Goal: Task Accomplishment & Management: Manage account settings

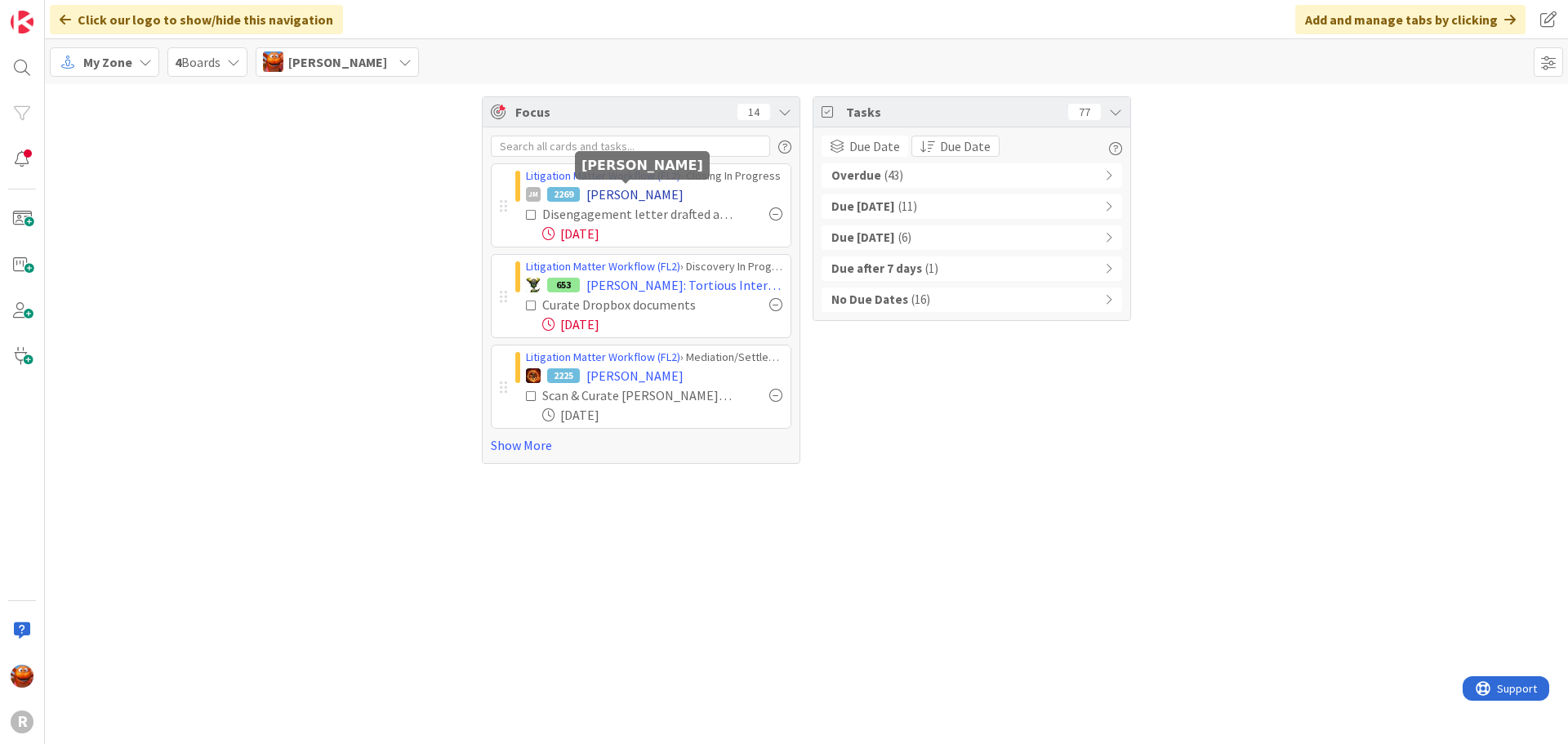
click at [610, 196] on span "[PERSON_NAME]" at bounding box center [635, 194] width 98 height 19
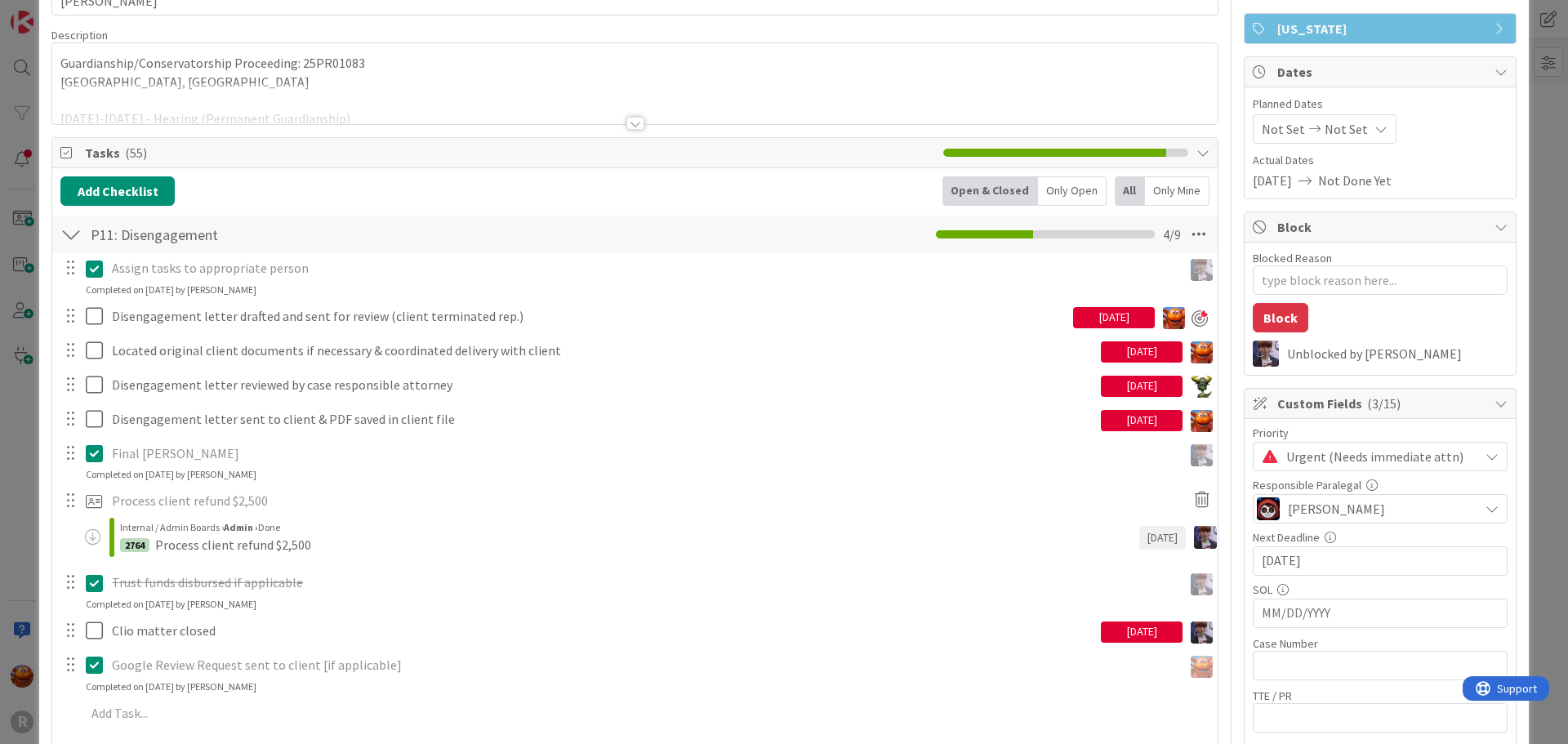
scroll to position [82, 0]
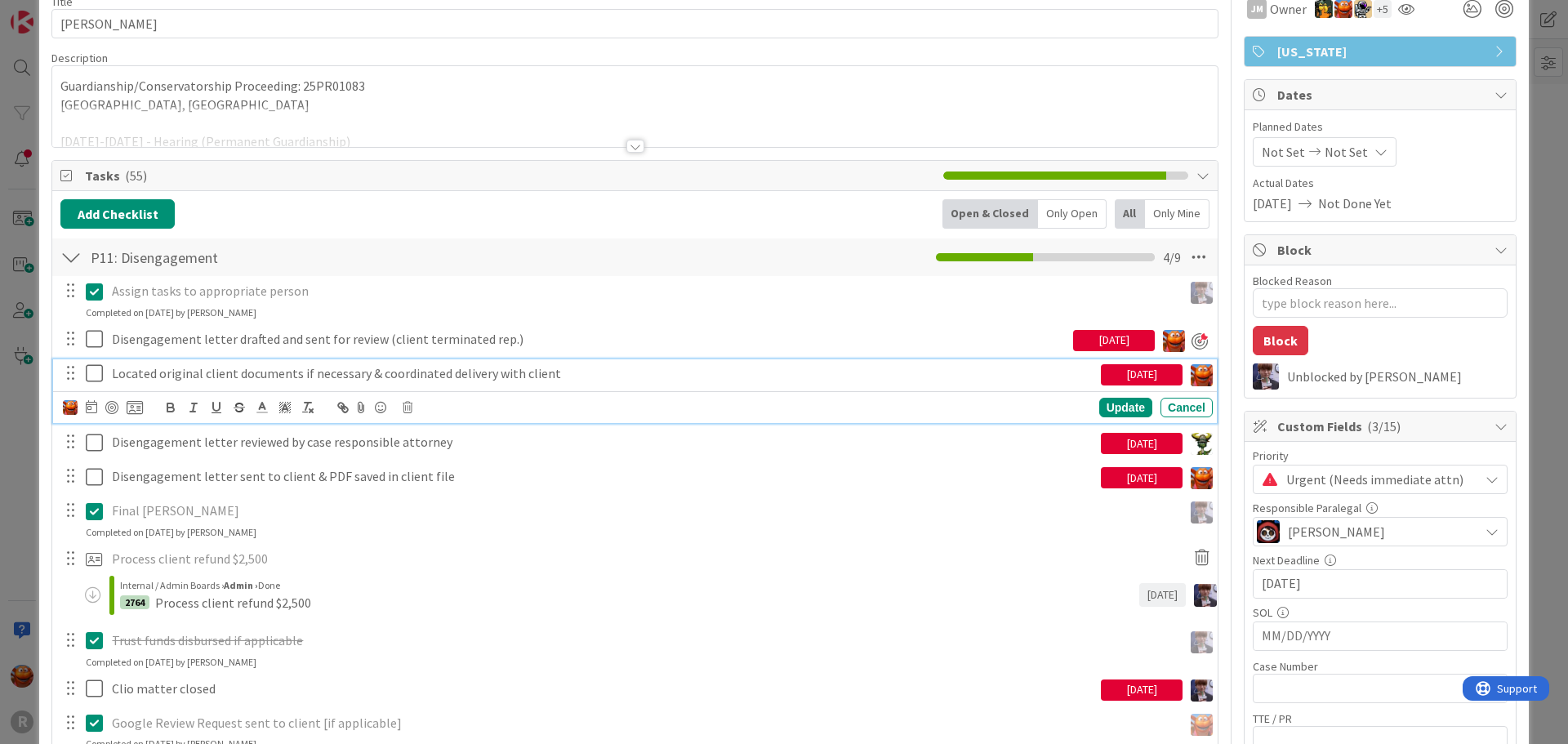
click at [217, 366] on p "Located original client documents if necessary & coordinated delivery with clie…" at bounding box center [604, 373] width 983 height 18
click at [116, 410] on div at bounding box center [112, 407] width 13 height 13
type textarea "x"
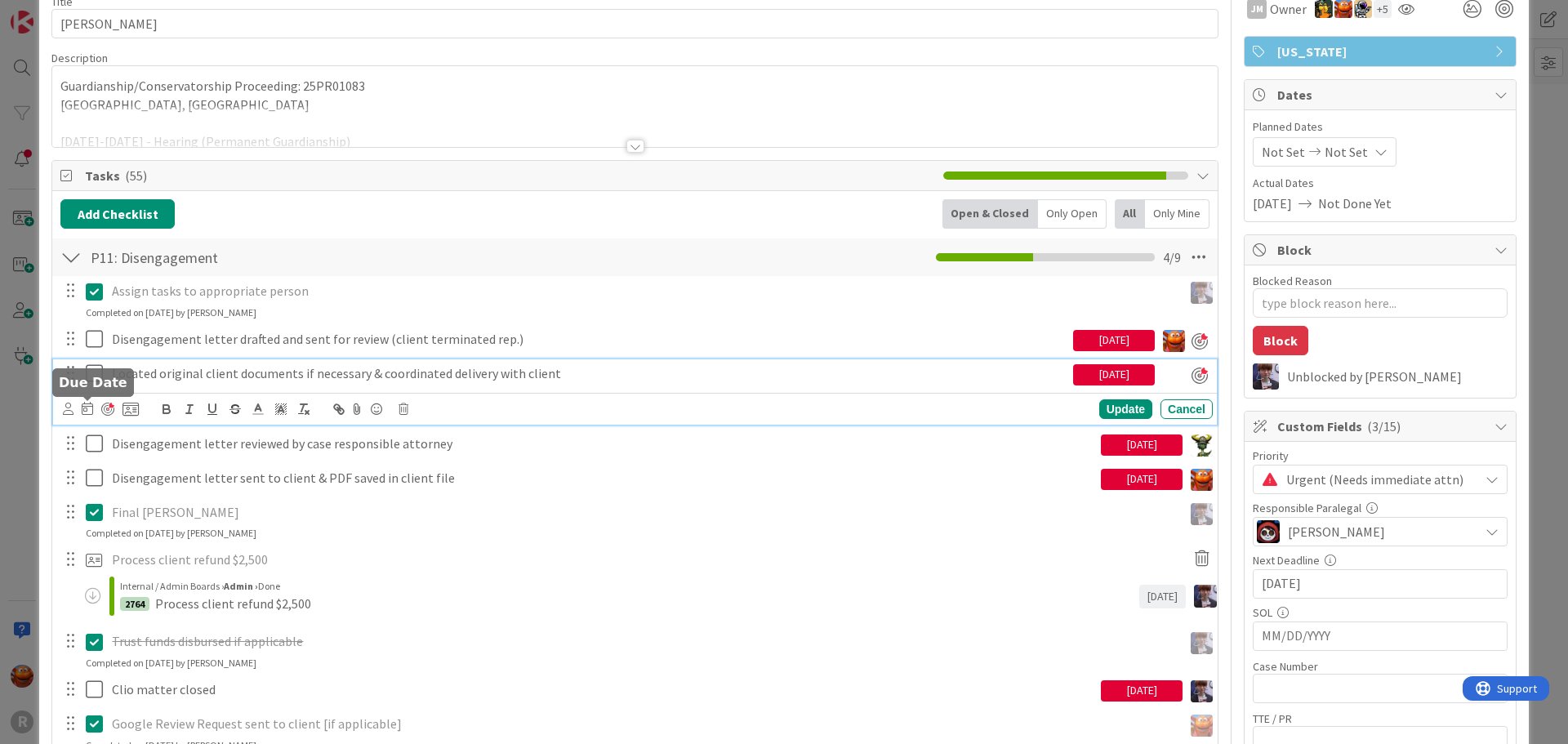
click at [89, 411] on icon at bounding box center [87, 408] width 11 height 13
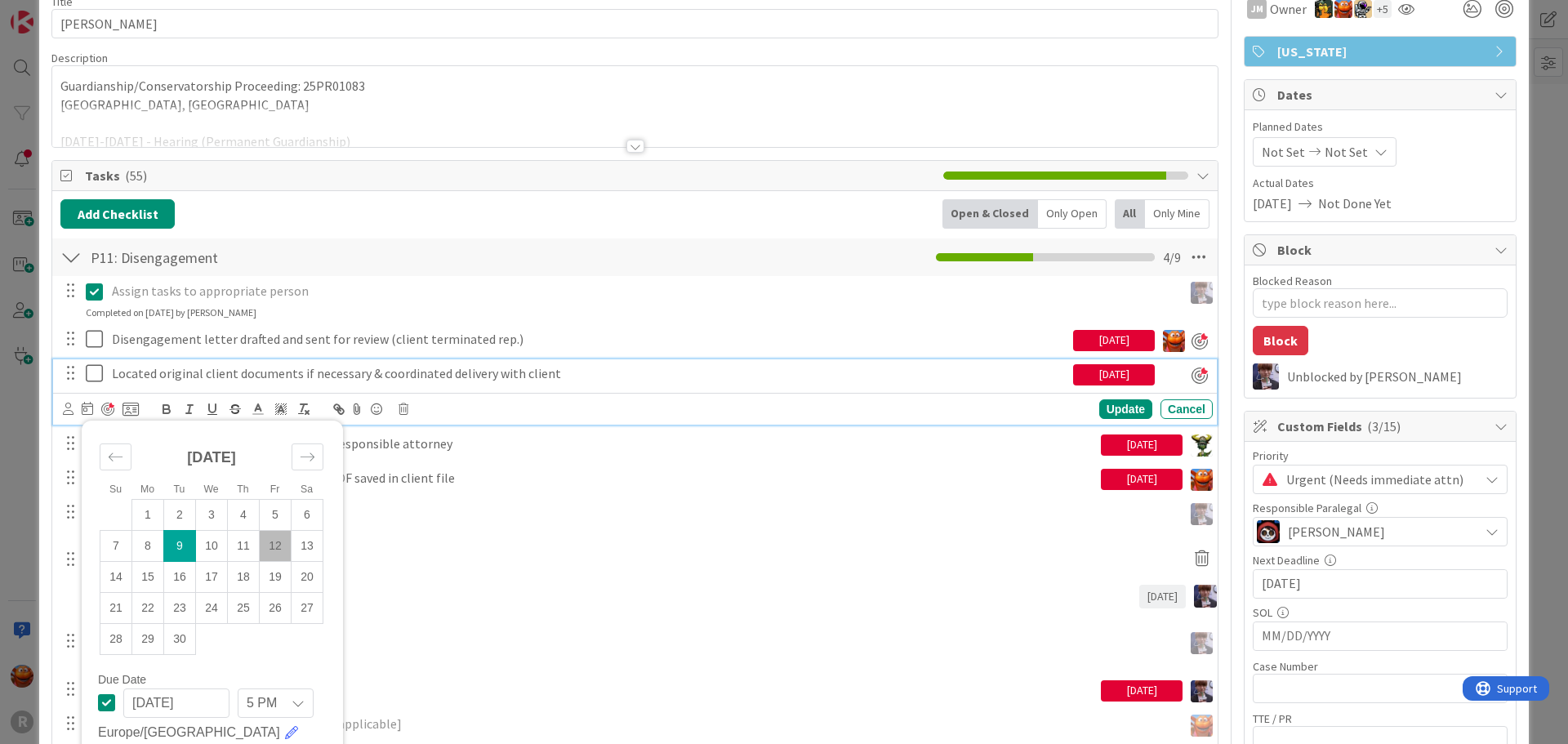
click at [272, 550] on td "12" at bounding box center [275, 545] width 32 height 31
type input "09/12/2025"
type textarea "x"
click at [1114, 409] on div "Update" at bounding box center [1126, 408] width 53 height 19
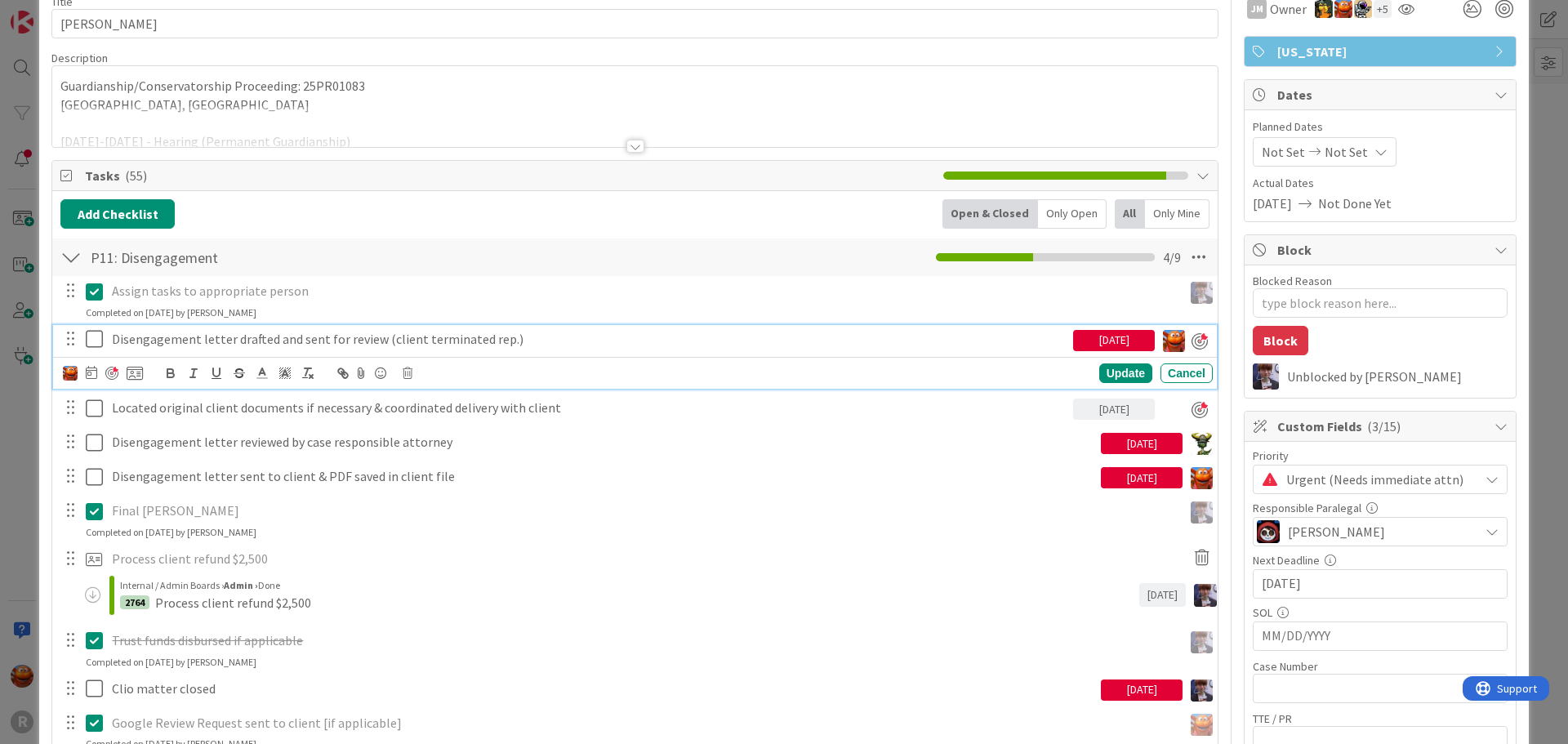
click at [164, 342] on p "Disengagement letter drafted and sent for review (client terminated rep.)" at bounding box center [590, 339] width 955 height 18
click at [86, 374] on icon at bounding box center [91, 372] width 11 height 13
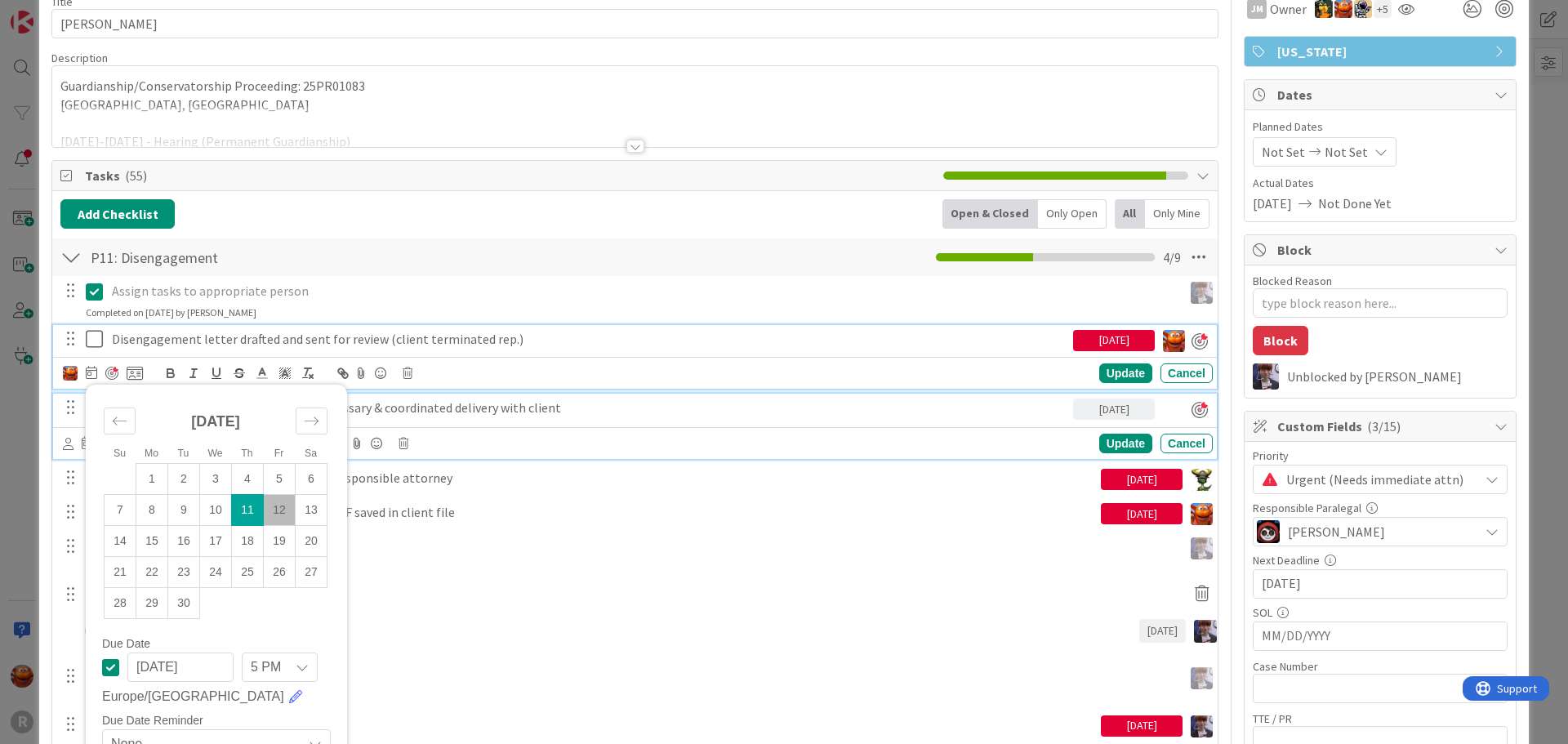
click at [416, 410] on p "Located original client documents if necessary & coordinated delivery with clie…" at bounding box center [590, 407] width 955 height 18
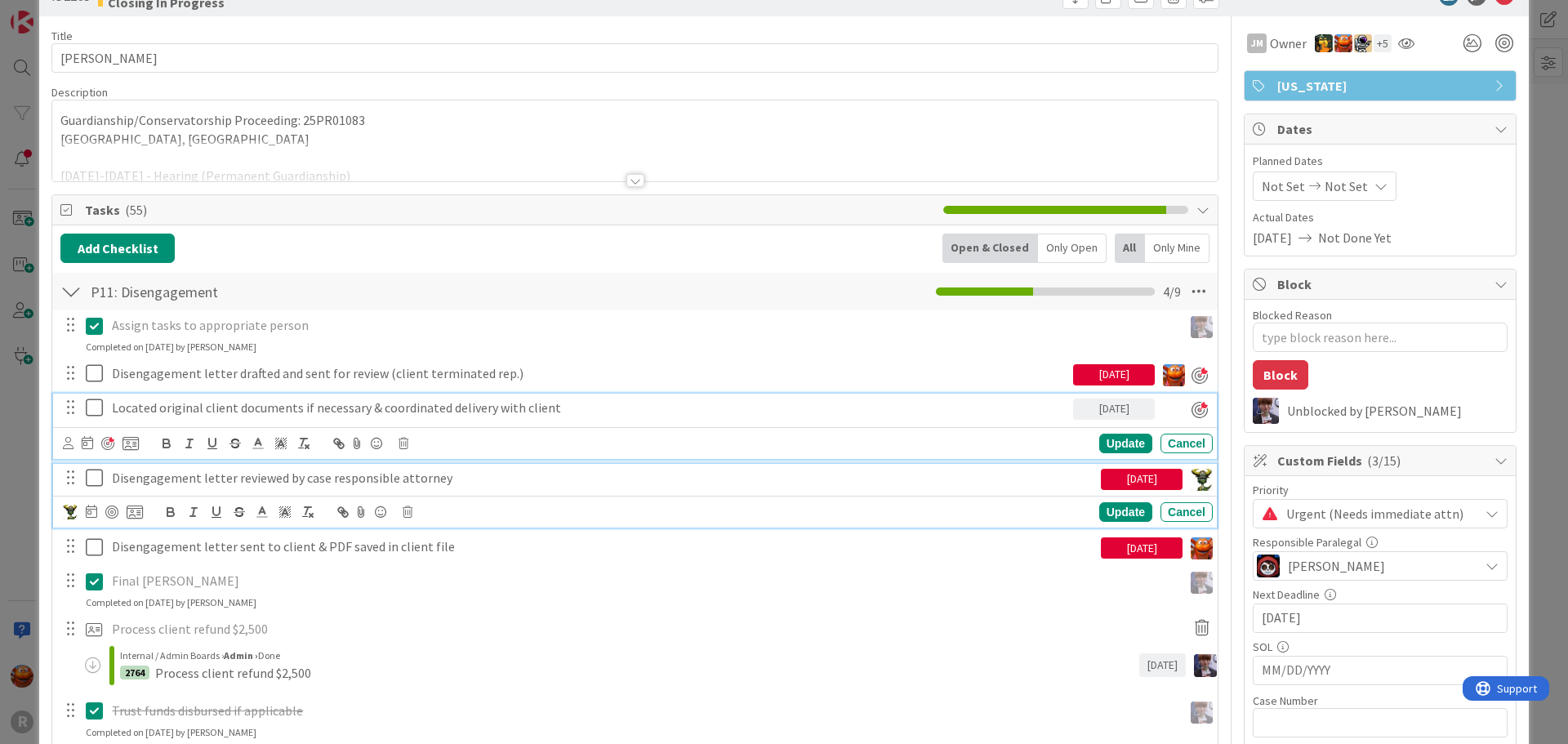
click at [205, 481] on p "Disengagement letter reviewed by case responsible attorney" at bounding box center [604, 478] width 983 height 18
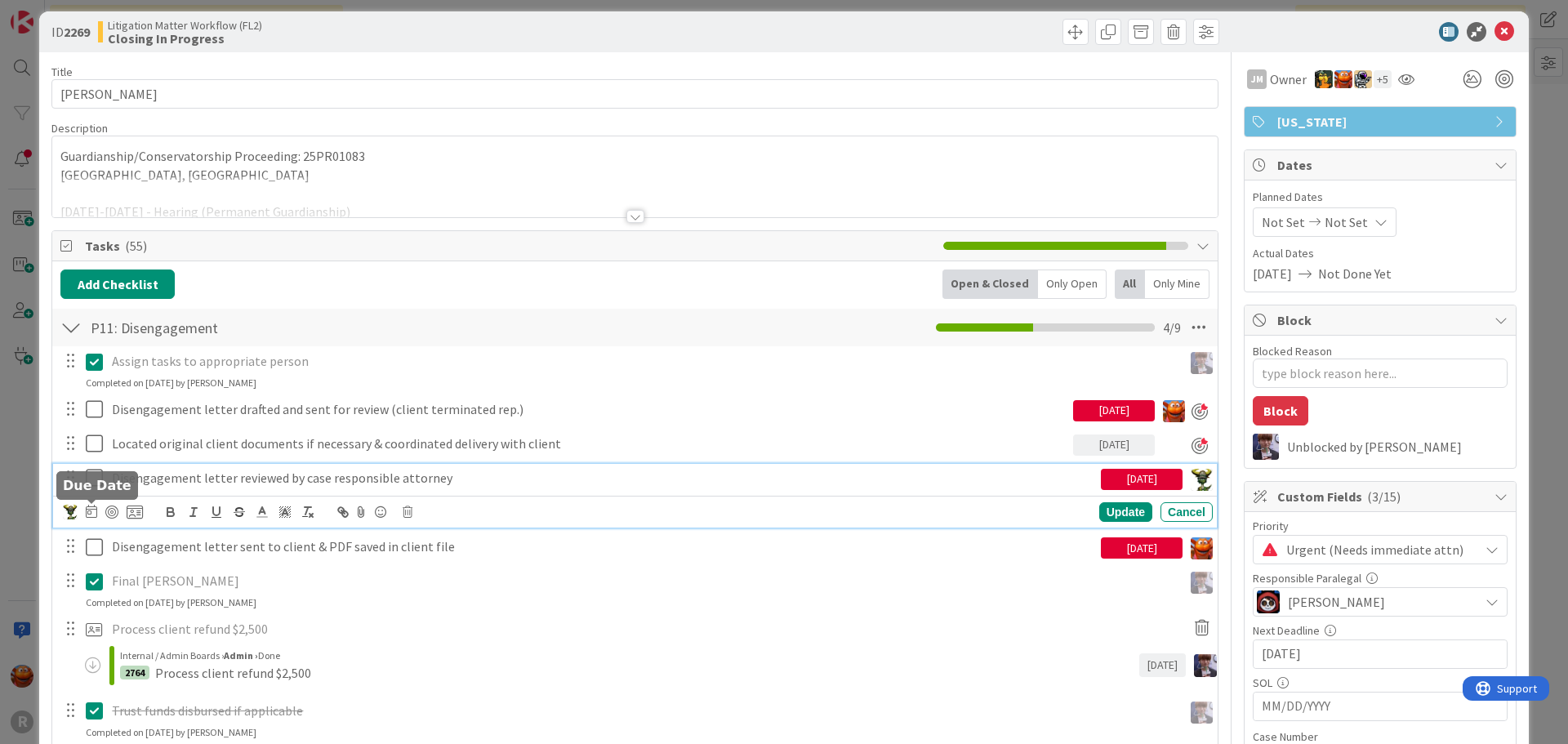
click at [88, 512] on icon at bounding box center [91, 511] width 11 height 13
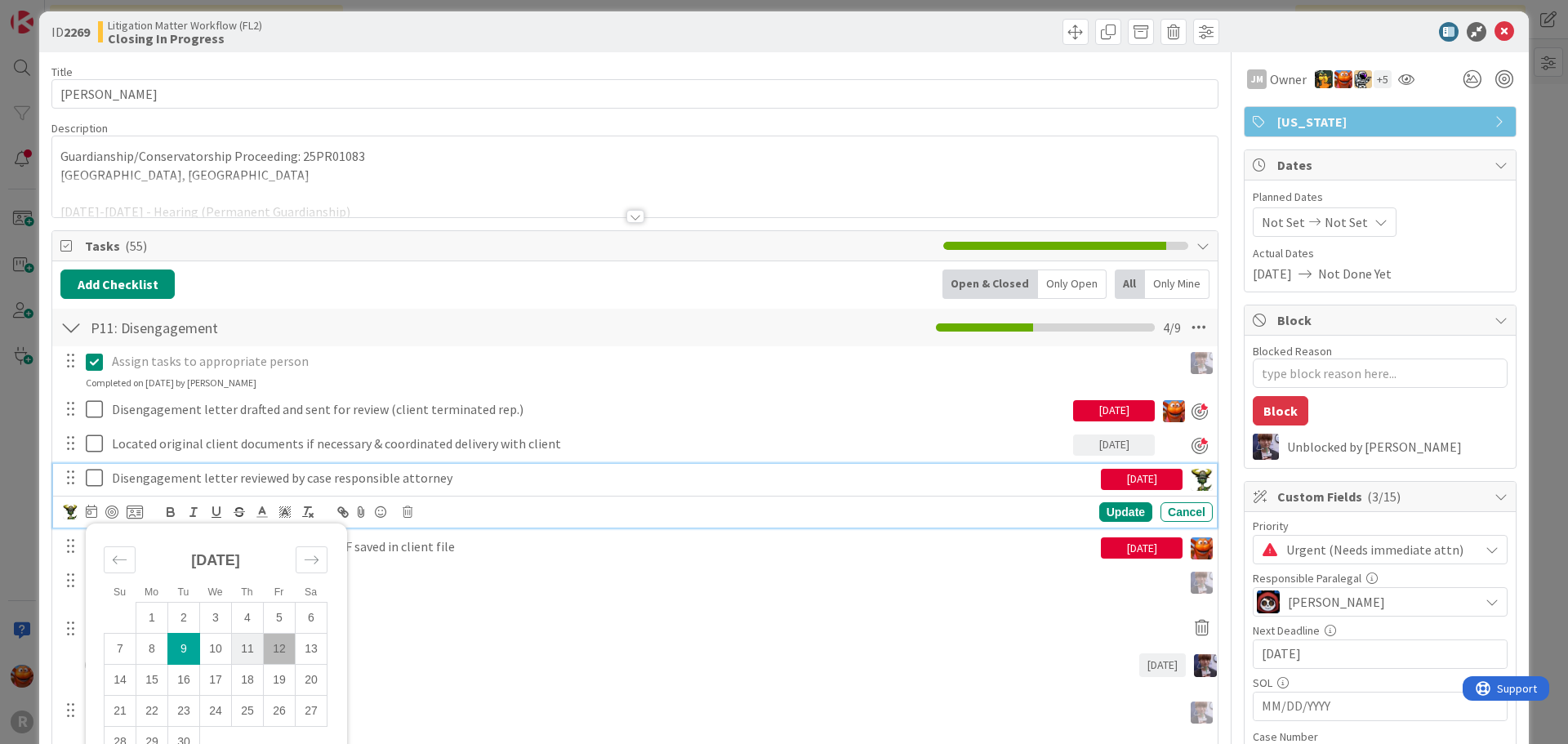
click at [248, 652] on td "11" at bounding box center [248, 649] width 32 height 31
type input "09/11/2025"
click at [1118, 513] on div "Update" at bounding box center [1126, 511] width 53 height 19
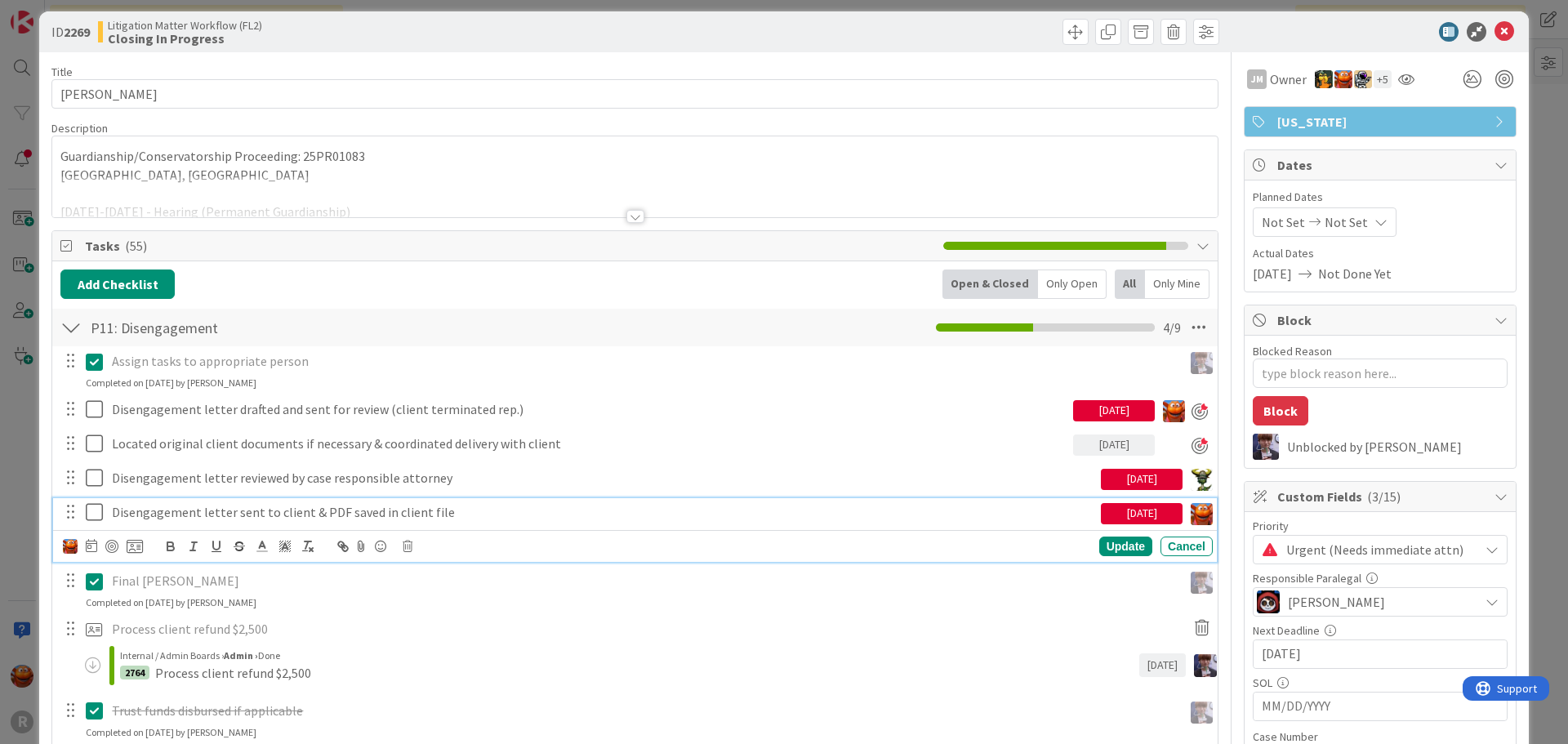
click at [179, 516] on p "Disengagement letter sent to client & PDF saved in client file" at bounding box center [604, 512] width 983 height 18
click at [113, 549] on div at bounding box center [112, 546] width 13 height 13
click at [1103, 550] on div "Update" at bounding box center [1126, 547] width 53 height 19
click at [397, 517] on p "Disengagement letter sent to client & PDF saved in client file" at bounding box center [590, 512] width 955 height 18
click at [1164, 509] on div at bounding box center [1174, 514] width 22 height 22
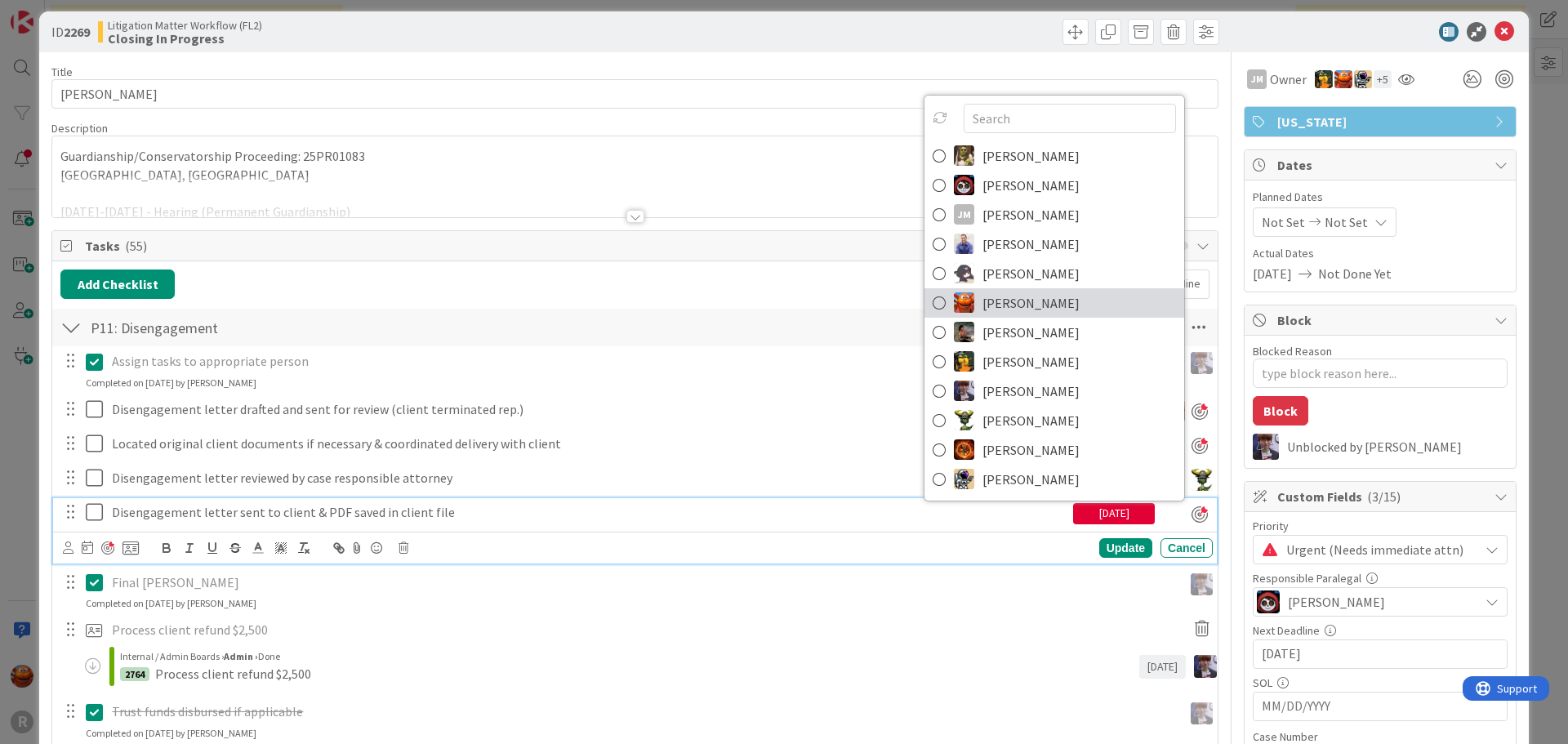
click at [1022, 299] on span "Kiara Adams" at bounding box center [1032, 303] width 98 height 25
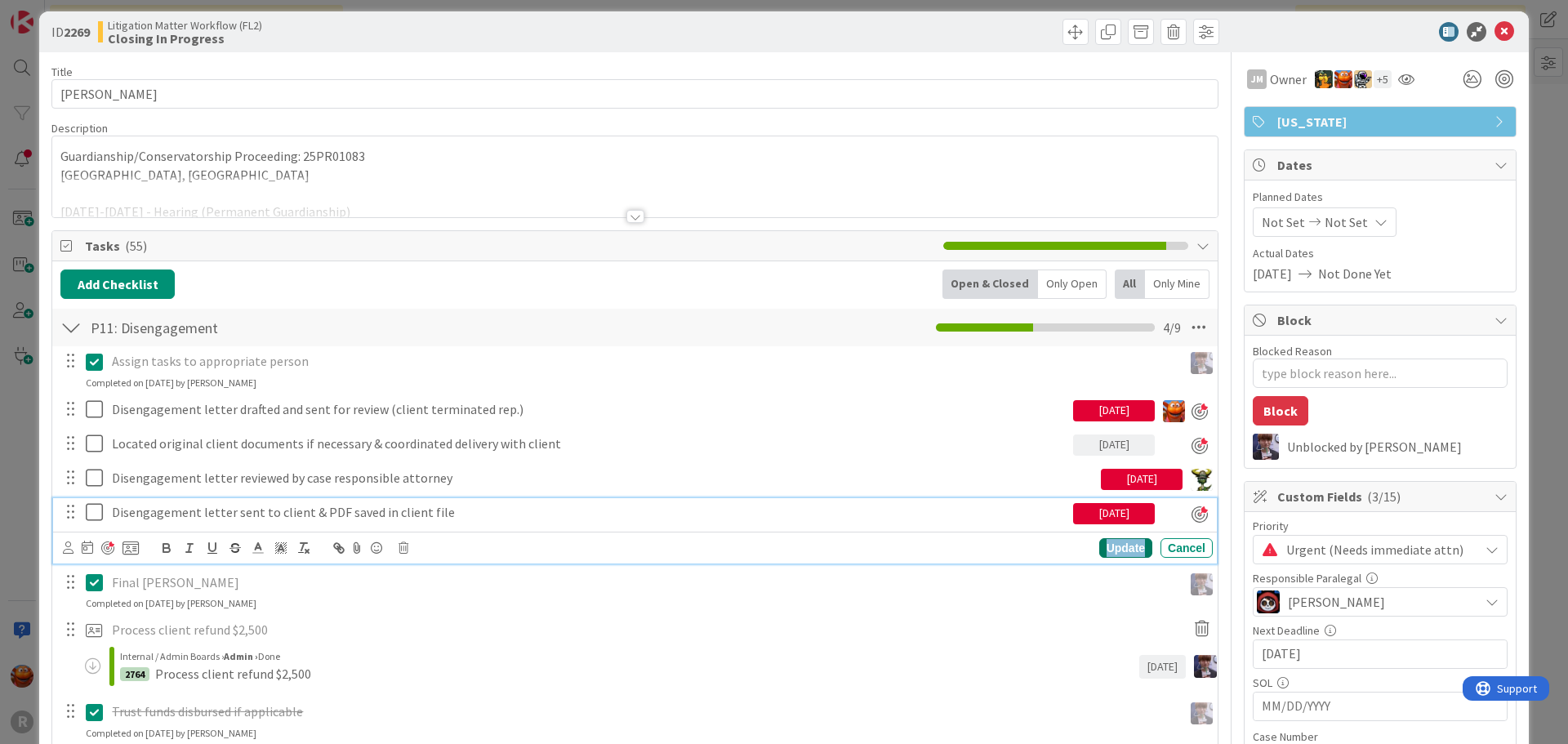
click at [1107, 549] on div "Update" at bounding box center [1126, 547] width 53 height 19
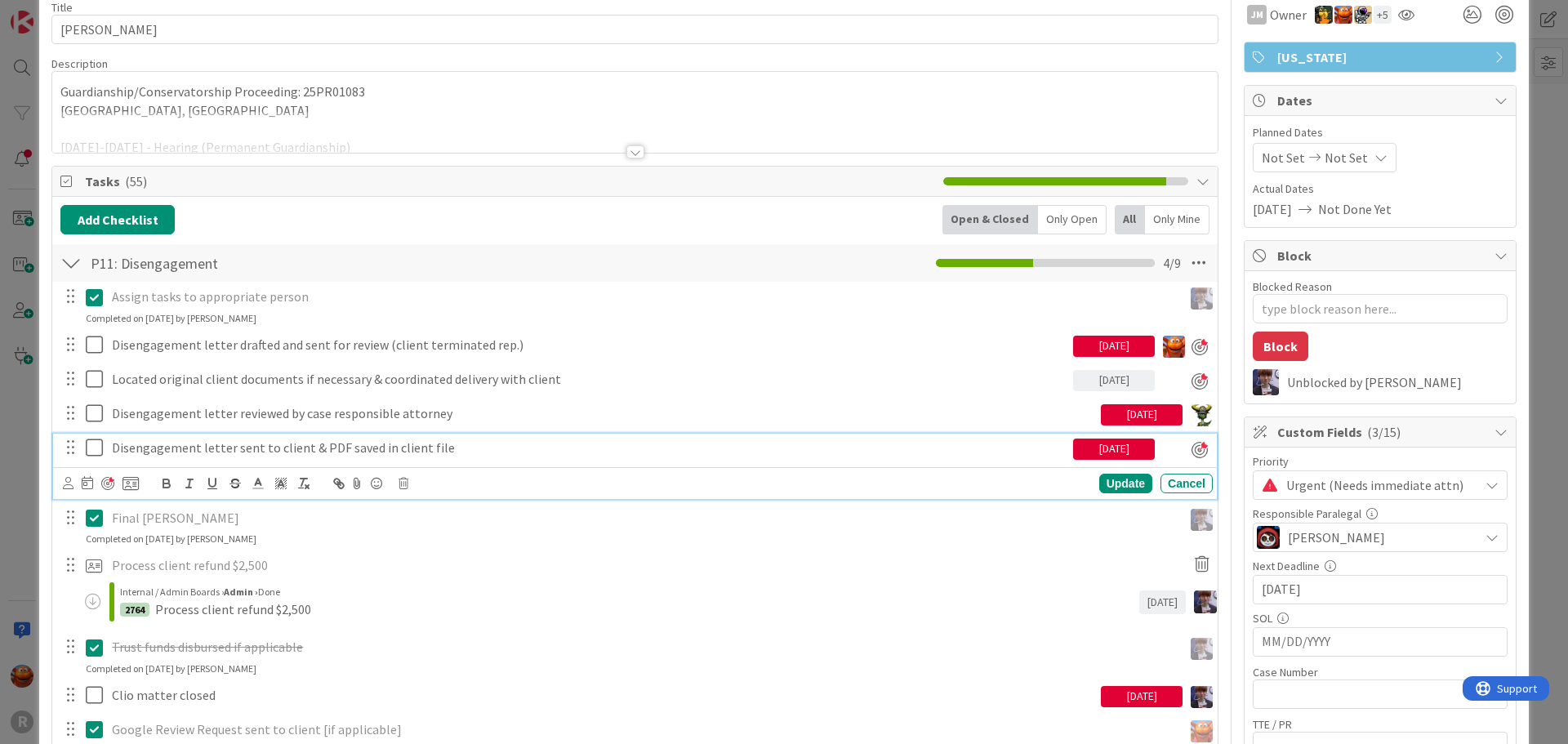
scroll to position [93, 0]
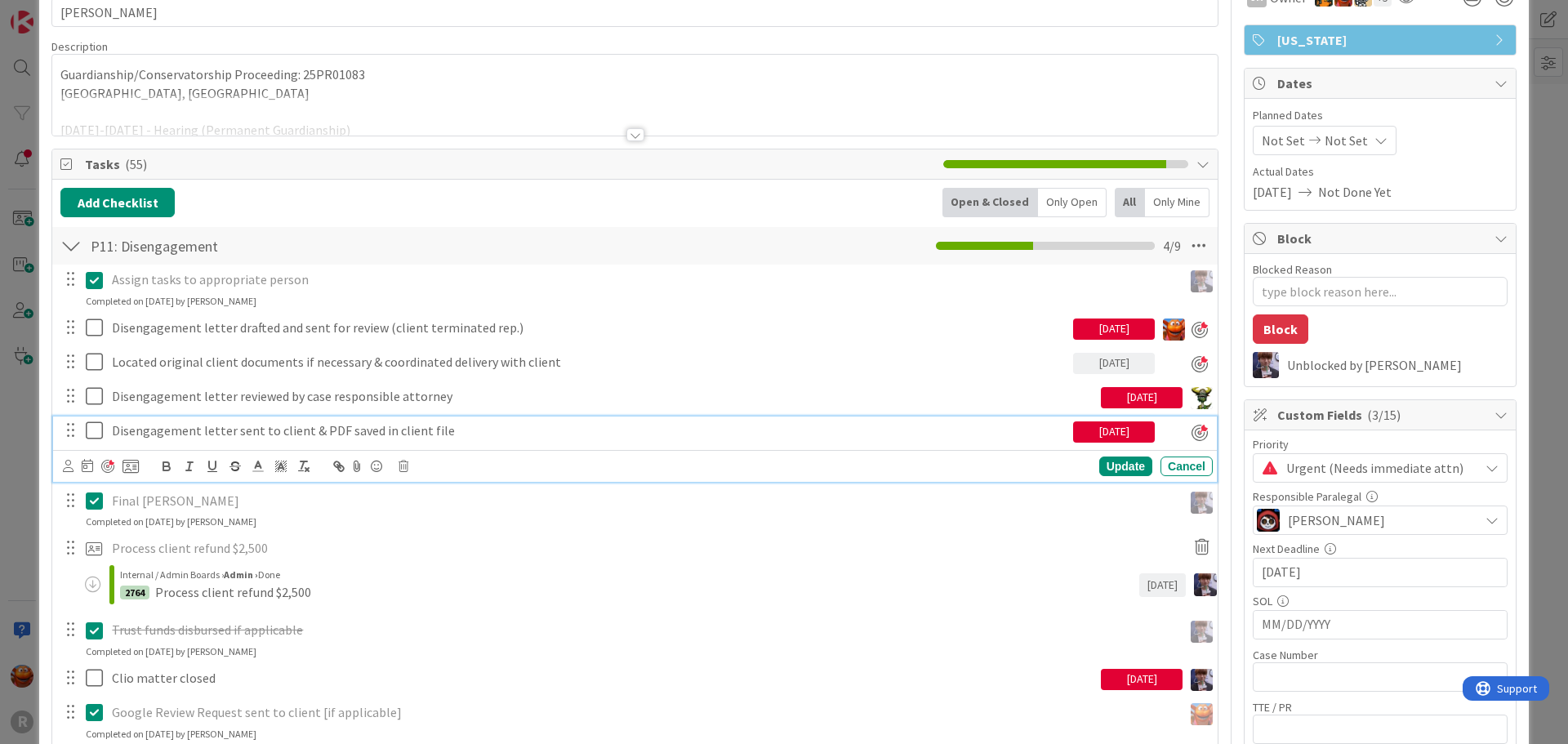
click at [20, 403] on div "ID 2269 Litigation Matter Workflow (FL2) Closing In Progress Title 14 / 128 TIS…" at bounding box center [784, 372] width 1568 height 744
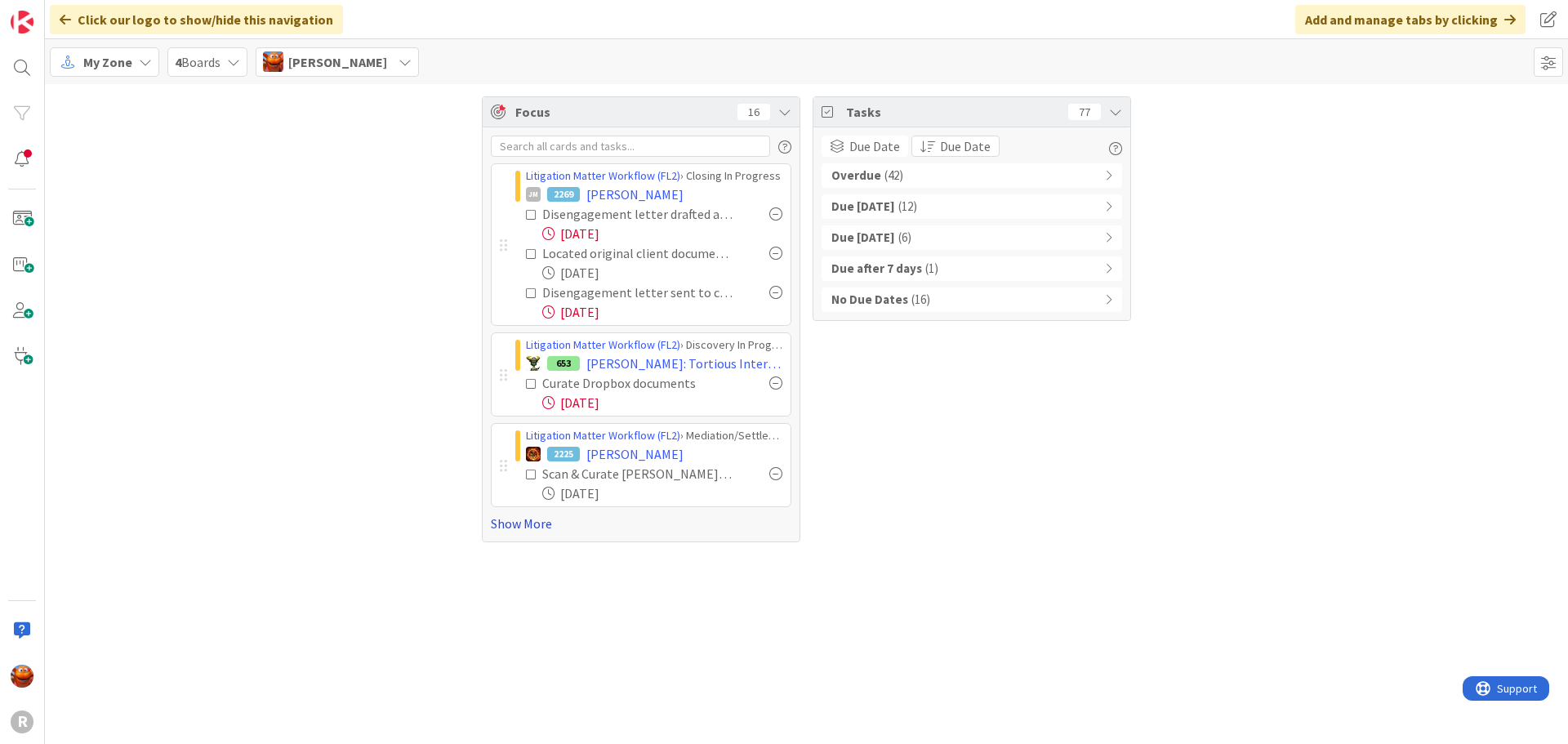
click at [536, 526] on link "Show More" at bounding box center [640, 522] width 301 height 19
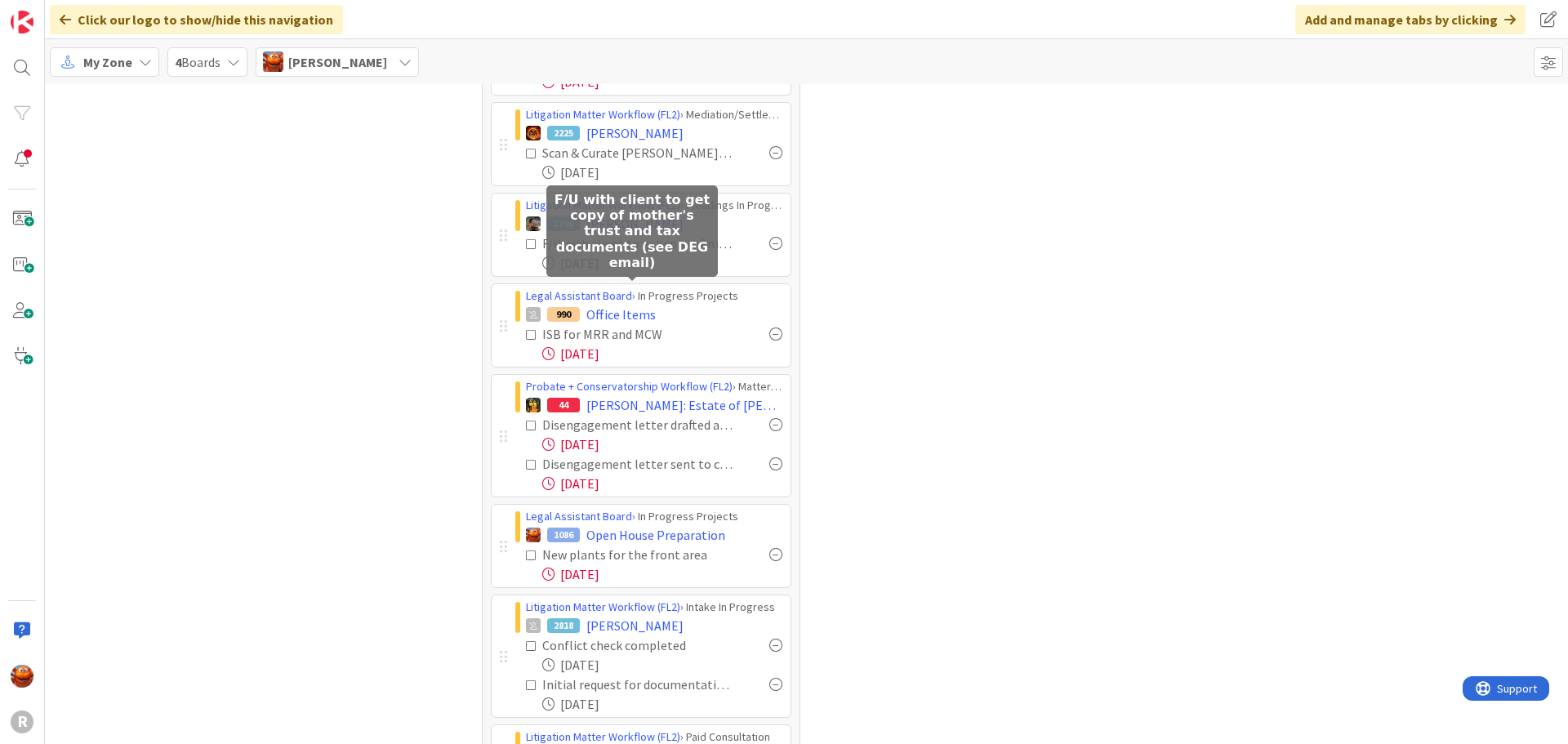
scroll to position [326, 0]
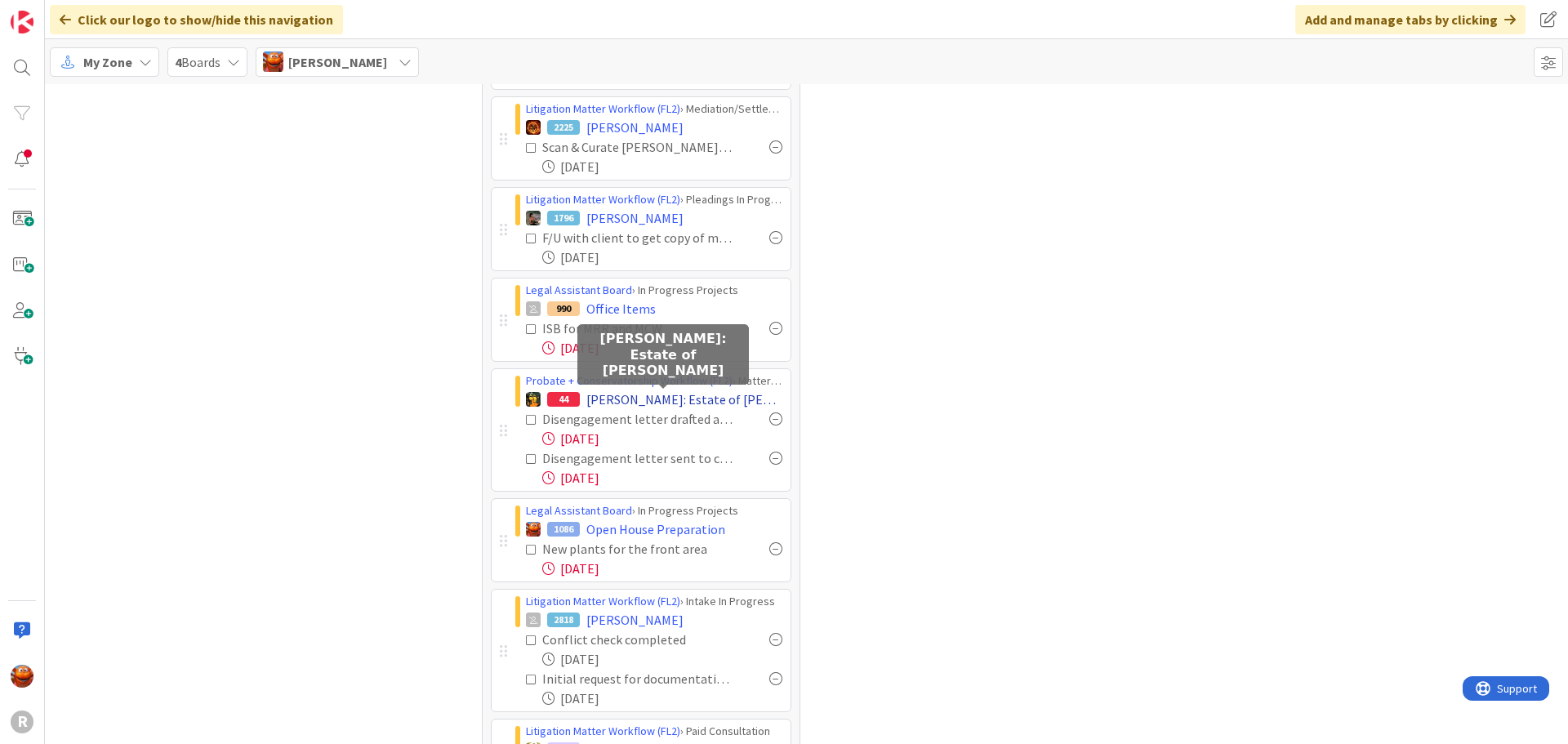
click at [642, 397] on span "BEEBE: Estate of Lois E. Larsen" at bounding box center [684, 398] width 196 height 19
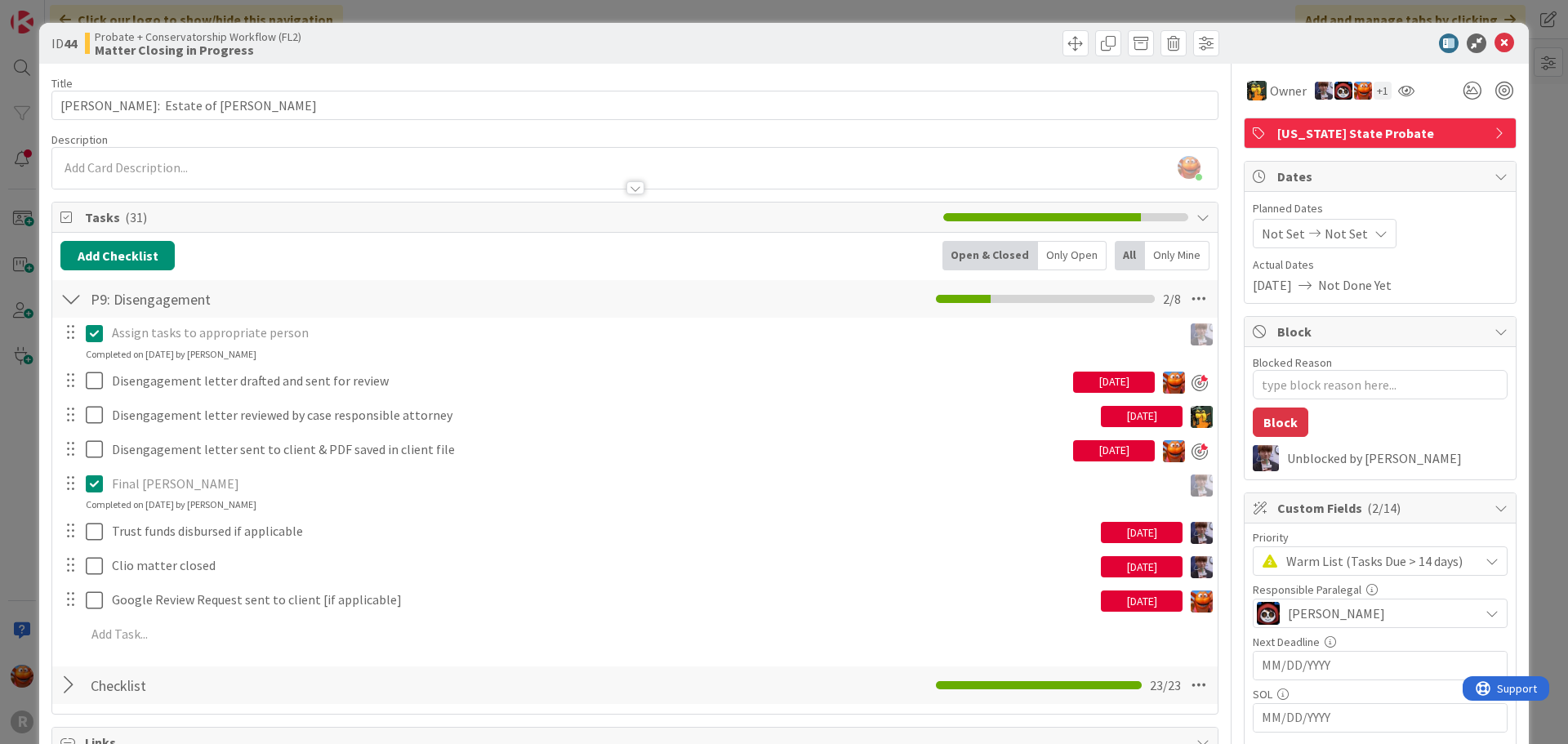
click at [12, 74] on div "ID 44 Probate + Conservatorship Workflow (FL2) Matter Closing in Progress Title…" at bounding box center [784, 372] width 1568 height 744
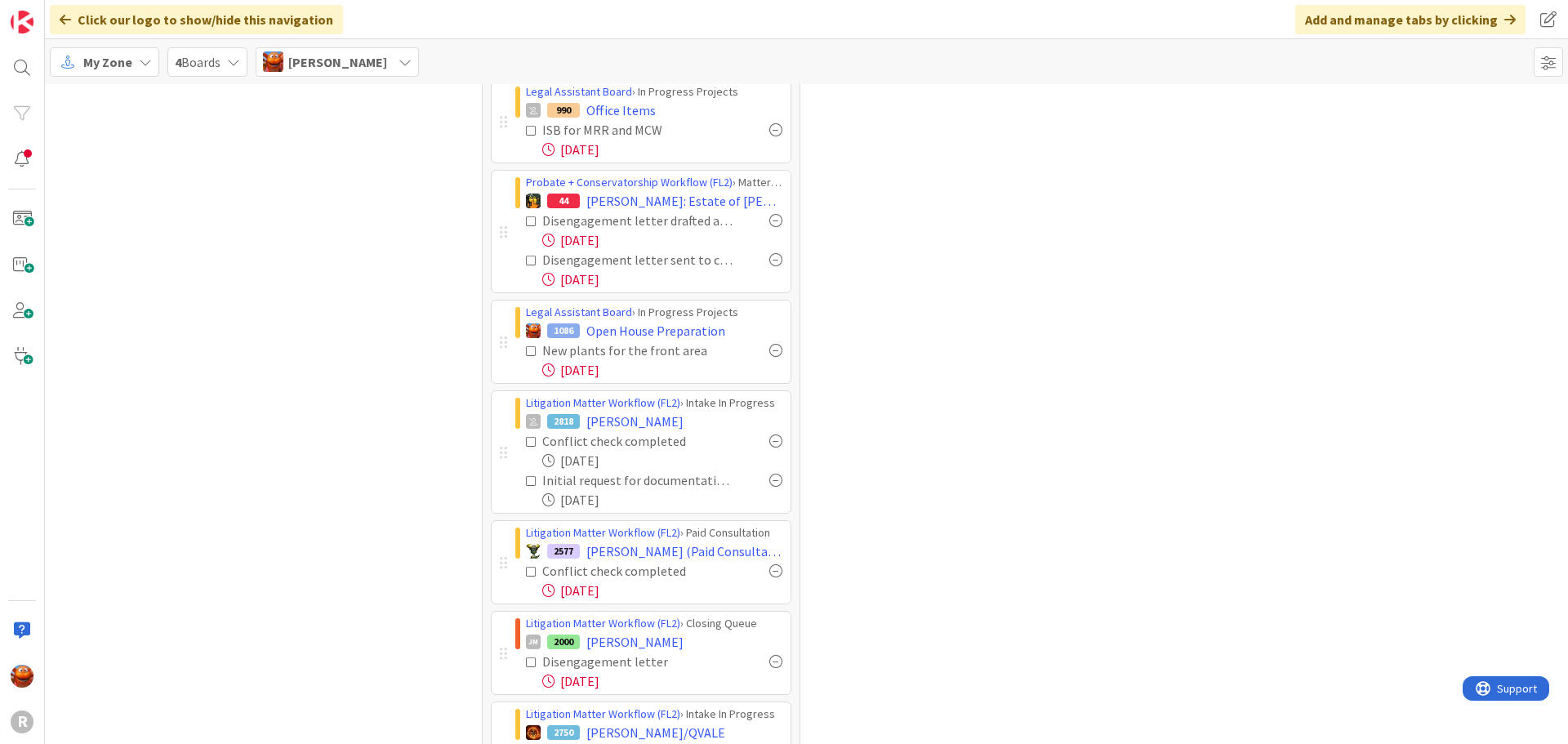
scroll to position [490, 0]
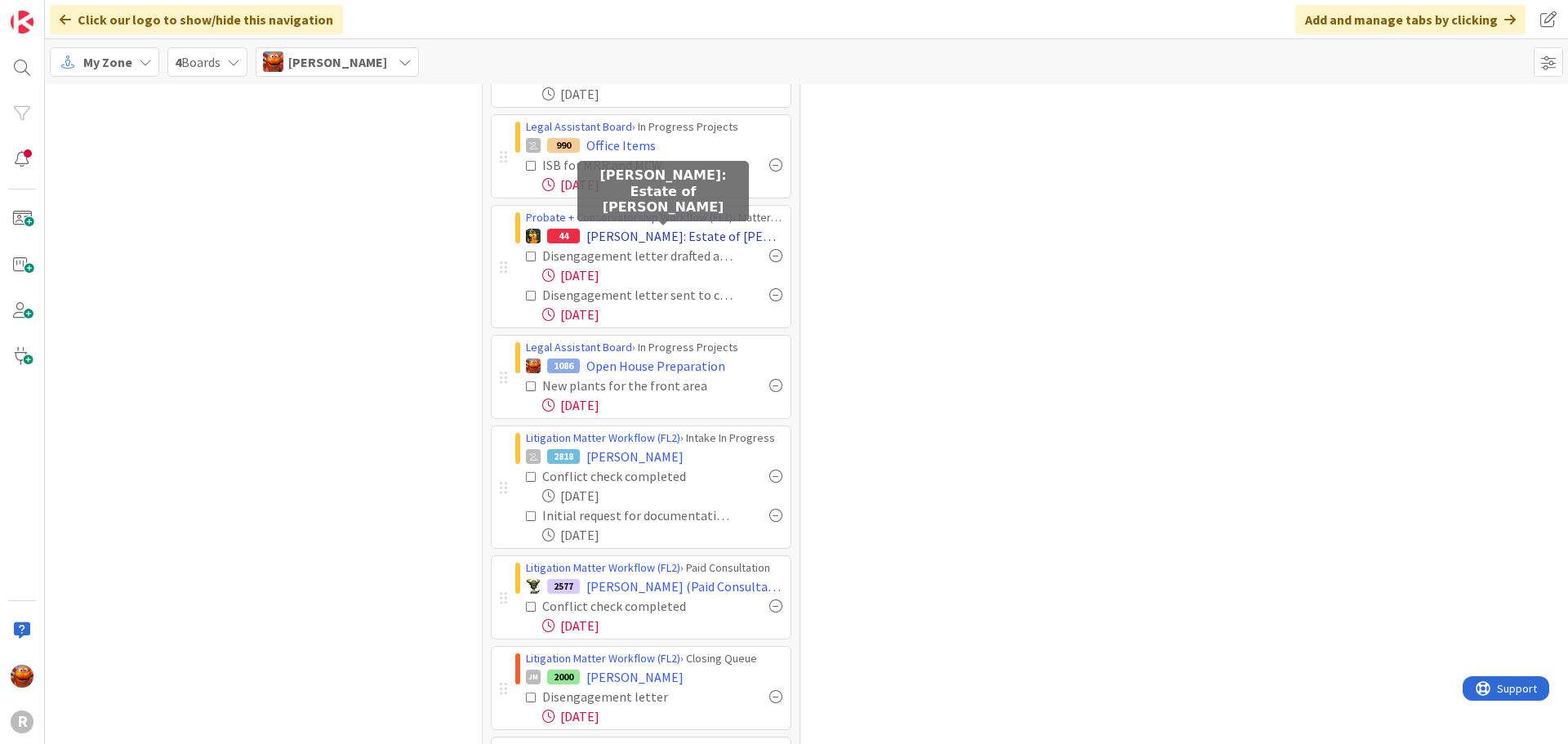
click at [619, 230] on span "BEEBE: Estate of Lois E. Larsen" at bounding box center [684, 235] width 196 height 19
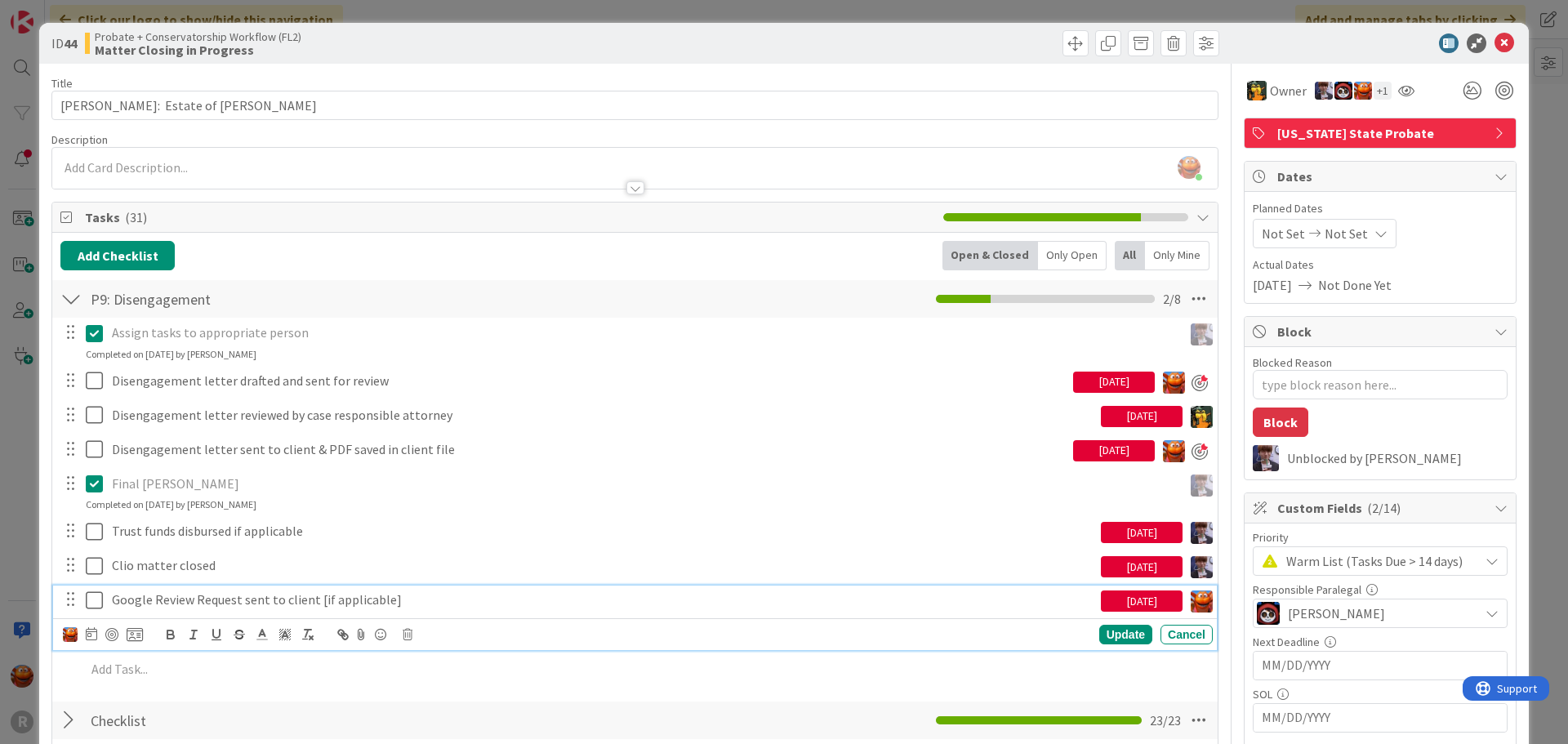
click at [98, 603] on icon at bounding box center [94, 600] width 17 height 19
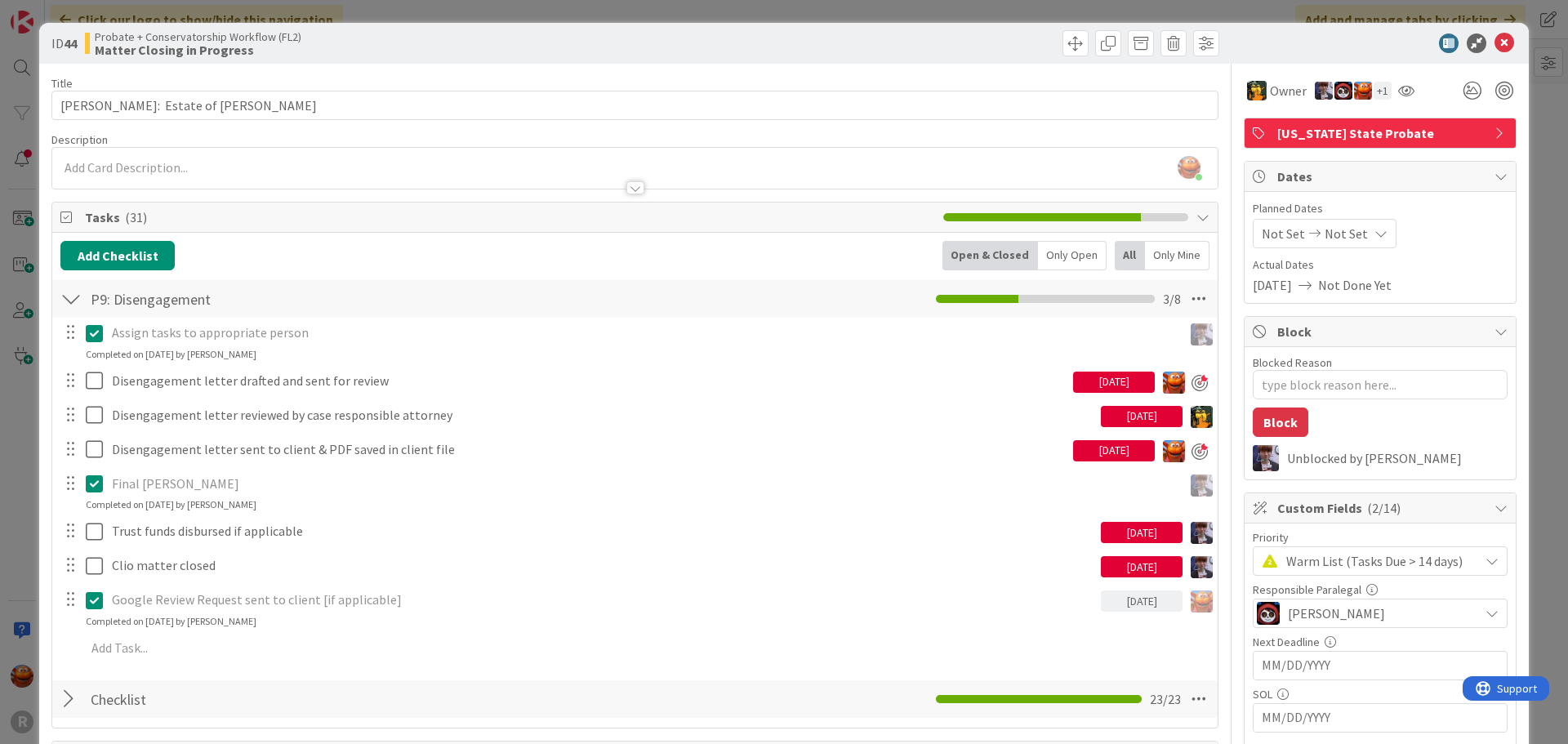
type textarea "x"
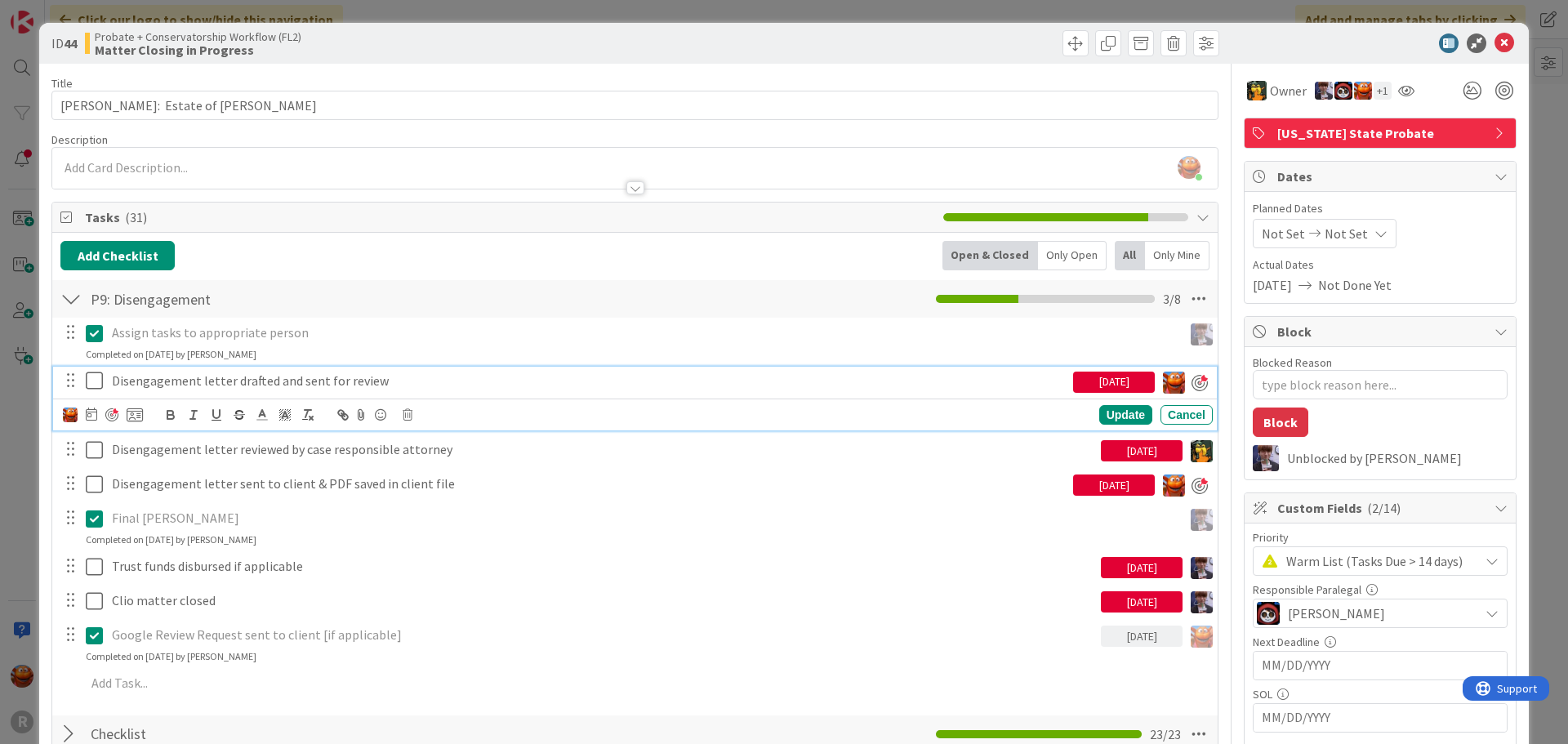
click at [203, 387] on p "Disengagement letter drafted and sent for review" at bounding box center [590, 381] width 955 height 18
click at [88, 414] on icon at bounding box center [91, 414] width 11 height 13
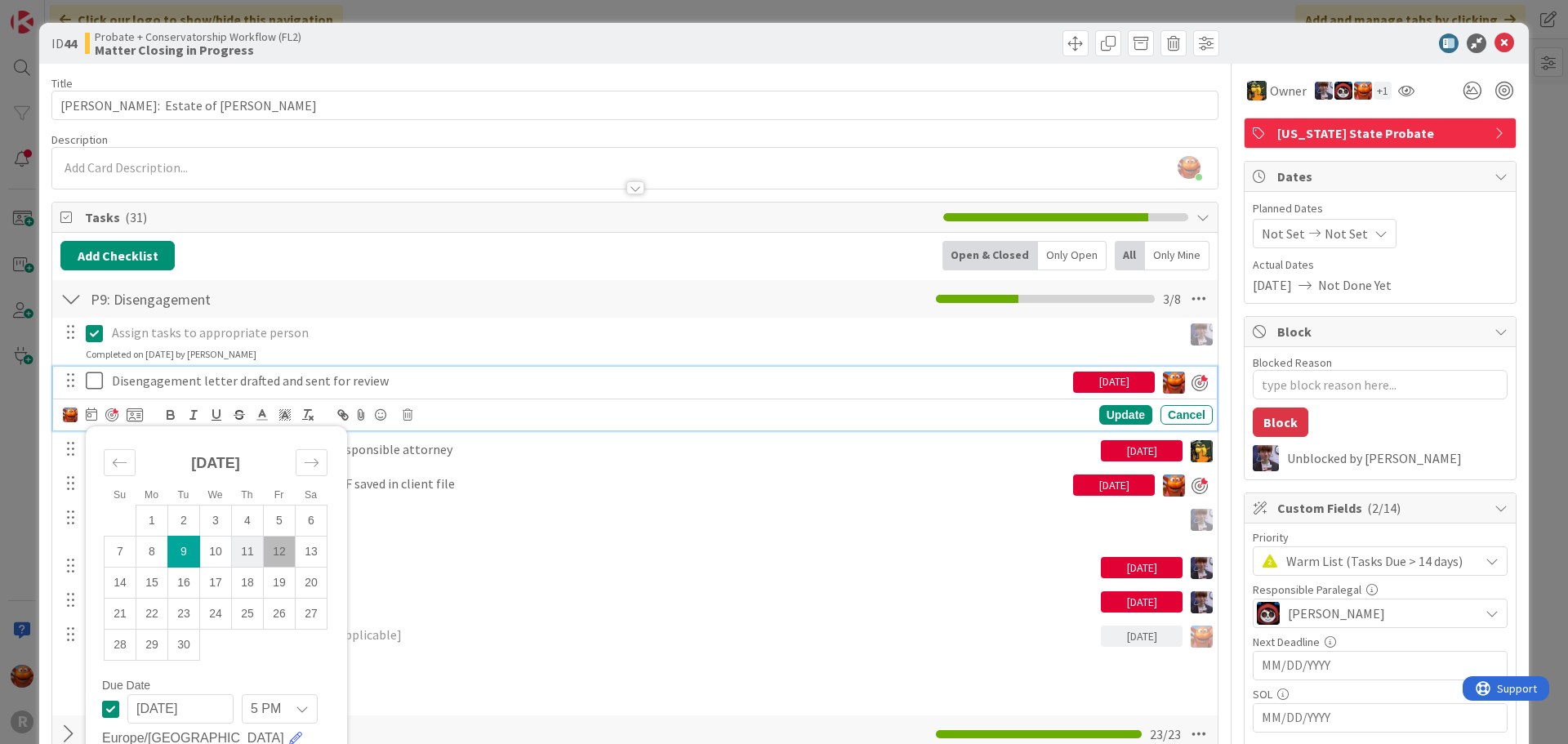
click at [255, 551] on td "11" at bounding box center [248, 552] width 32 height 31
type input "09/11/2025"
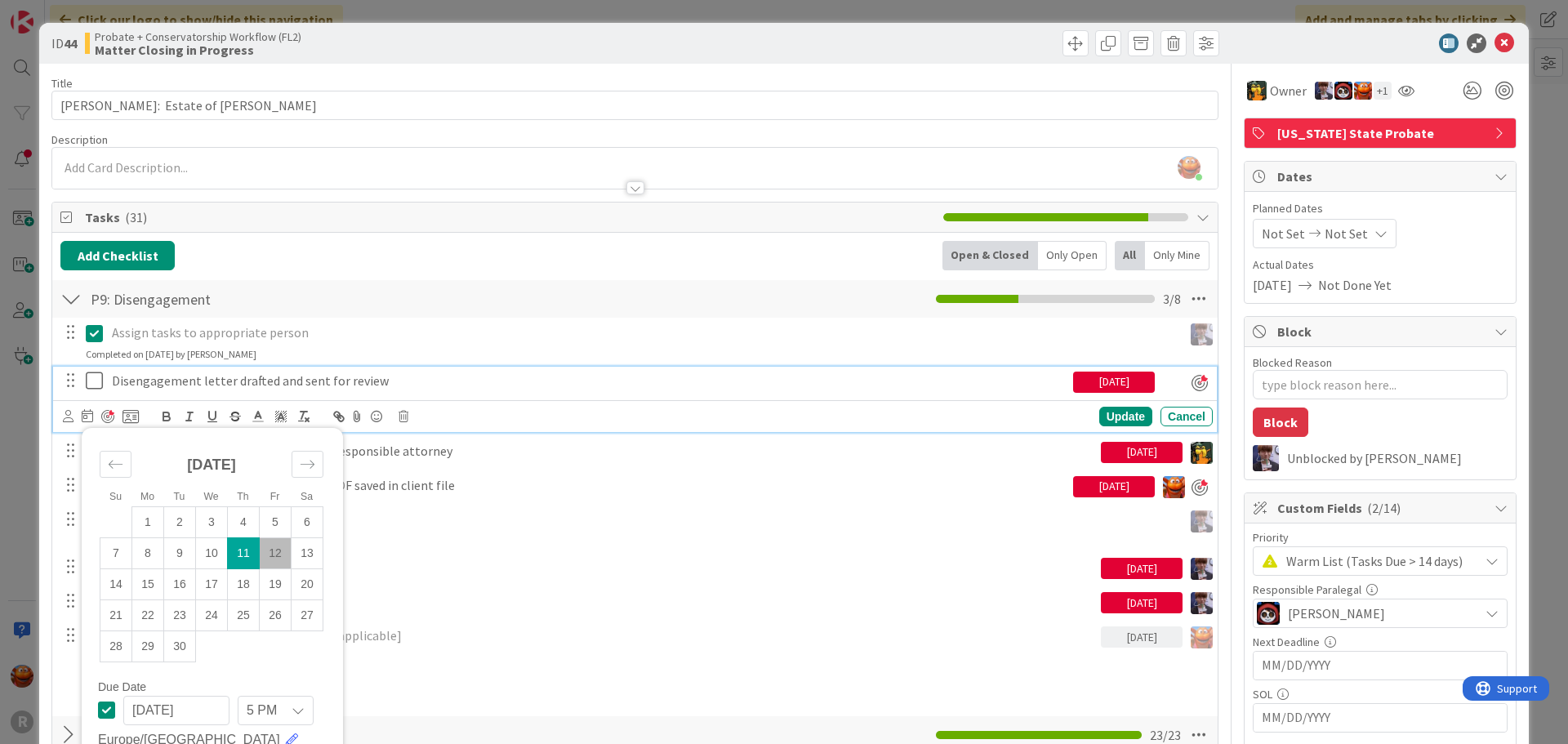
type textarea "x"
click at [1109, 416] on div "Update" at bounding box center [1126, 416] width 53 height 19
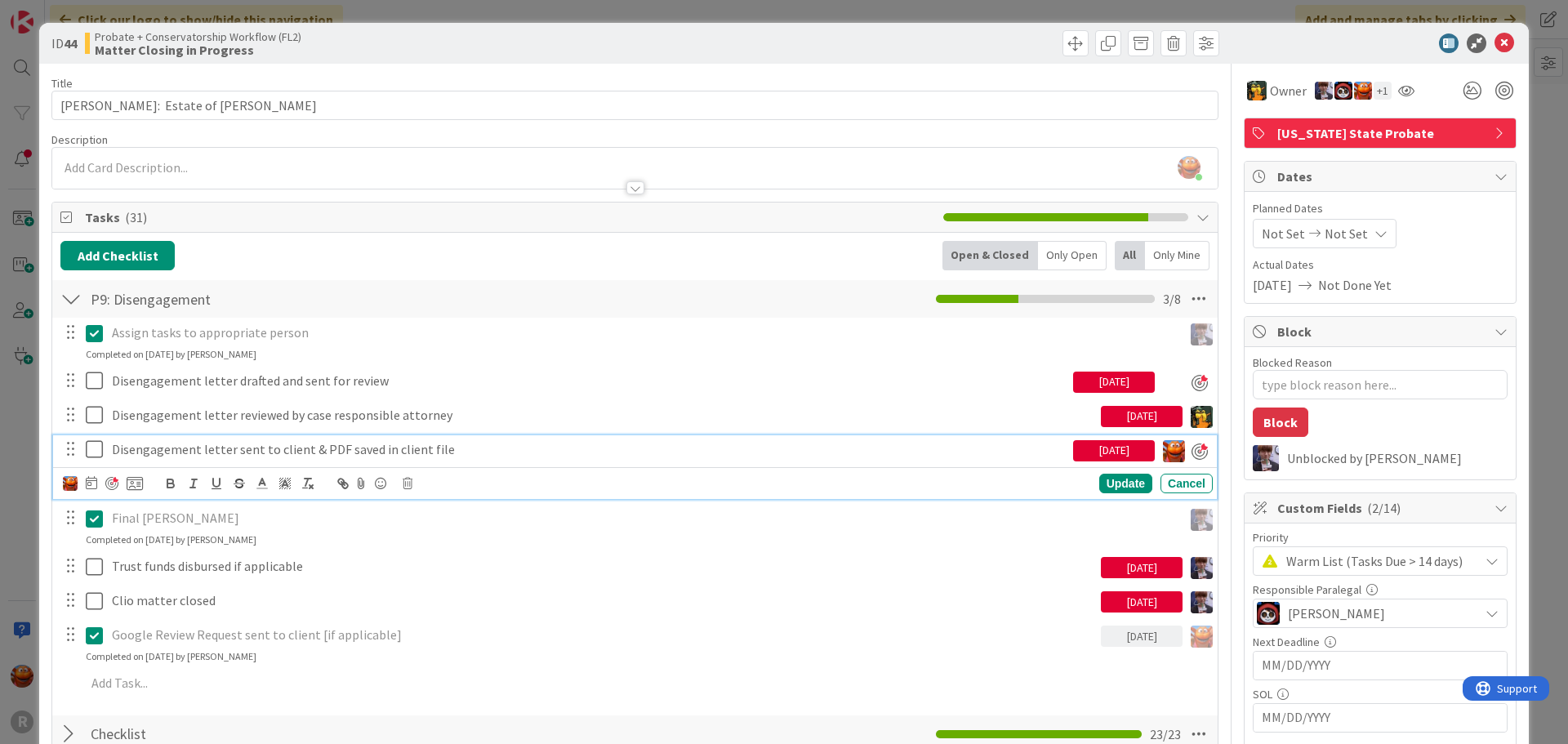
click at [248, 448] on p "Disengagement letter sent to client & PDF saved in client file" at bounding box center [590, 449] width 955 height 18
click at [88, 481] on icon at bounding box center [91, 483] width 11 height 13
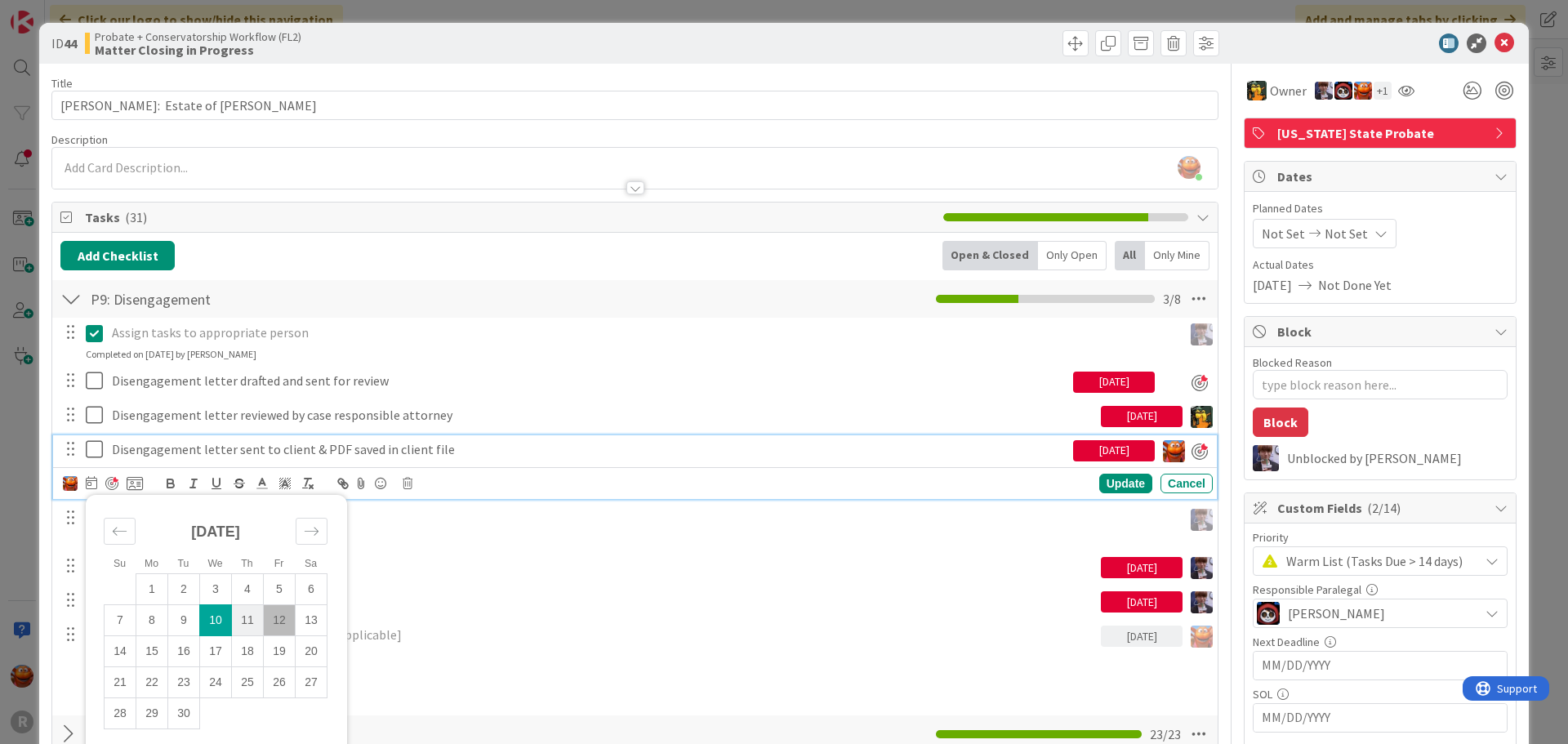
click at [242, 628] on td "11" at bounding box center [248, 621] width 32 height 31
type input "09/11/2025"
click at [1108, 480] on div "Update" at bounding box center [1126, 485] width 53 height 19
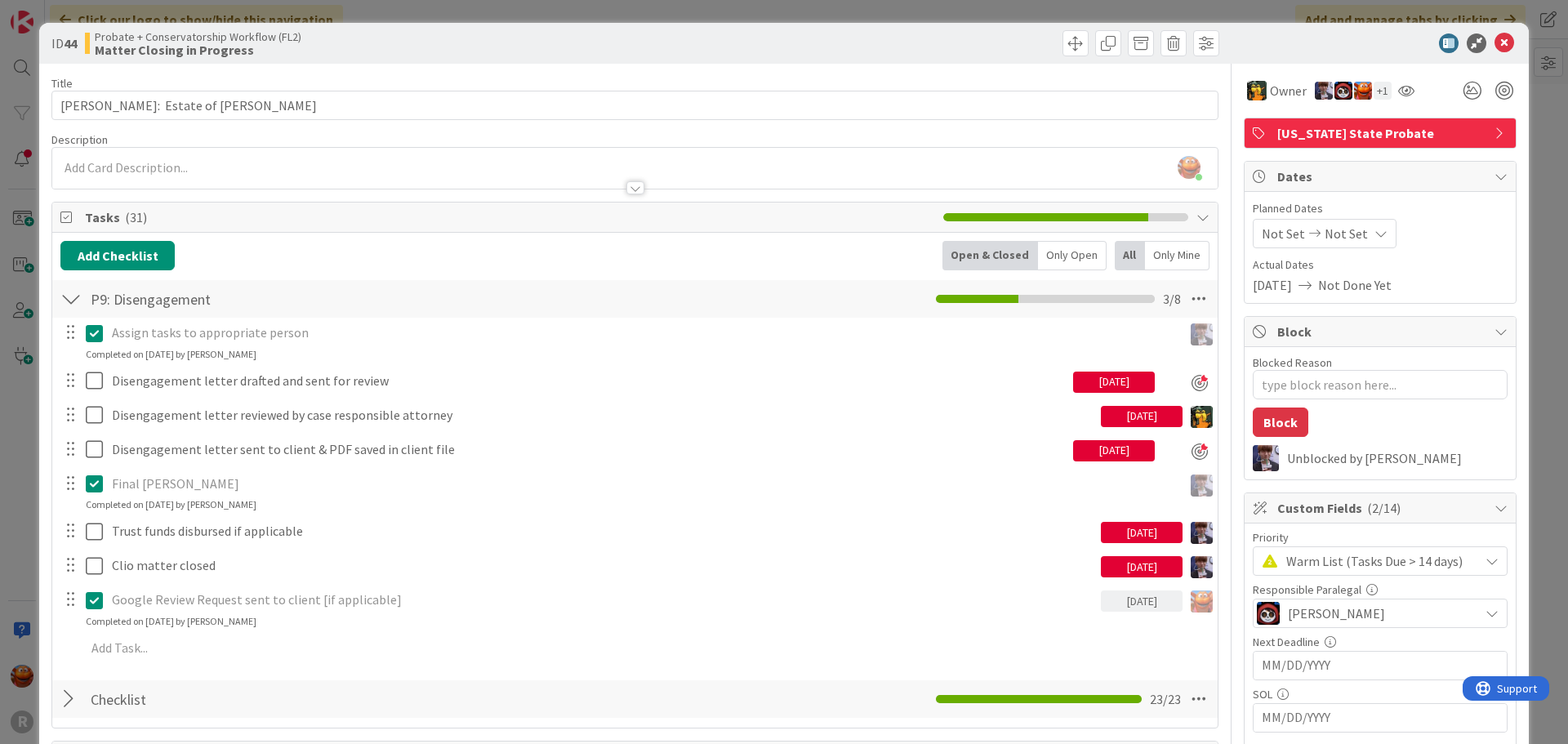
click at [26, 383] on div "ID 44 Probate + Conservatorship Workflow (FL2) Matter Closing in Progress Title…" at bounding box center [784, 372] width 1568 height 744
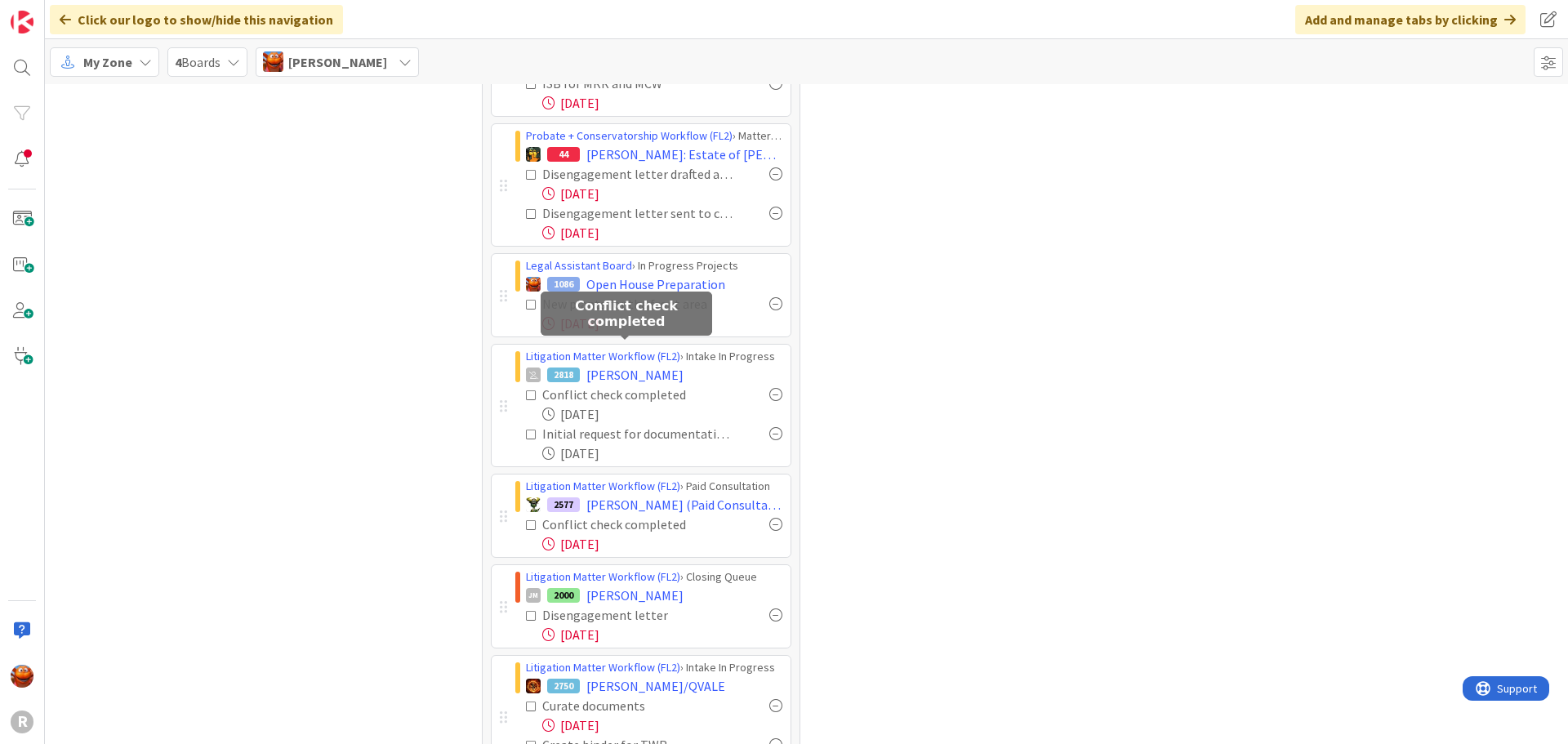
scroll to position [653, 0]
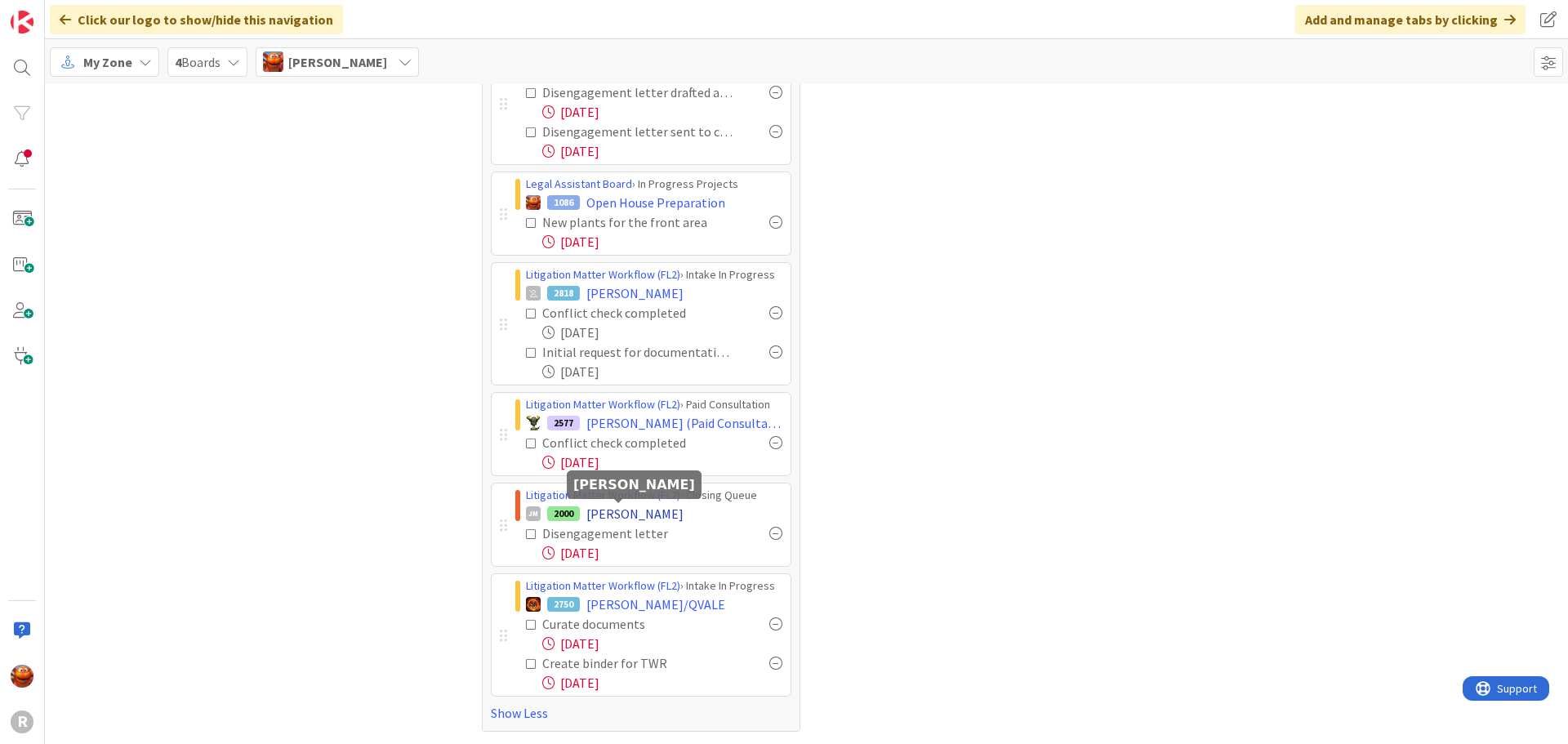
click at [607, 513] on span "HAGA, Patricia" at bounding box center [635, 513] width 98 height 19
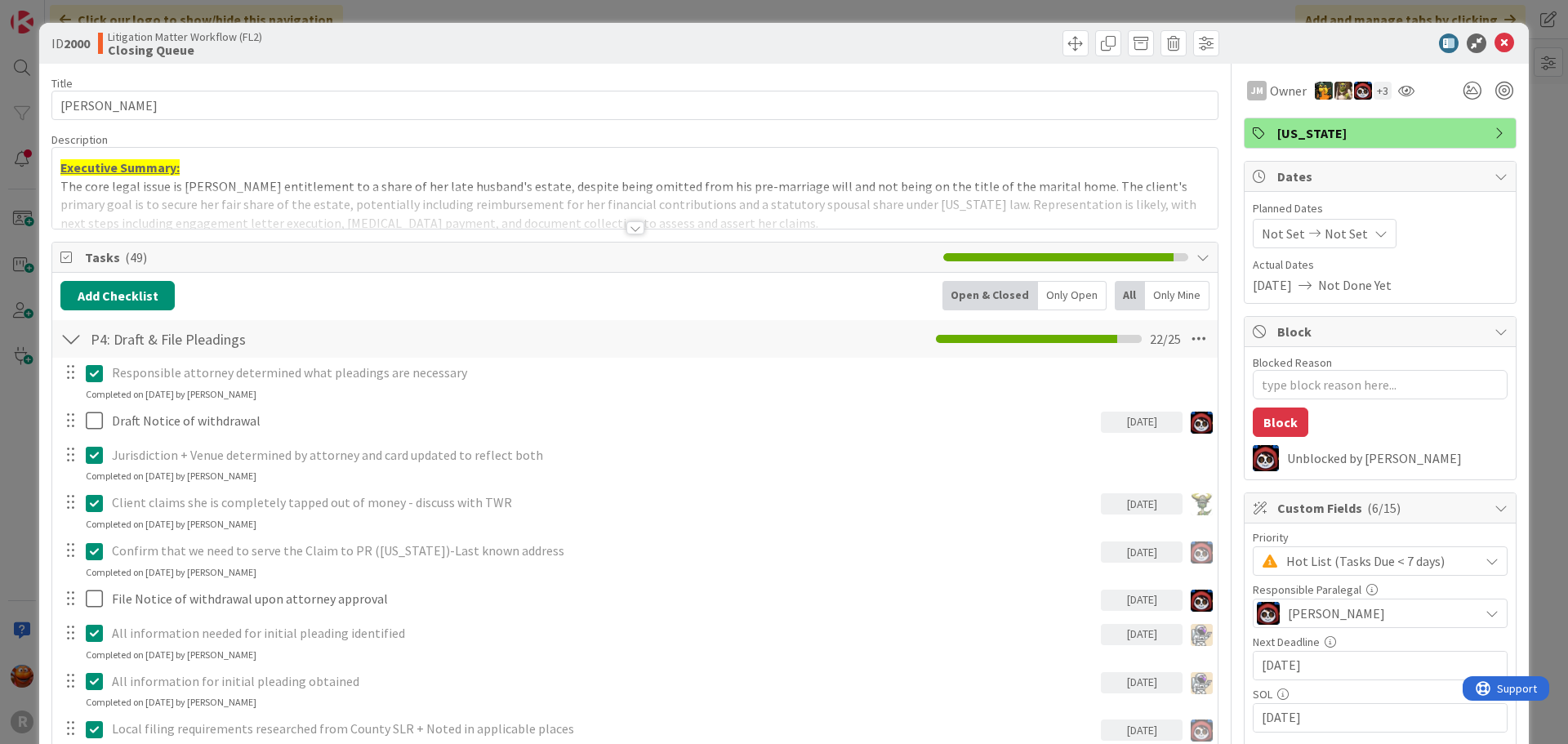
type textarea "x"
click at [218, 9] on div "ID 2000 Litigation Matter Workflow (FL2) Closing Queue Title 14 / 128 HAGA, Pat…" at bounding box center [784, 372] width 1568 height 744
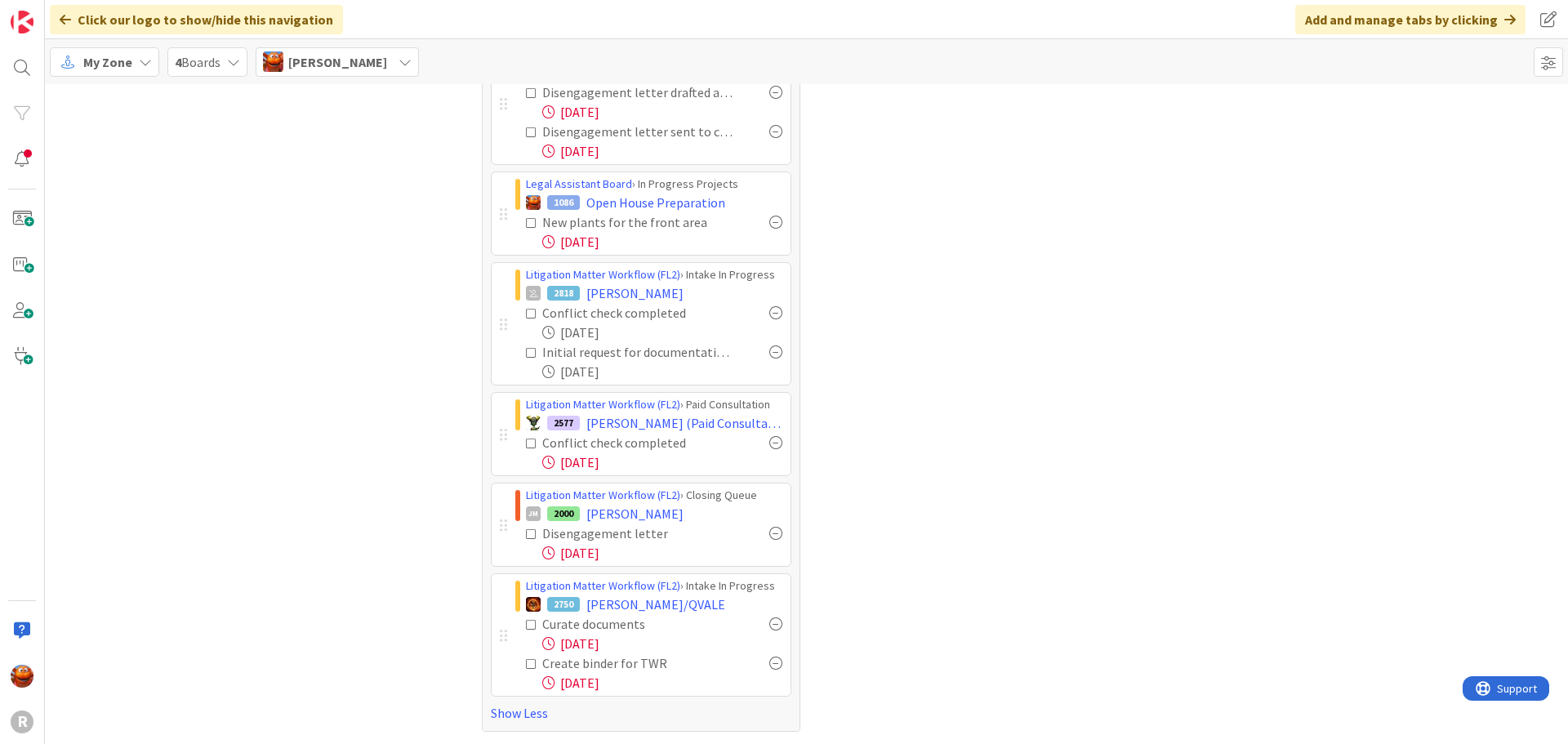
click at [98, 67] on span "My Zone" at bounding box center [108, 62] width 49 height 19
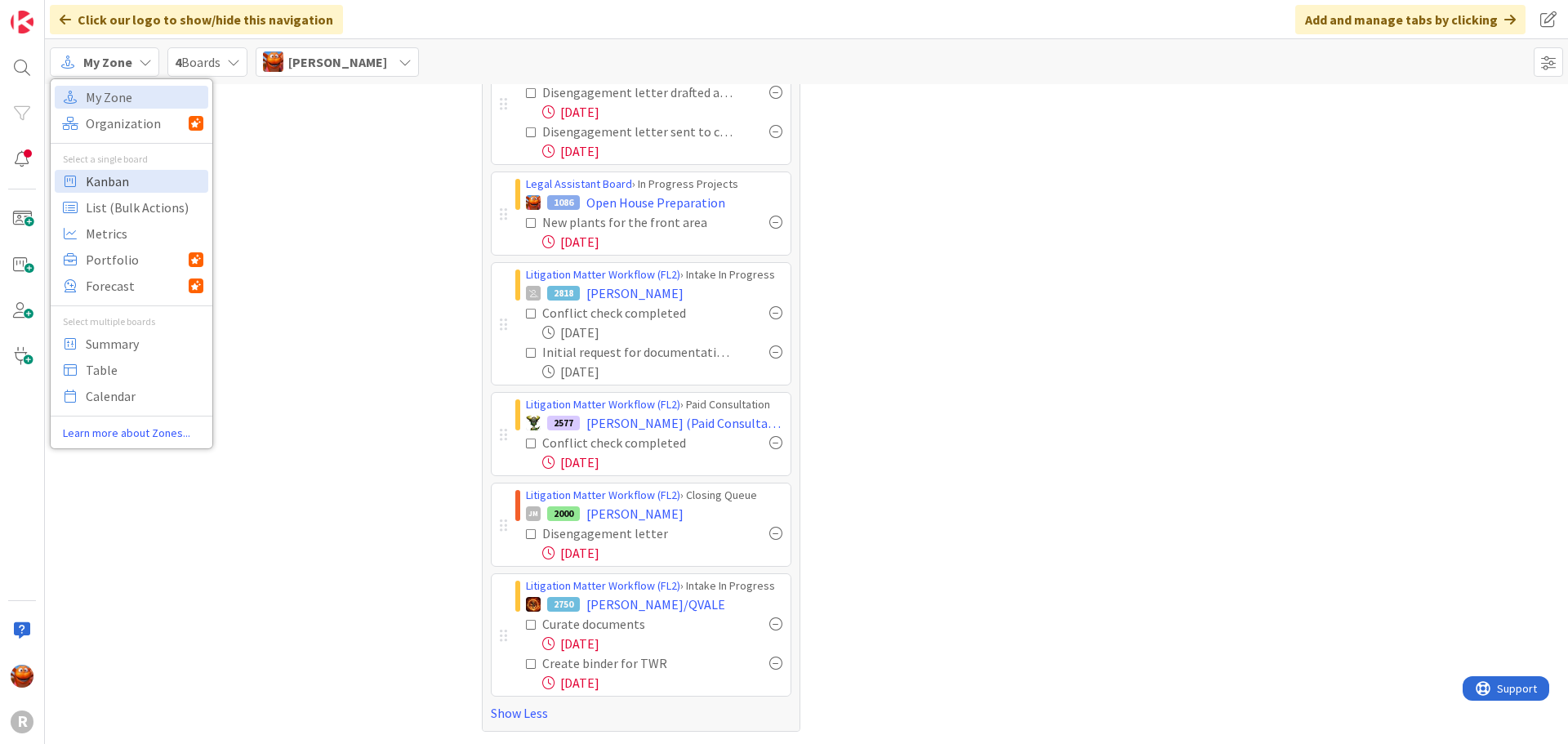
click at [146, 176] on span "Kanban" at bounding box center [144, 181] width 118 height 25
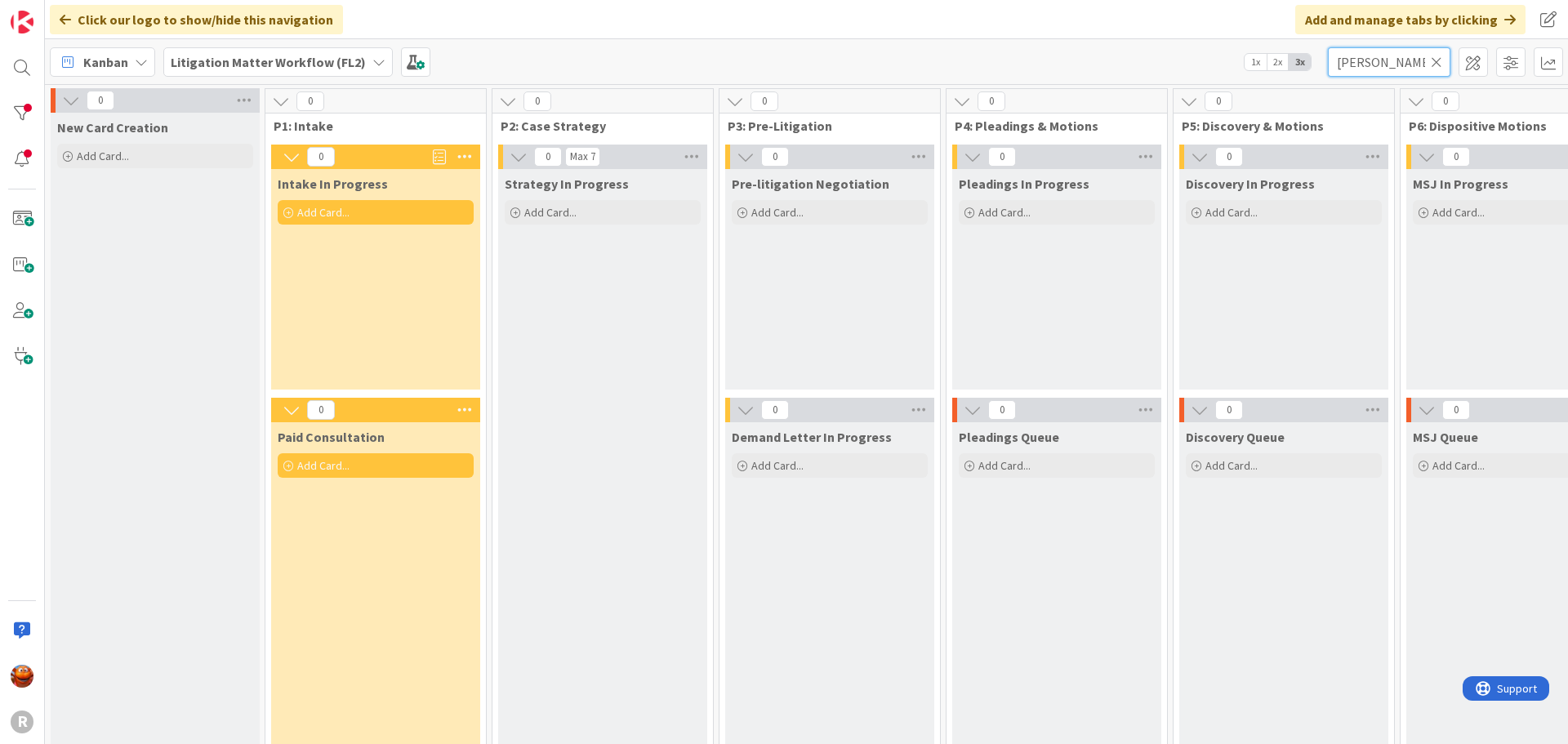
drag, startPoint x: 1410, startPoint y: 74, endPoint x: 1054, endPoint y: 38, distance: 357.8
click at [1054, 38] on div "Click our logo to show/hide this navigation Add and manage tabs by clicking Kan…" at bounding box center [806, 372] width 1523 height 744
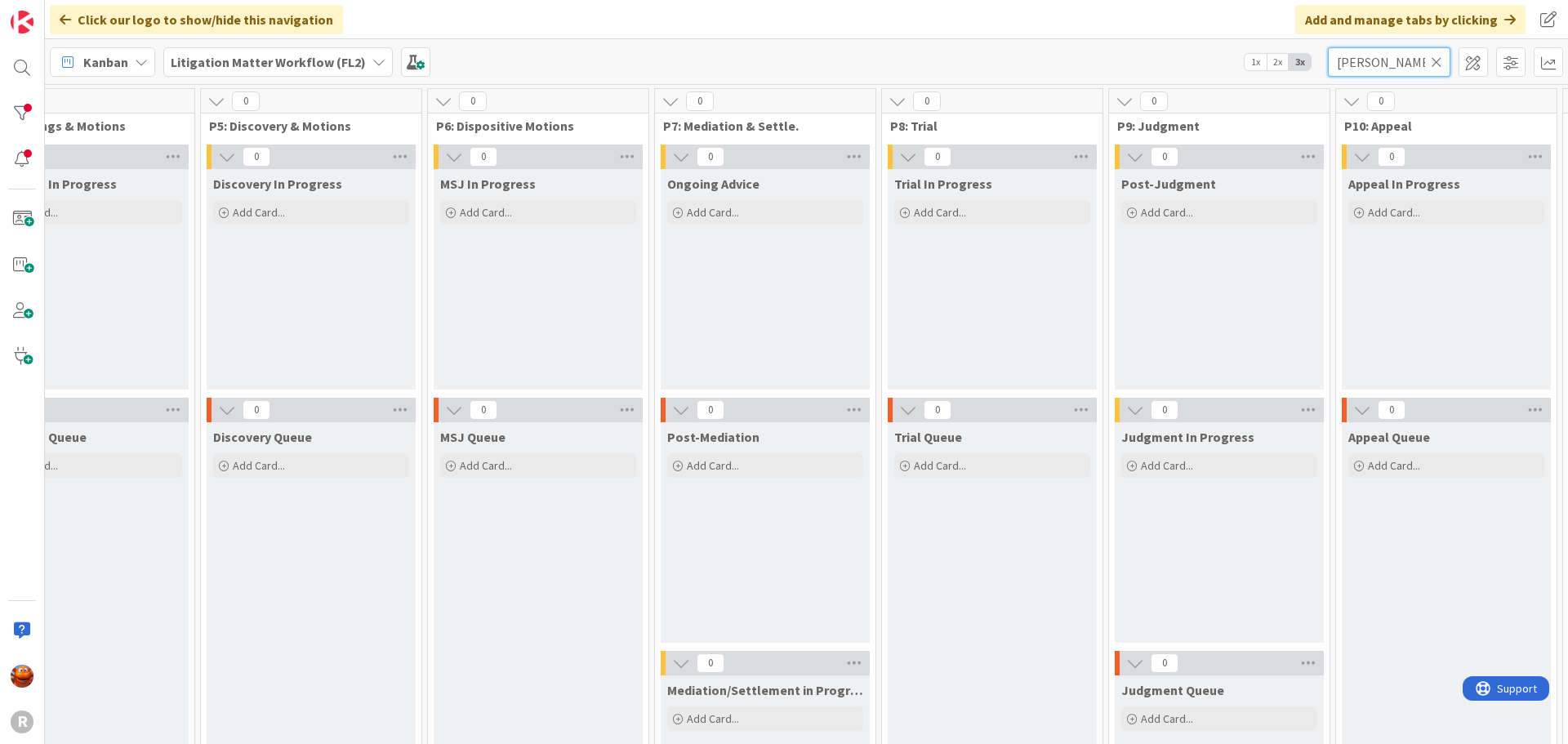
scroll to position [0, 1521]
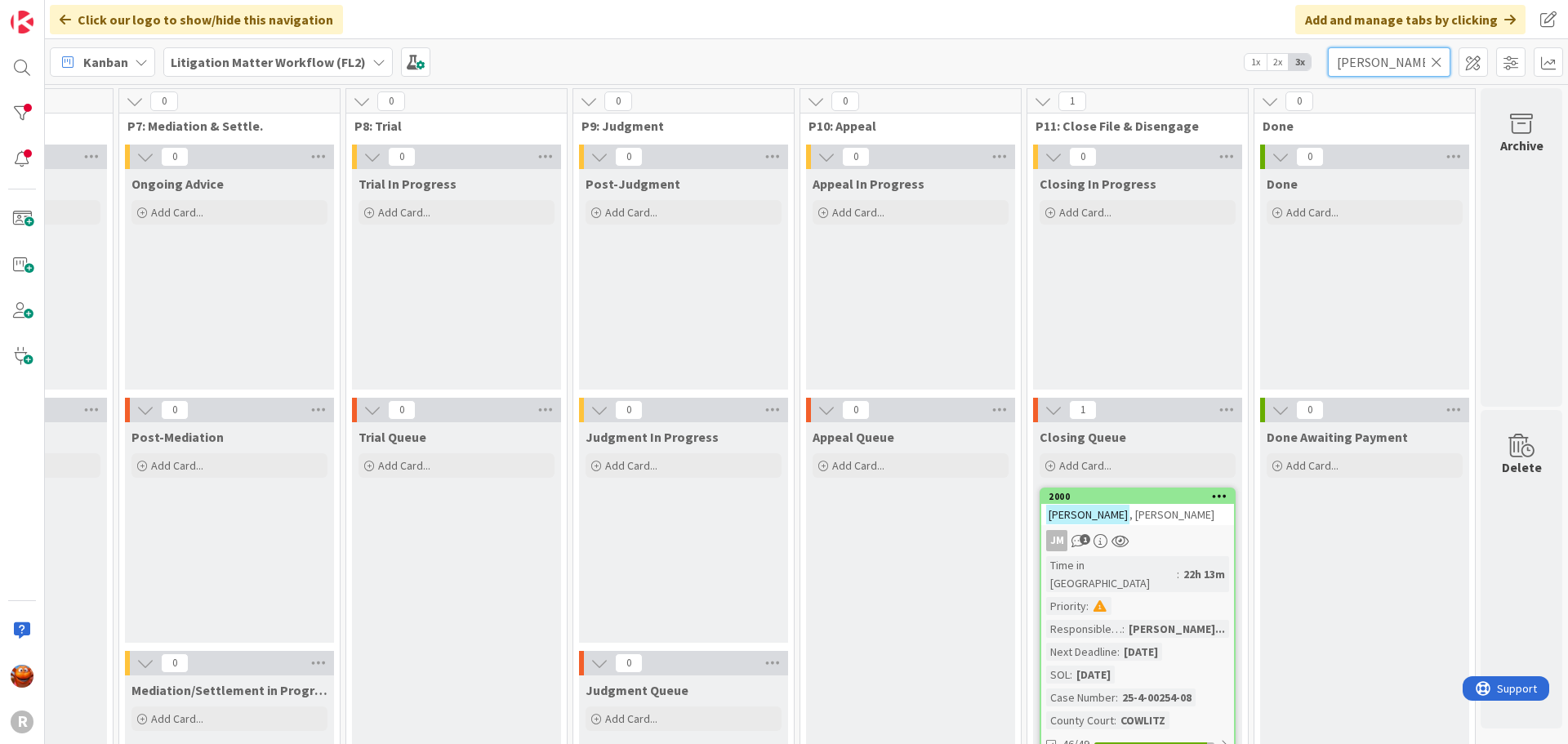
type input "haga"
click at [1152, 533] on div "JM 1" at bounding box center [1137, 540] width 192 height 21
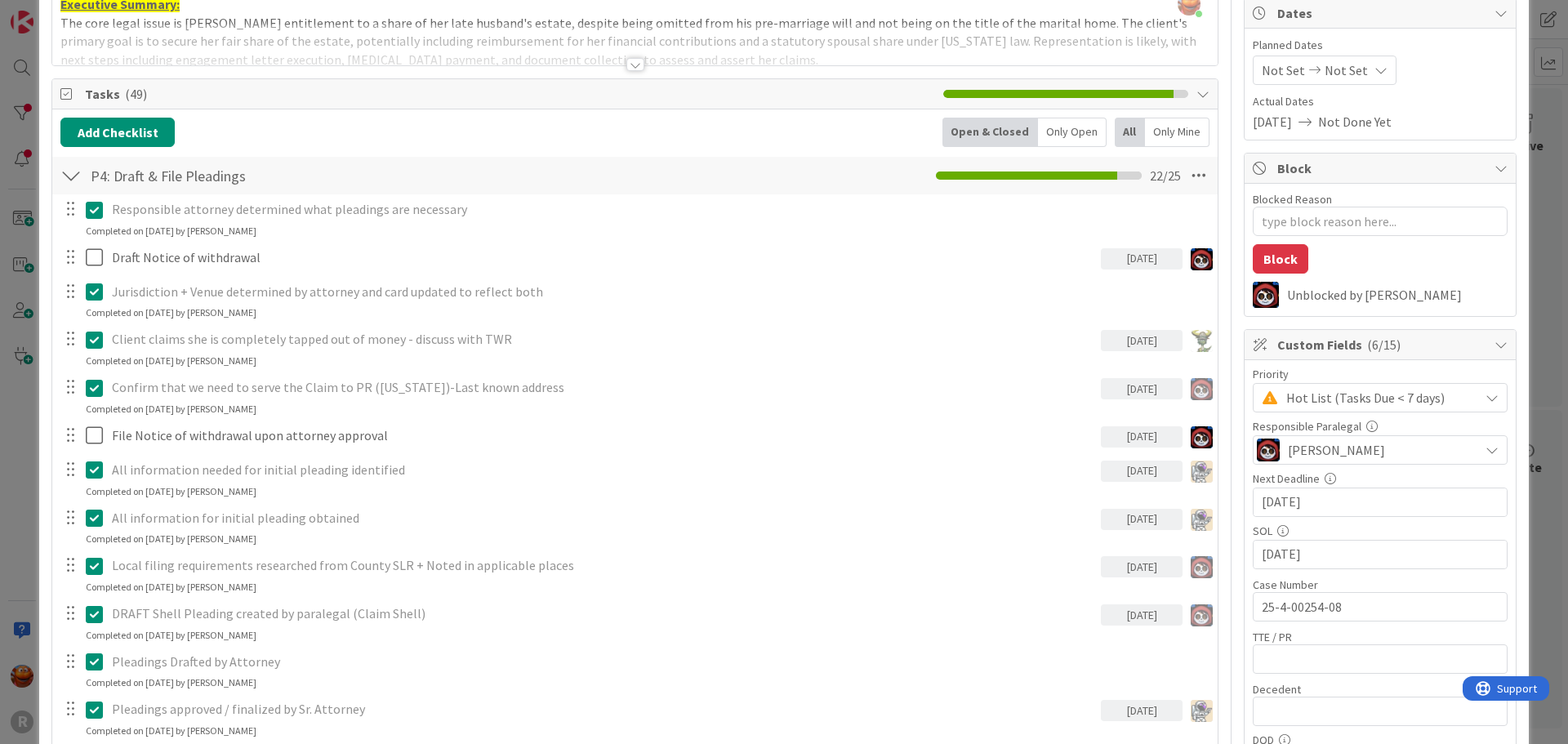
click at [17, 265] on div "ID 2000 Litigation Matter Workflow (FL2) Closing Queue Title 14 / 128 HAGA, Pat…" at bounding box center [784, 372] width 1568 height 744
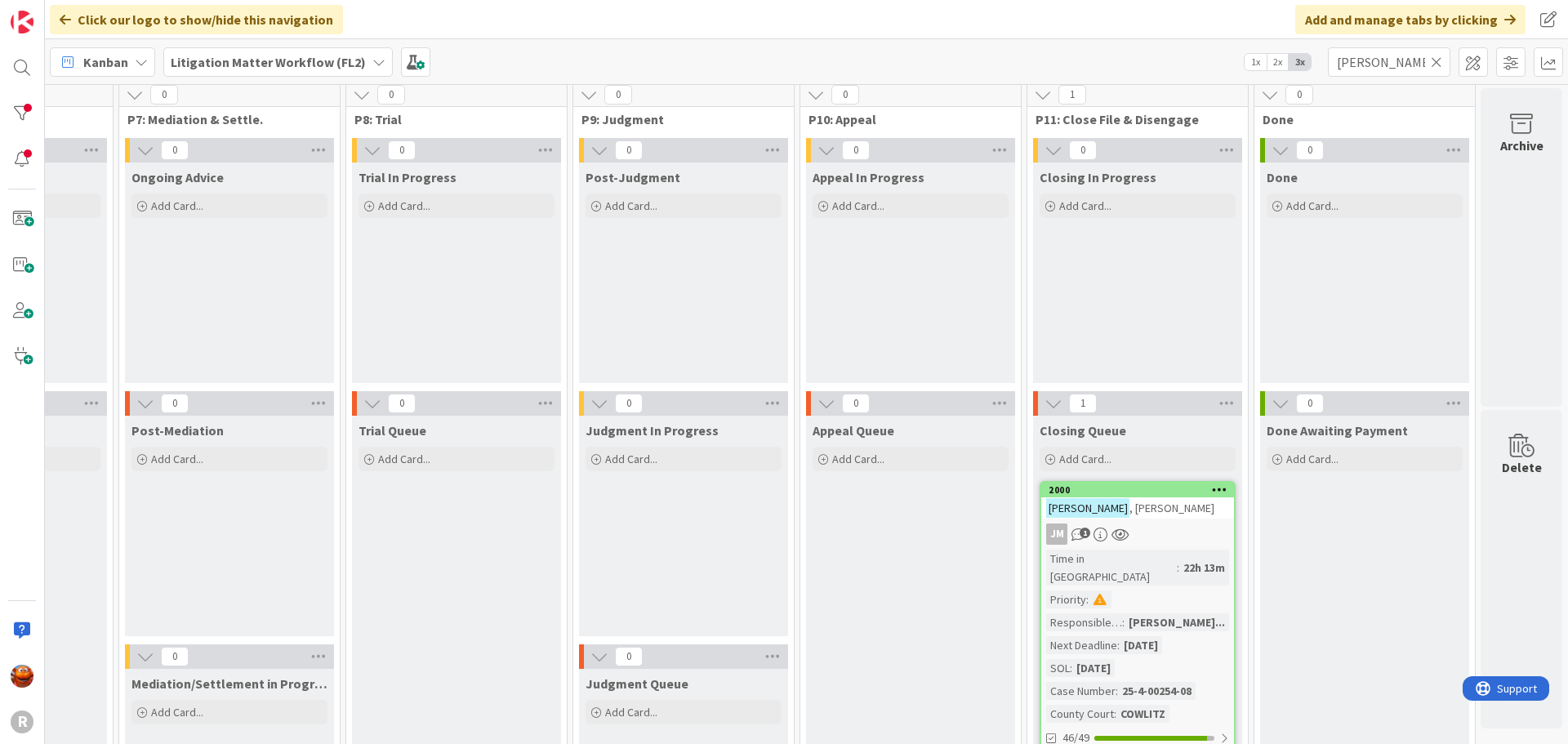
click at [116, 64] on span "Kanban" at bounding box center [106, 62] width 45 height 19
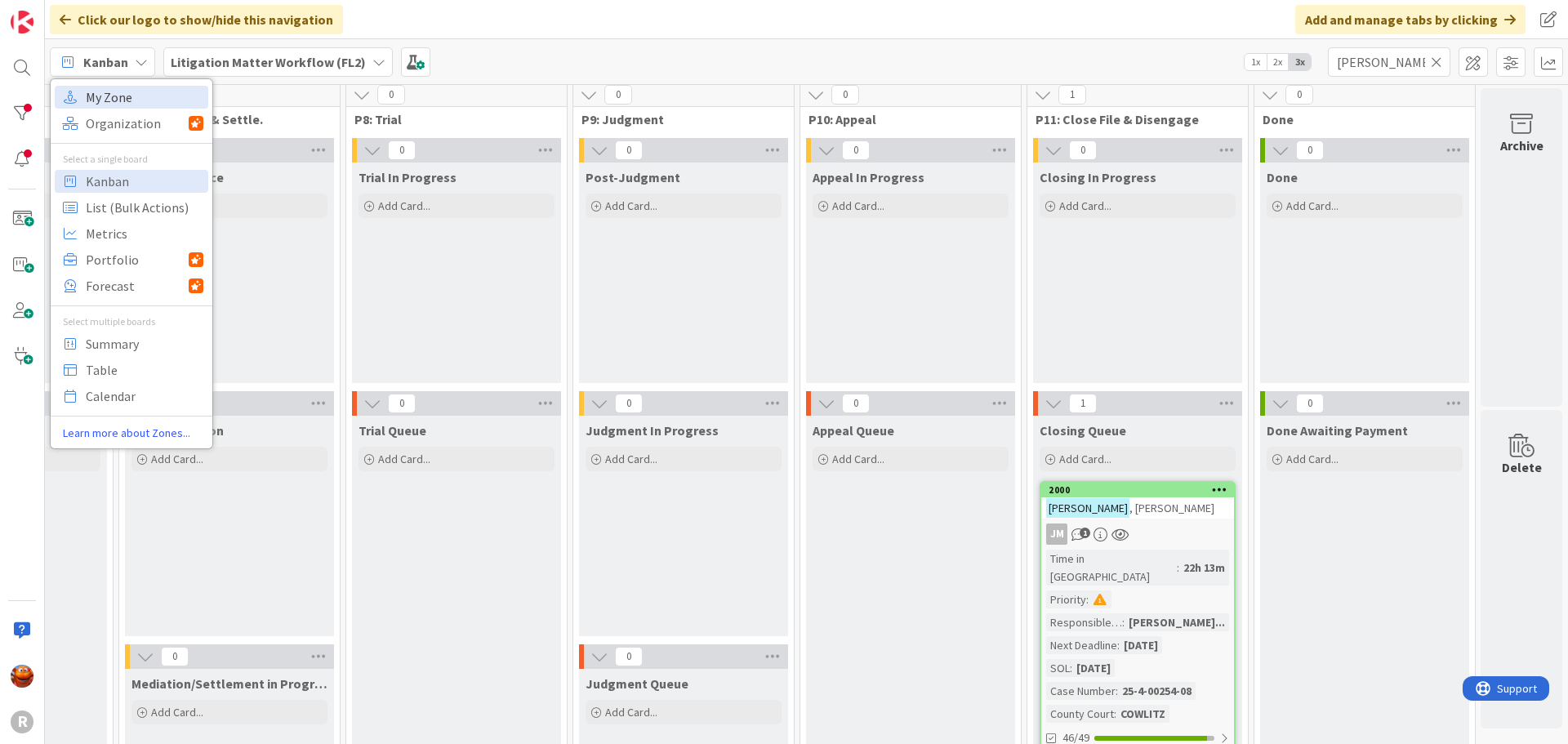
click at [119, 97] on span "My Zone" at bounding box center [144, 97] width 118 height 25
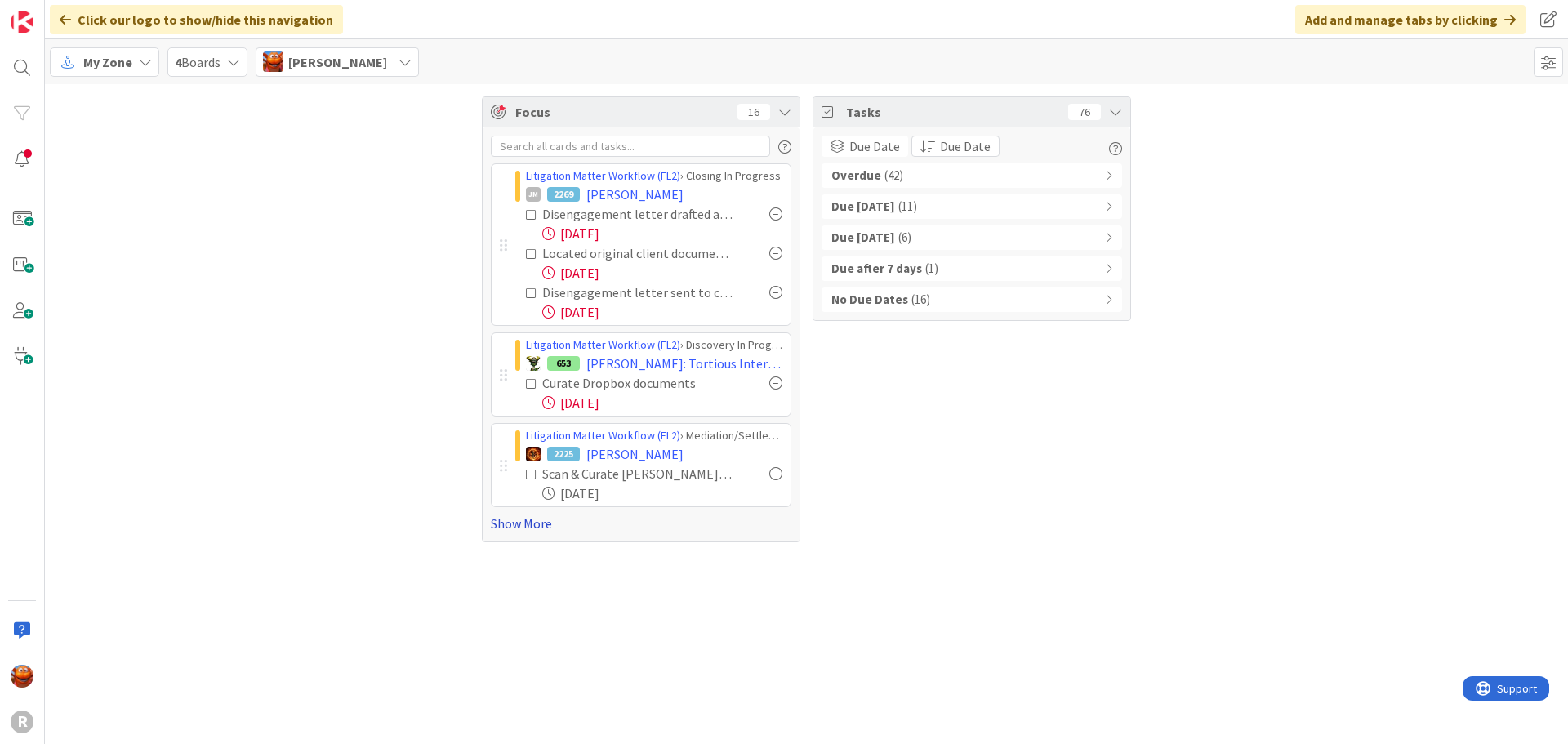
click at [518, 523] on link "Show More" at bounding box center [640, 522] width 301 height 19
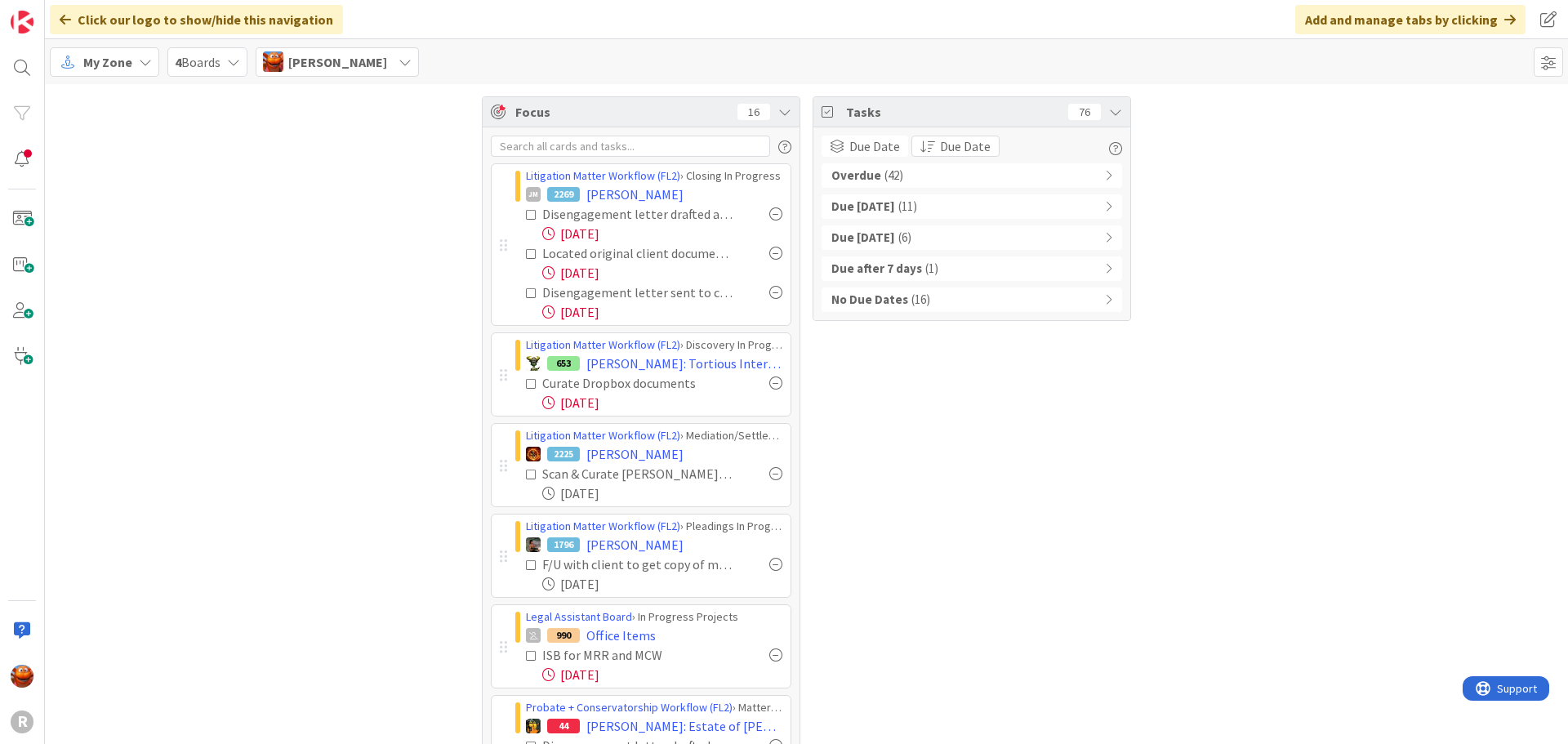
click at [886, 180] on span "( 42 )" at bounding box center [894, 176] width 18 height 18
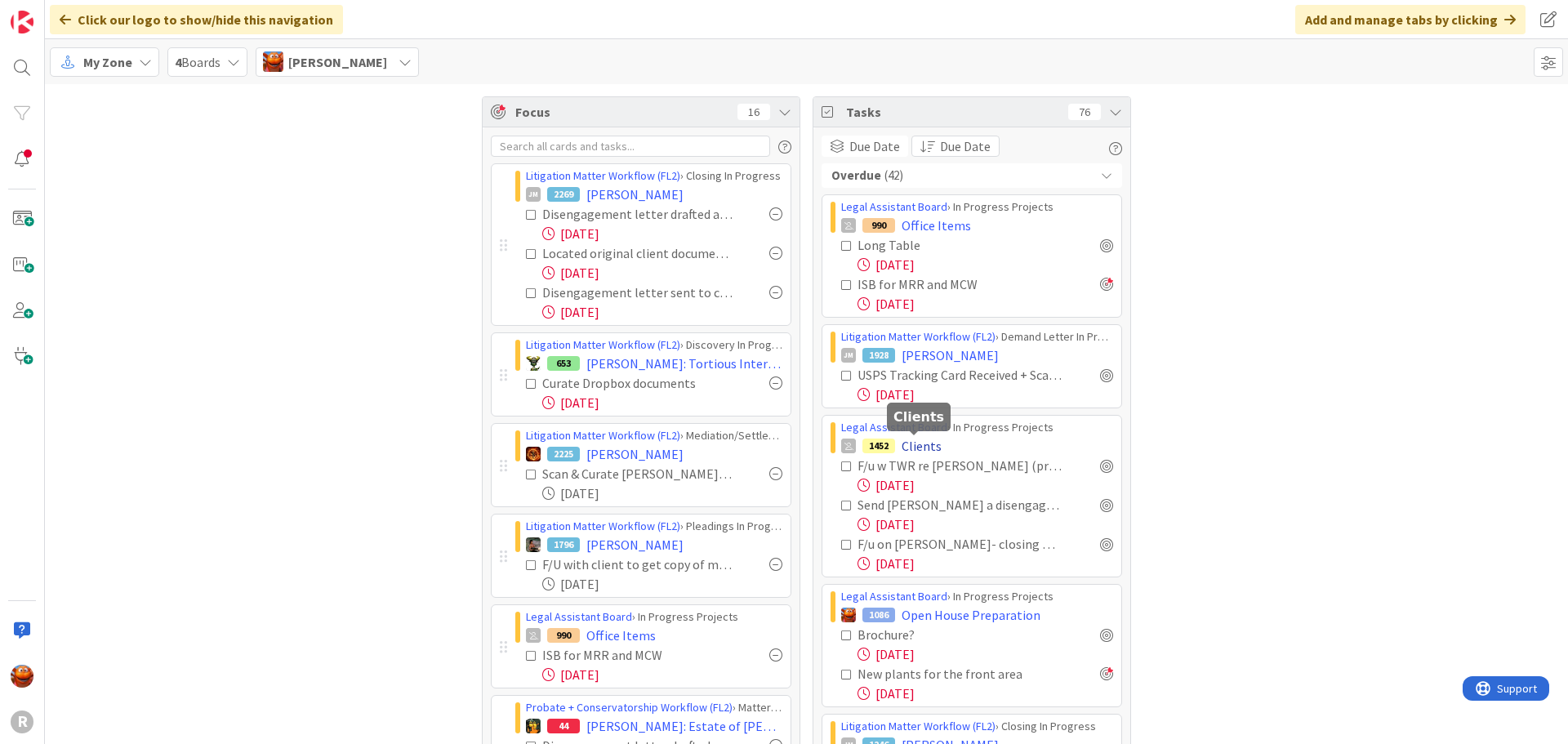
click at [902, 444] on span "Clients" at bounding box center [921, 445] width 40 height 19
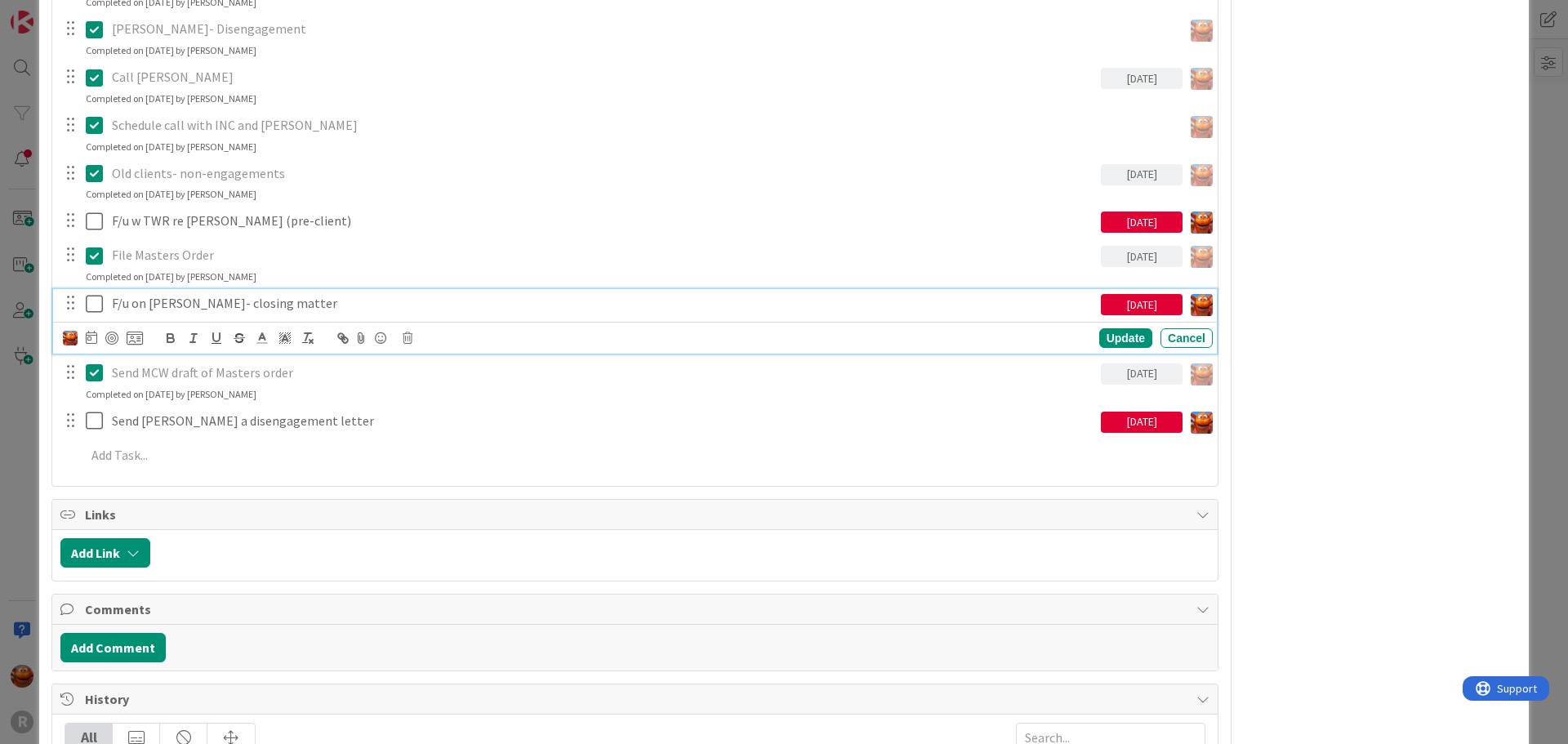
click at [161, 306] on p "F/u on Jacki Harris- closing matter" at bounding box center [604, 303] width 983 height 18
click at [412, 339] on icon at bounding box center [408, 338] width 10 height 11
click at [447, 404] on div "Delete" at bounding box center [449, 407] width 61 height 29
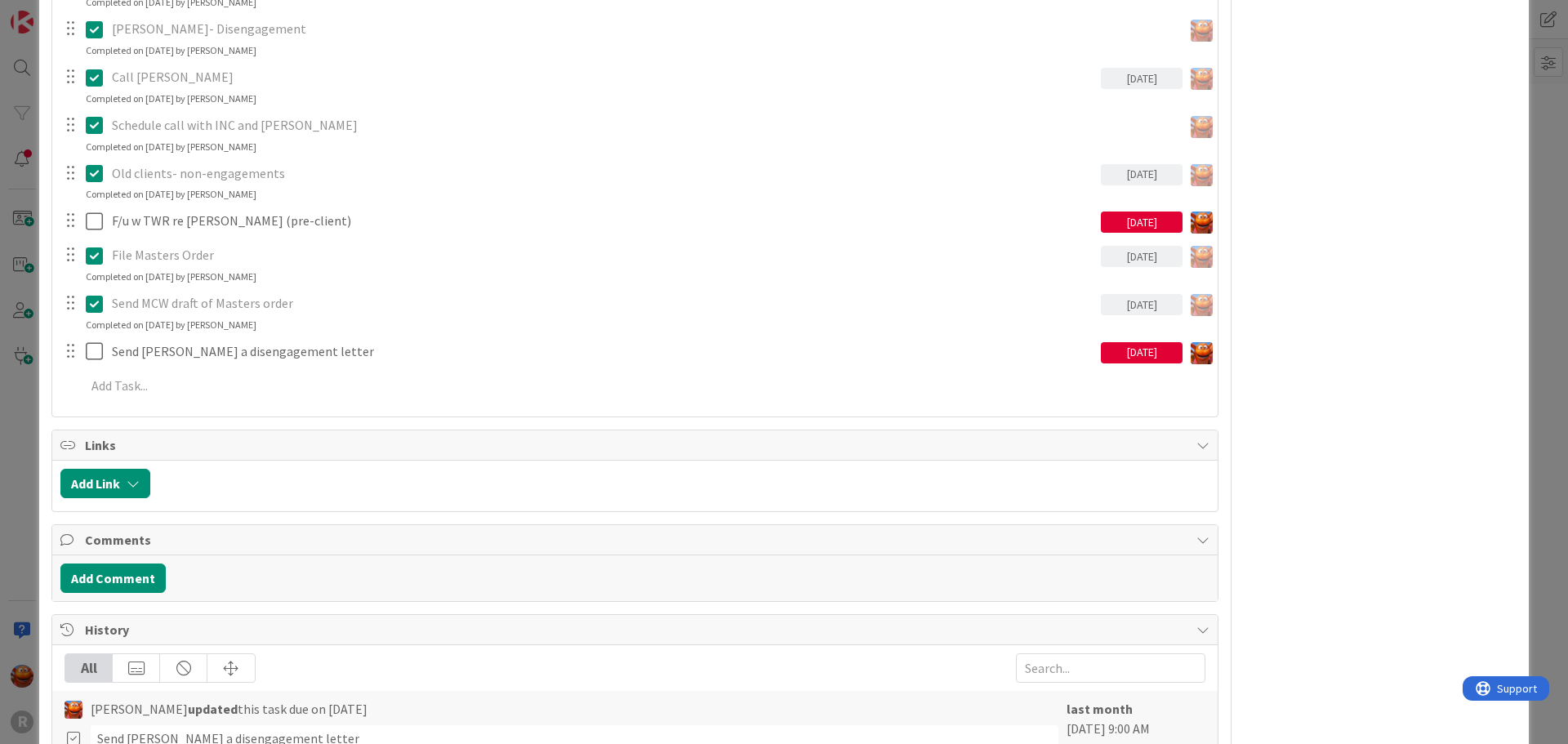
type textarea "x"
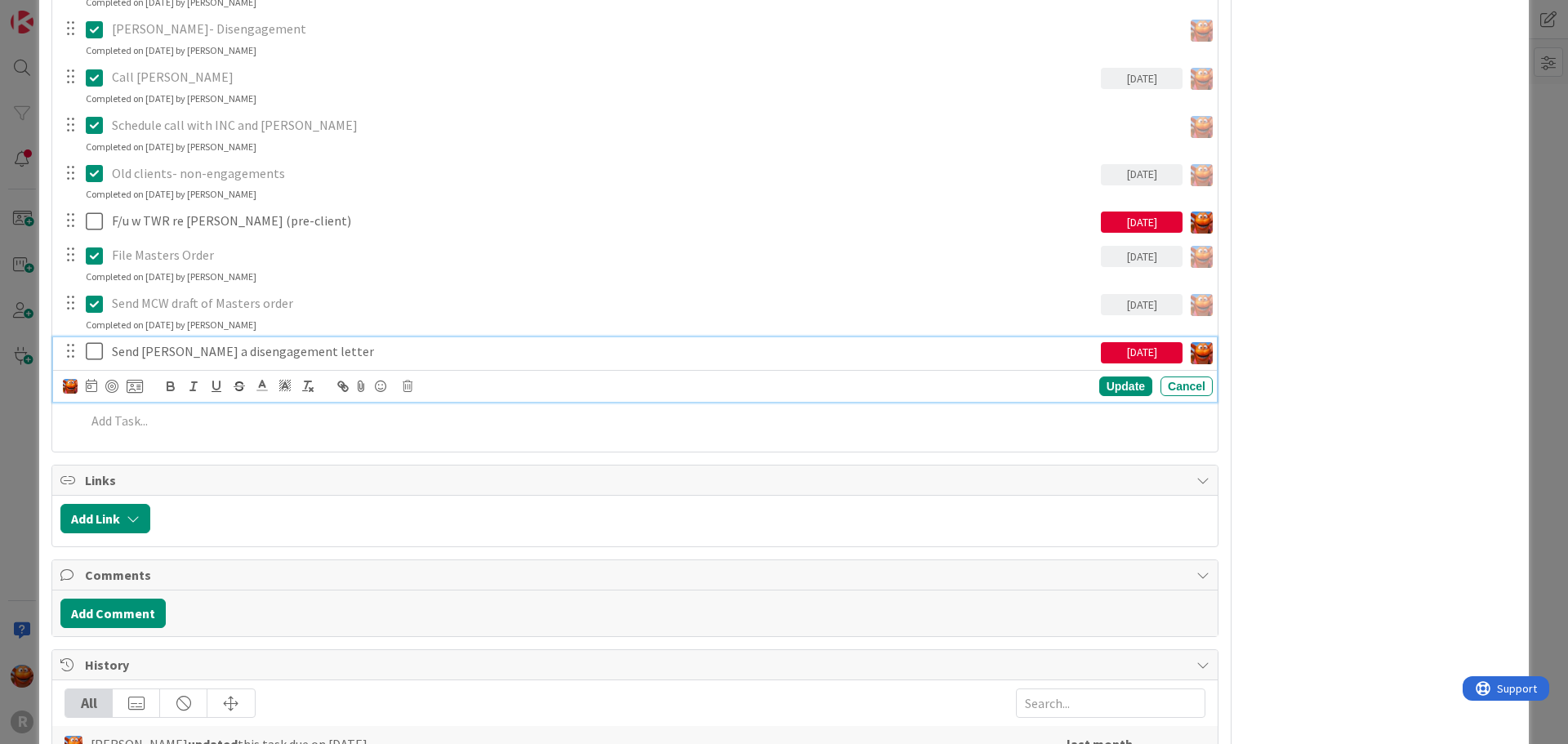
click at [224, 349] on p "Send Nyhus a disengagement letter" at bounding box center [604, 351] width 983 height 18
click at [91, 389] on icon at bounding box center [91, 385] width 11 height 13
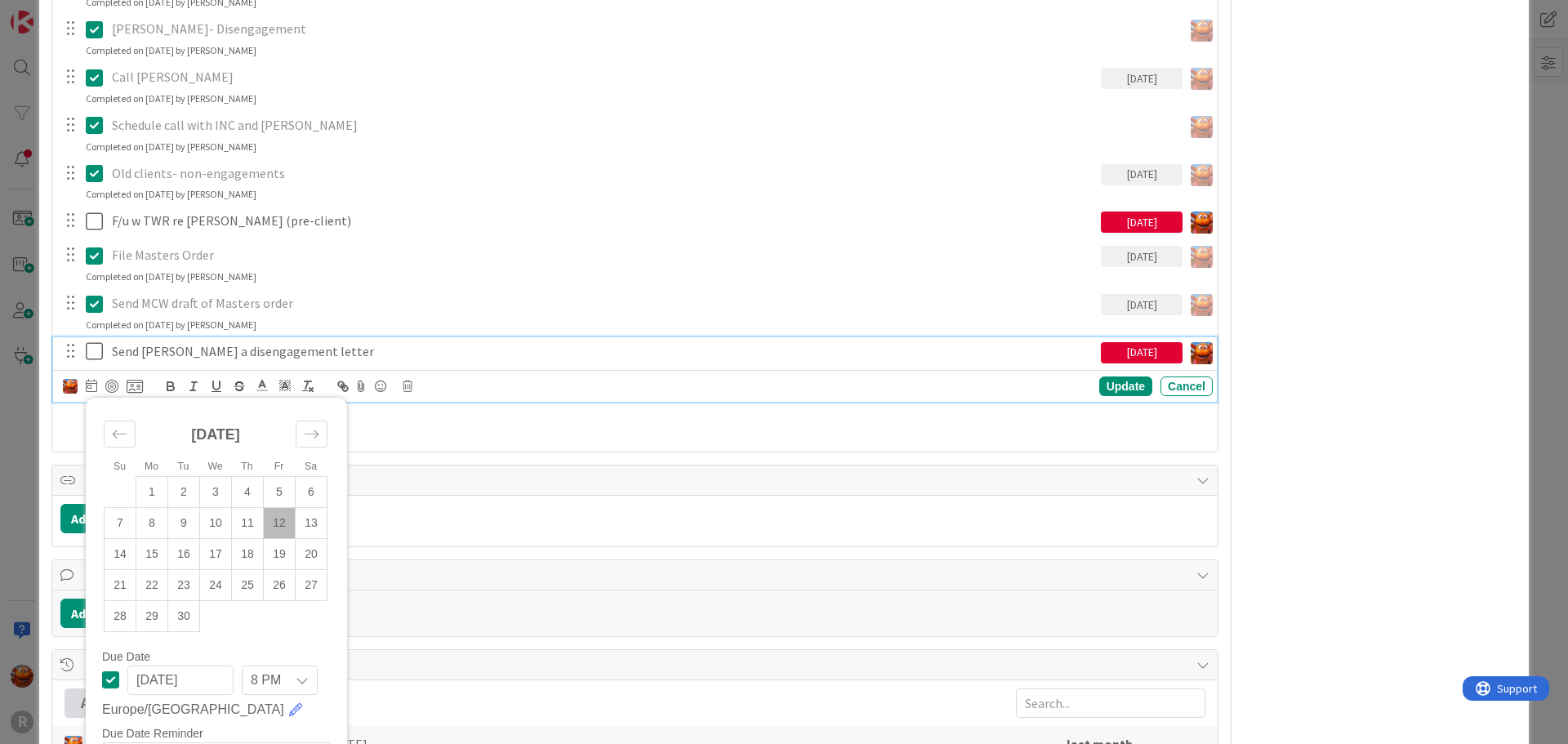
click at [275, 517] on td "12" at bounding box center [280, 522] width 32 height 31
type input "09/12/2025"
click at [106, 382] on div at bounding box center [112, 386] width 13 height 13
type textarea "x"
click at [1094, 375] on div "Su Mo Tu We Th Fr Sa August 2025 1 2 3 4 5 6 7 8 9 10 11 12 13 14 15 16 17 18 1…" at bounding box center [638, 386] width 1150 height 23
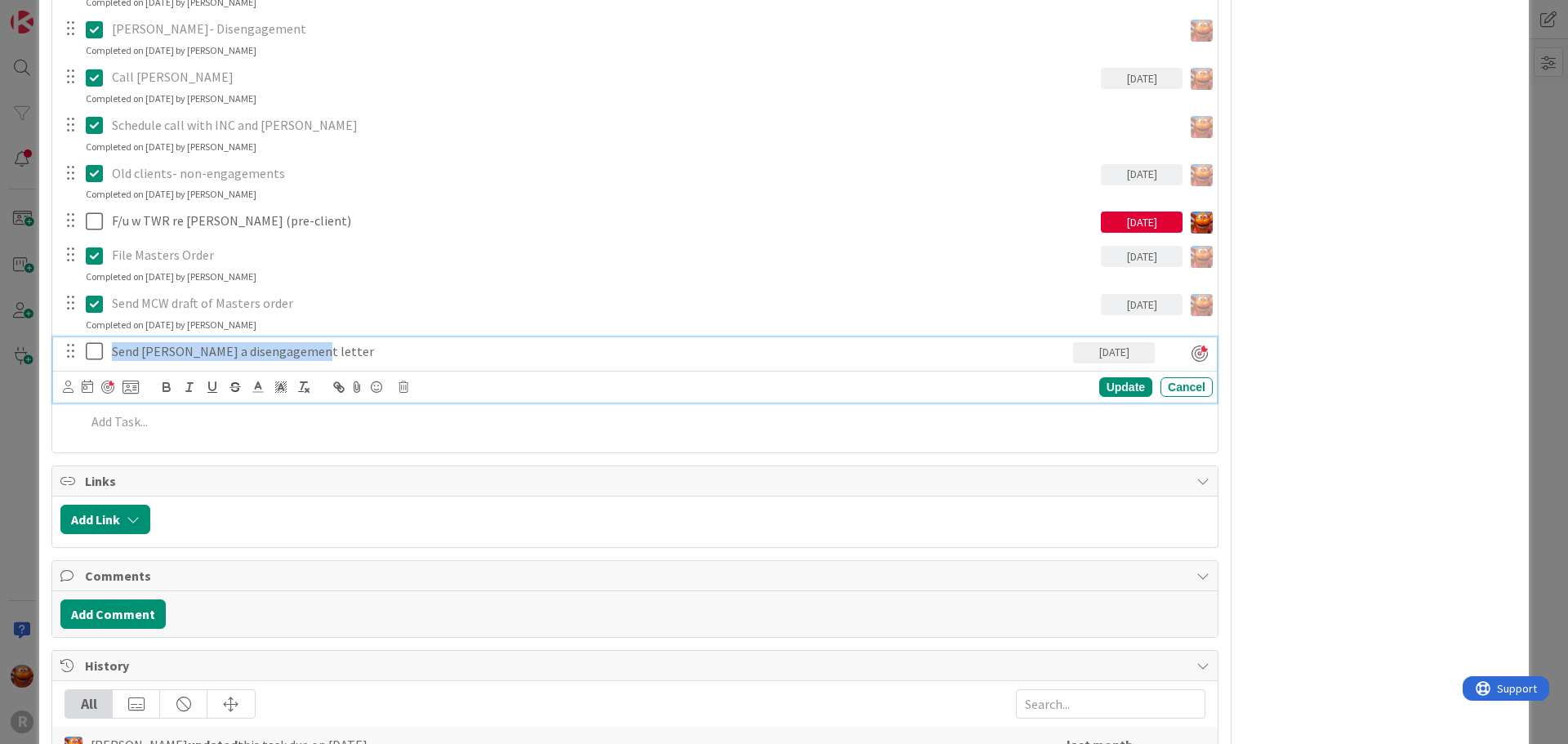
drag, startPoint x: 310, startPoint y: 347, endPoint x: 0, endPoint y: 353, distance: 310.1
click at [0, 353] on div "ID 1452 Legal Assistant Board In Progress Projects Title 7 / 128 Clients Descri…" at bounding box center [784, 372] width 1568 height 744
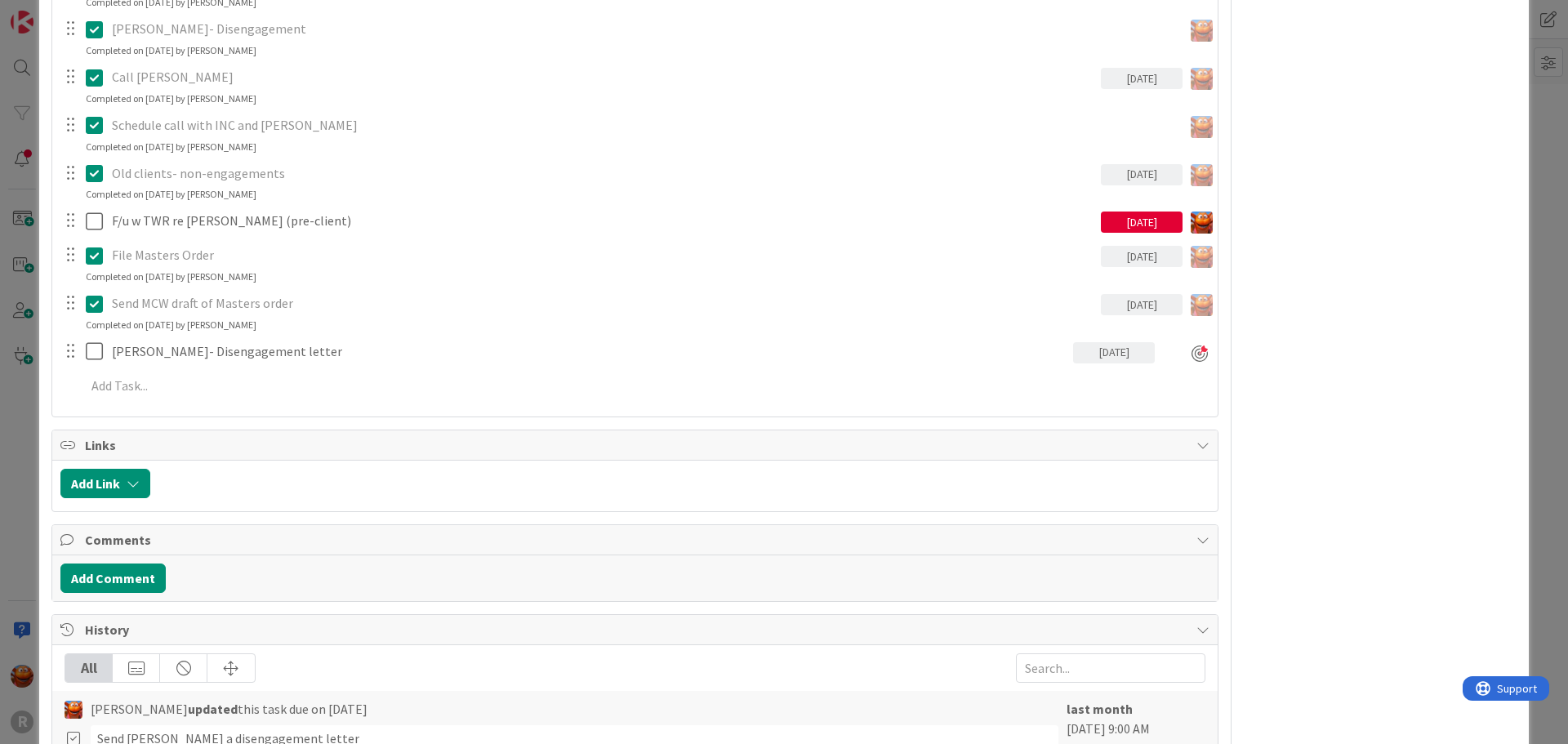
click at [14, 324] on div "ID 1452 Legal Assistant Board In Progress Projects Title 7 / 128 Clients Descri…" at bounding box center [784, 372] width 1568 height 744
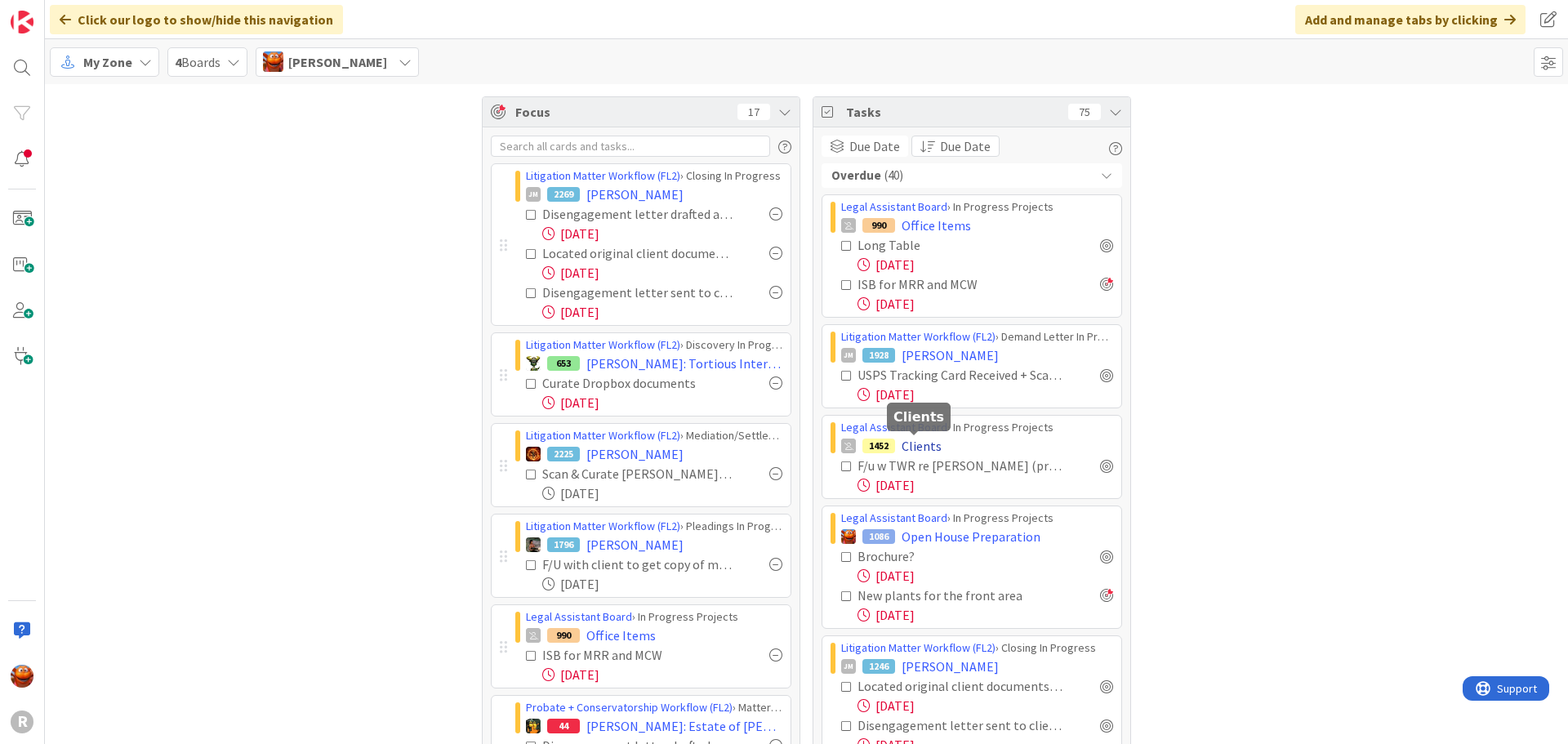
click at [912, 440] on span "Clients" at bounding box center [921, 445] width 40 height 19
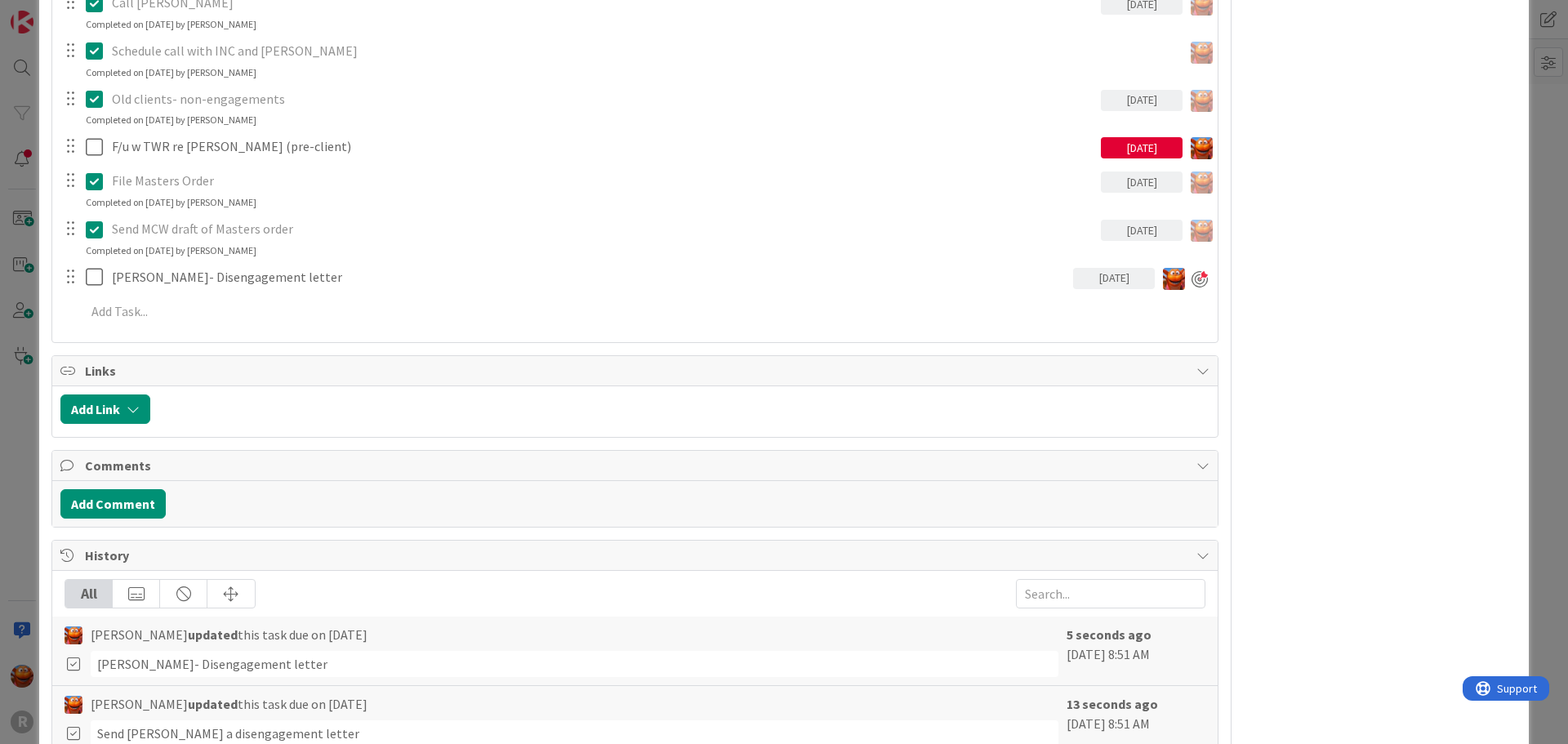
scroll to position [692, 0]
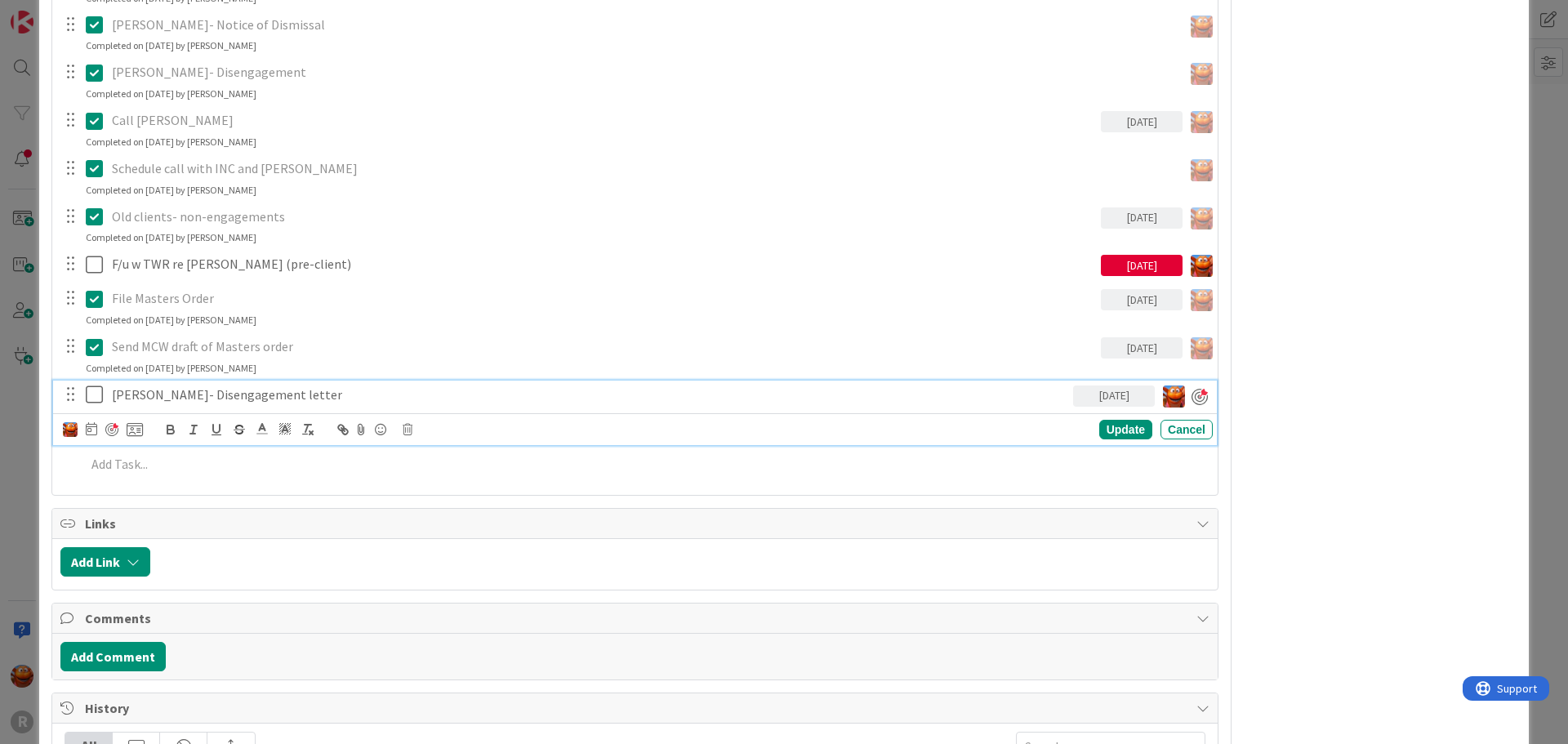
click at [322, 397] on p "Nyhus- Disengagement letter" at bounding box center [590, 395] width 955 height 18
click at [1095, 441] on div "Update Cancel" at bounding box center [635, 429] width 1164 height 32
click at [1109, 432] on div "Update" at bounding box center [1126, 429] width 53 height 19
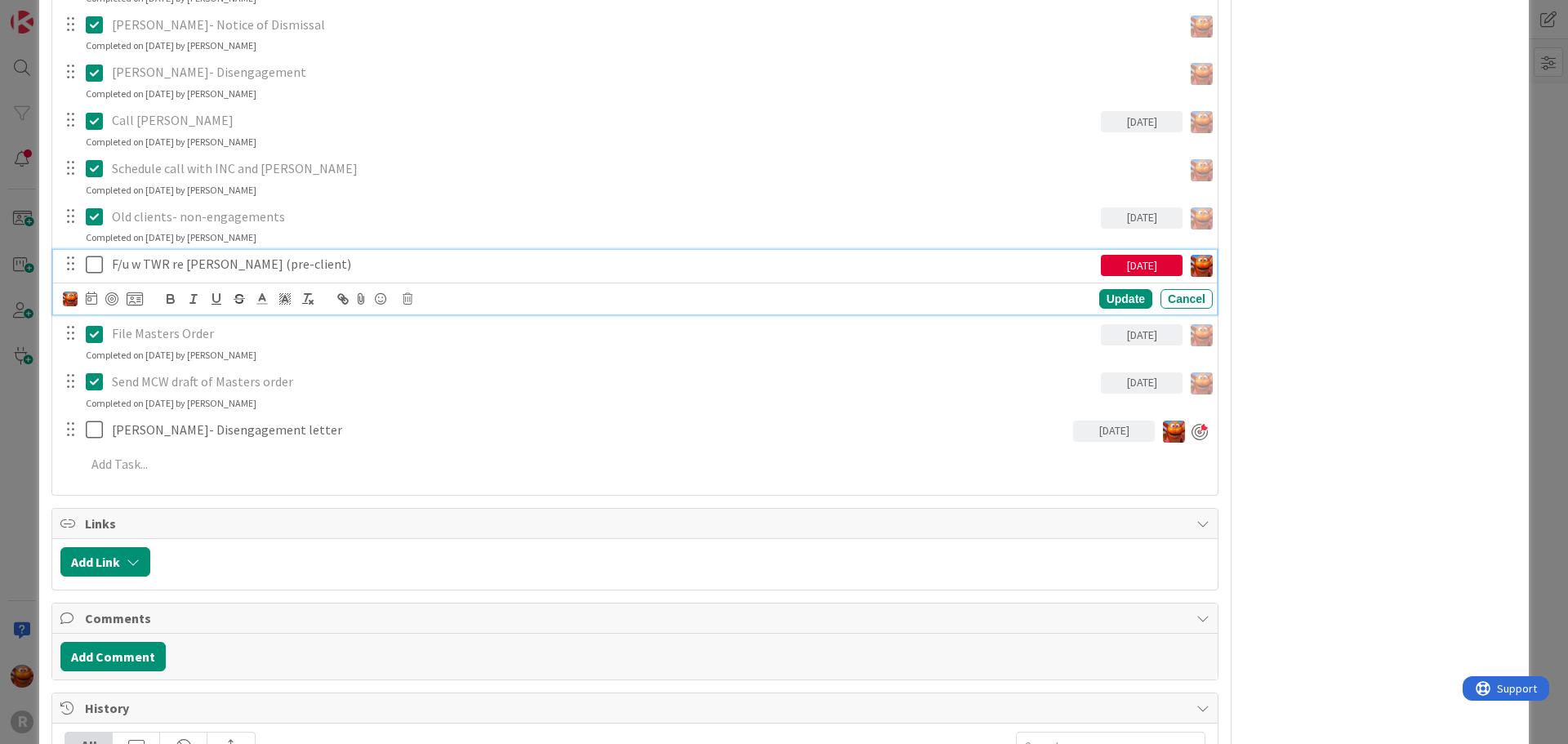
click at [145, 266] on p "F/u w TWR re Adam Rose (pre-client)" at bounding box center [604, 264] width 983 height 18
click at [115, 297] on div at bounding box center [112, 299] width 13 height 13
click at [90, 297] on icon at bounding box center [87, 299] width 11 height 13
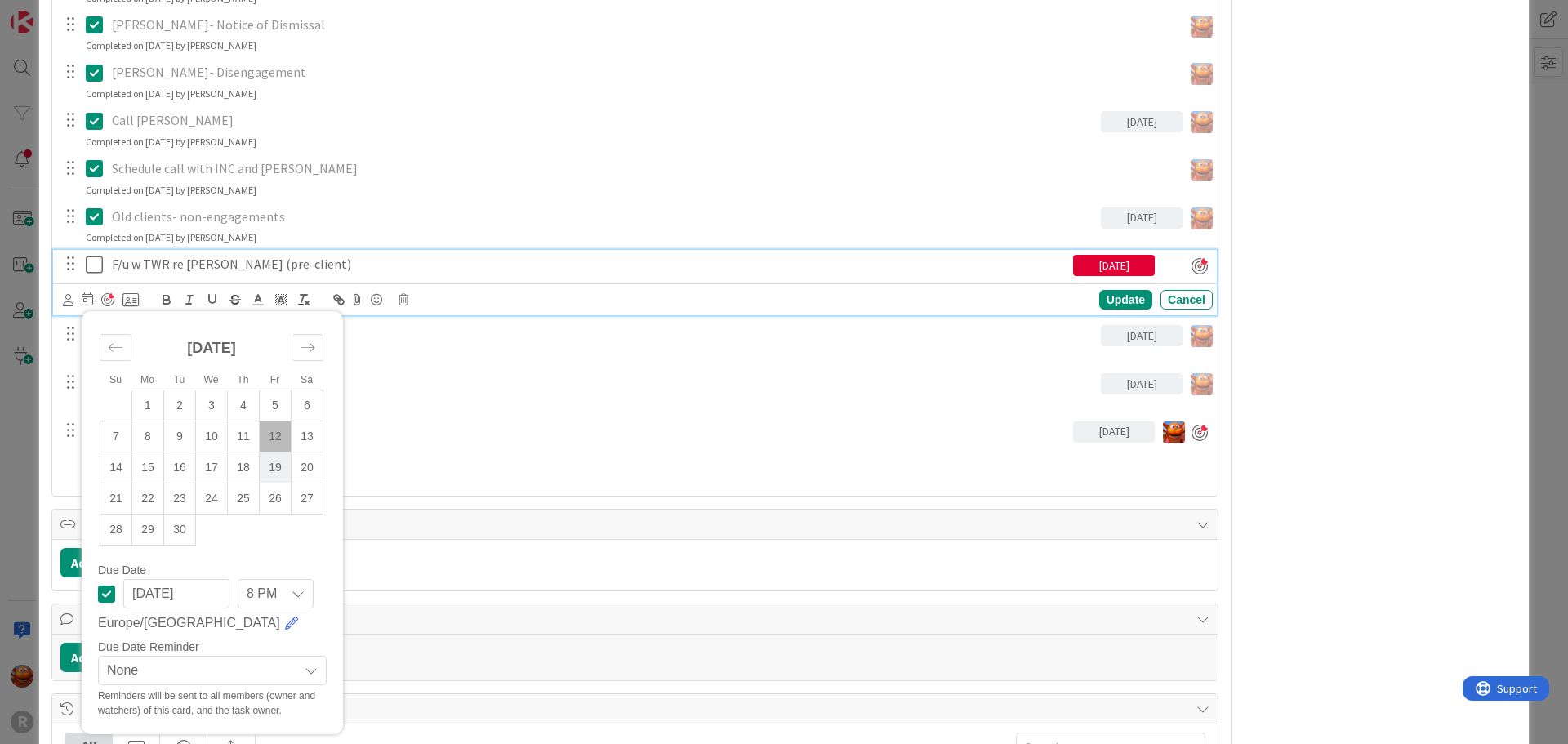
type textarea "x"
click at [276, 421] on td "12" at bounding box center [275, 437] width 32 height 31
type input "09/12/2025"
click at [1101, 303] on div "Update" at bounding box center [1126, 299] width 53 height 19
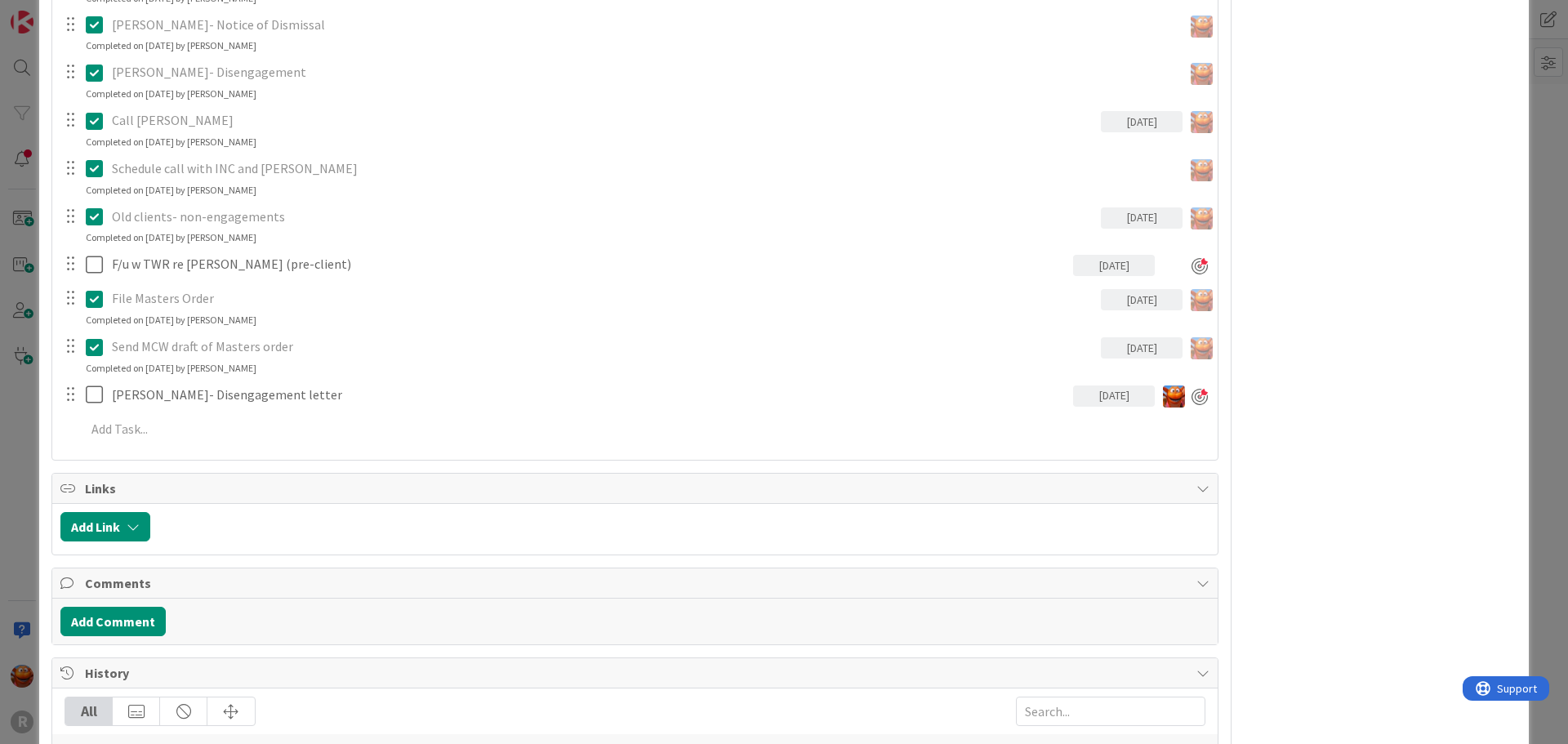
click at [16, 244] on div "ID 1452 Legal Assistant Board In Progress Projects Title 7 / 128 Clients Descri…" at bounding box center [784, 372] width 1568 height 744
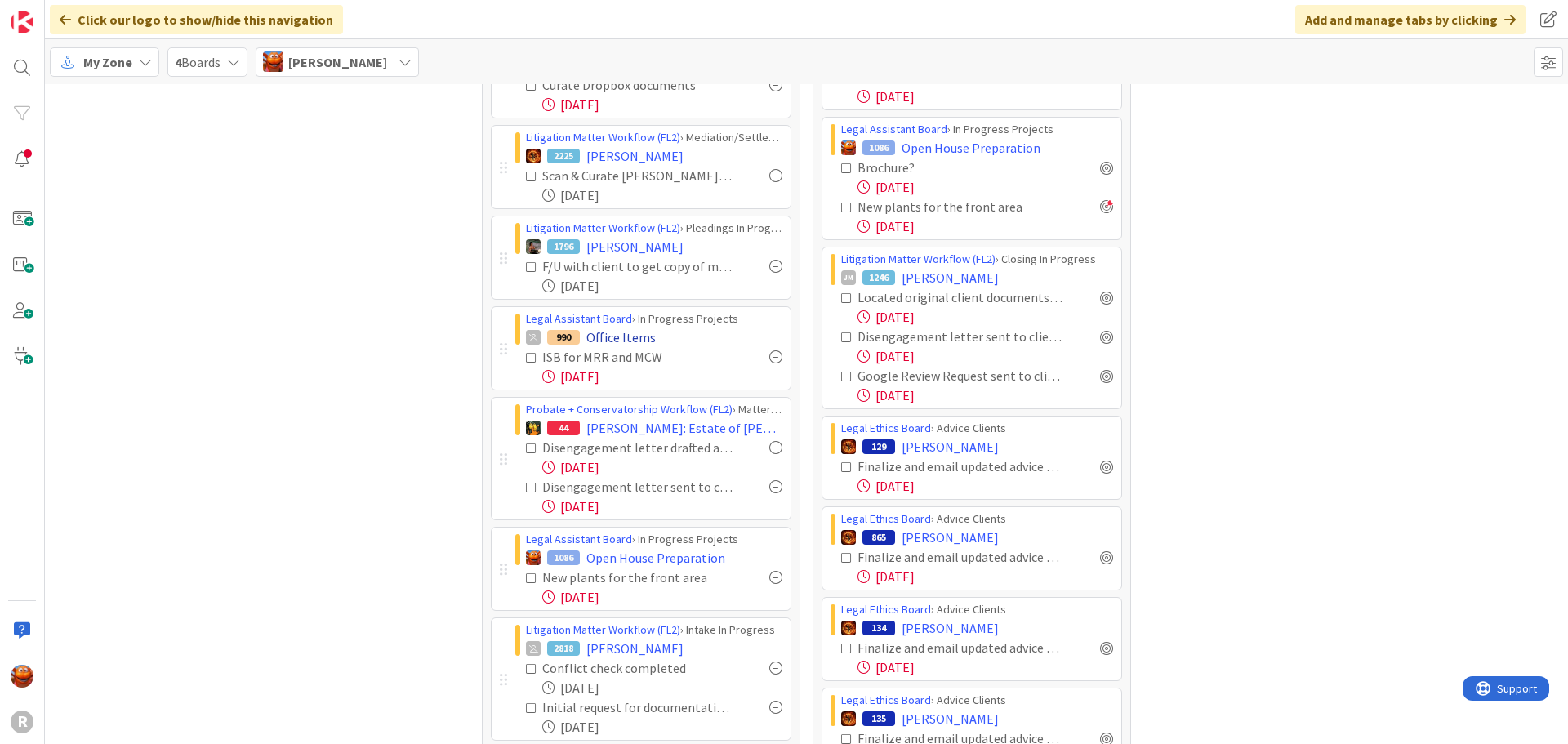
scroll to position [326, 0]
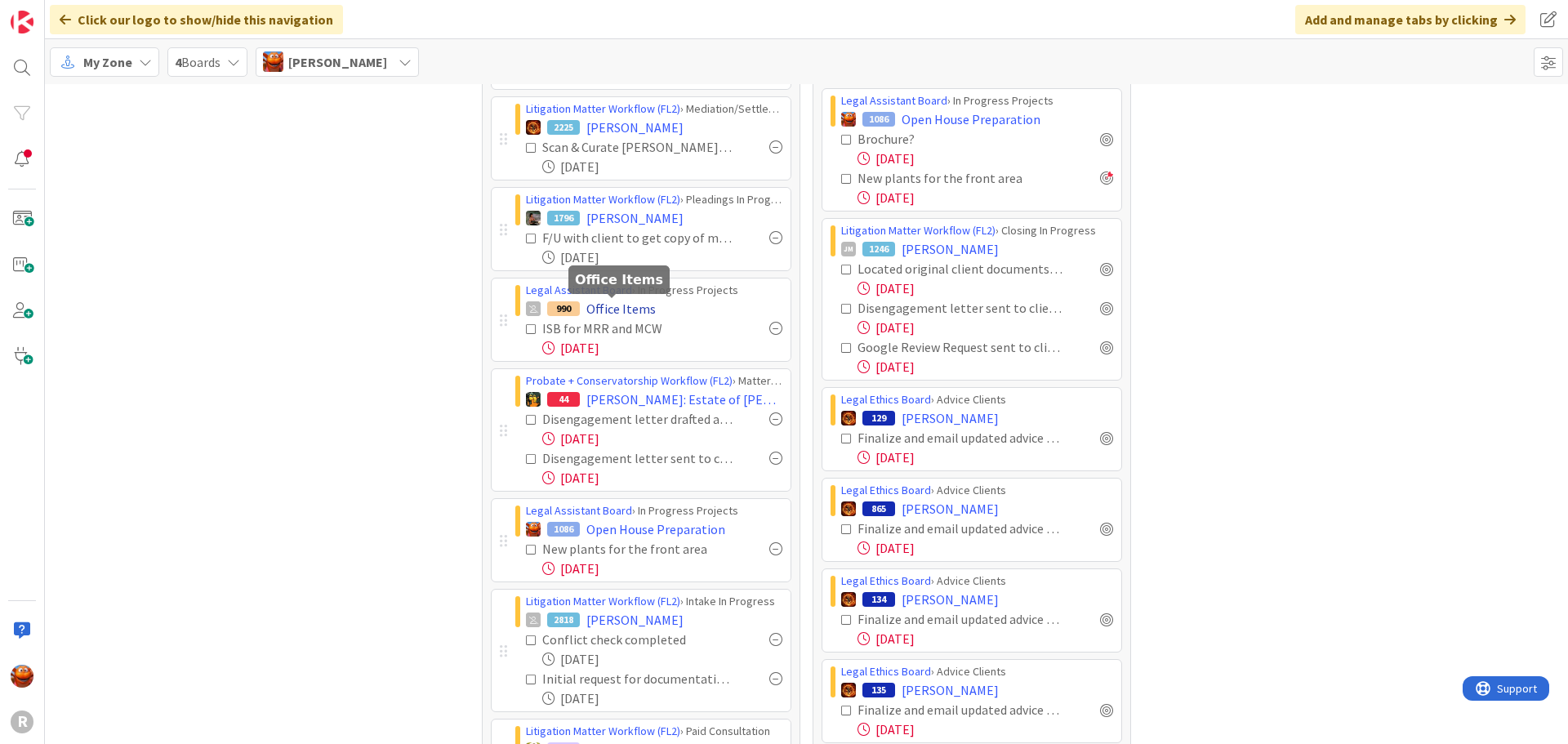
click at [616, 306] on span "Office Items" at bounding box center [620, 308] width 69 height 19
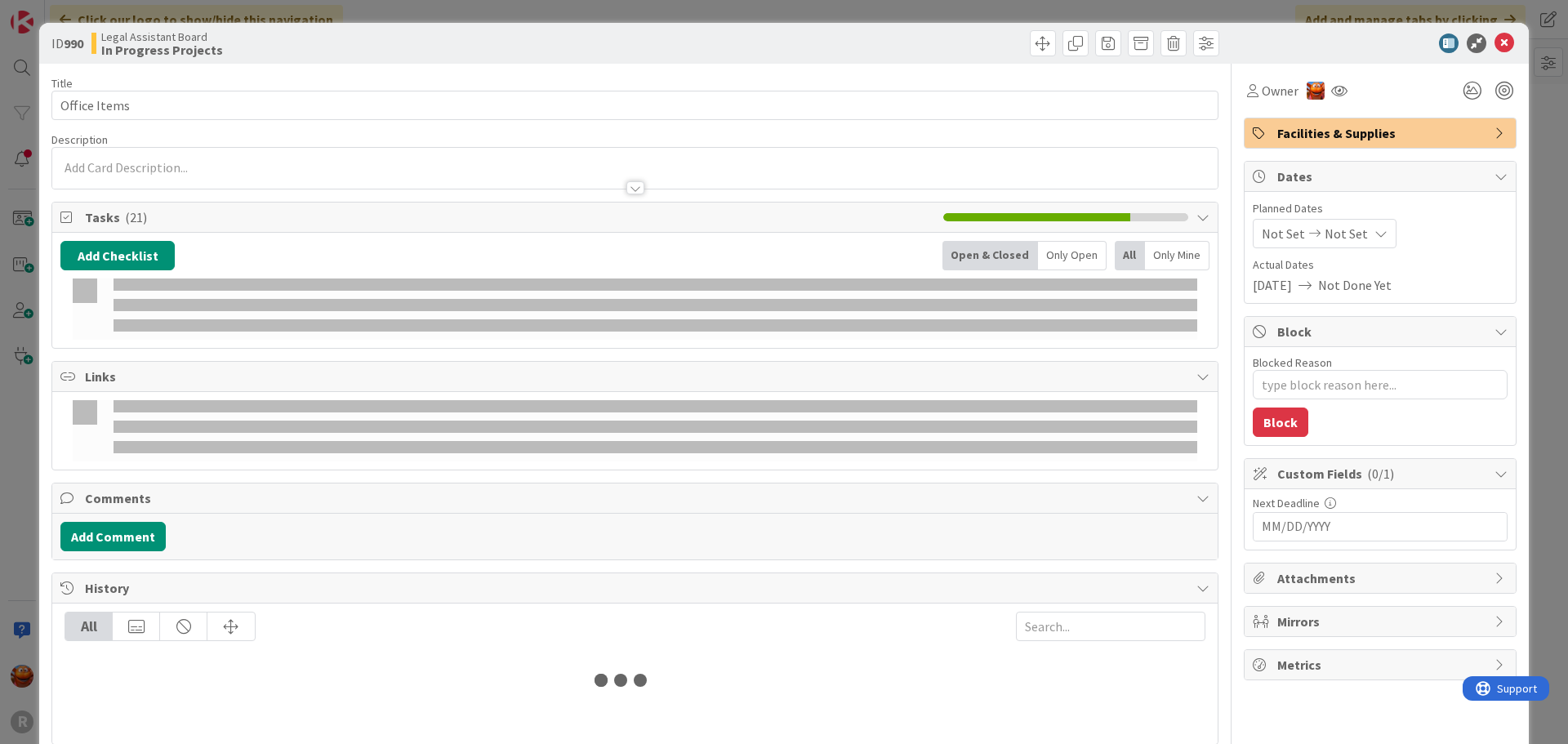
type textarea "x"
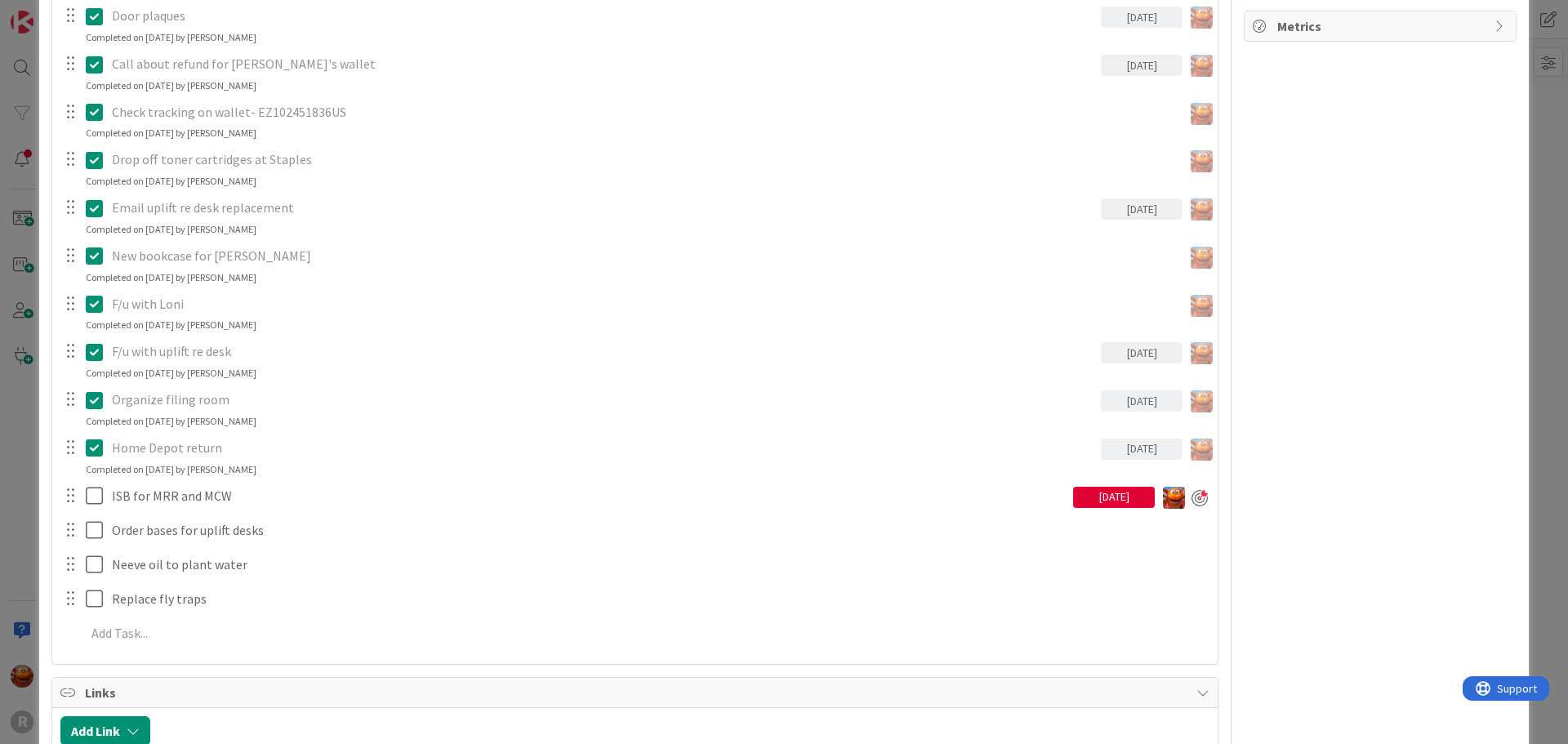
scroll to position [653, 0]
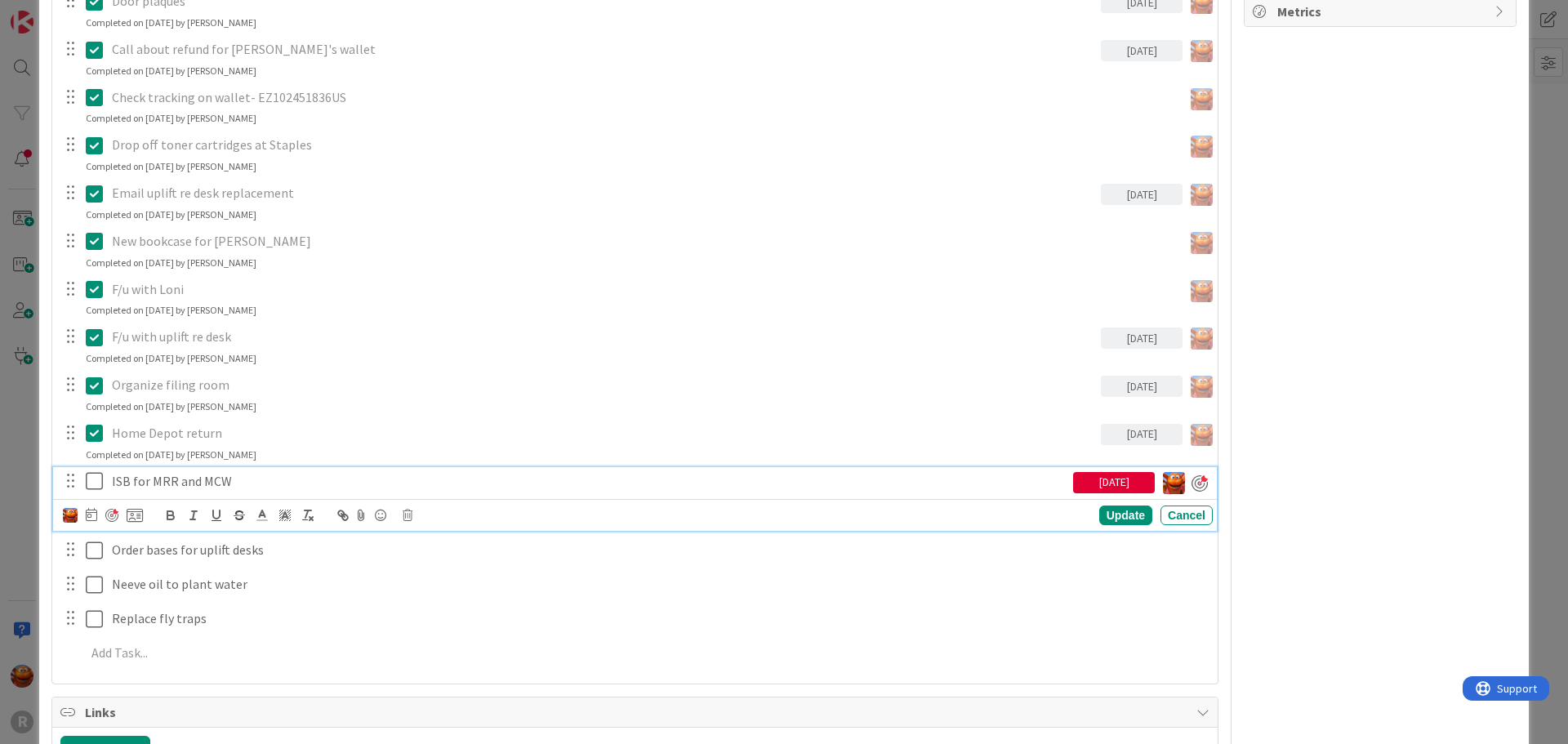
click at [207, 478] on p "ISB for MRR and MCW" at bounding box center [590, 481] width 955 height 18
click at [95, 512] on icon at bounding box center [91, 514] width 11 height 13
click at [281, 651] on td "12" at bounding box center [280, 652] width 32 height 31
type input "09/12/2025"
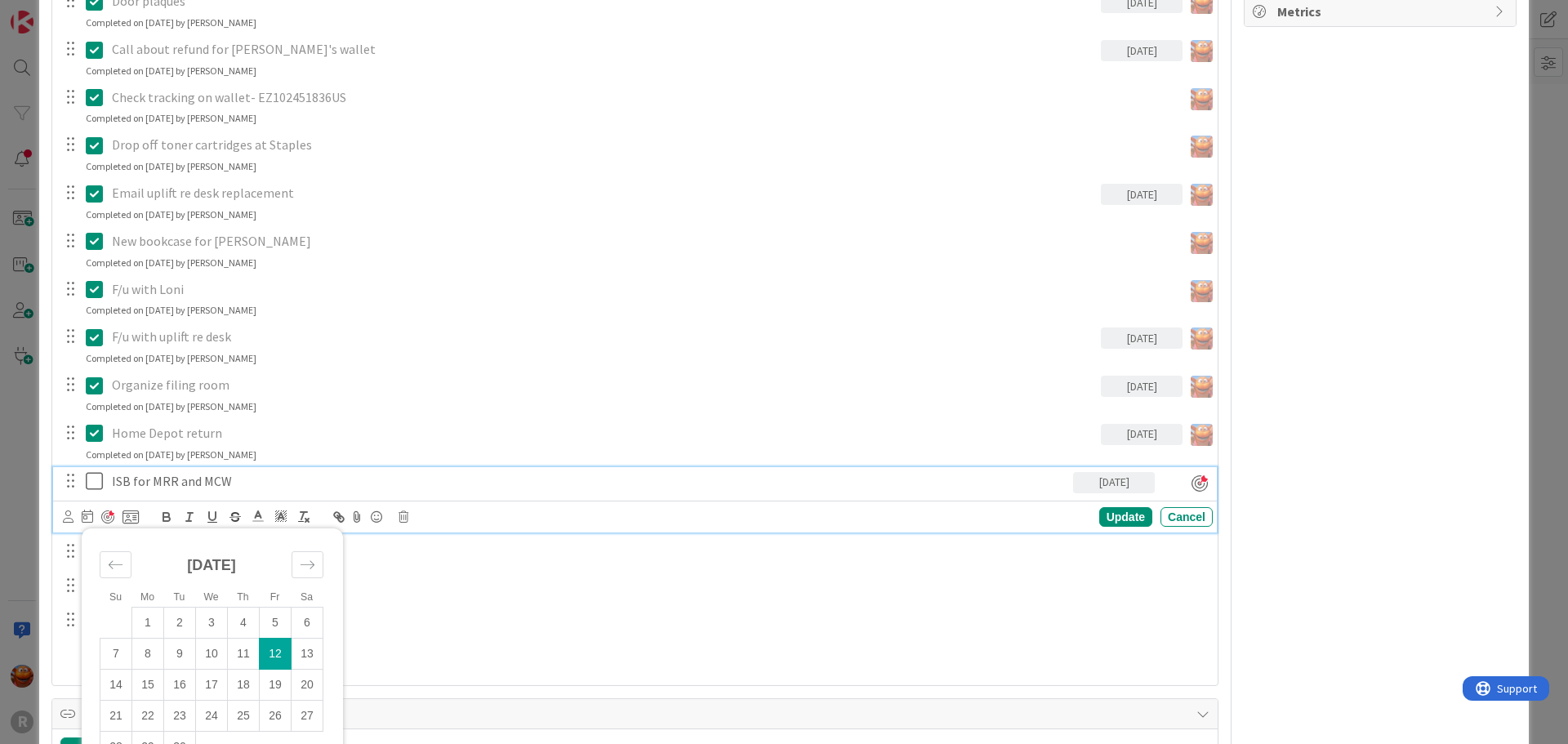
click at [1086, 513] on div "Update Cancel" at bounding box center [990, 516] width 447 height 19
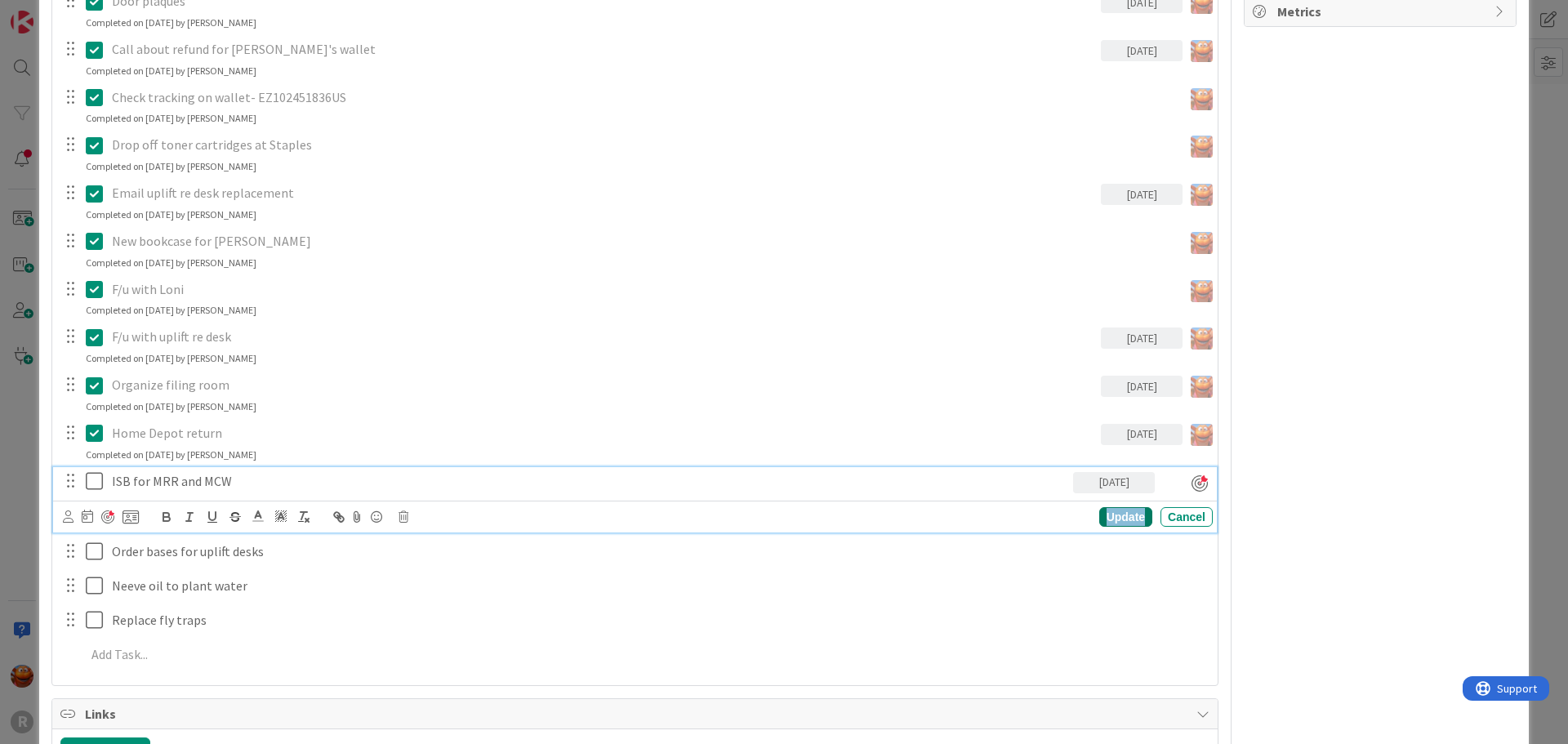
click at [1103, 514] on div "Update" at bounding box center [1126, 516] width 53 height 19
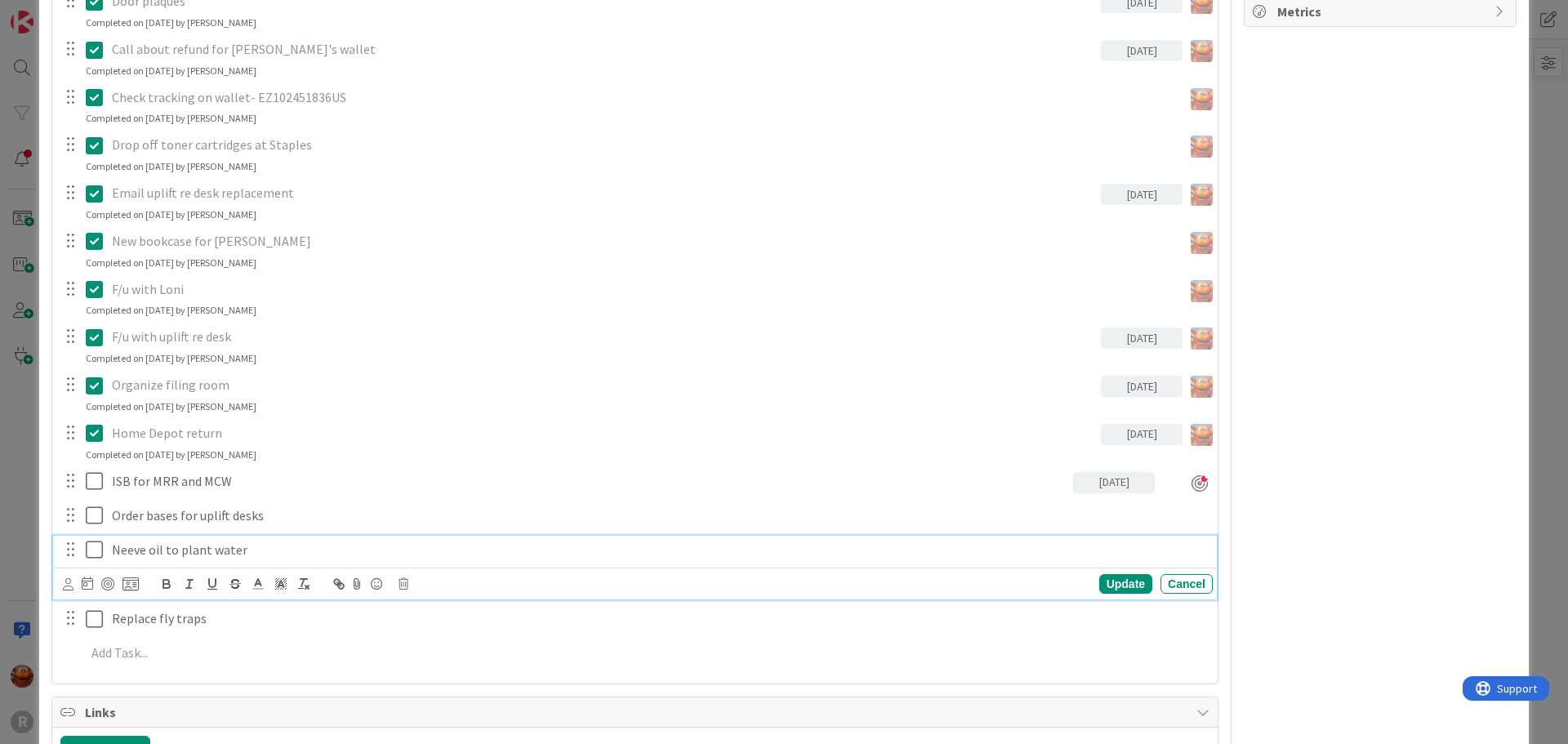
click at [211, 546] on p "Neeve oil to plant water" at bounding box center [659, 550] width 1094 height 18
click at [399, 579] on icon at bounding box center [403, 583] width 10 height 11
click at [432, 646] on div "Delete" at bounding box center [445, 653] width 61 height 29
click at [187, 560] on div "Replace fly traps" at bounding box center [660, 549] width 1108 height 29
click at [405, 588] on icon at bounding box center [403, 583] width 10 height 11
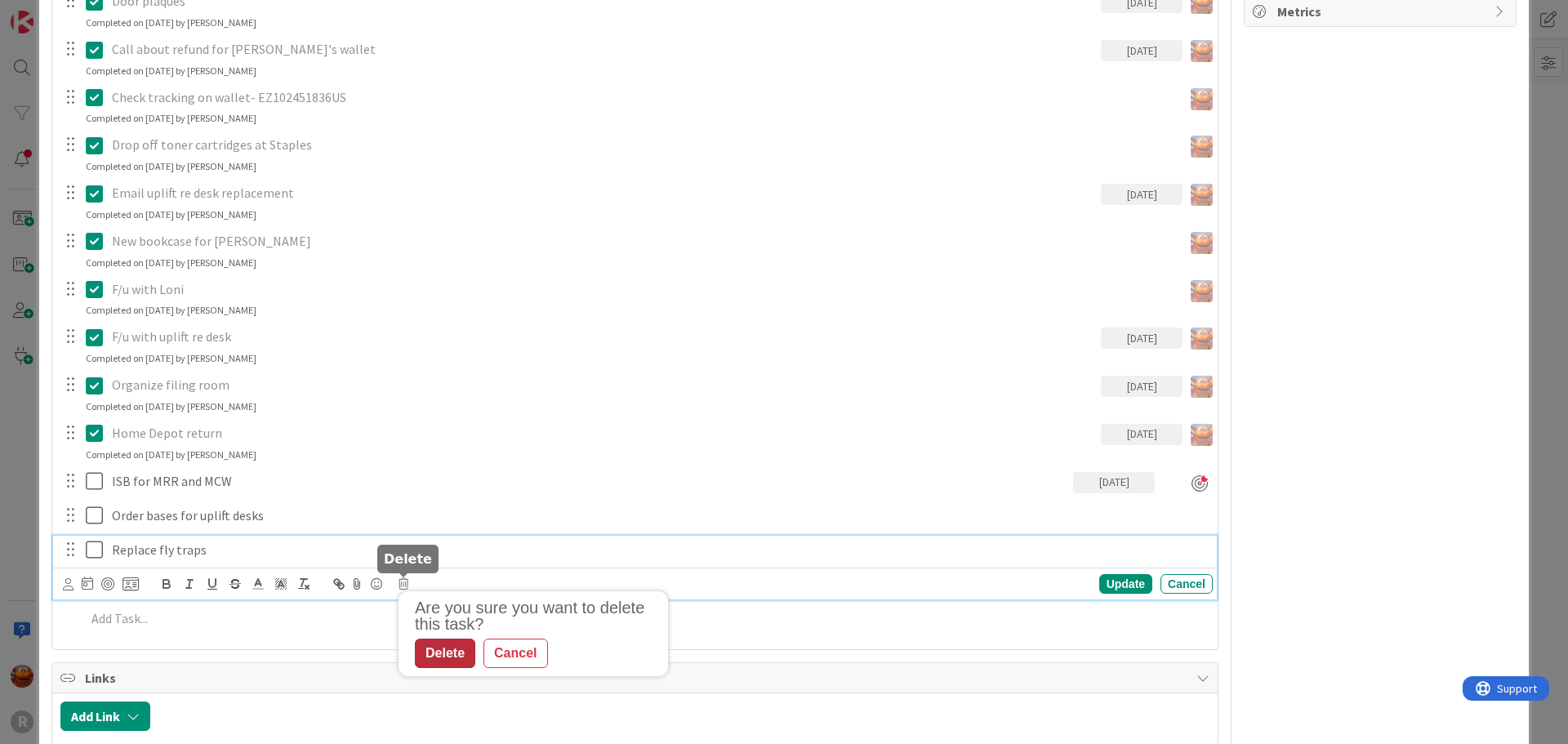
click at [458, 649] on div "Delete" at bounding box center [445, 653] width 61 height 29
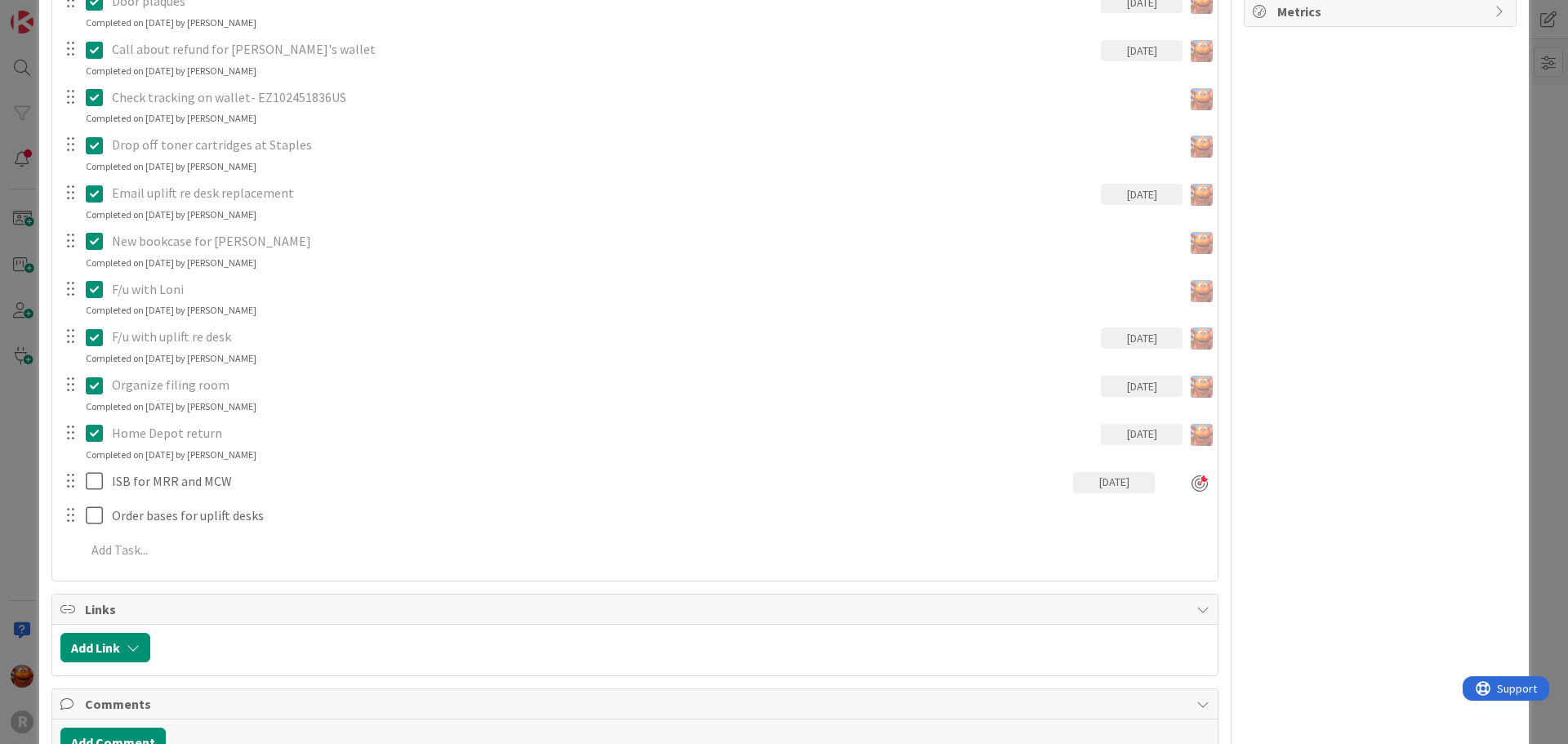
click at [10, 449] on div "ID 990 Legal Assistant Board In Progress Projects Title 12 / 128 Office Items D…" at bounding box center [784, 372] width 1568 height 744
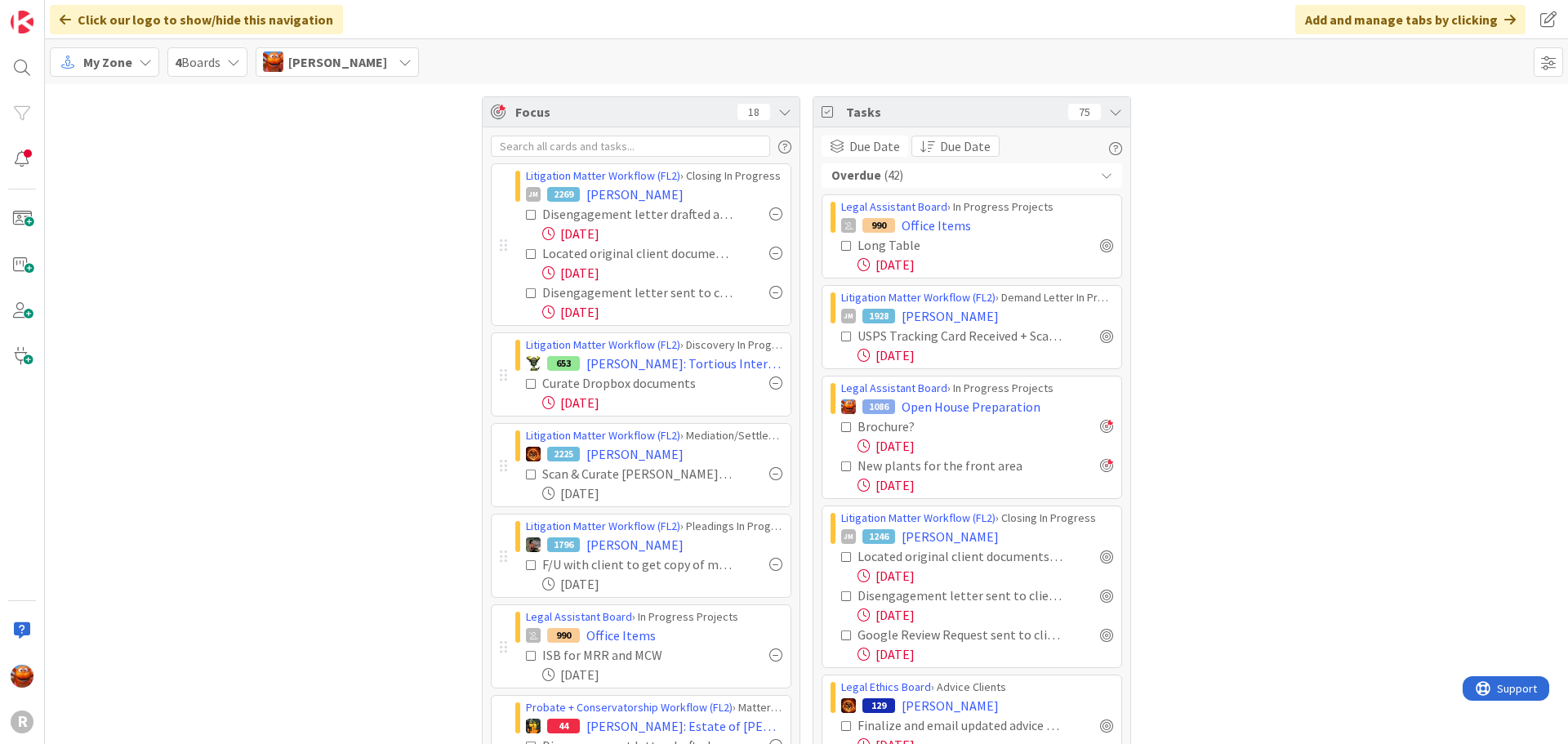
click at [1102, 425] on div at bounding box center [1107, 426] width 13 height 13
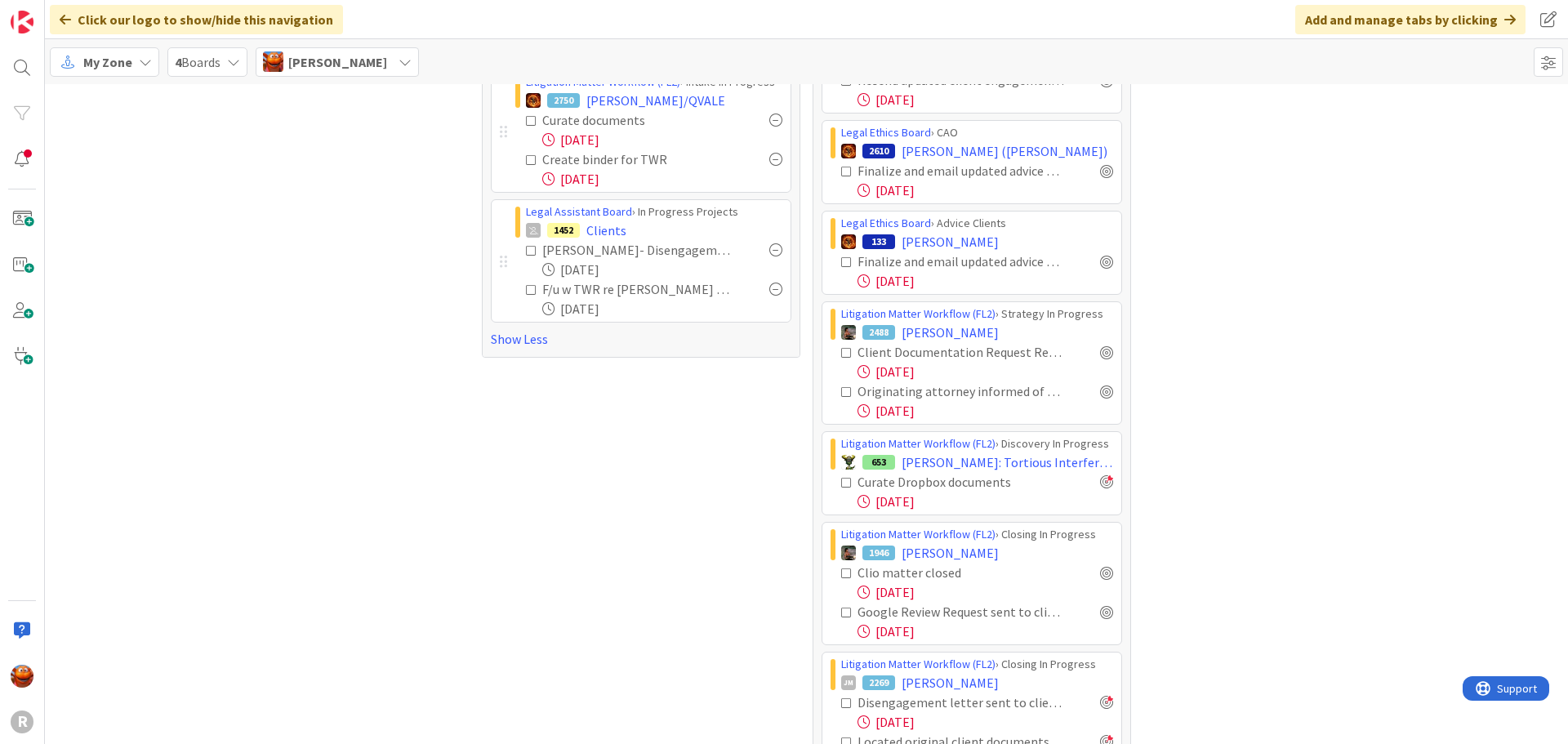
scroll to position [1224, 0]
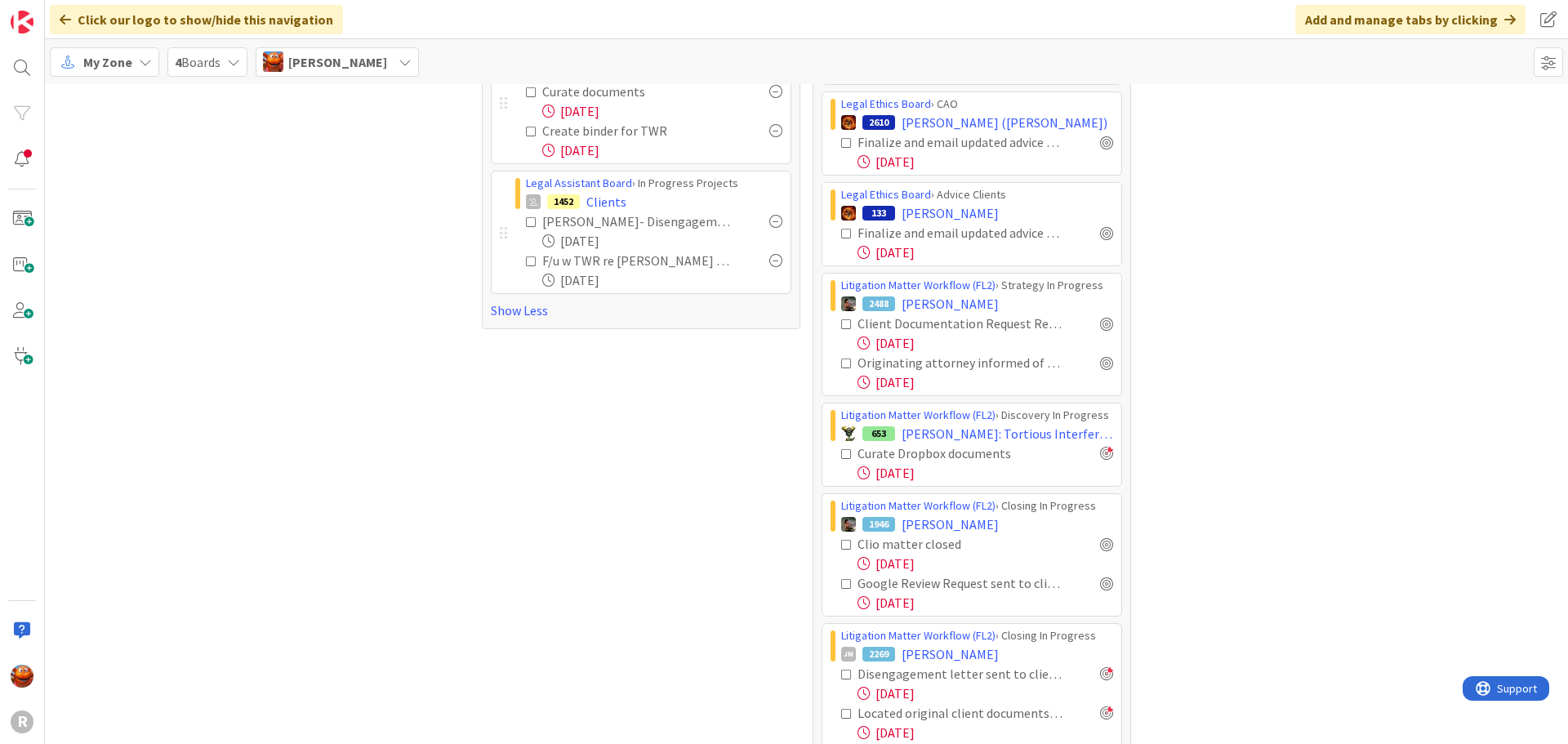
click at [844, 318] on icon at bounding box center [847, 324] width 11 height 11
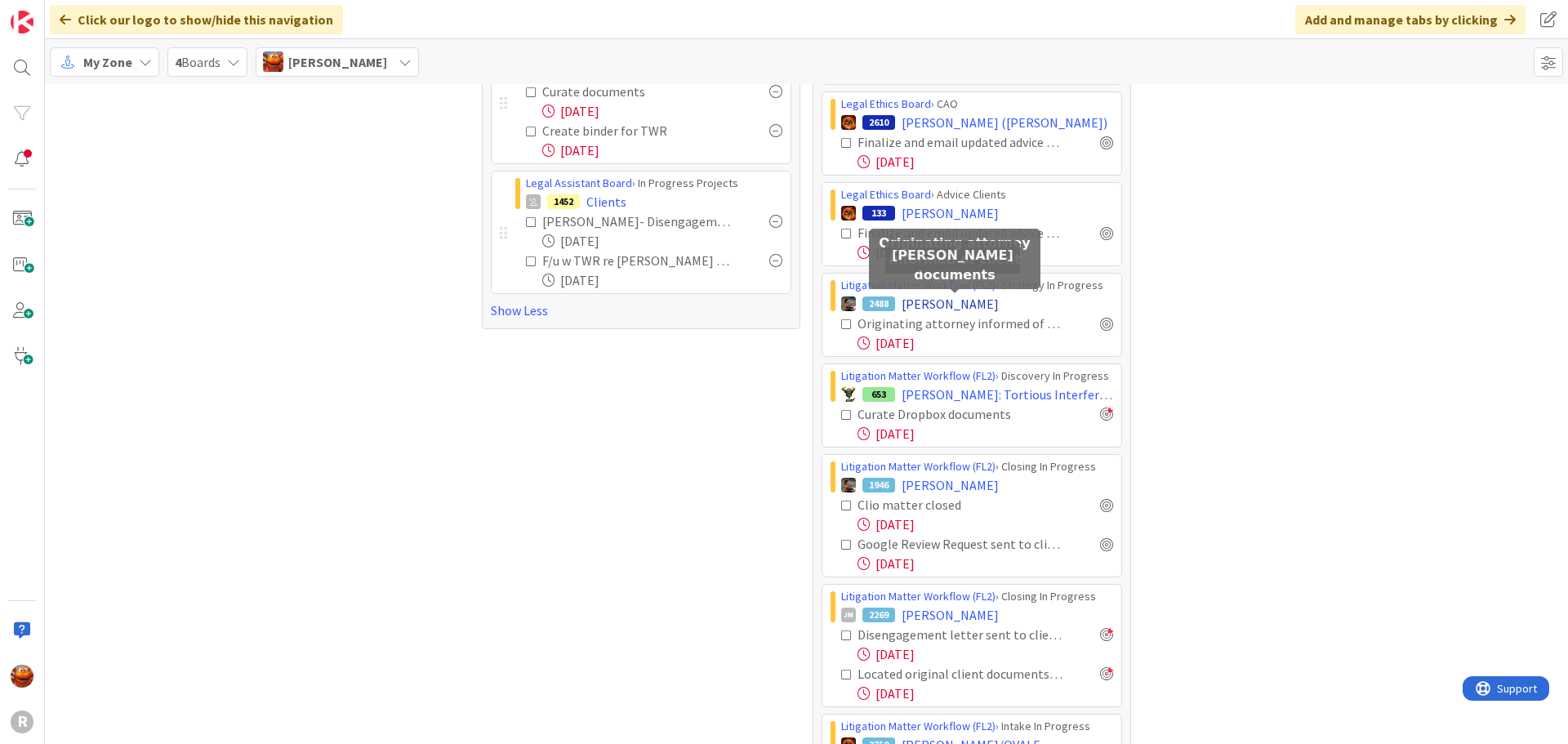
click at [917, 294] on span "DEE, Mark" at bounding box center [951, 303] width 98 height 19
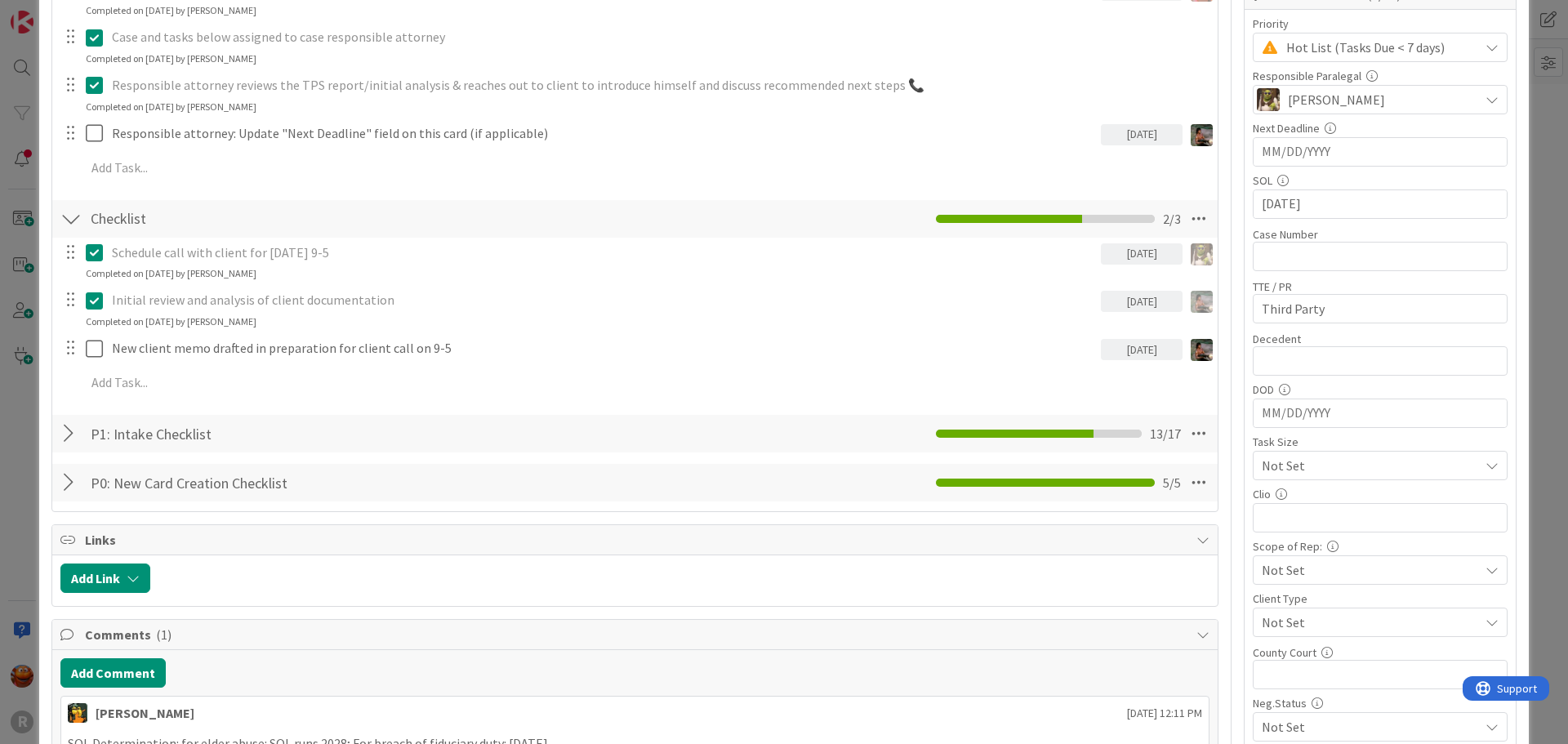
scroll to position [571, 0]
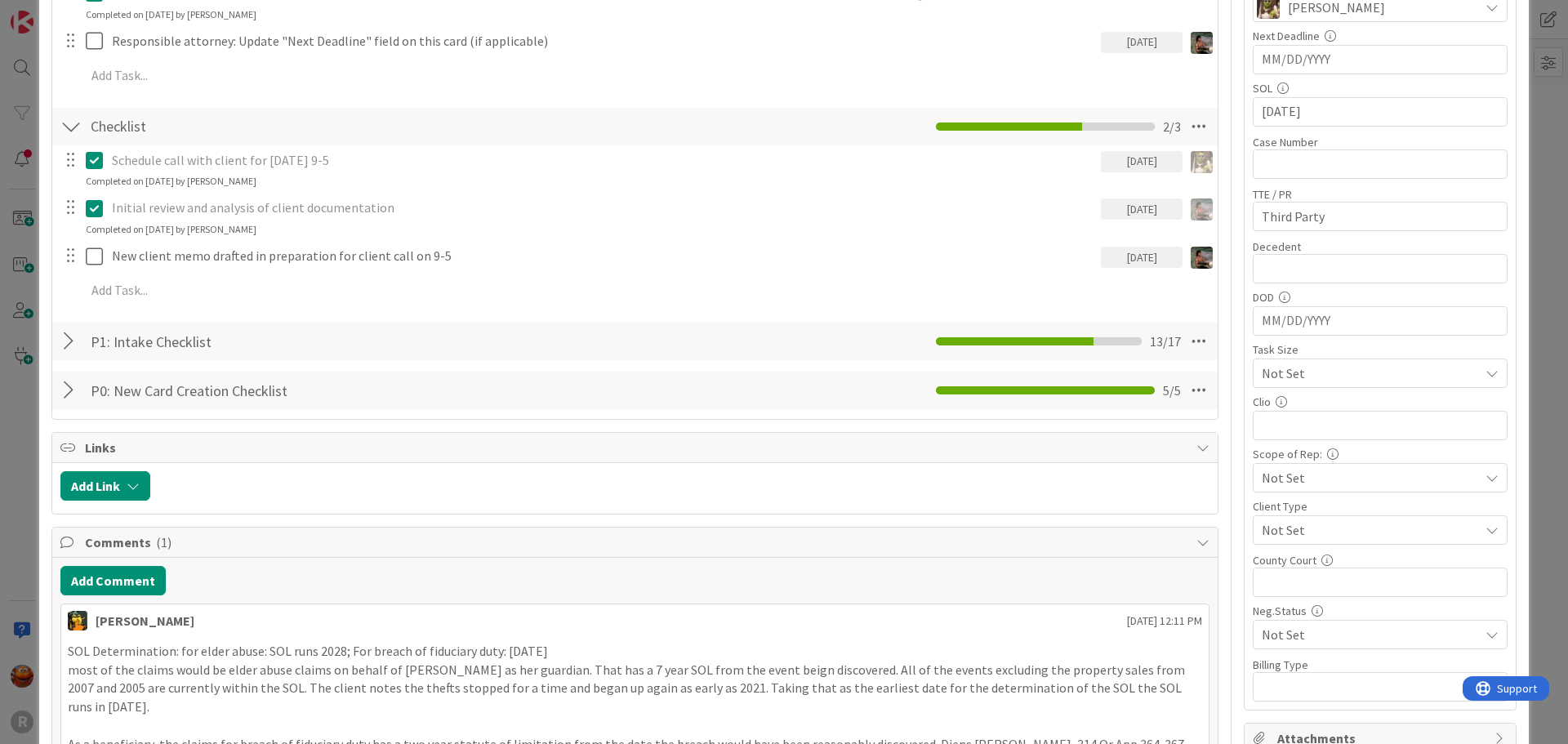
click at [71, 347] on div at bounding box center [71, 341] width 21 height 29
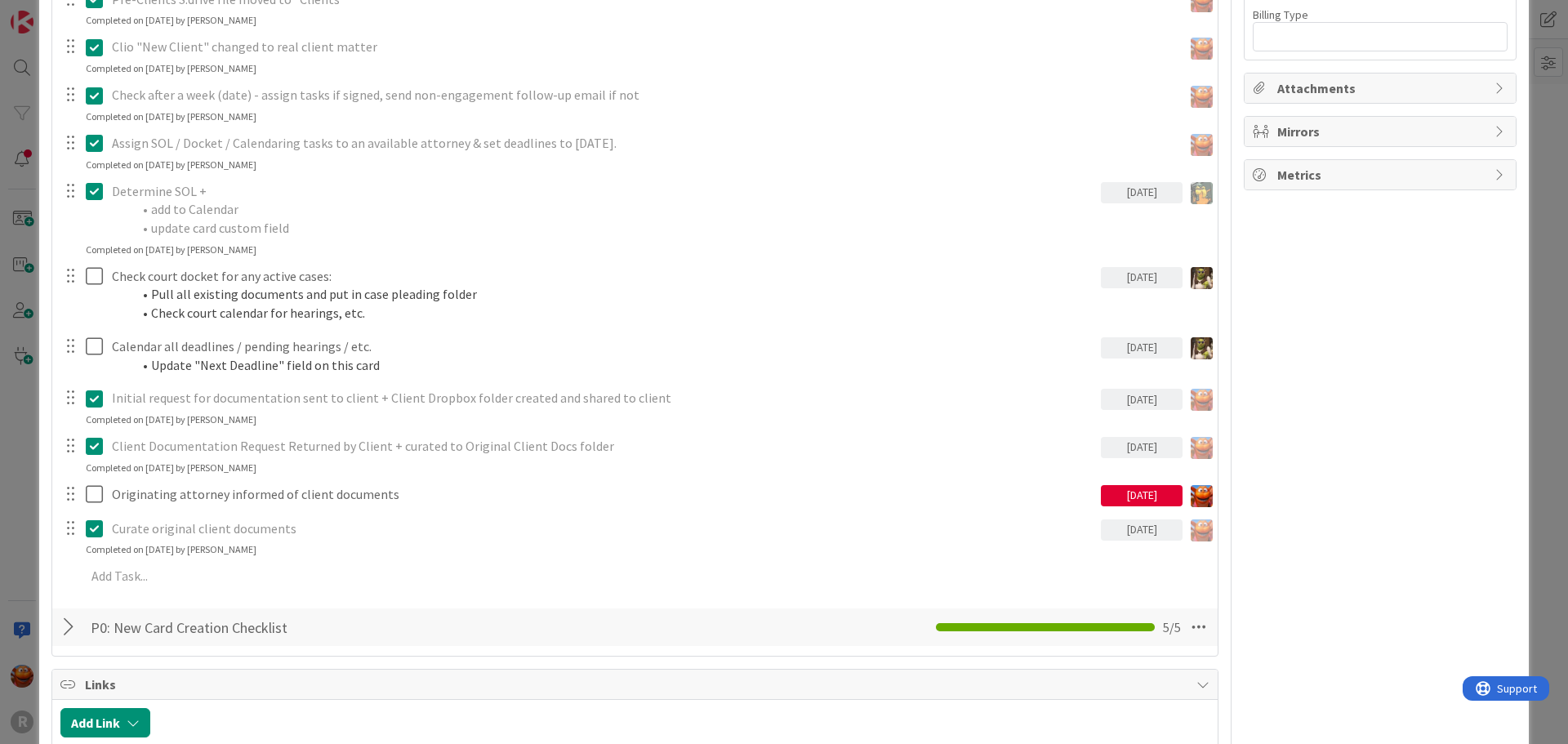
scroll to position [1224, 0]
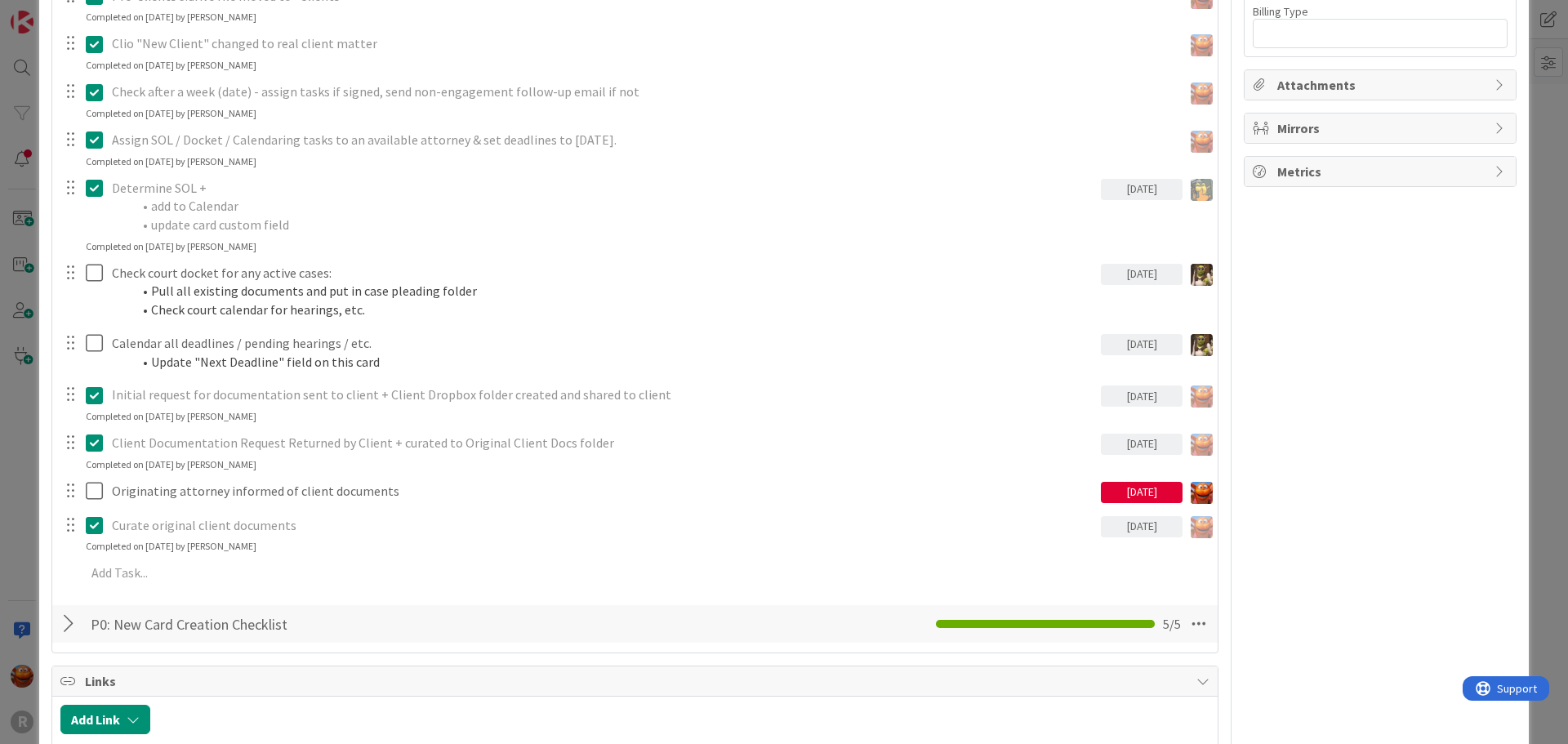
click at [91, 445] on icon at bounding box center [94, 441] width 17 height 19
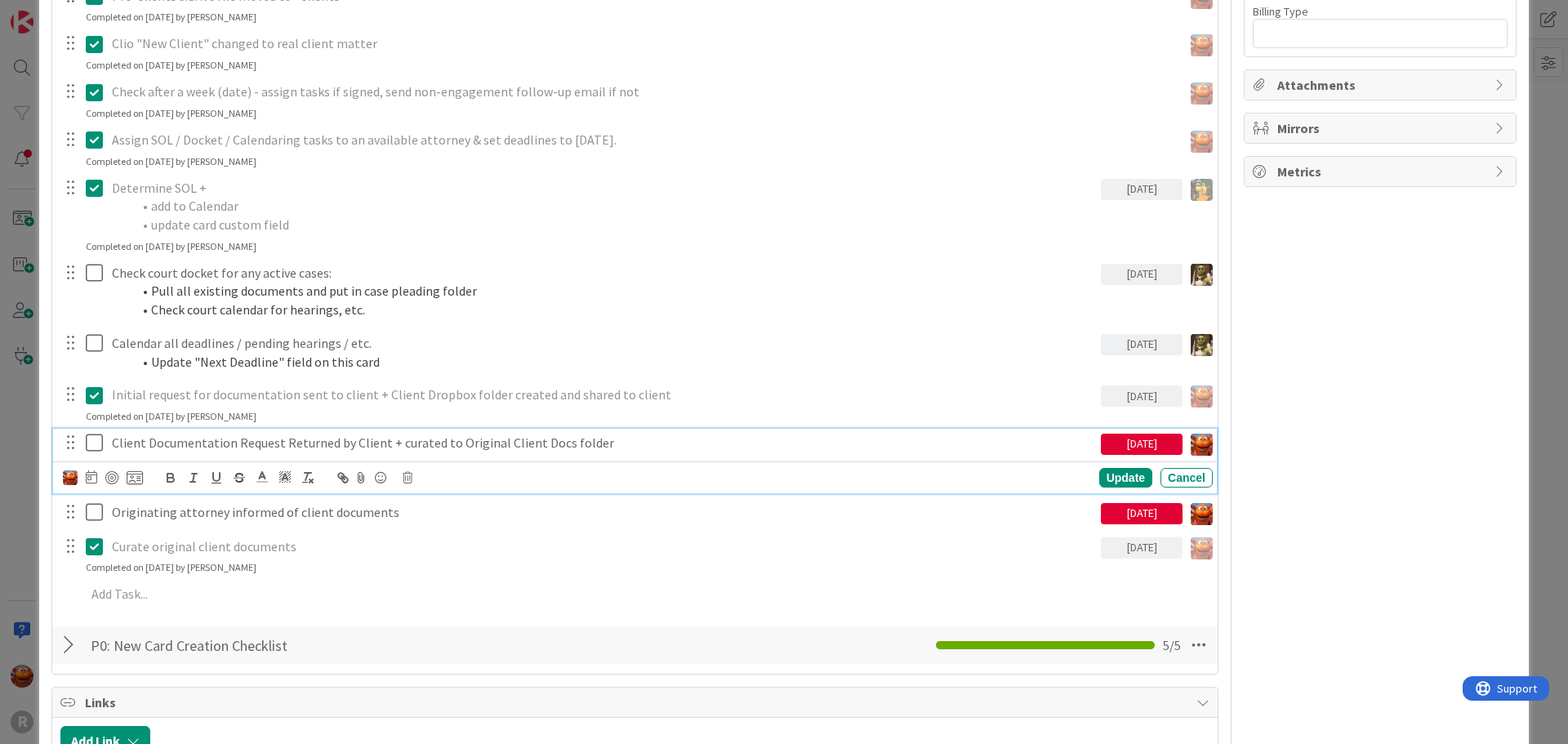
type textarea "x"
click at [90, 482] on icon at bounding box center [91, 476] width 11 height 13
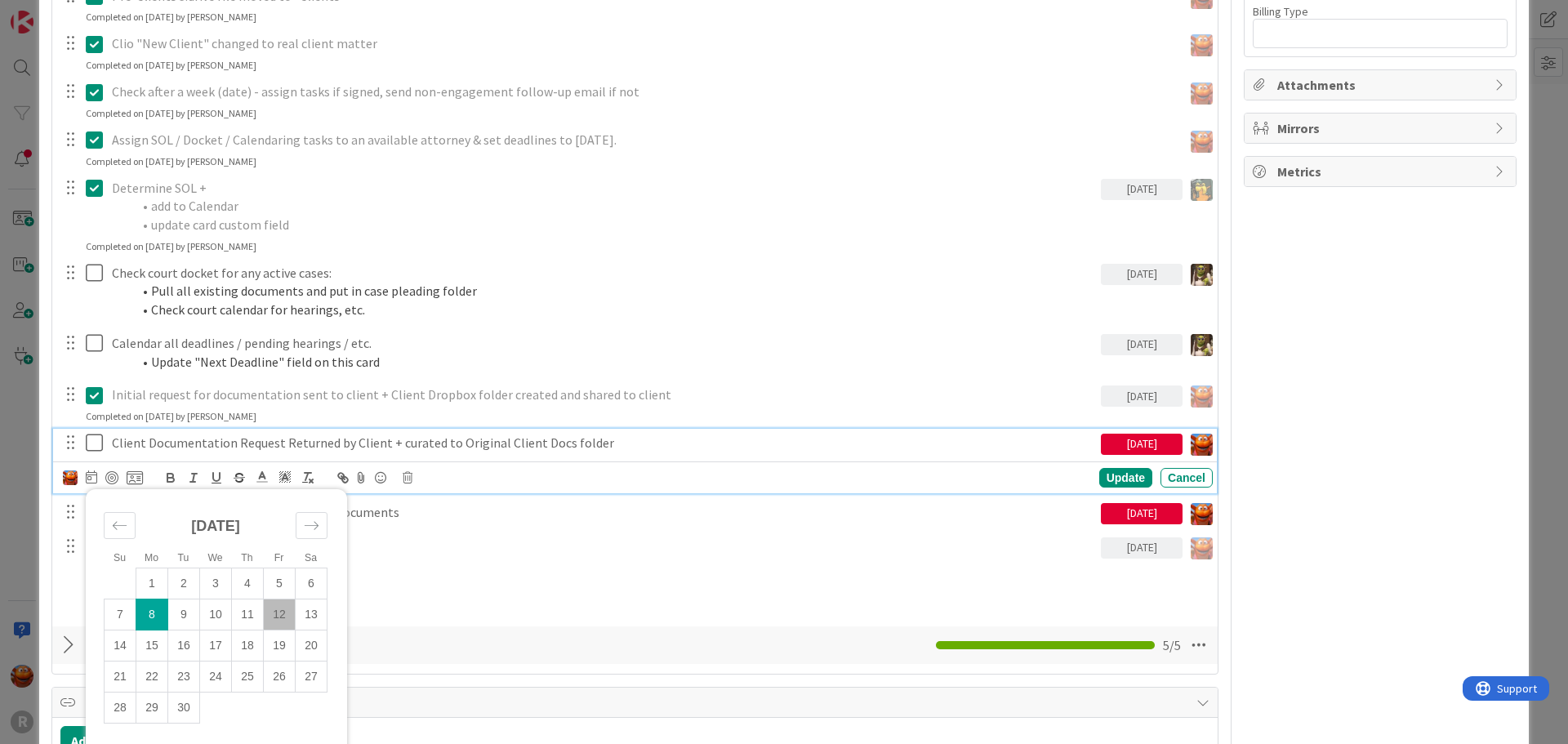
click at [270, 607] on td "12" at bounding box center [280, 614] width 32 height 31
type input "09/12/2025"
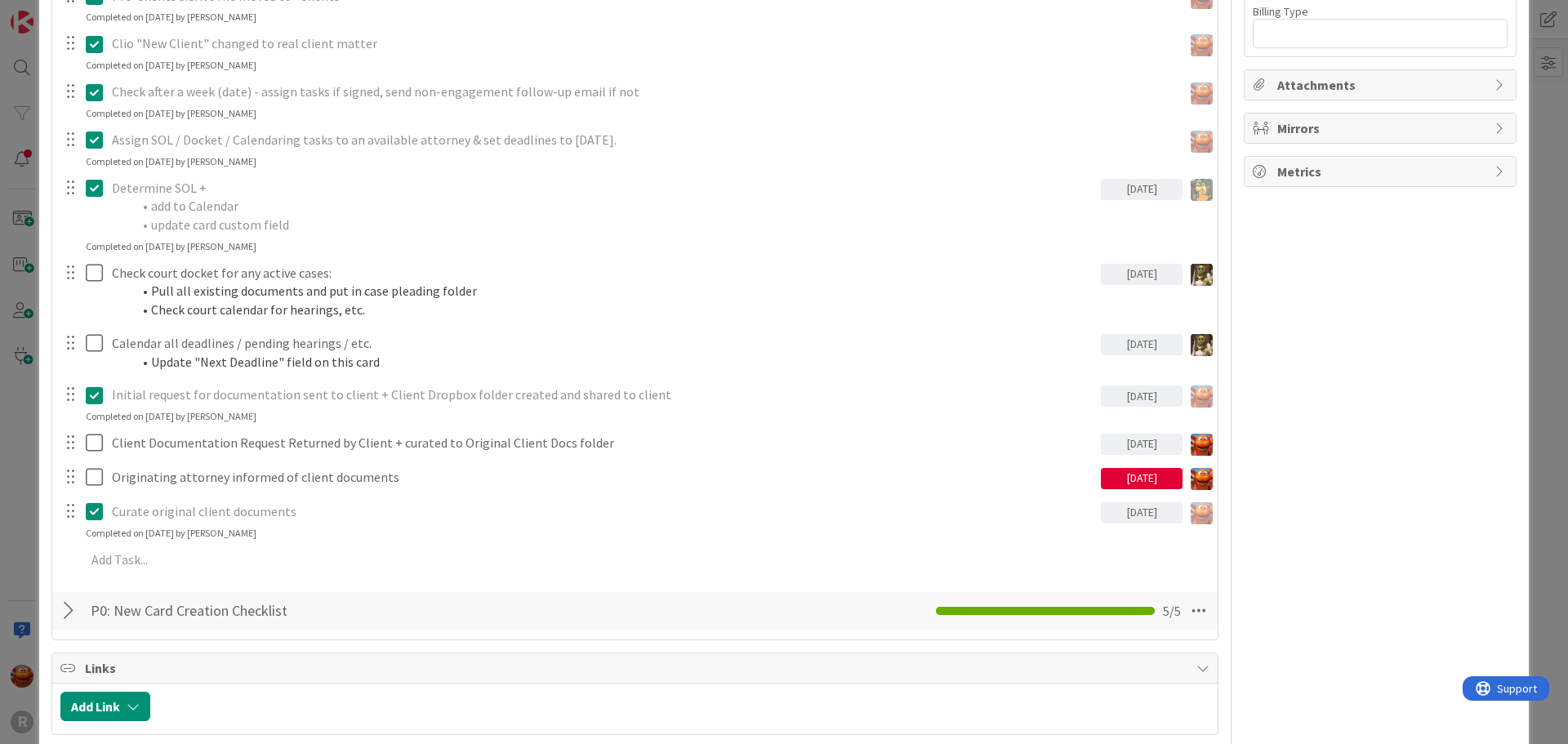
click at [1116, 473] on div "Conflict check completed 08/21/2025 Update Cancel Completed on 08/25/2025 by Ki…" at bounding box center [635, 143] width 1149 height 874
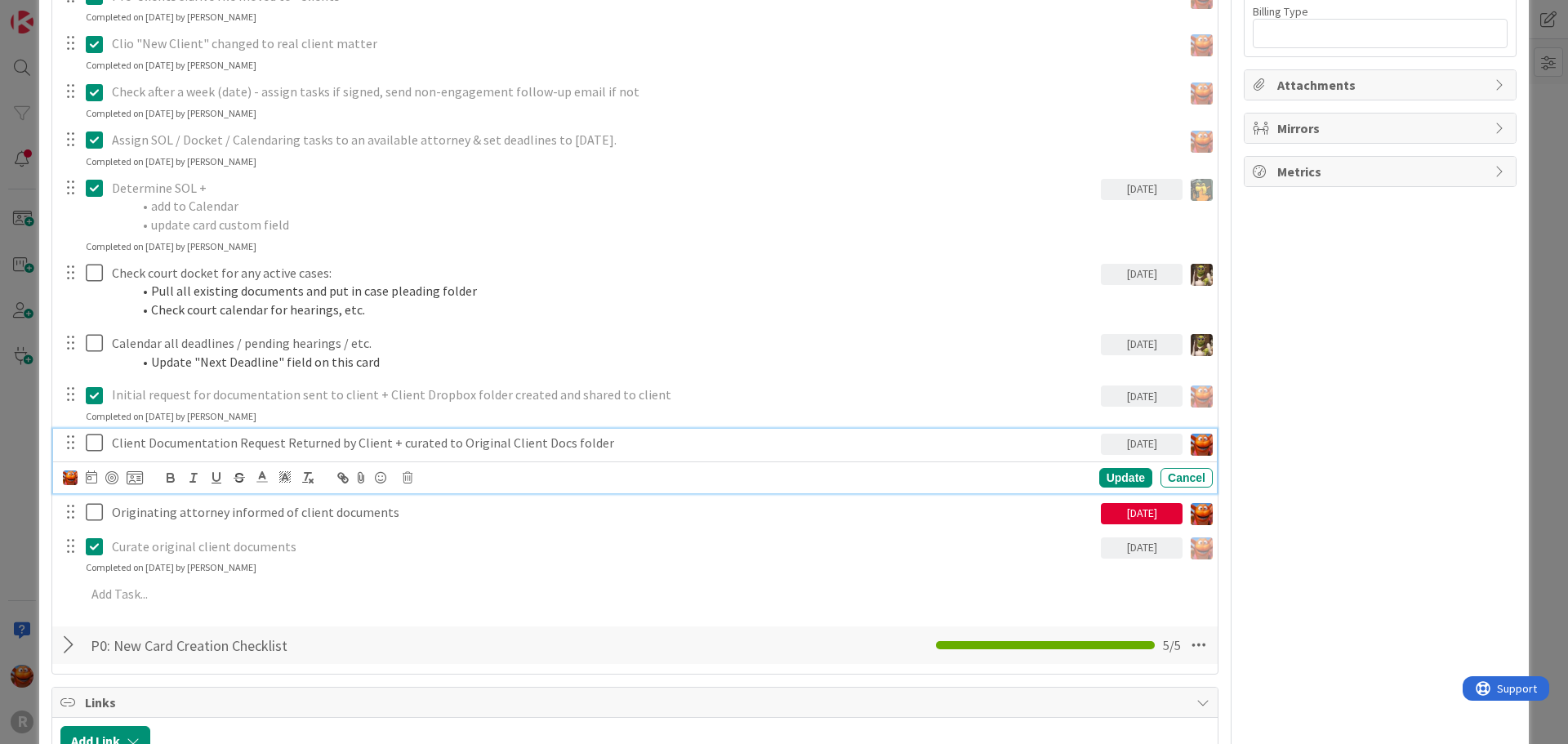
click at [208, 450] on p "Client Documentation Request Returned by Client + curated to Original Client Do…" at bounding box center [604, 442] width 983 height 18
click at [108, 475] on div at bounding box center [112, 477] width 13 height 13
type textarea "x"
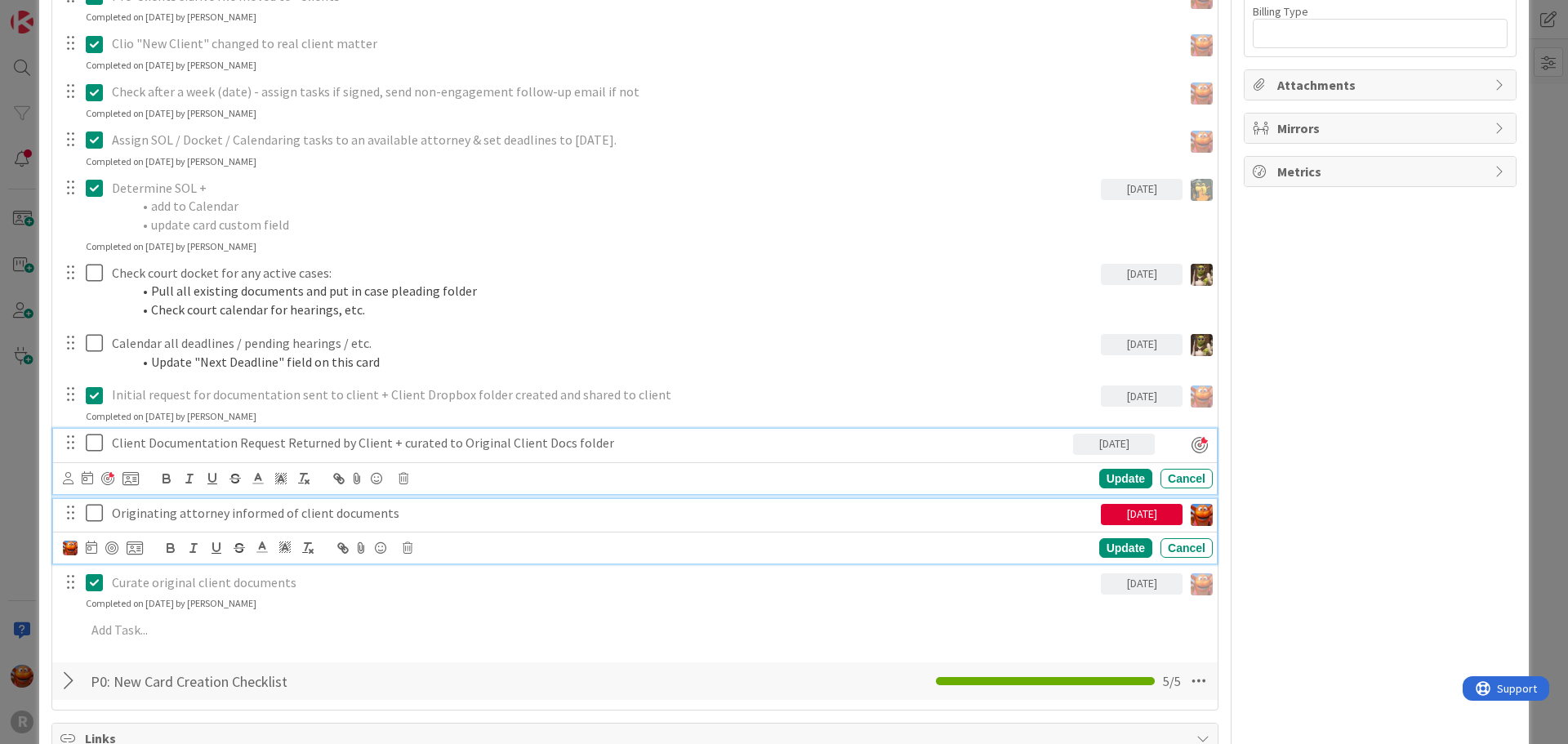
click at [145, 508] on p "Originating attorney informed of client documents" at bounding box center [604, 513] width 983 height 18
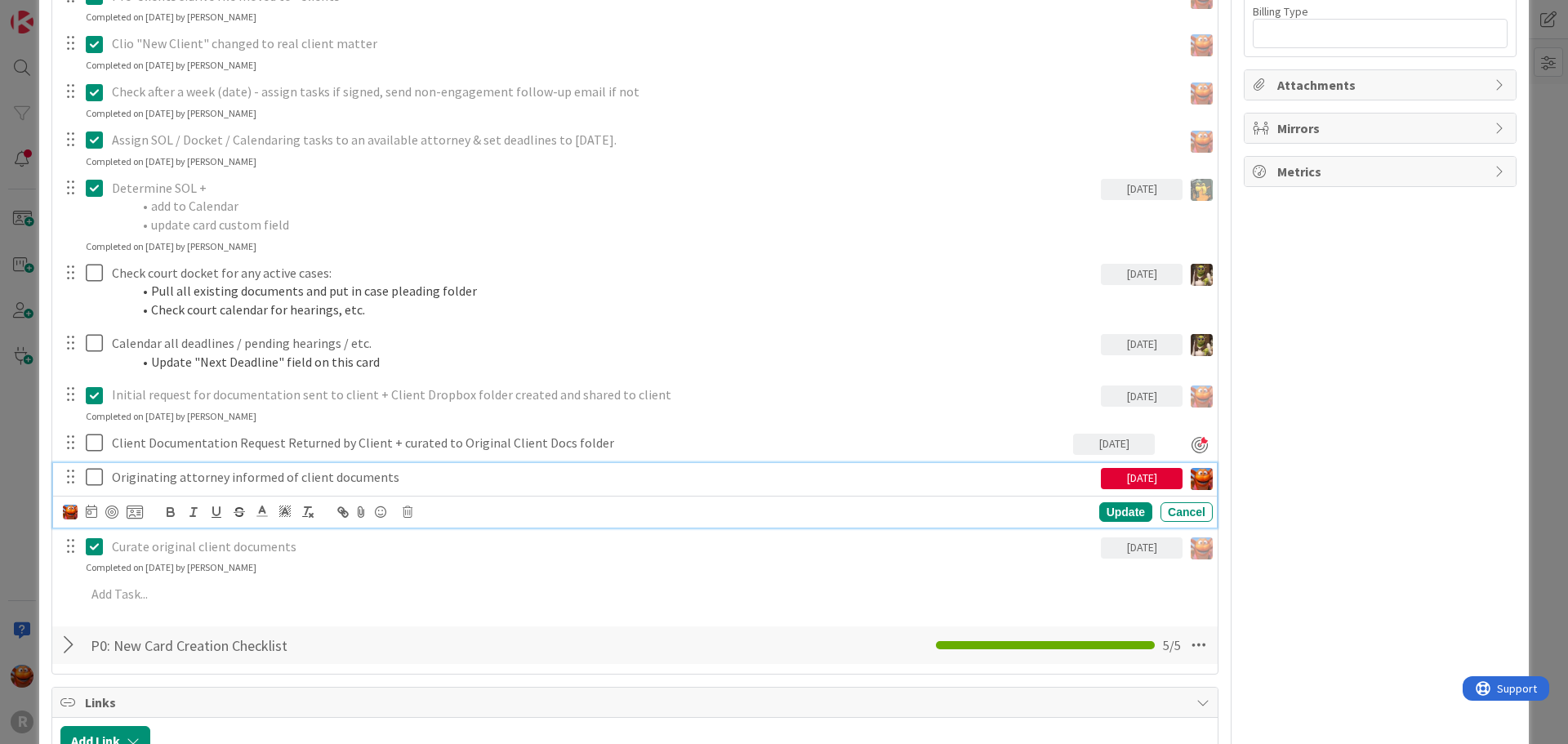
scroll to position [1188, 0]
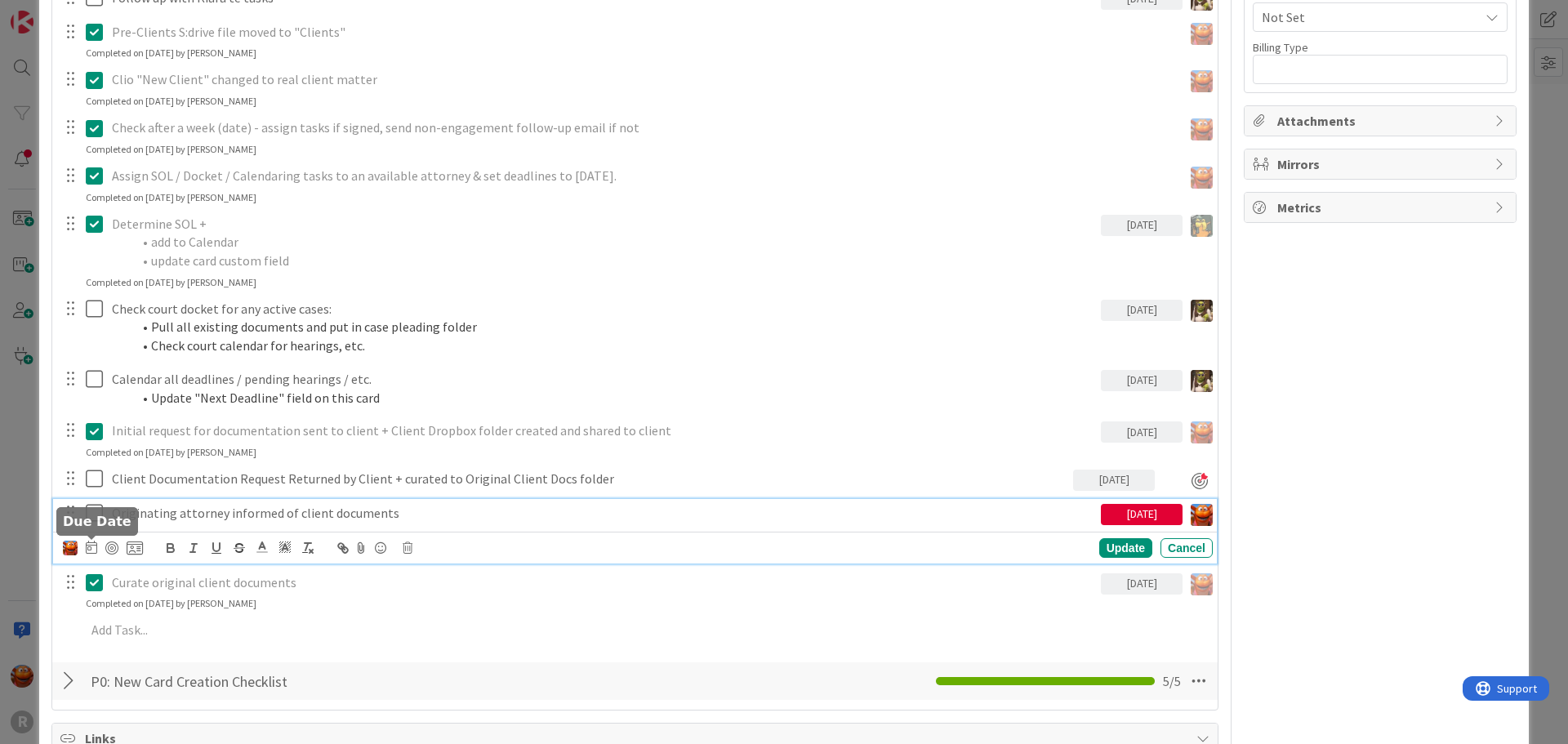
click at [91, 550] on icon at bounding box center [91, 547] width 11 height 13
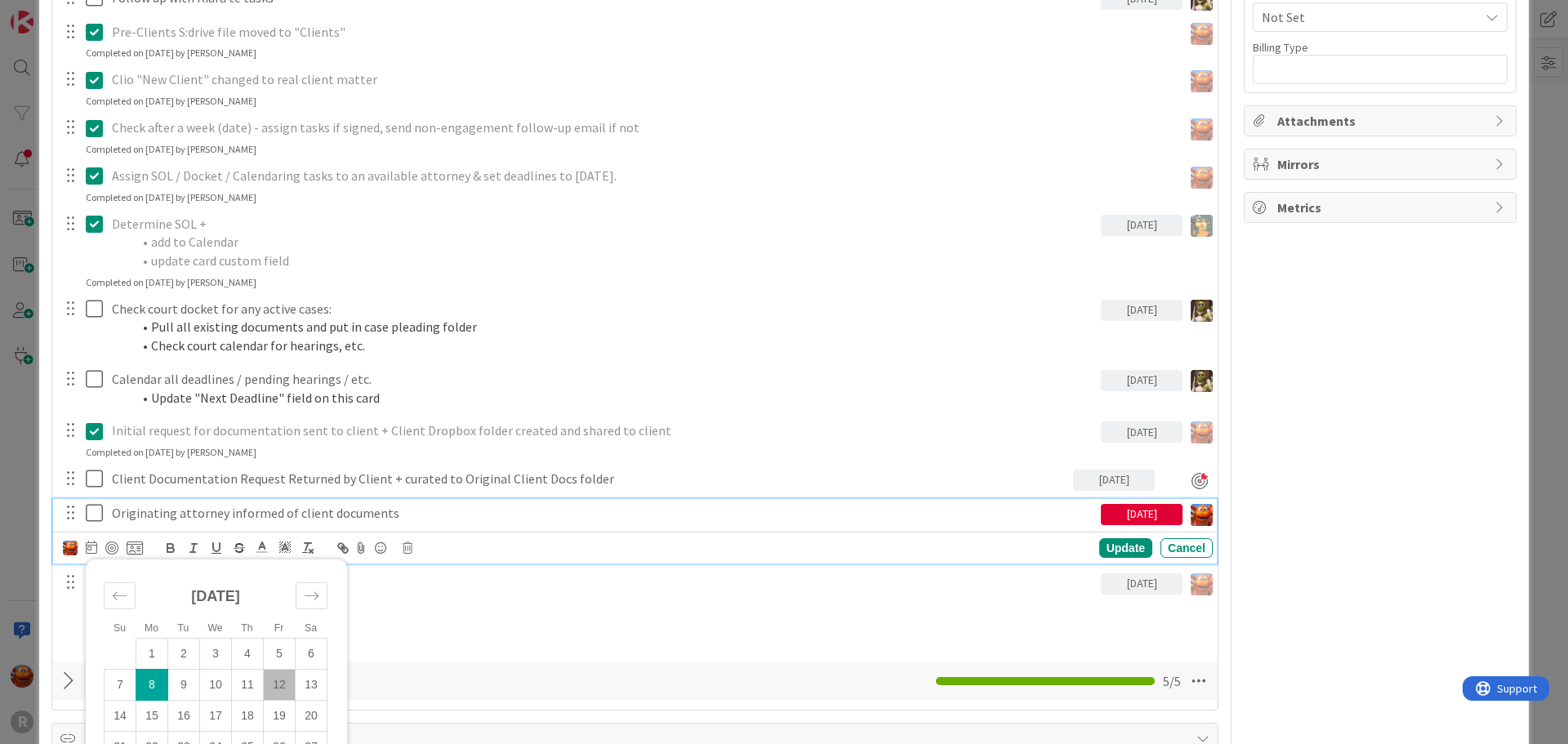
click at [275, 689] on td "12" at bounding box center [280, 684] width 32 height 31
type input "09/12/2025"
click at [1118, 550] on div "Update" at bounding box center [1126, 547] width 53 height 19
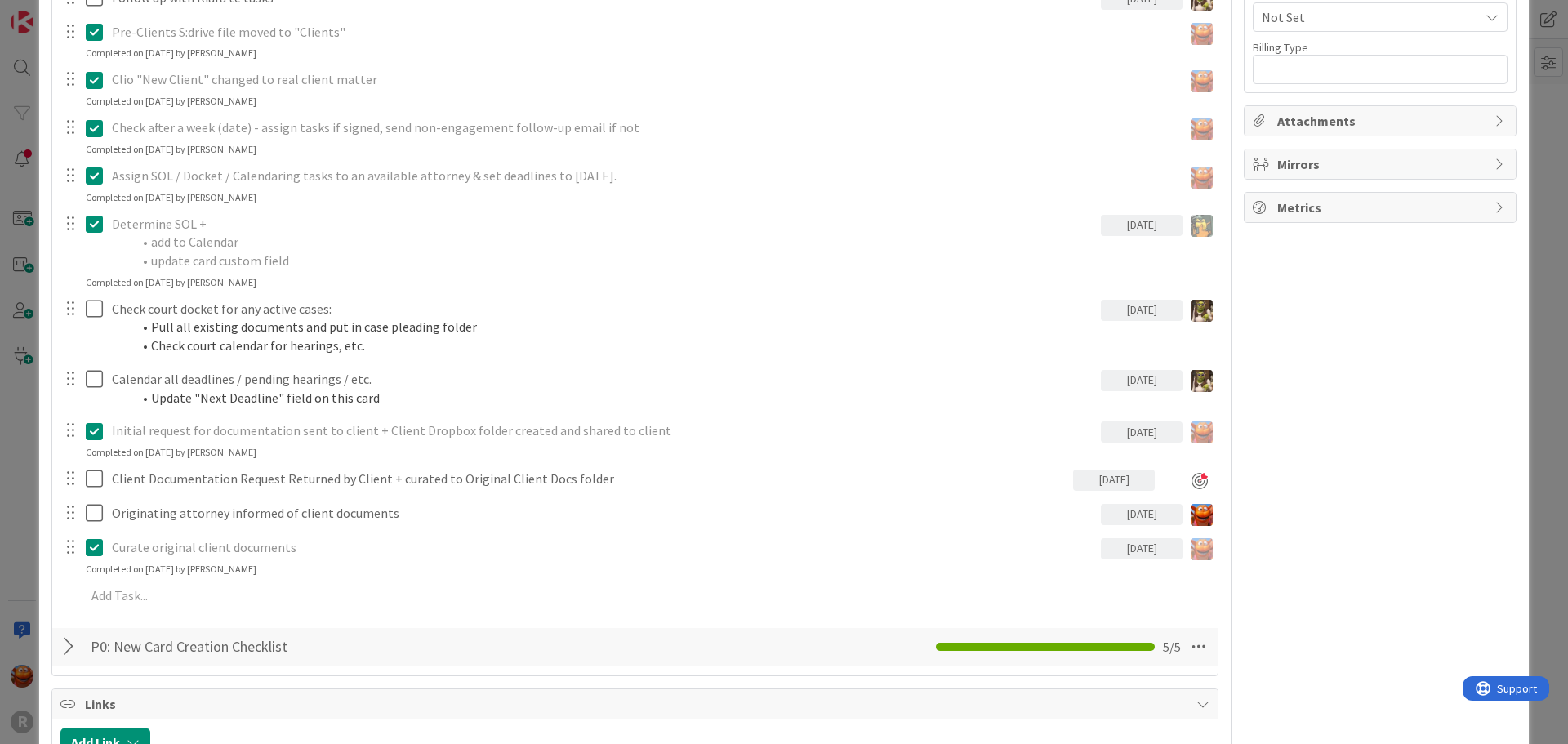
click at [19, 375] on div "ID 2488 Litigation Matter Workflow (FL2) Strategy In Progress Title 9 / 128 DEE…" at bounding box center [784, 372] width 1568 height 744
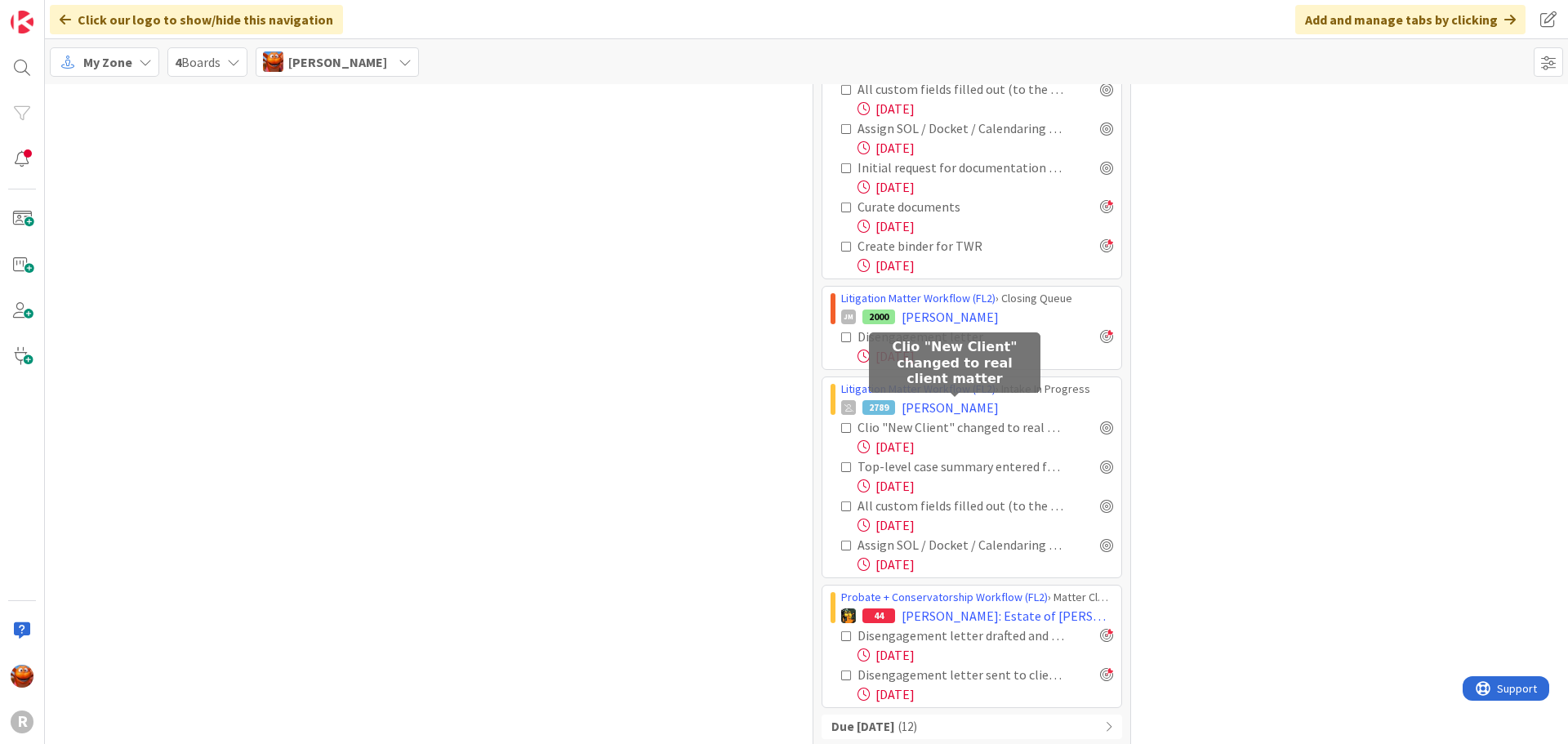
scroll to position [2204, 0]
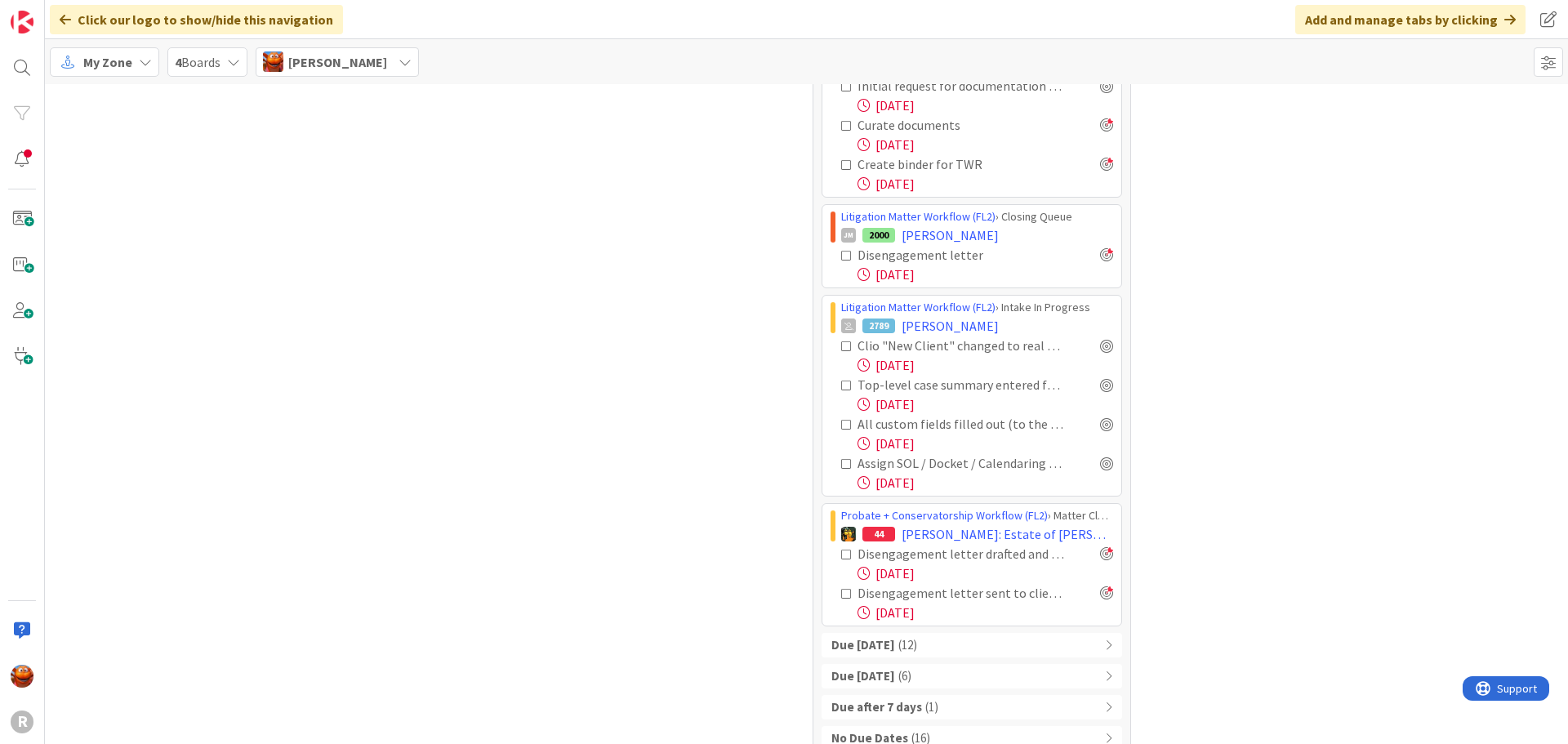
click at [964, 633] on div "Due Today ( 12 )" at bounding box center [972, 645] width 301 height 25
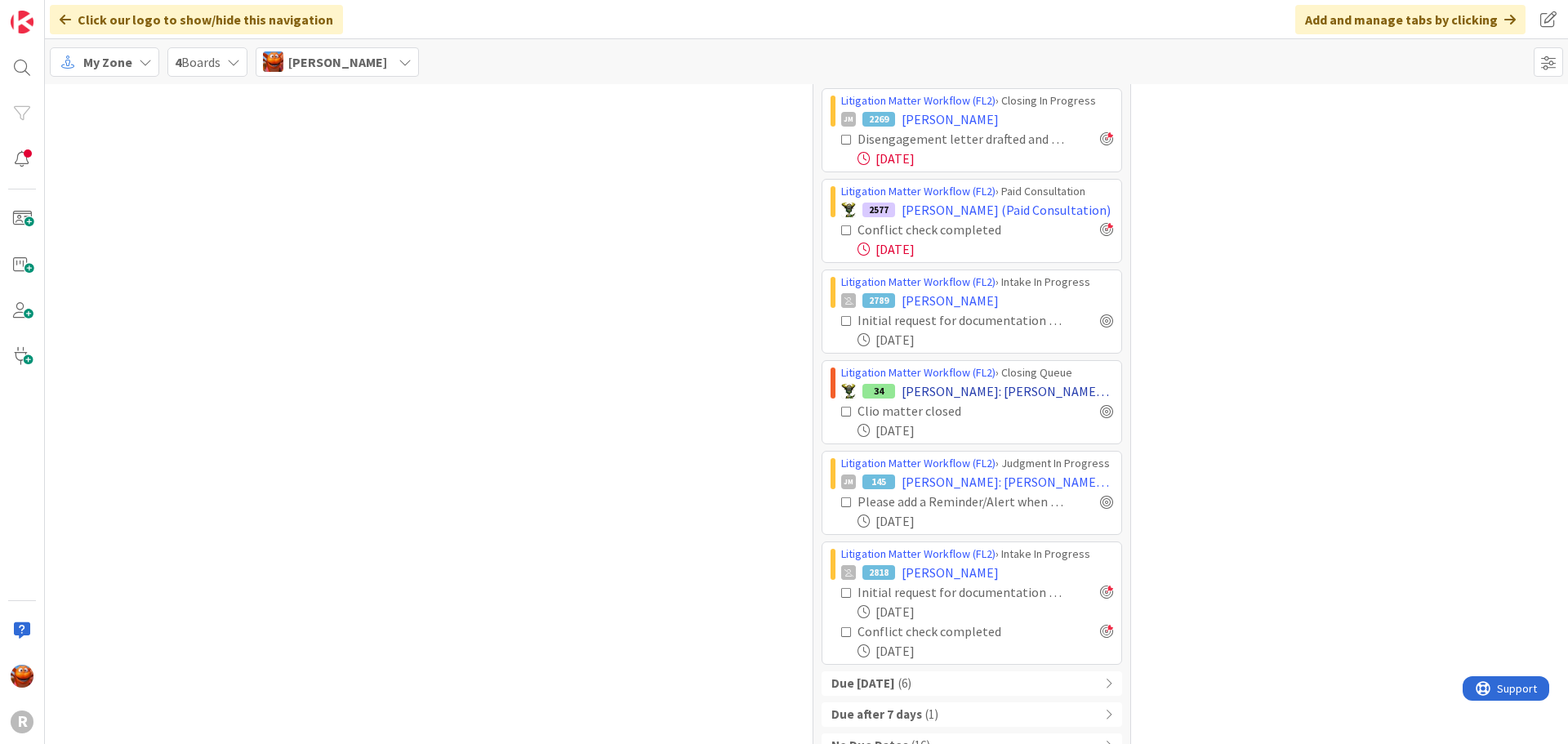
scroll to position [3145, 0]
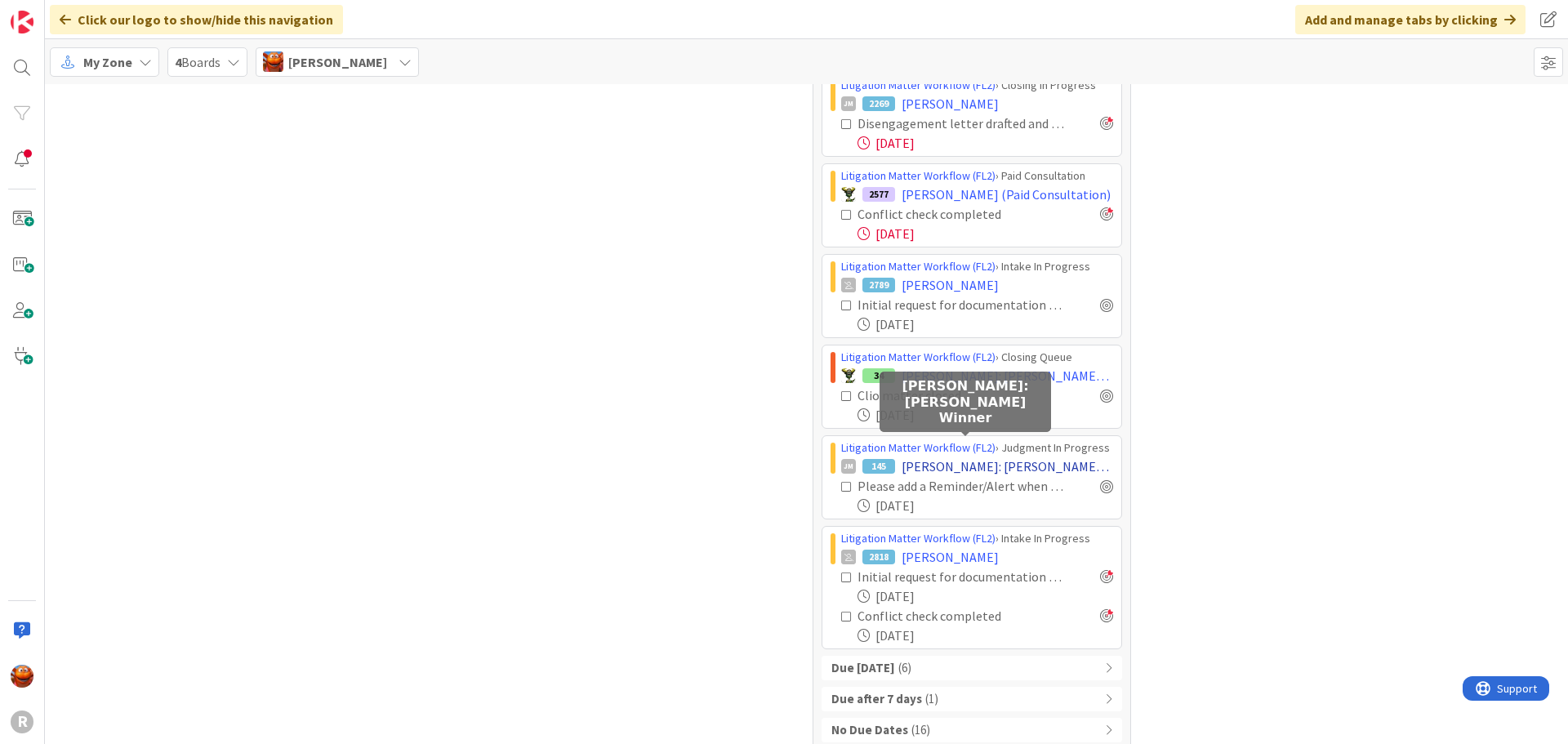
click at [941, 456] on span "WILSON: Wilson v. Winner" at bounding box center [1008, 465] width 212 height 19
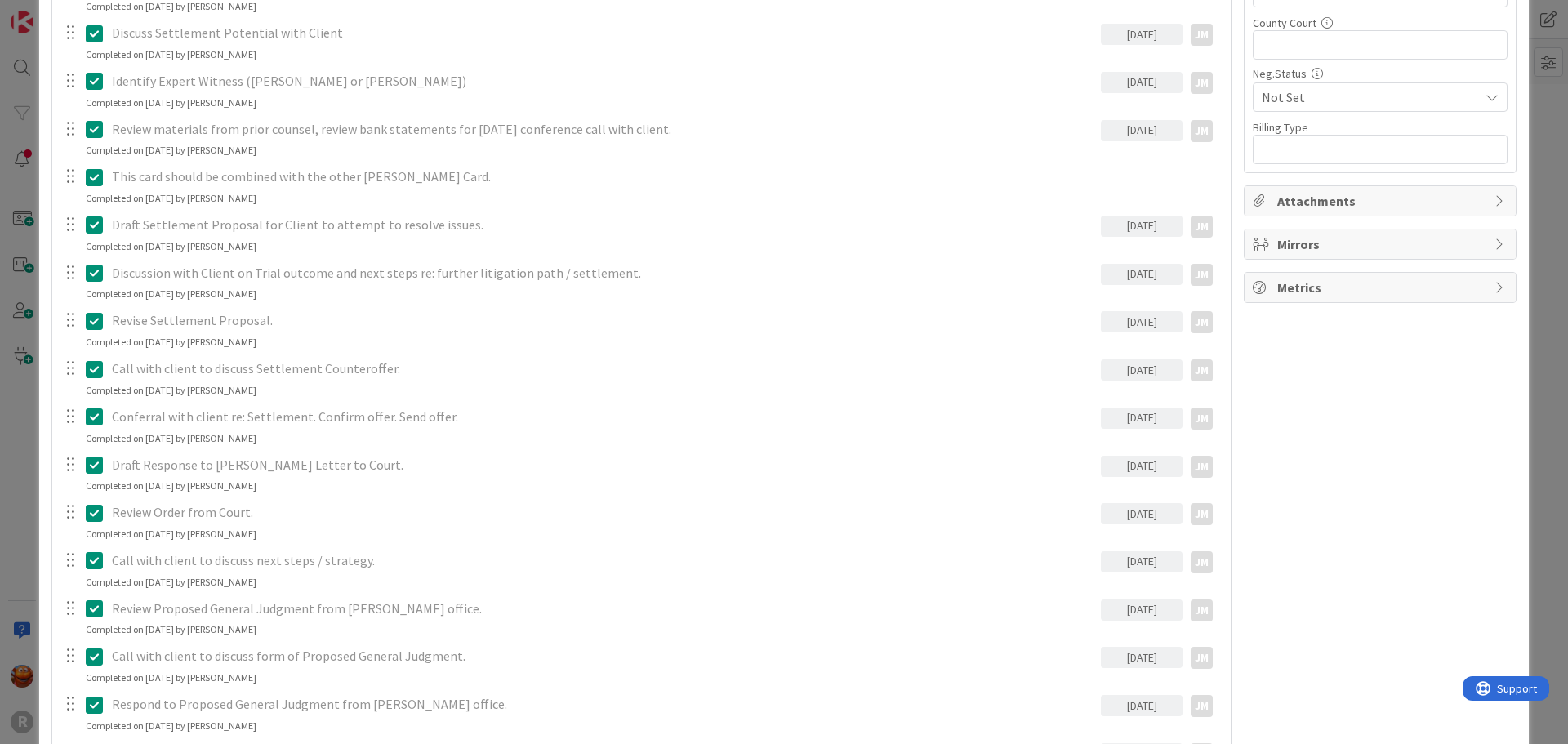
scroll to position [2082, 0]
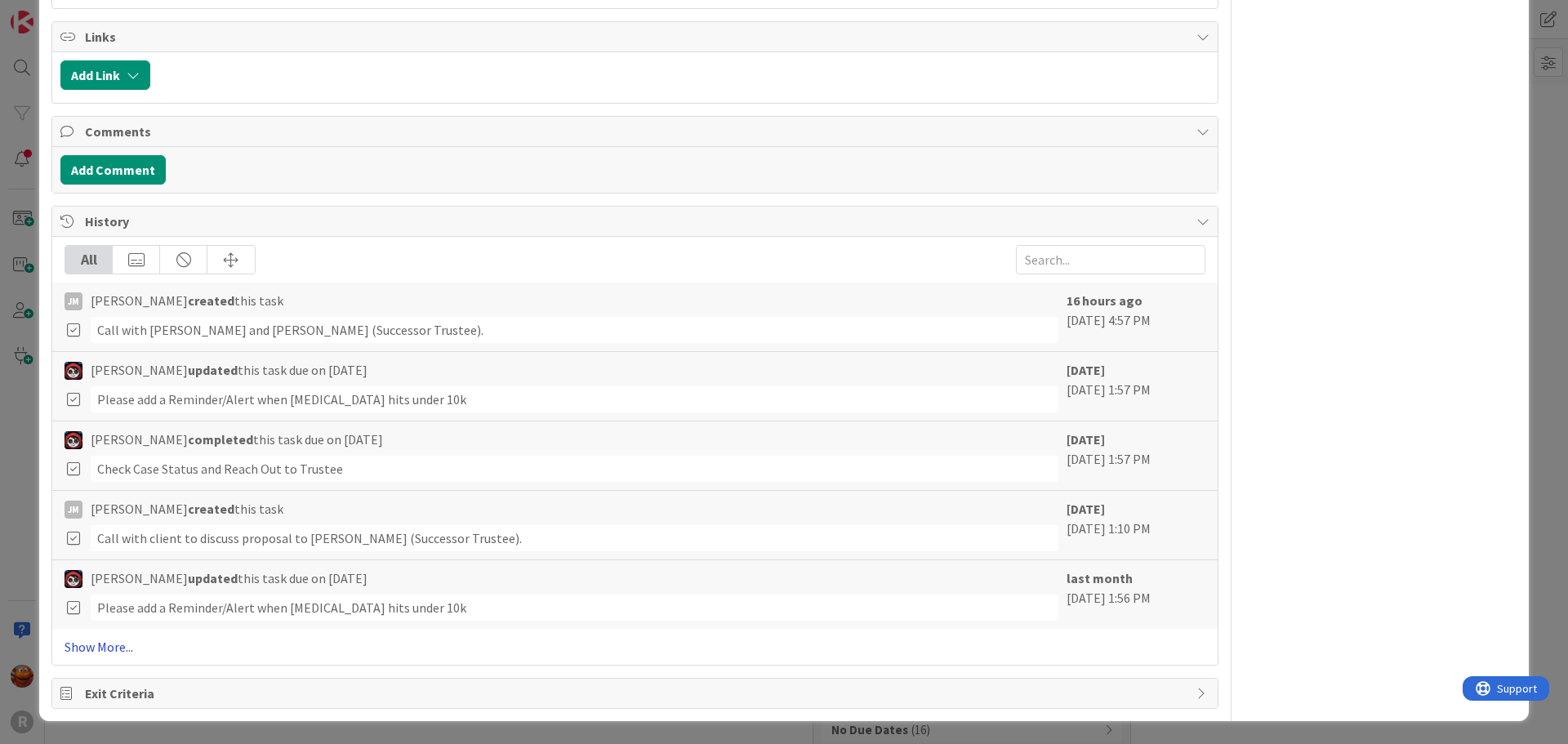
click at [94, 646] on link "Show More..." at bounding box center [635, 646] width 1141 height 19
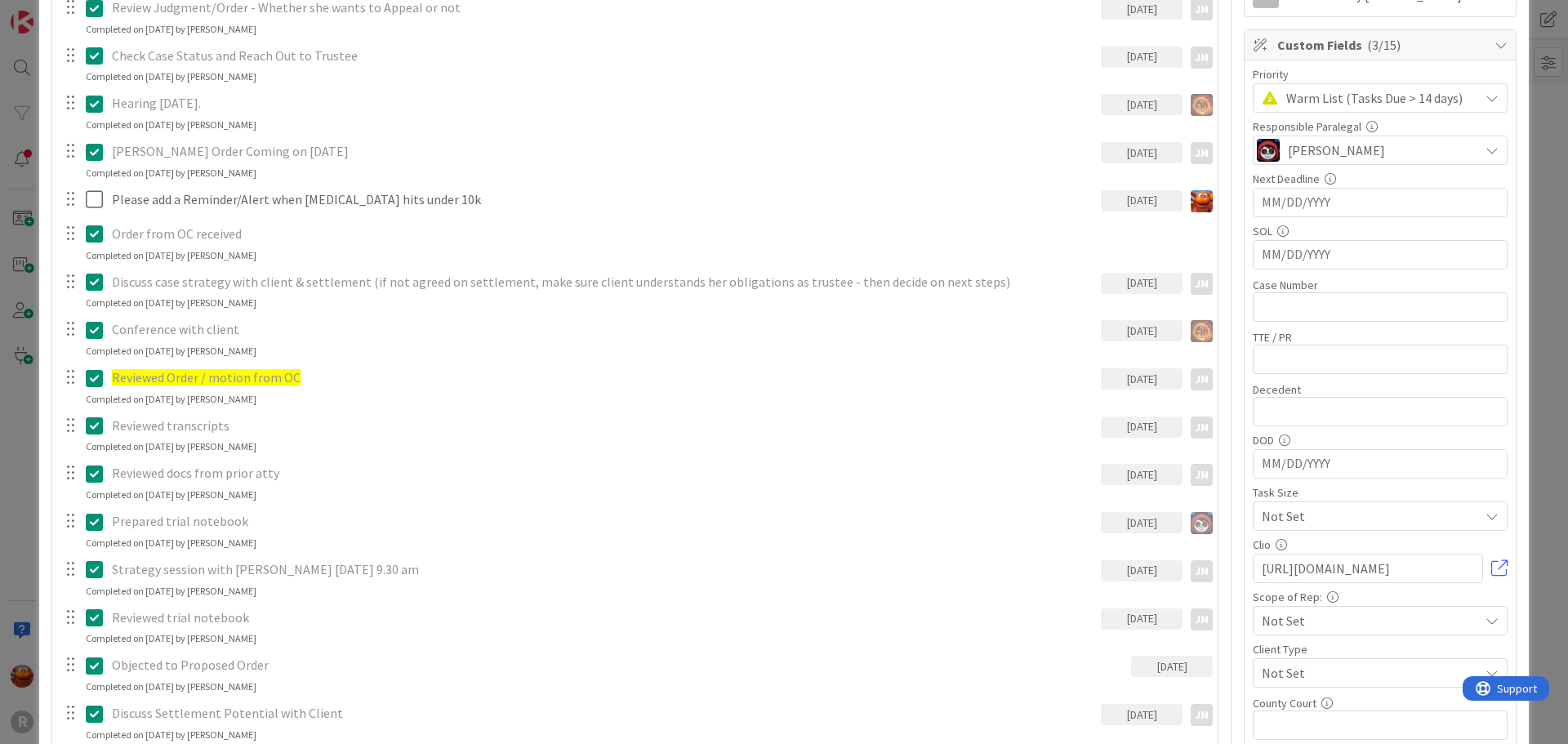
scroll to position [300, 0]
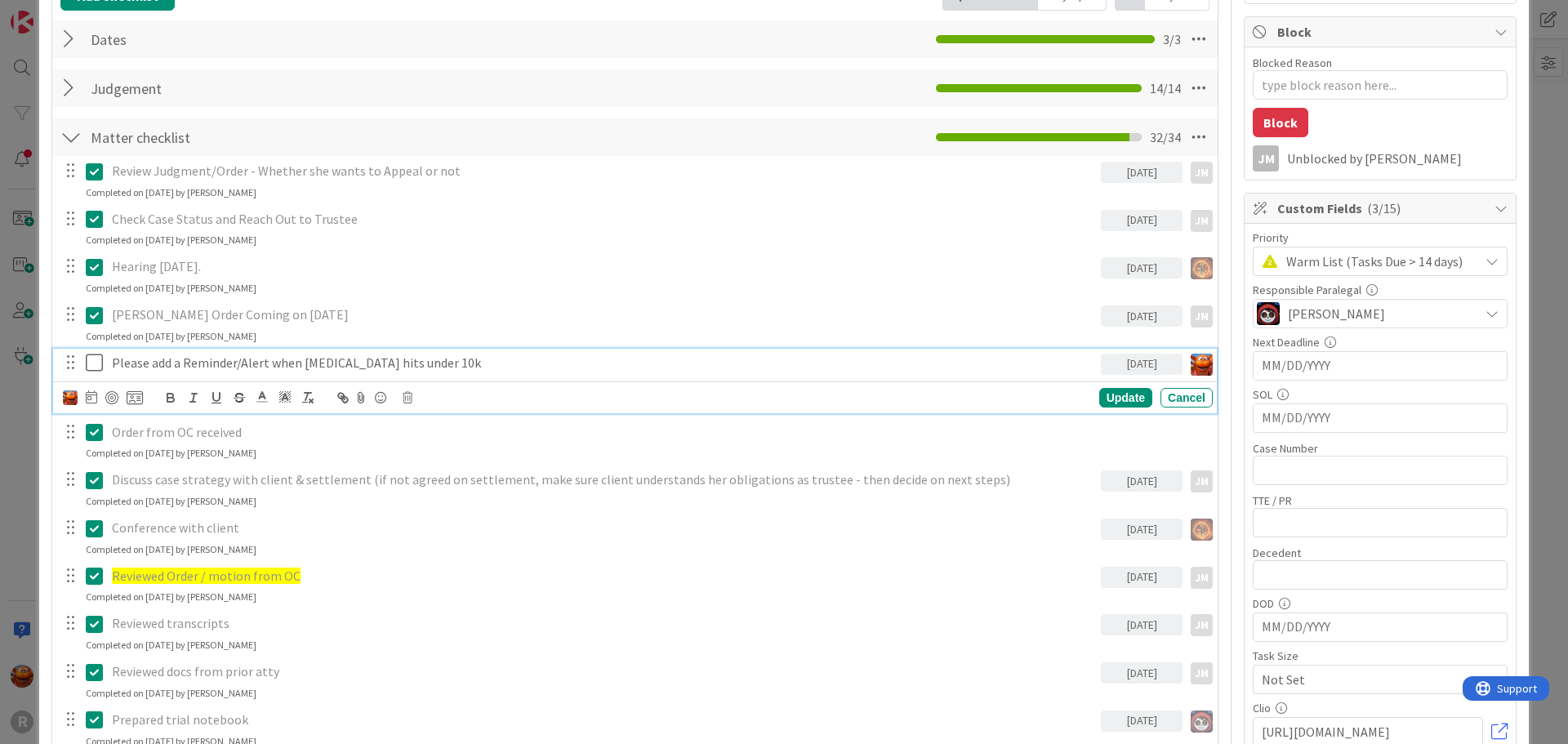
click at [315, 372] on div "Please add a Reminder/Alert when retainer hits under 10k" at bounding box center [604, 362] width 996 height 29
click at [71, 403] on img at bounding box center [70, 397] width 15 height 15
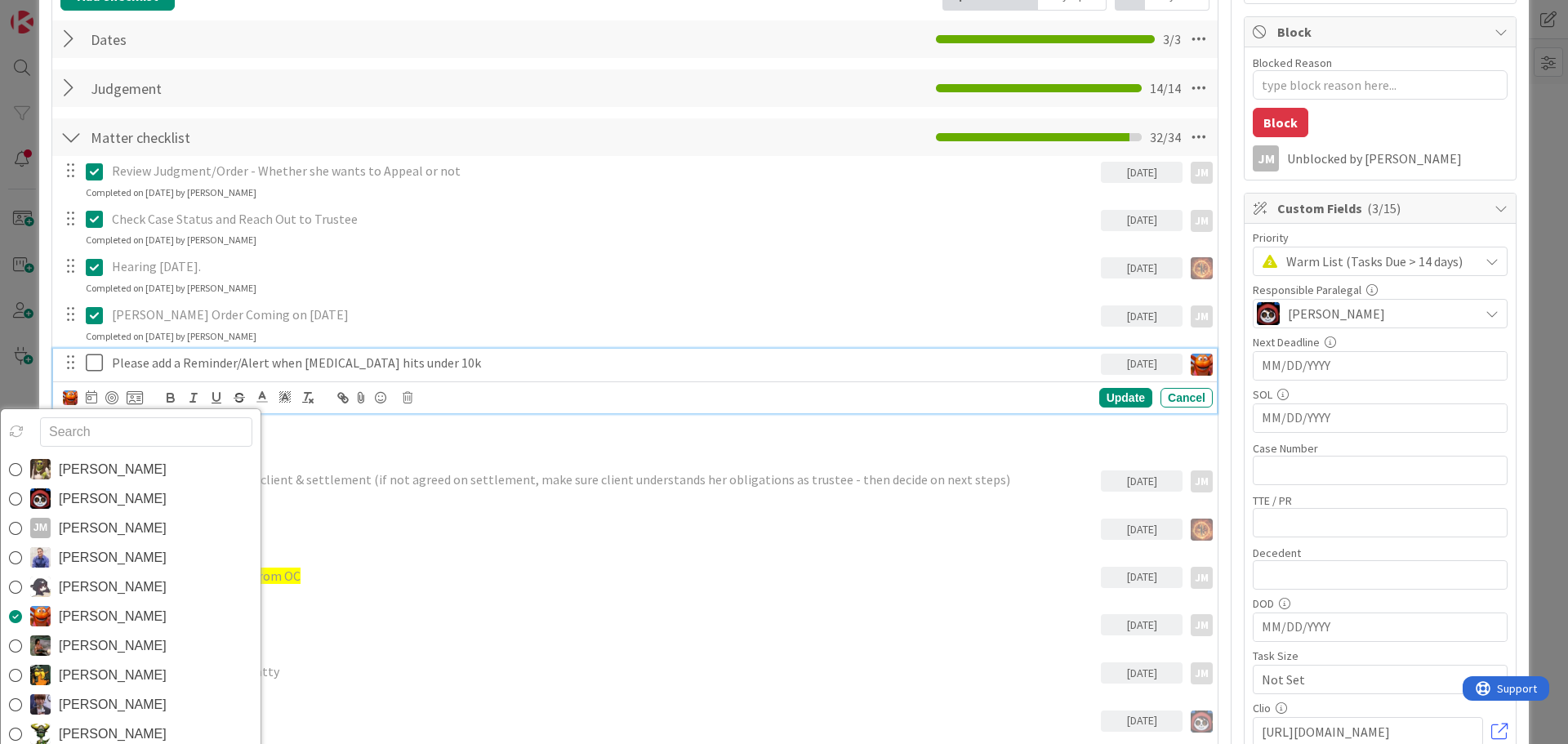
click at [99, 361] on icon at bounding box center [94, 361] width 17 height 19
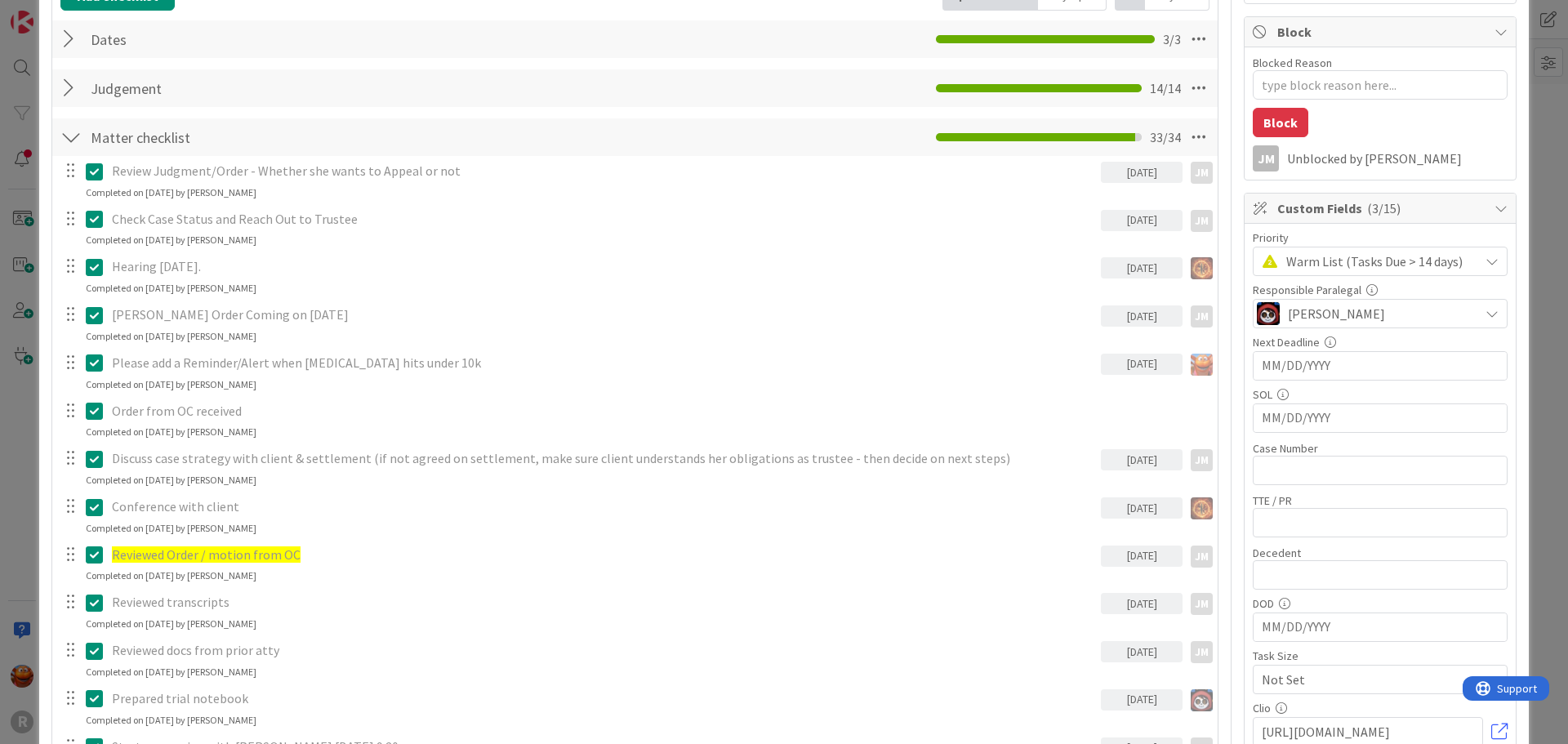
scroll to position [2225, 0]
type textarea "x"
click at [33, 324] on div "ID 145 Litigation Matter Workflow (FL2) Judgment In Progress Title 24 / 128 WIL…" at bounding box center [784, 372] width 1568 height 744
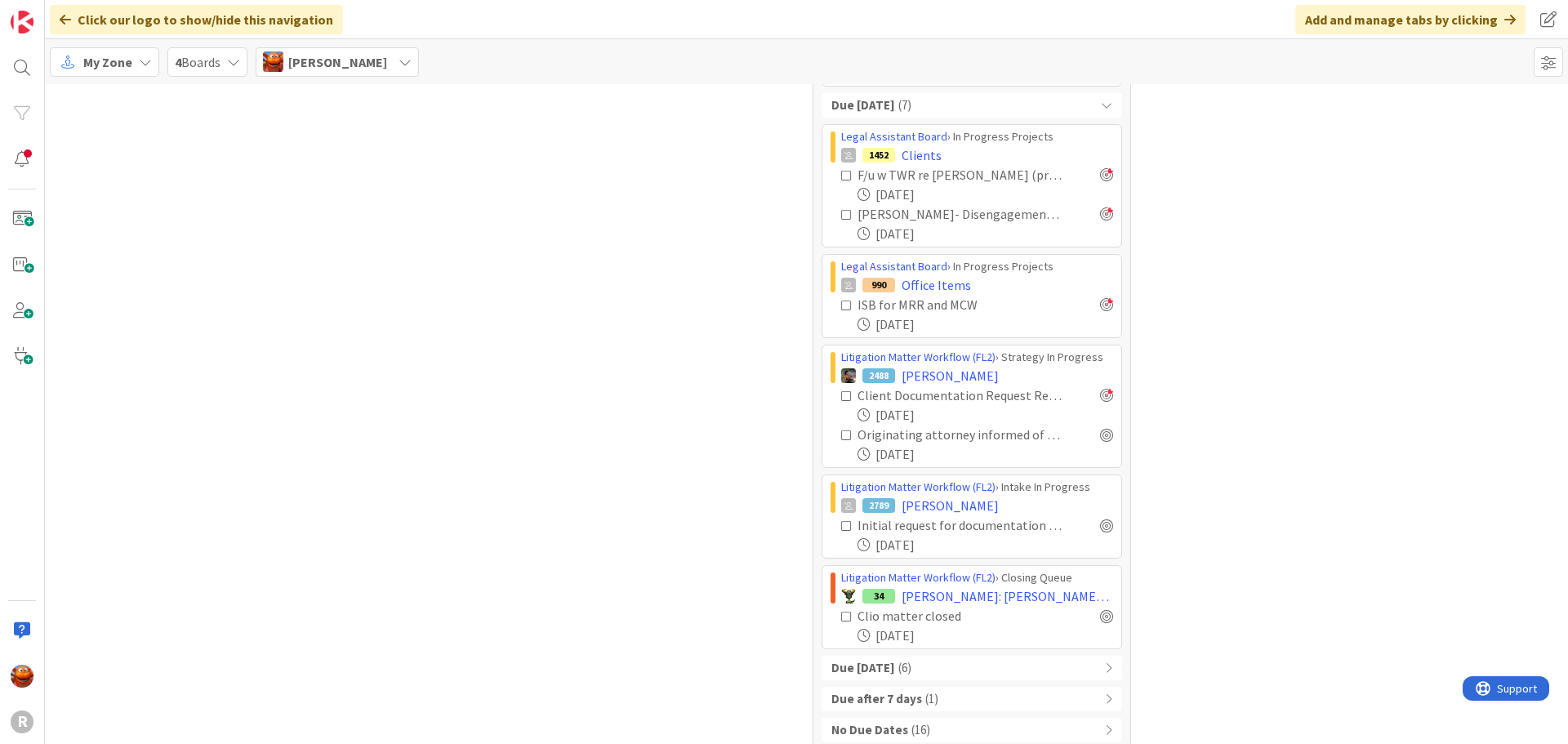
click at [890, 658] on b "Due within 7 days" at bounding box center [863, 668] width 63 height 18
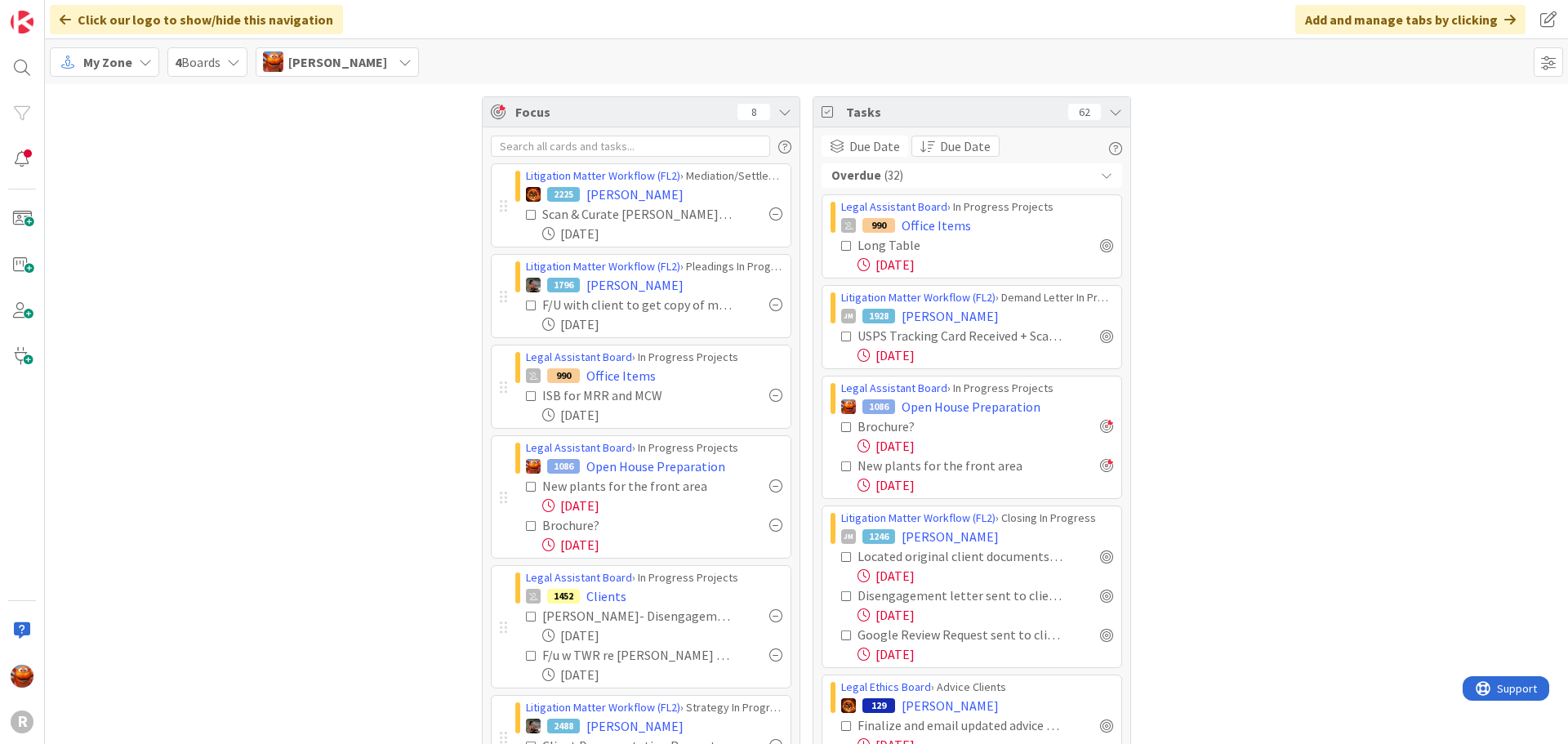
click at [841, 555] on icon at bounding box center [847, 556] width 11 height 11
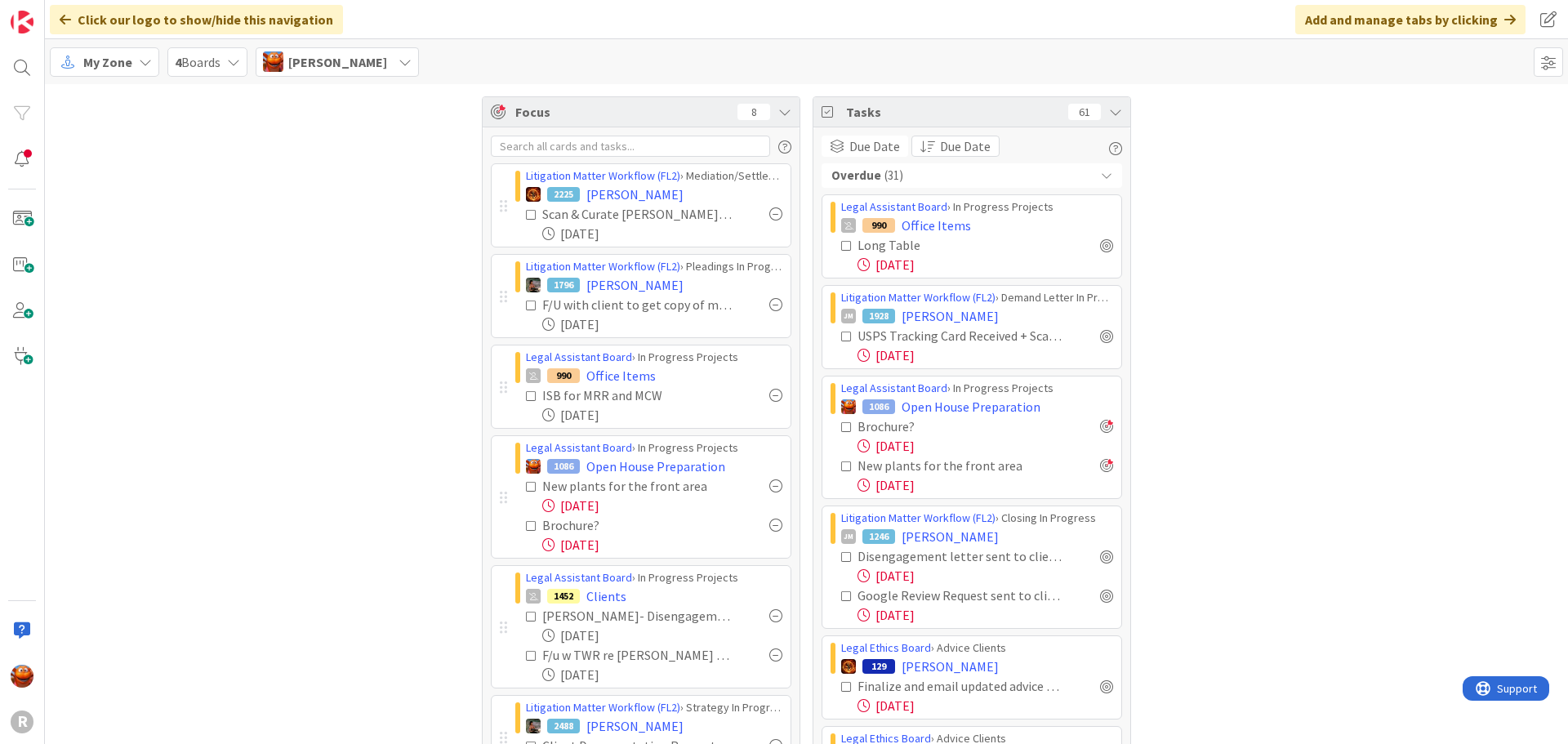
click at [841, 555] on icon at bounding box center [847, 556] width 11 height 11
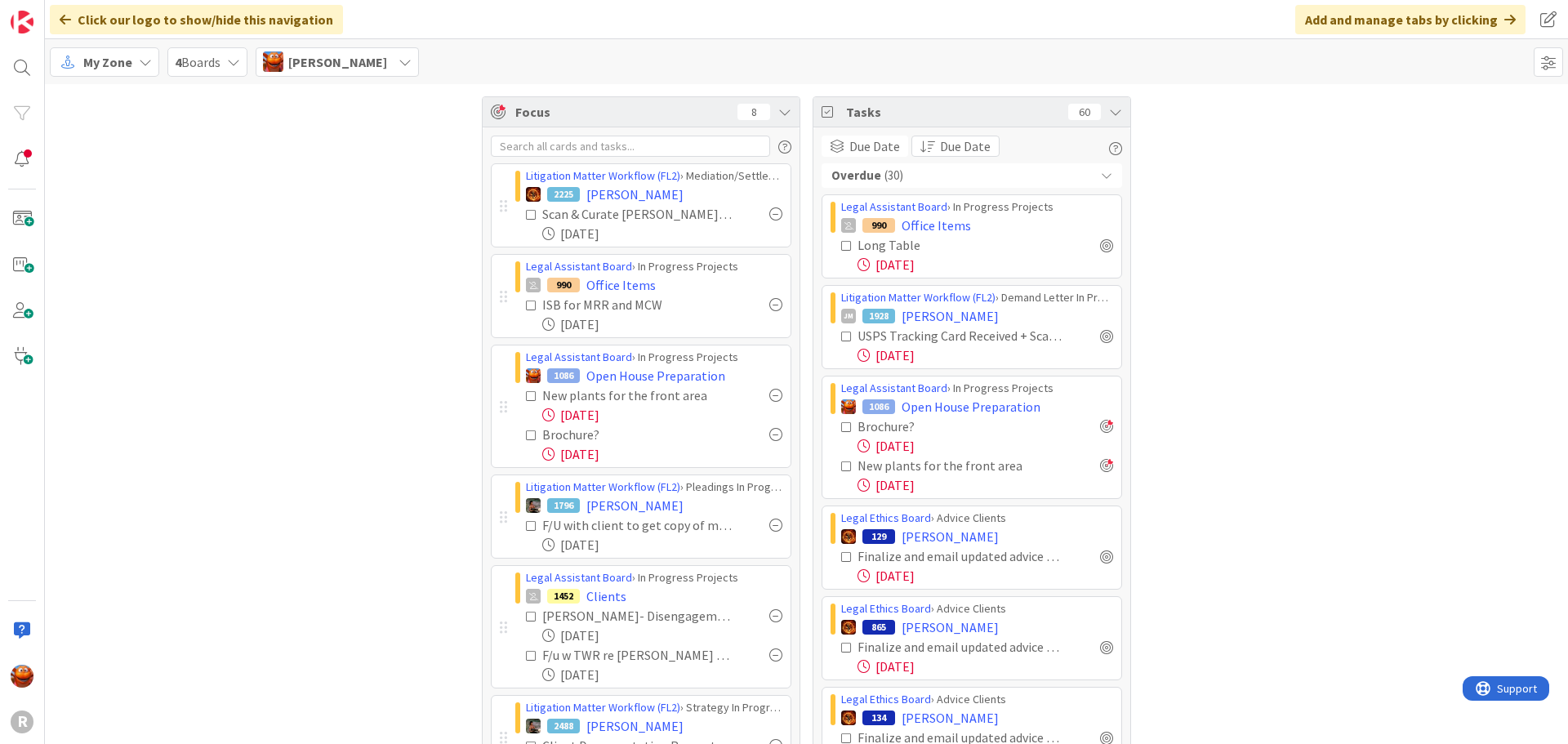
click at [146, 69] on div "My Zone" at bounding box center [104, 62] width 110 height 29
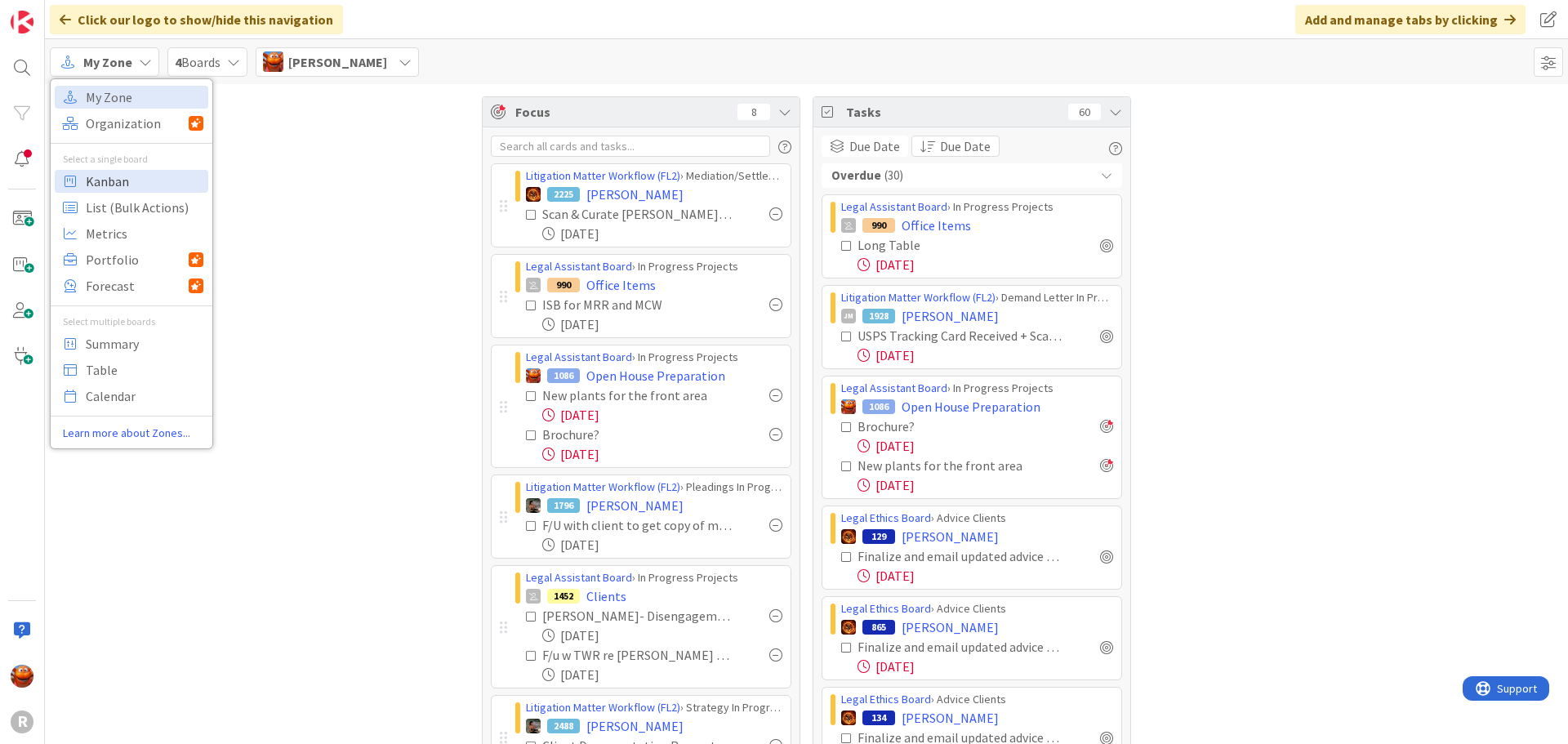
click at [155, 181] on span "Kanban" at bounding box center [144, 181] width 118 height 25
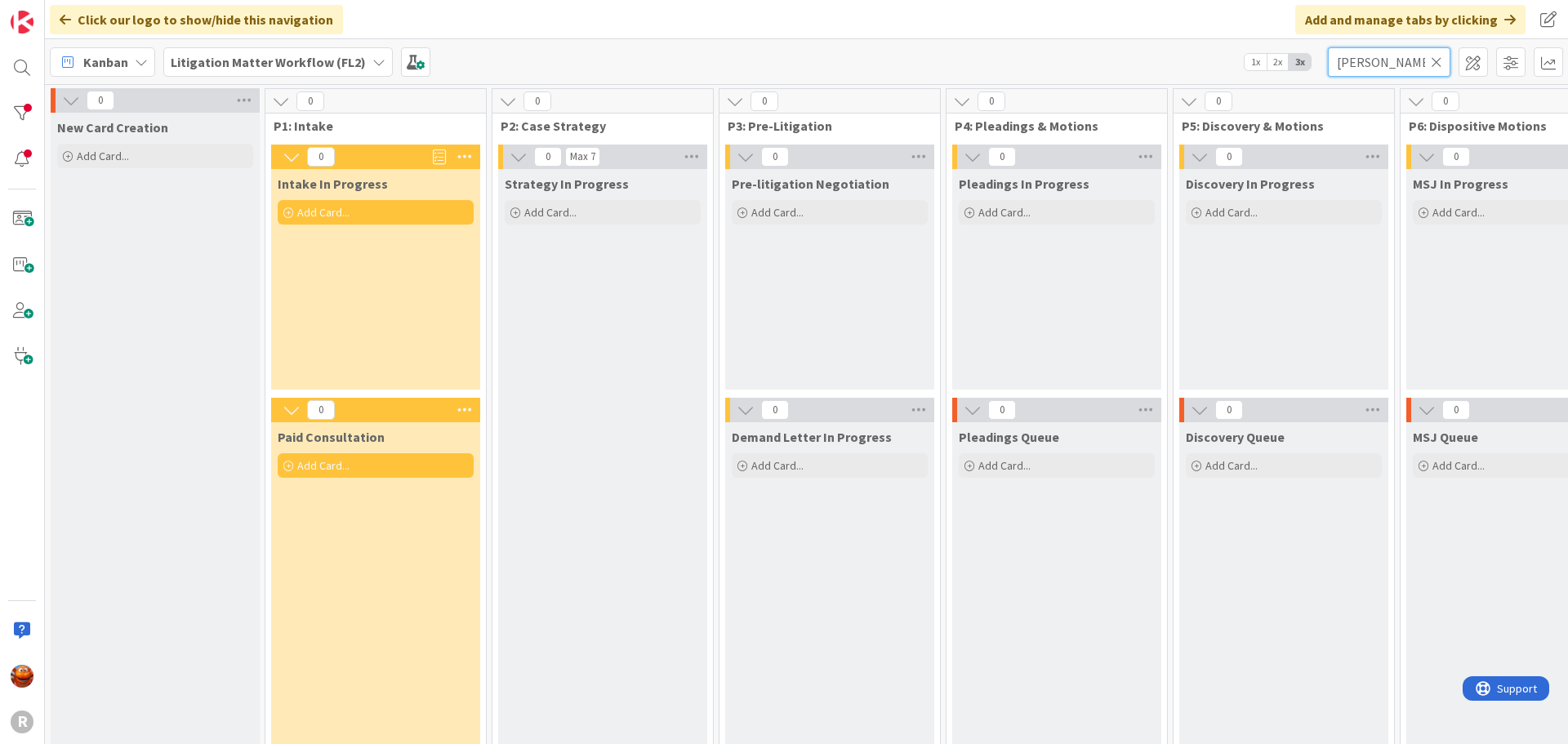
drag, startPoint x: 1386, startPoint y: 63, endPoint x: 1227, endPoint y: 48, distance: 159.7
click at [1227, 48] on div "Kanban Litigation Matter Workflow (FL2) 1x 2x 3x haga" at bounding box center [806, 62] width 1523 height 45
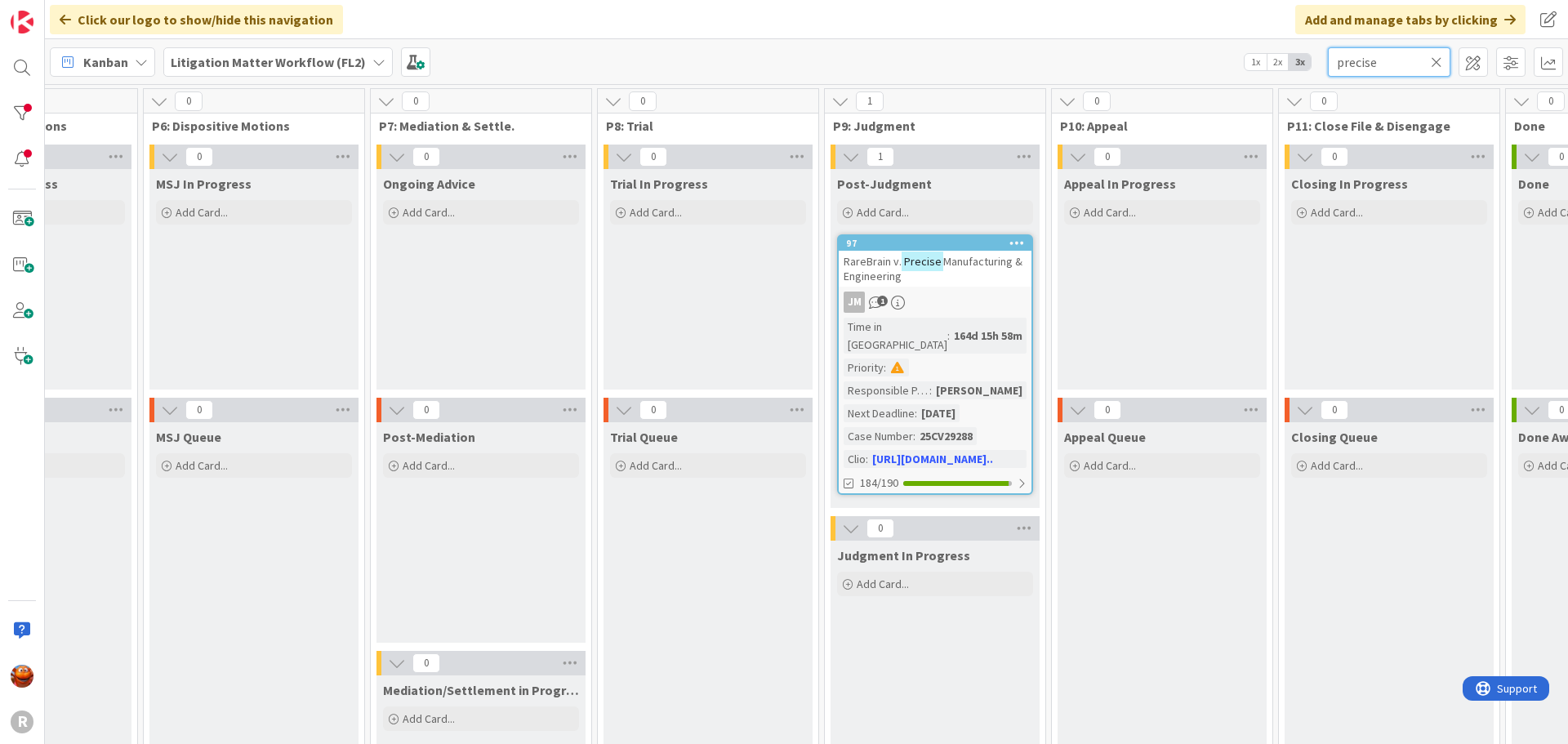
scroll to position [0, 1261]
type input "precise"
click at [966, 292] on div "JM 1" at bounding box center [931, 302] width 192 height 21
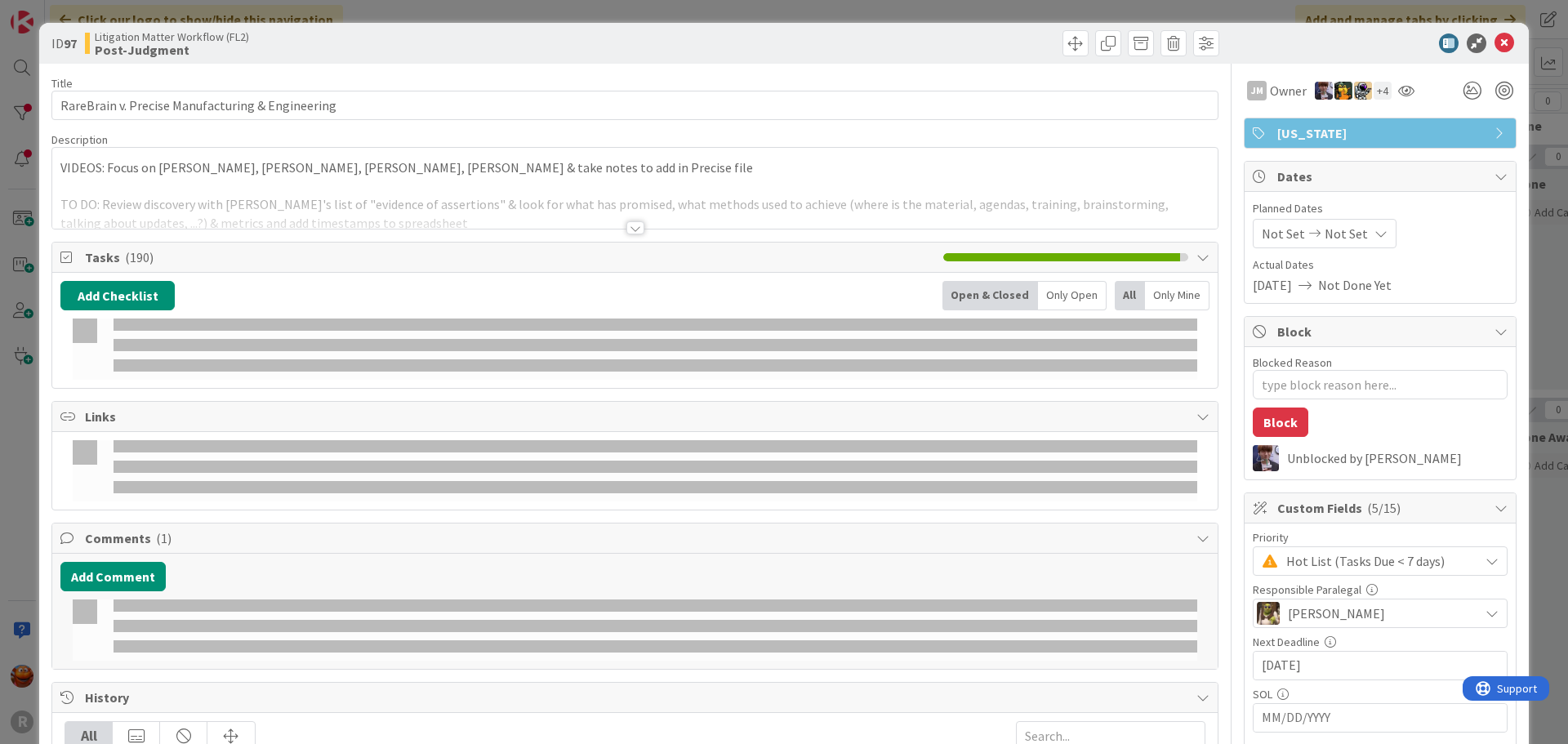
type textarea "x"
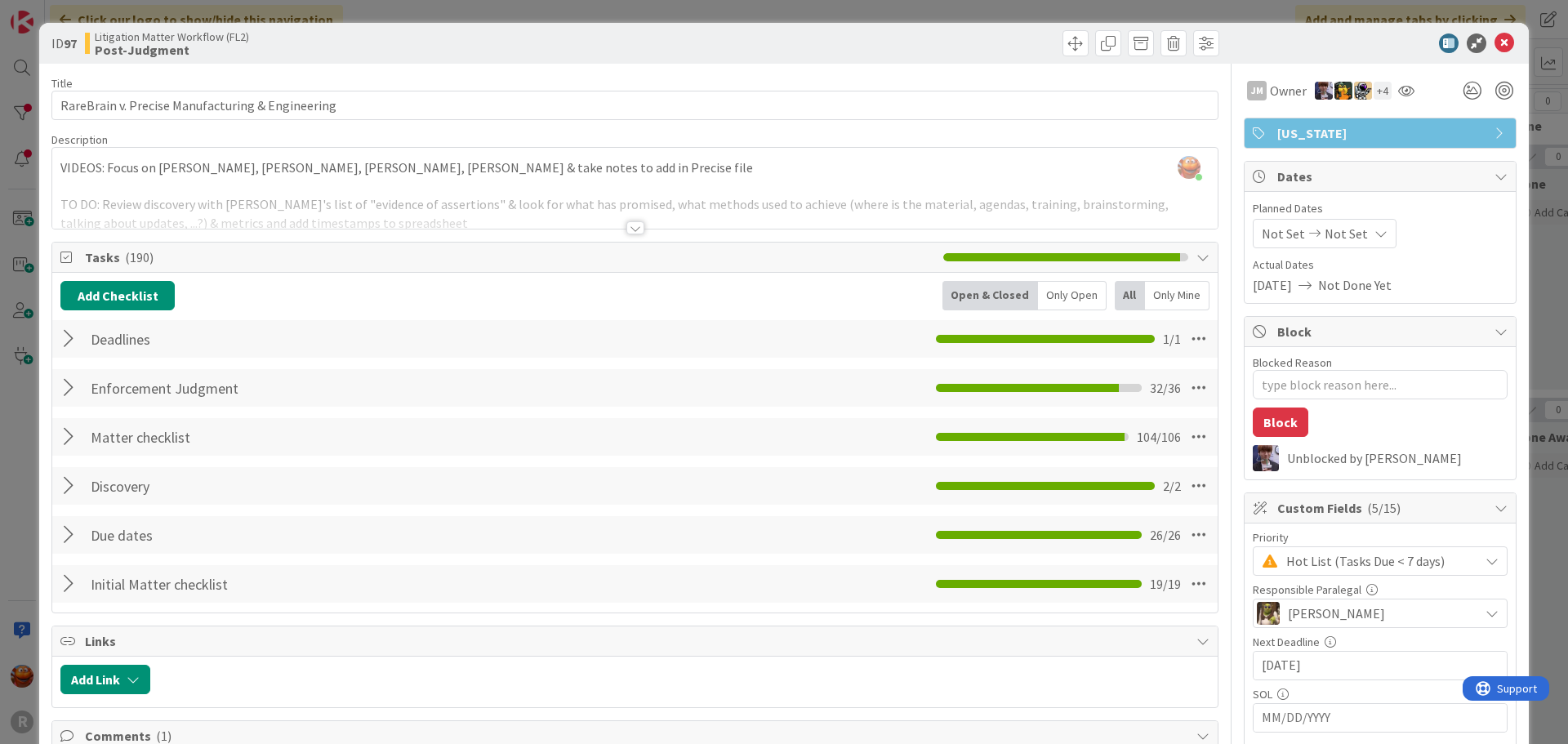
click at [66, 389] on div at bounding box center [71, 388] width 21 height 29
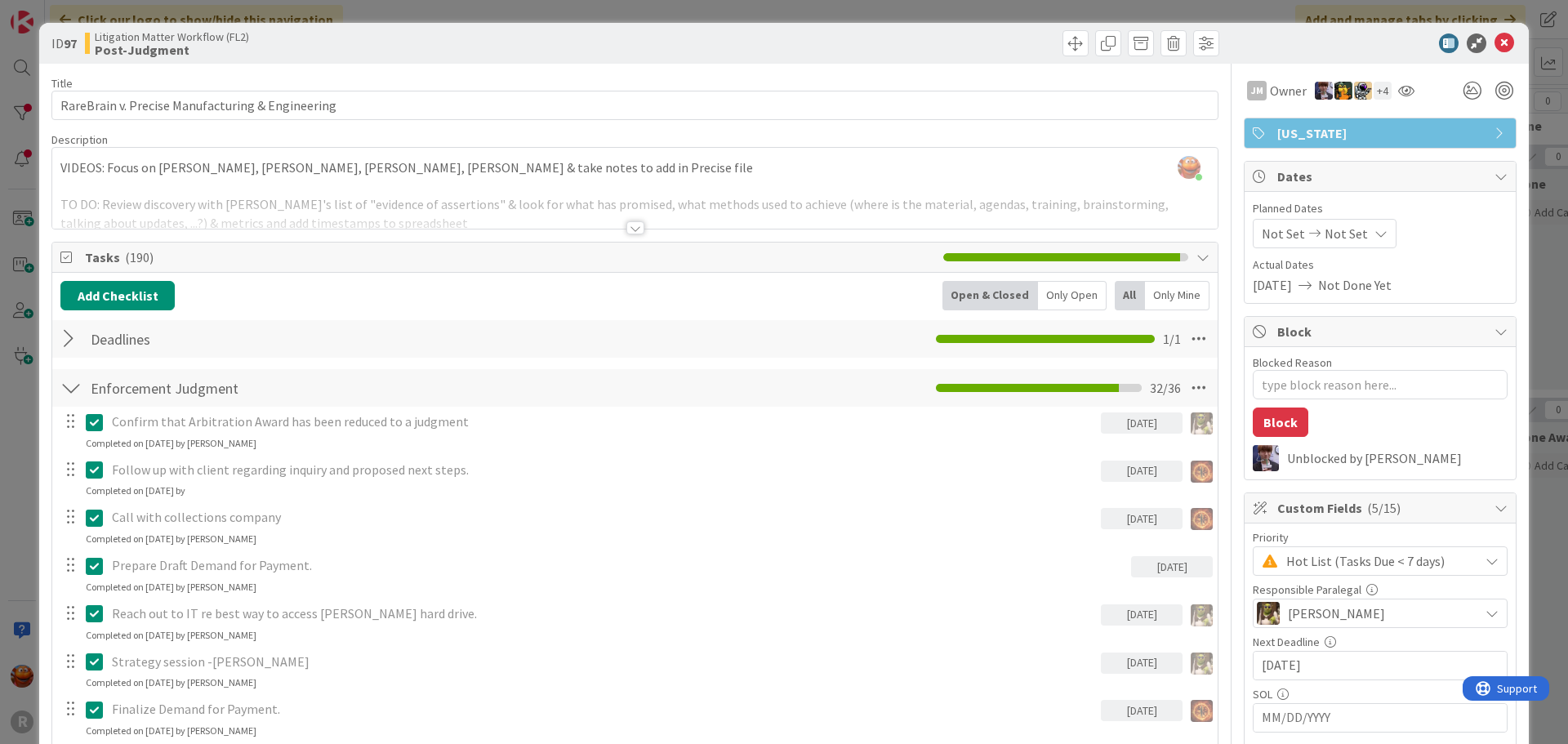
click at [67, 391] on div at bounding box center [71, 388] width 21 height 29
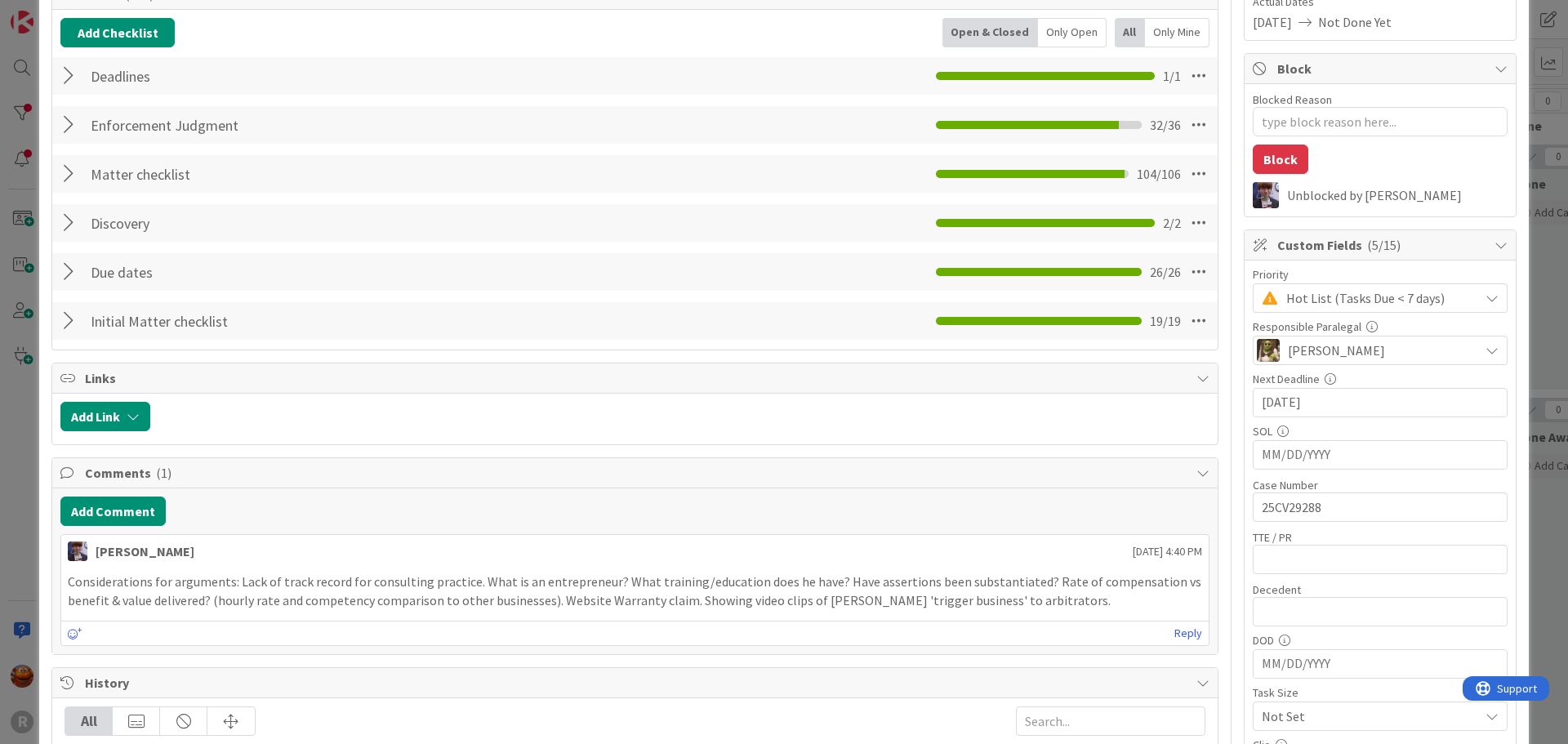
scroll to position [245, 0]
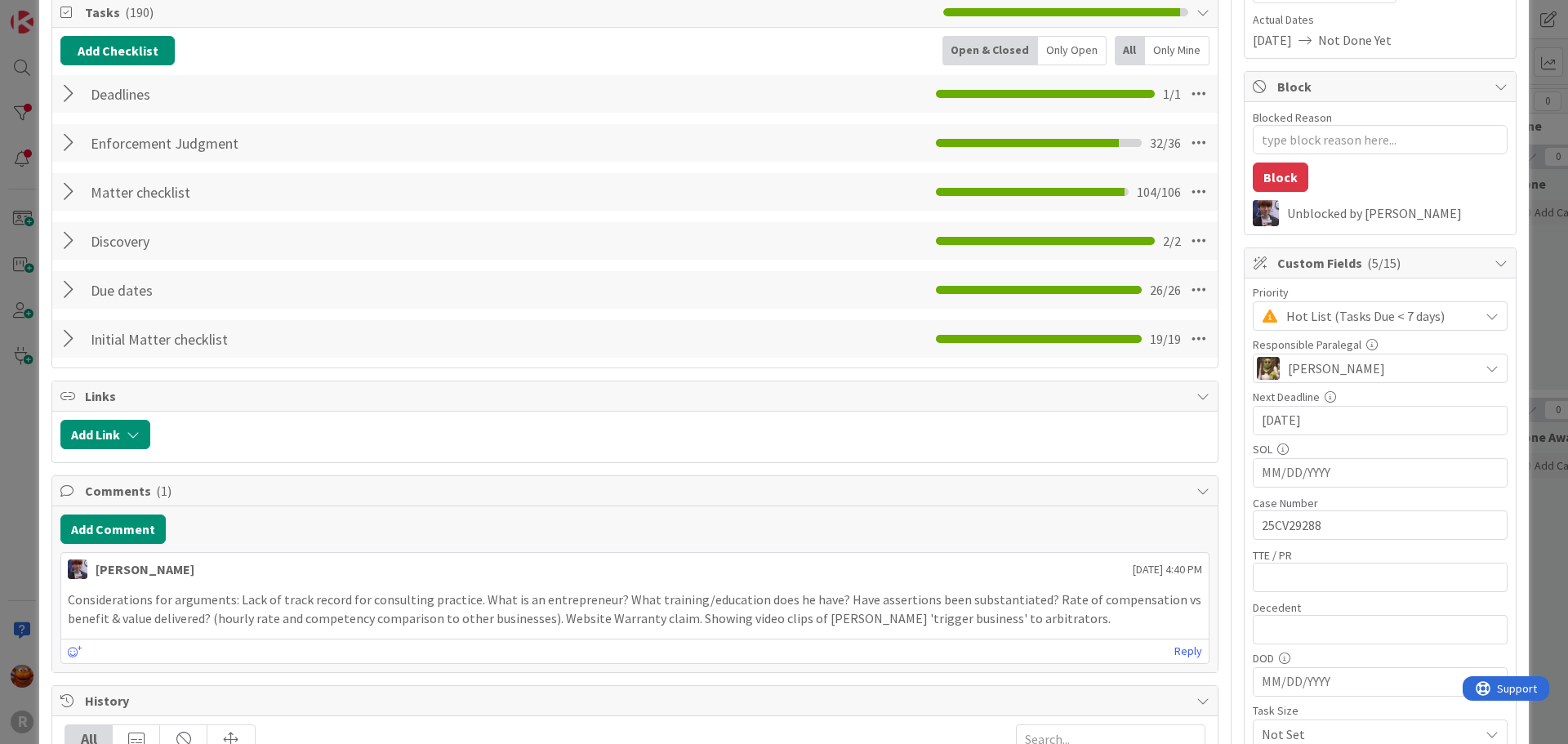
click at [68, 103] on div at bounding box center [71, 94] width 21 height 29
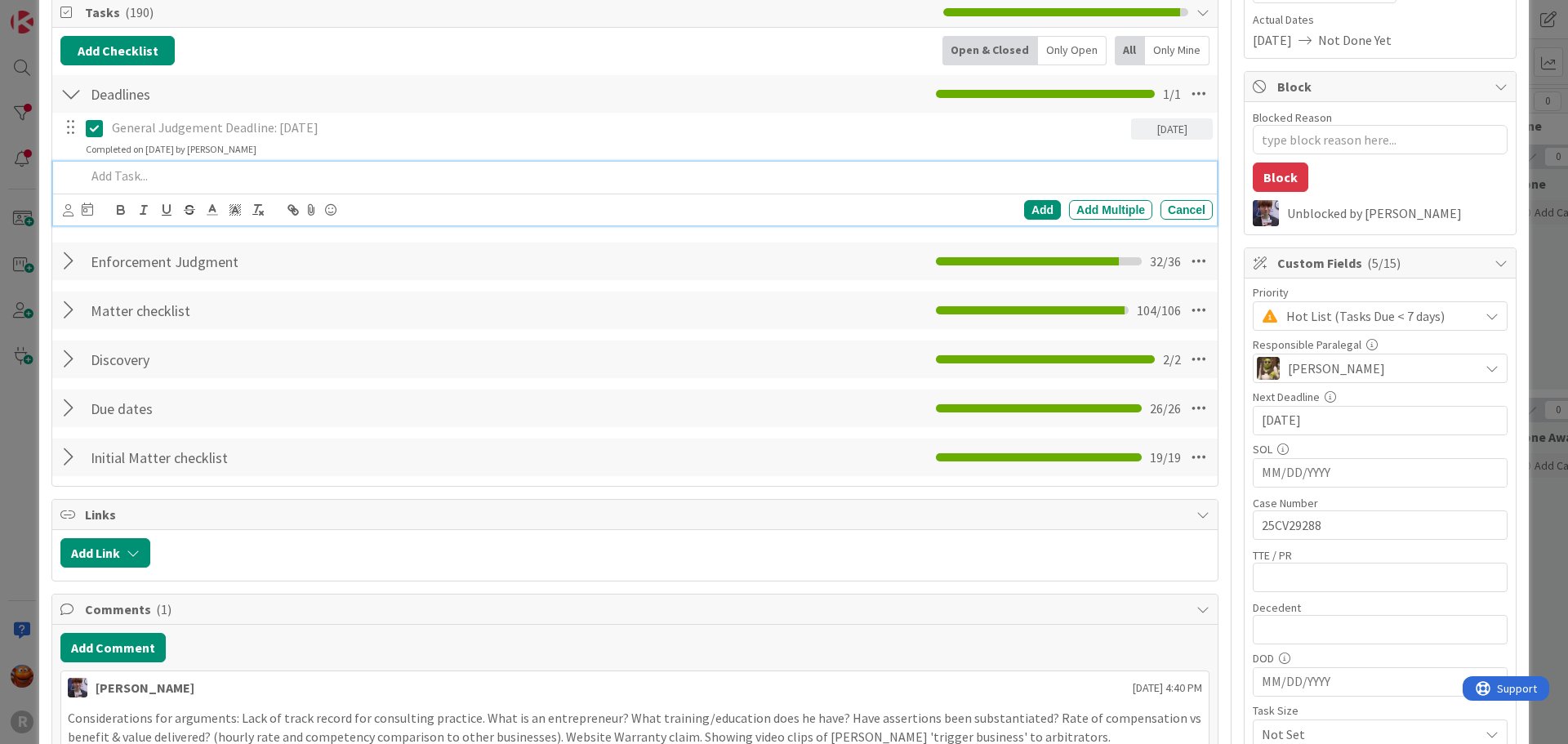
click at [124, 181] on p at bounding box center [646, 176] width 1121 height 18
click at [315, 176] on p "Legal Research on FRCP11 and Vexatious litigation" at bounding box center [646, 176] width 1121 height 18
click at [65, 205] on icon at bounding box center [68, 210] width 11 height 12
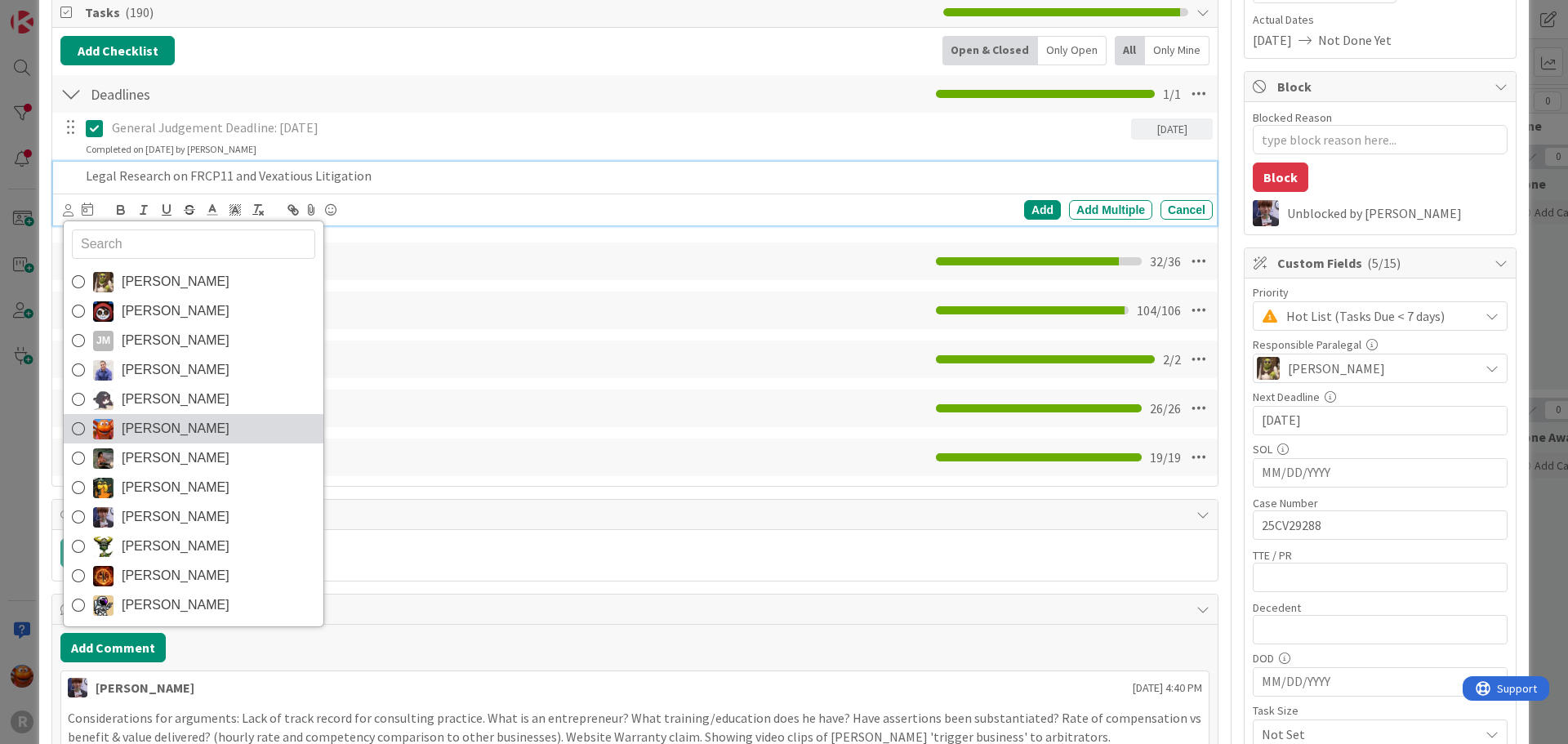
click at [179, 417] on span "Kiara Adams" at bounding box center [175, 429] width 108 height 25
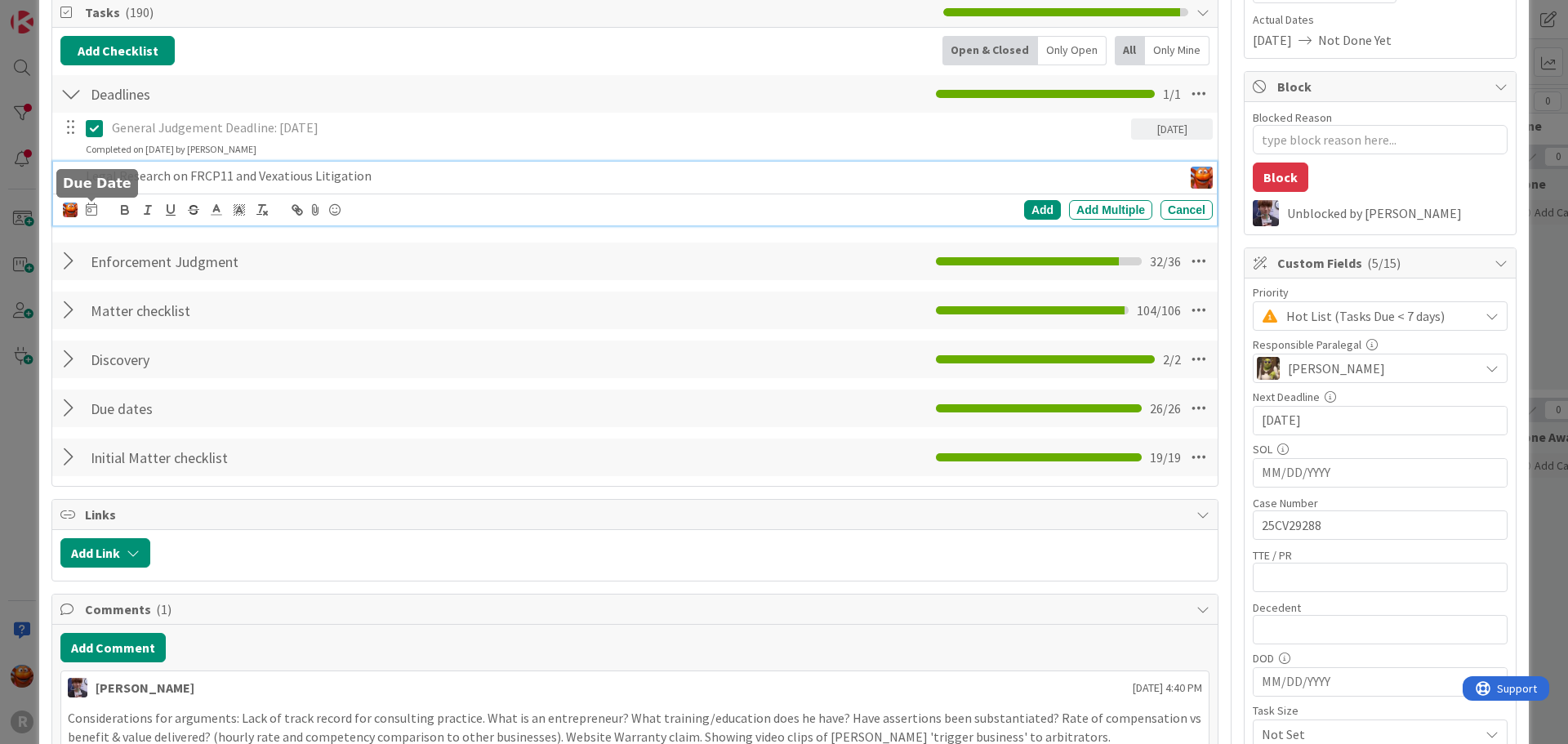
click at [91, 209] on icon at bounding box center [91, 209] width 11 height 13
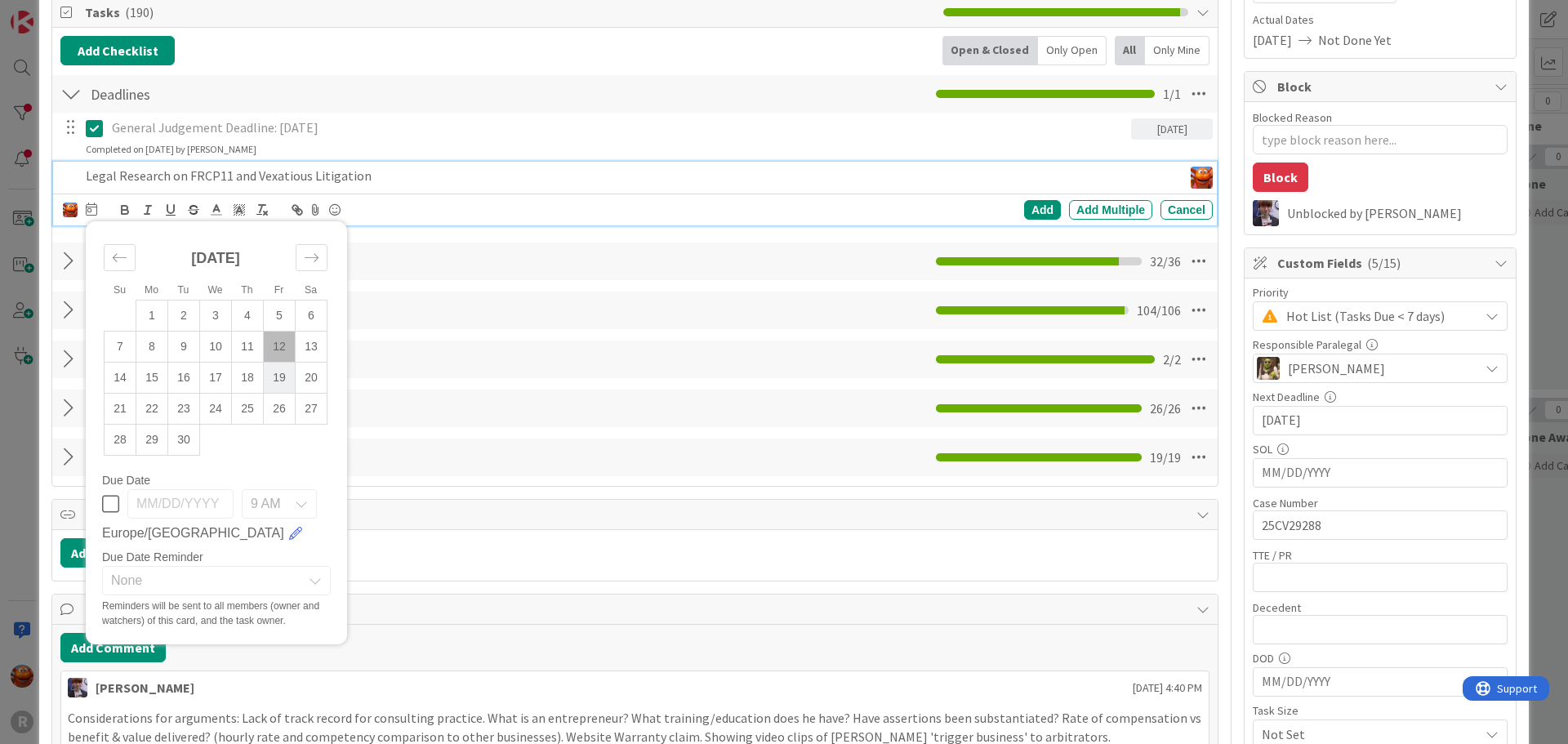
click at [283, 383] on td "19" at bounding box center [280, 378] width 32 height 31
click at [1028, 205] on div "Add" at bounding box center [1043, 209] width 37 height 19
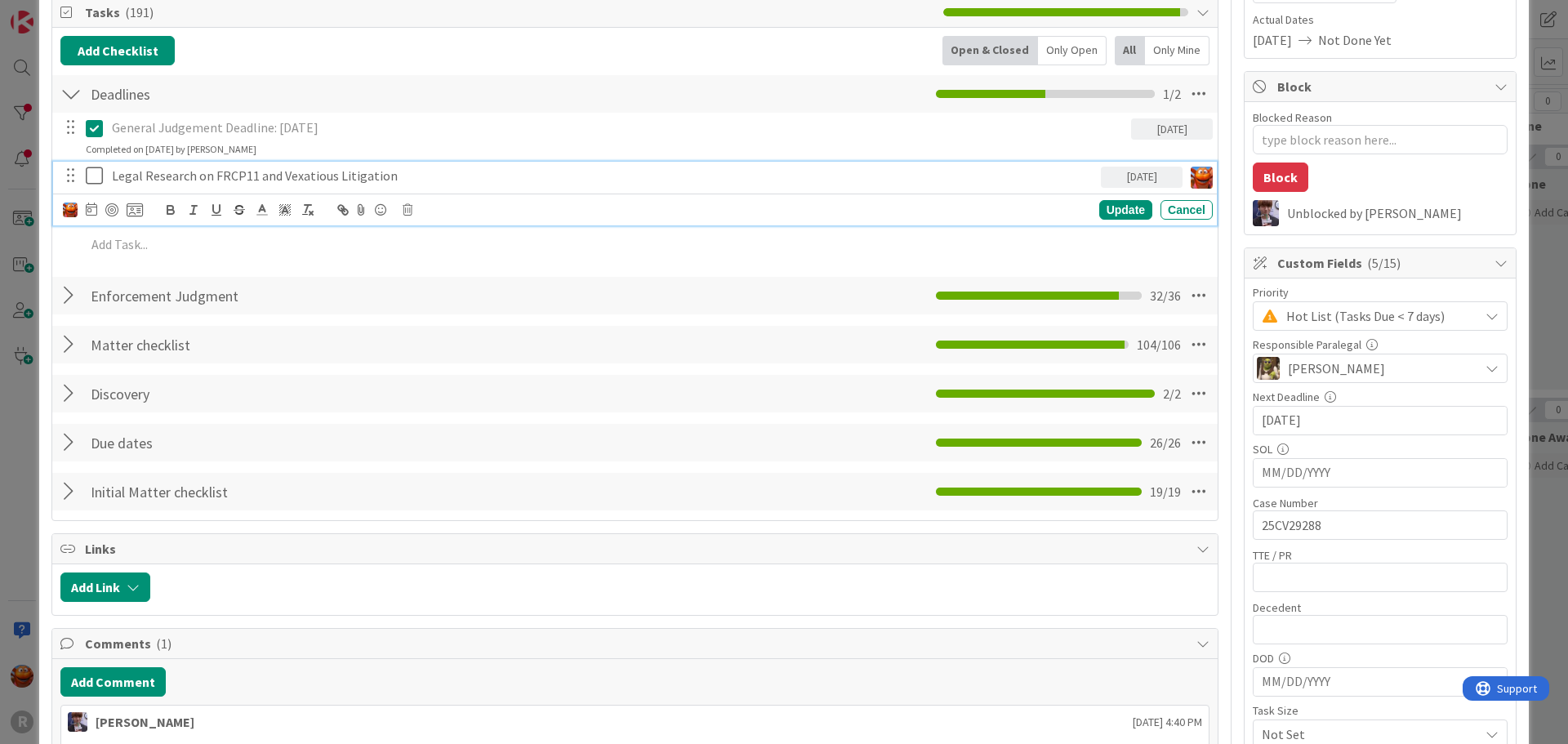
click at [189, 175] on p "Legal Research on FRCP11 and Vexatious Litigation" at bounding box center [604, 176] width 983 height 18
click at [107, 210] on div at bounding box center [112, 210] width 13 height 13
type textarea "x"
click at [20, 189] on div "ID 97 Litigation Matter Workflow (FL2) Post-Judgment Title 48 / 128 RareBrain v…" at bounding box center [784, 372] width 1568 height 744
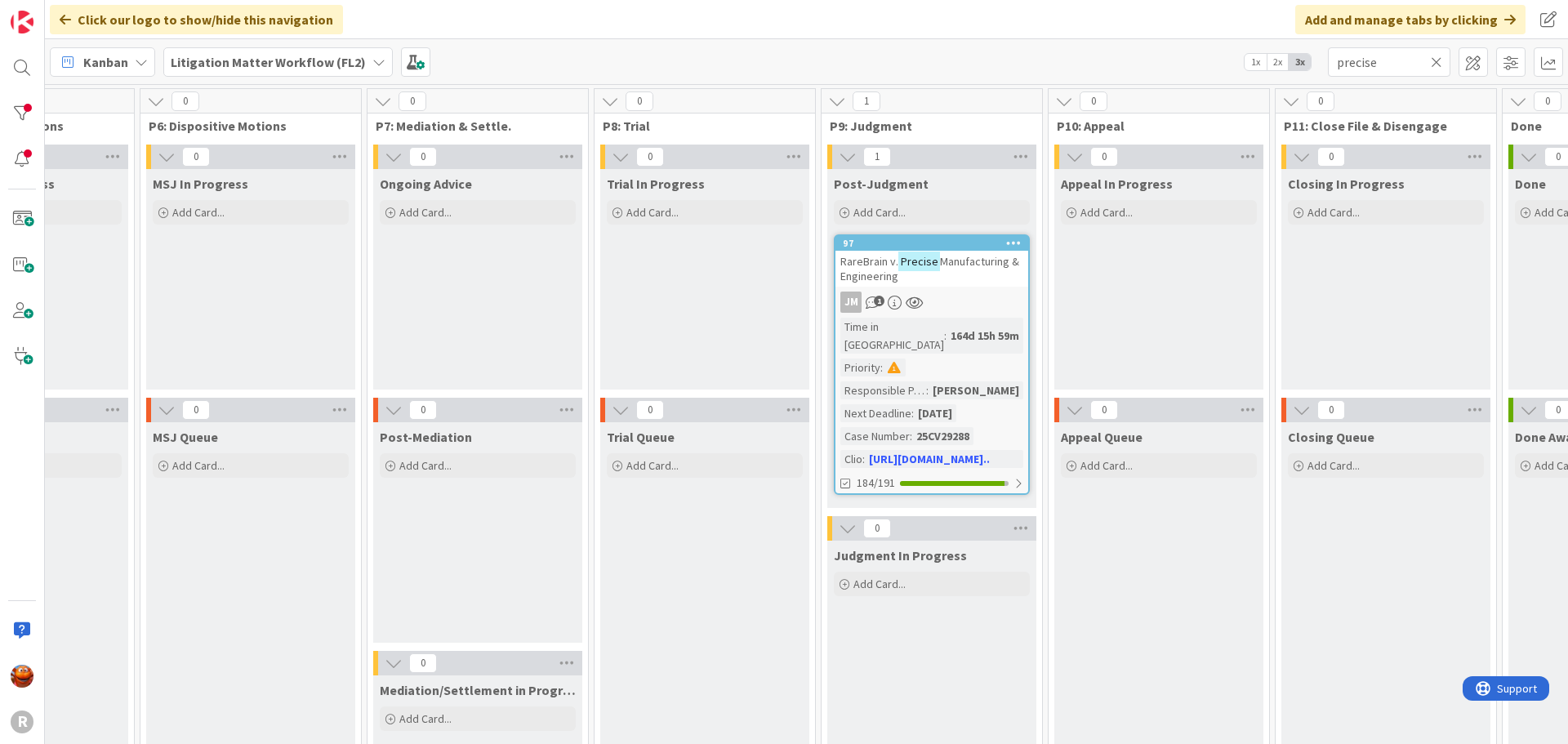
click at [1435, 63] on icon at bounding box center [1436, 62] width 11 height 15
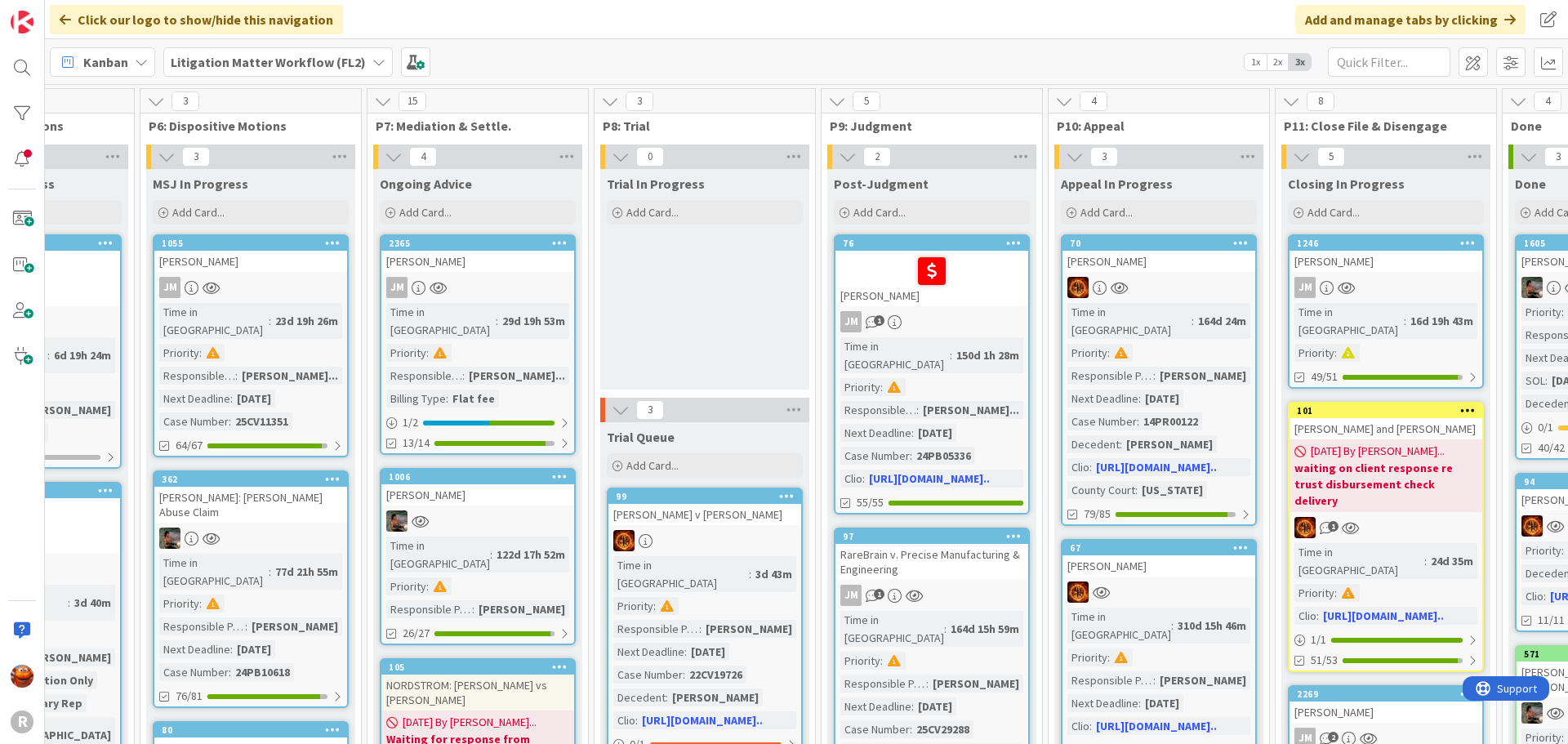
click at [70, 77] on div "Kanban Litigation Matter Workflow (FL2) 1x 2x 3x" at bounding box center [806, 62] width 1523 height 45
click at [88, 69] on span "Kanban" at bounding box center [106, 62] width 45 height 19
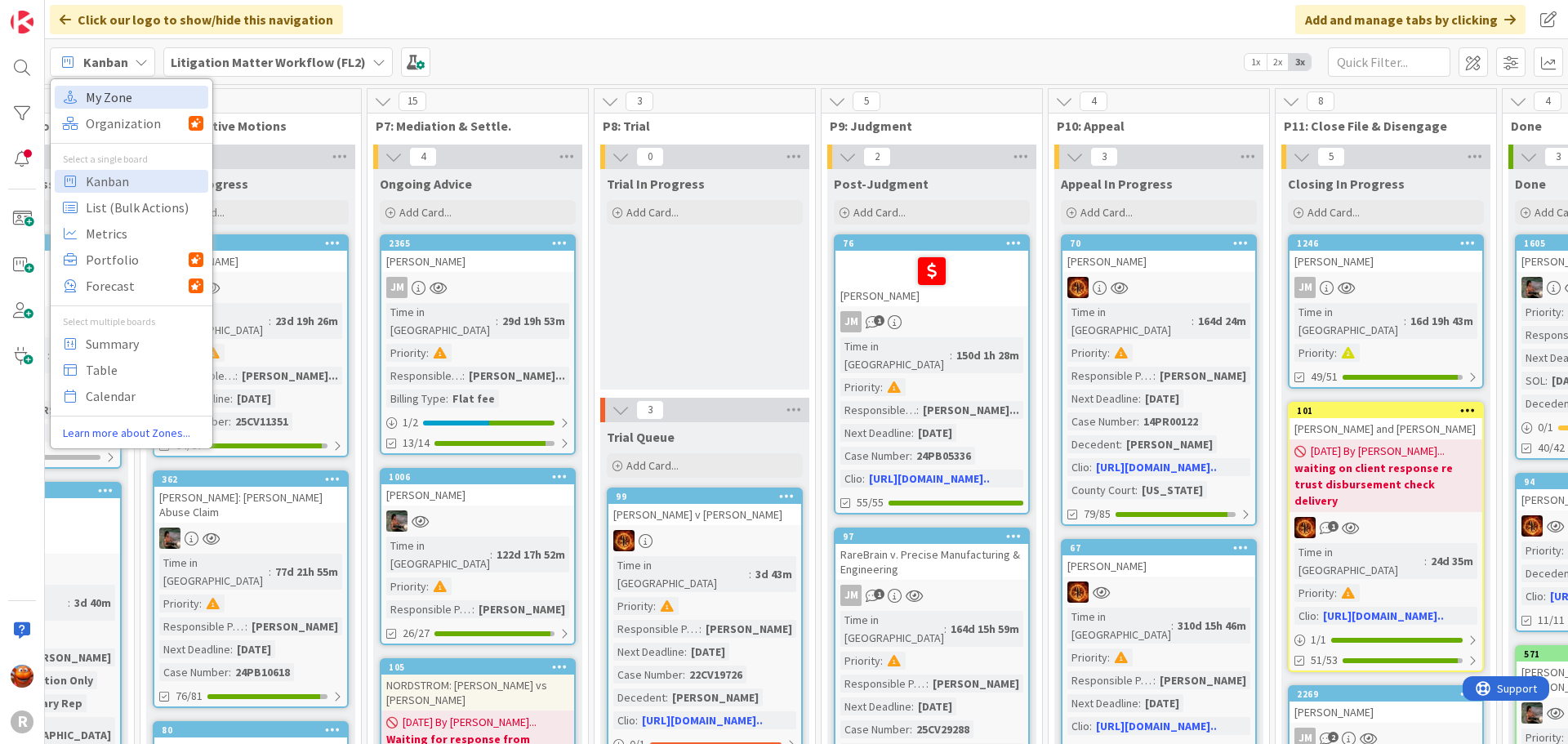
click at [120, 106] on span "My Zone" at bounding box center [144, 97] width 118 height 25
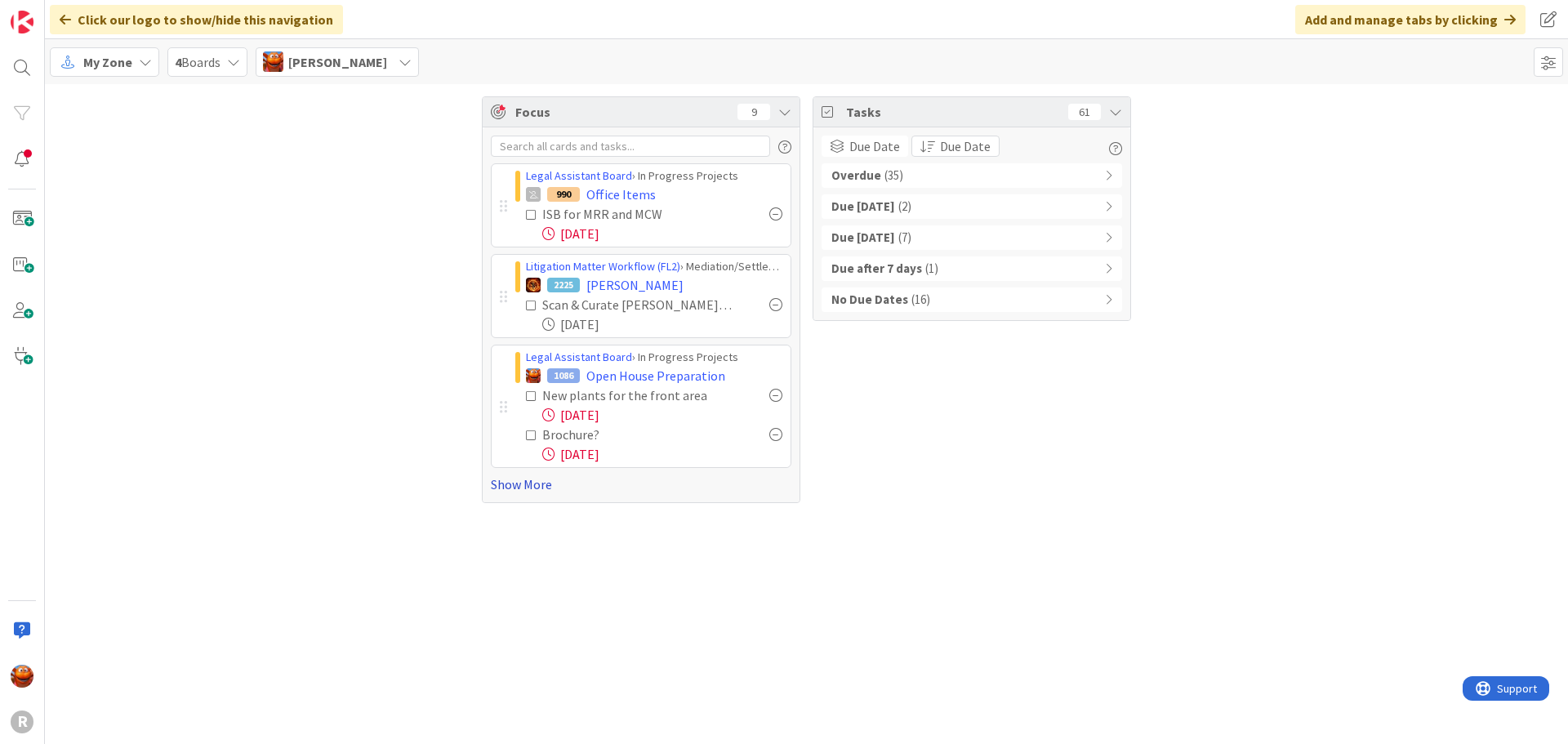
click at [518, 478] on link "Show More" at bounding box center [640, 484] width 301 height 19
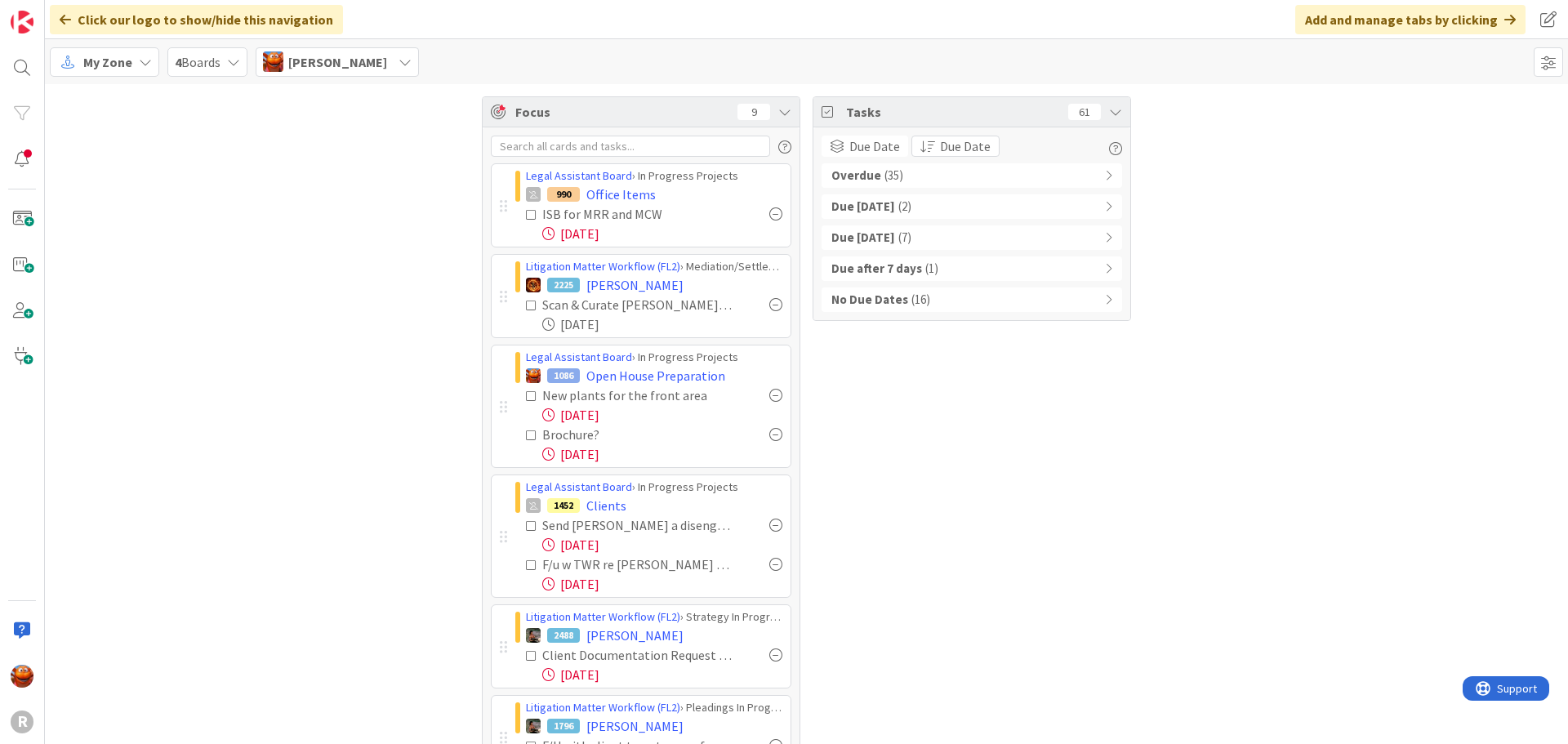
click at [130, 67] on span "My Zone" at bounding box center [108, 62] width 49 height 19
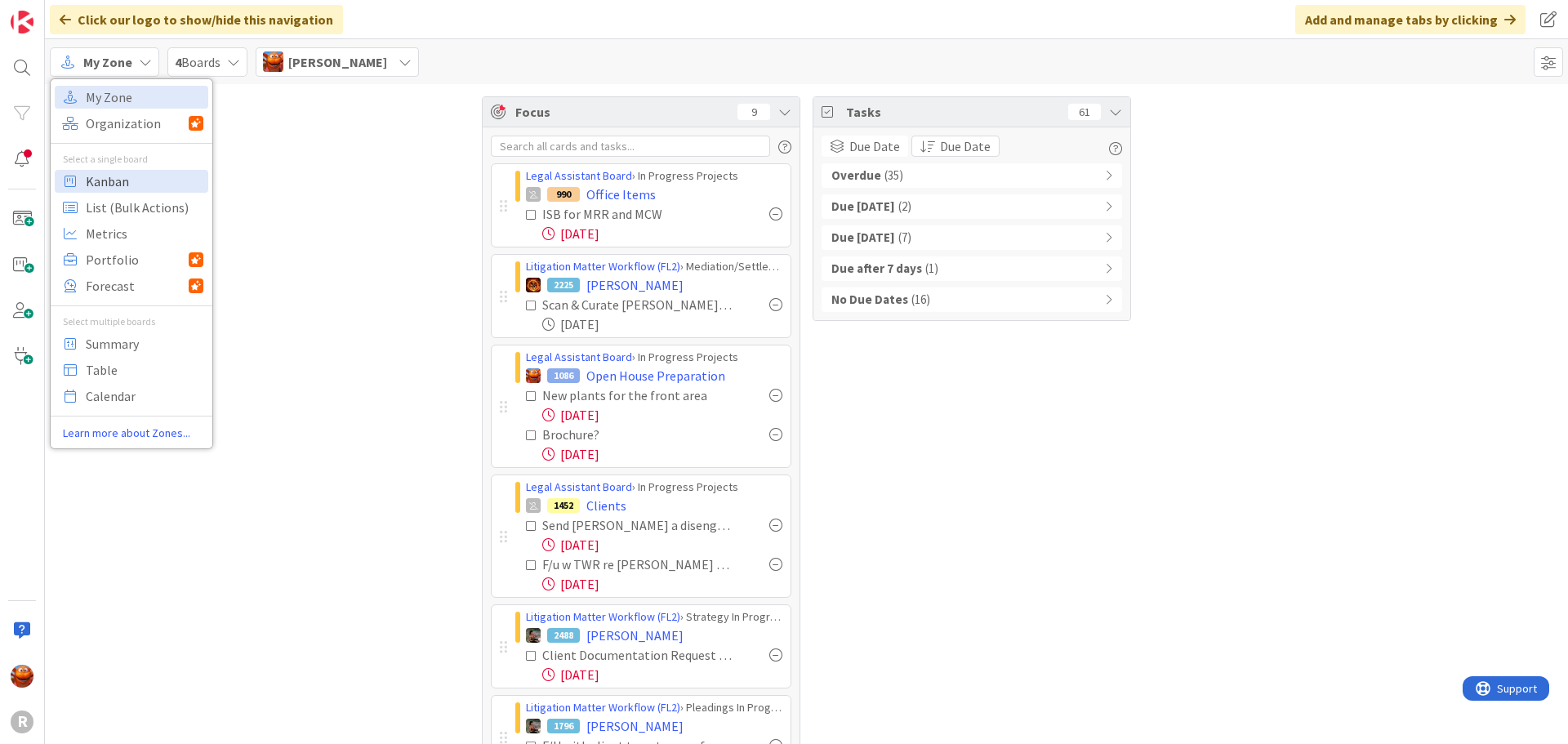
click at [126, 177] on span "Kanban" at bounding box center [144, 181] width 118 height 25
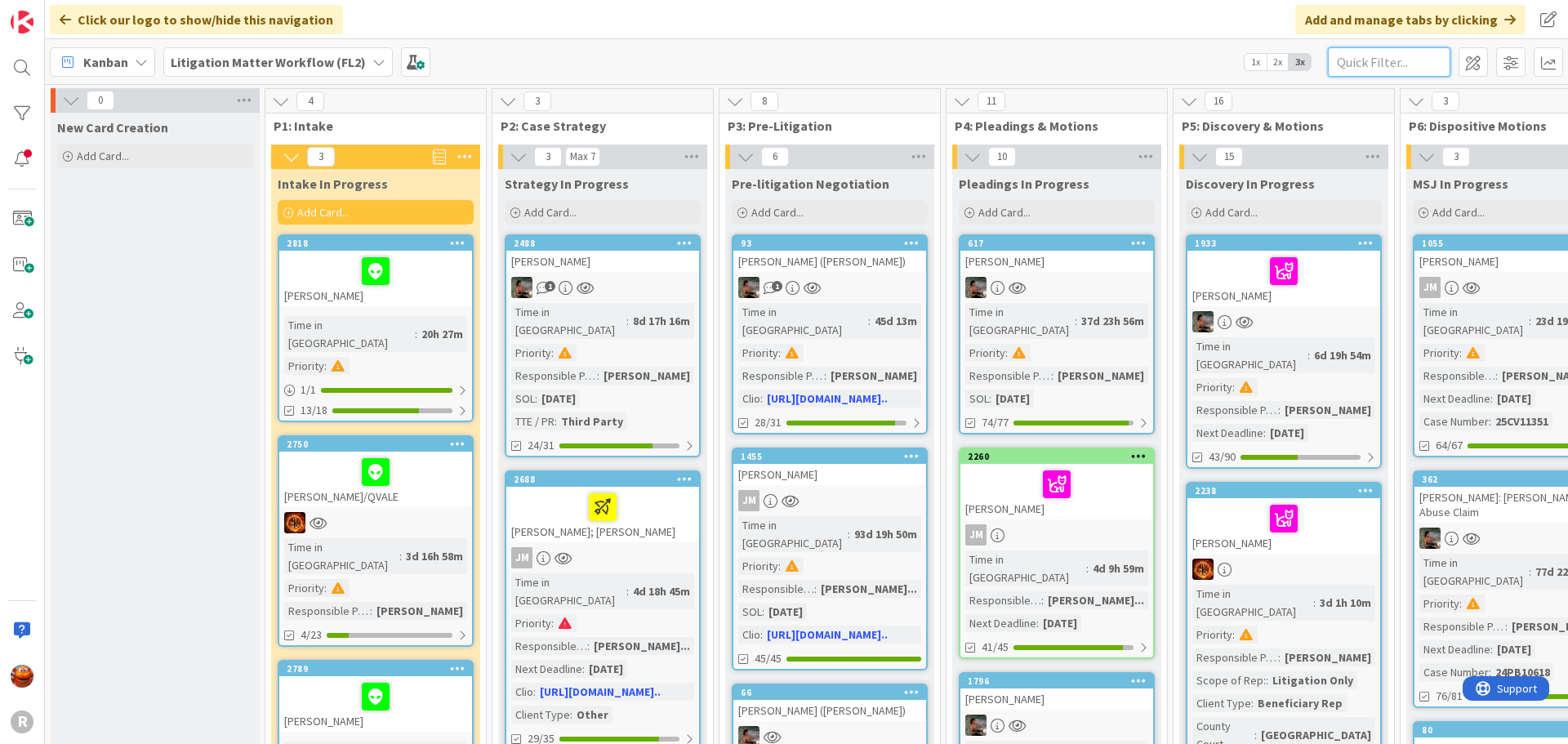
click at [1424, 59] on input "text" at bounding box center [1389, 62] width 122 height 29
type input "standridge"
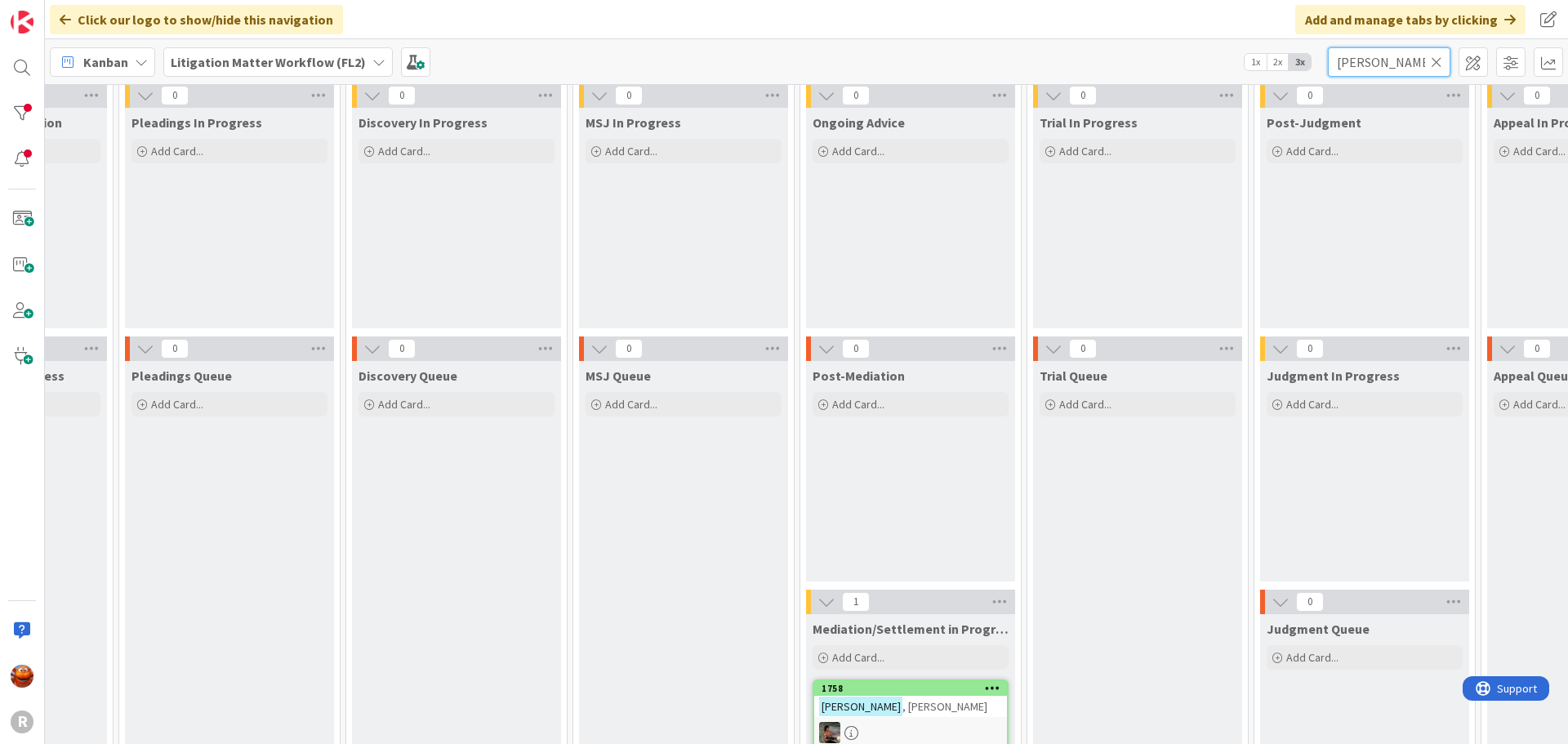
scroll to position [245, 827]
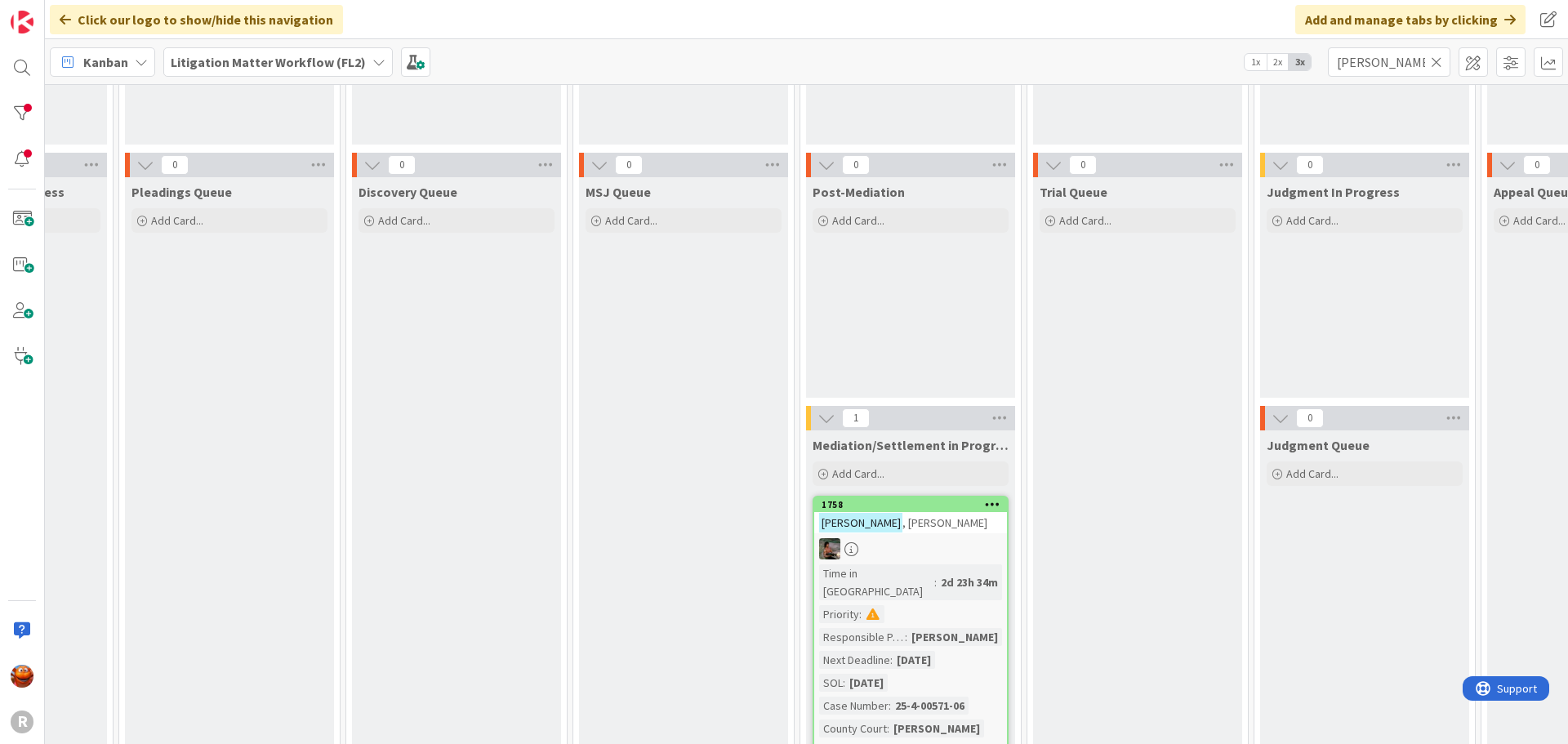
click at [907, 525] on span ", Amanda" at bounding box center [945, 522] width 85 height 15
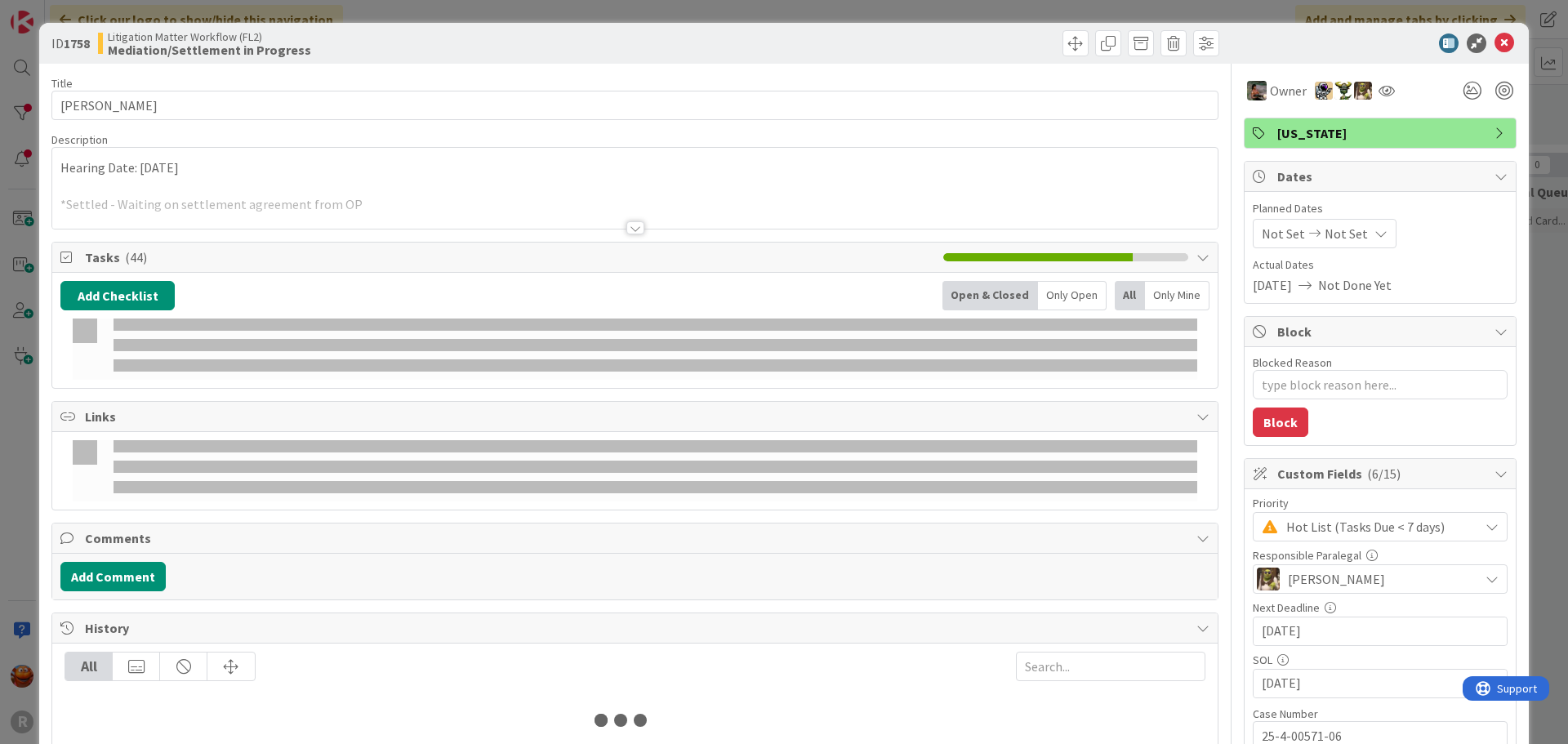
type textarea "x"
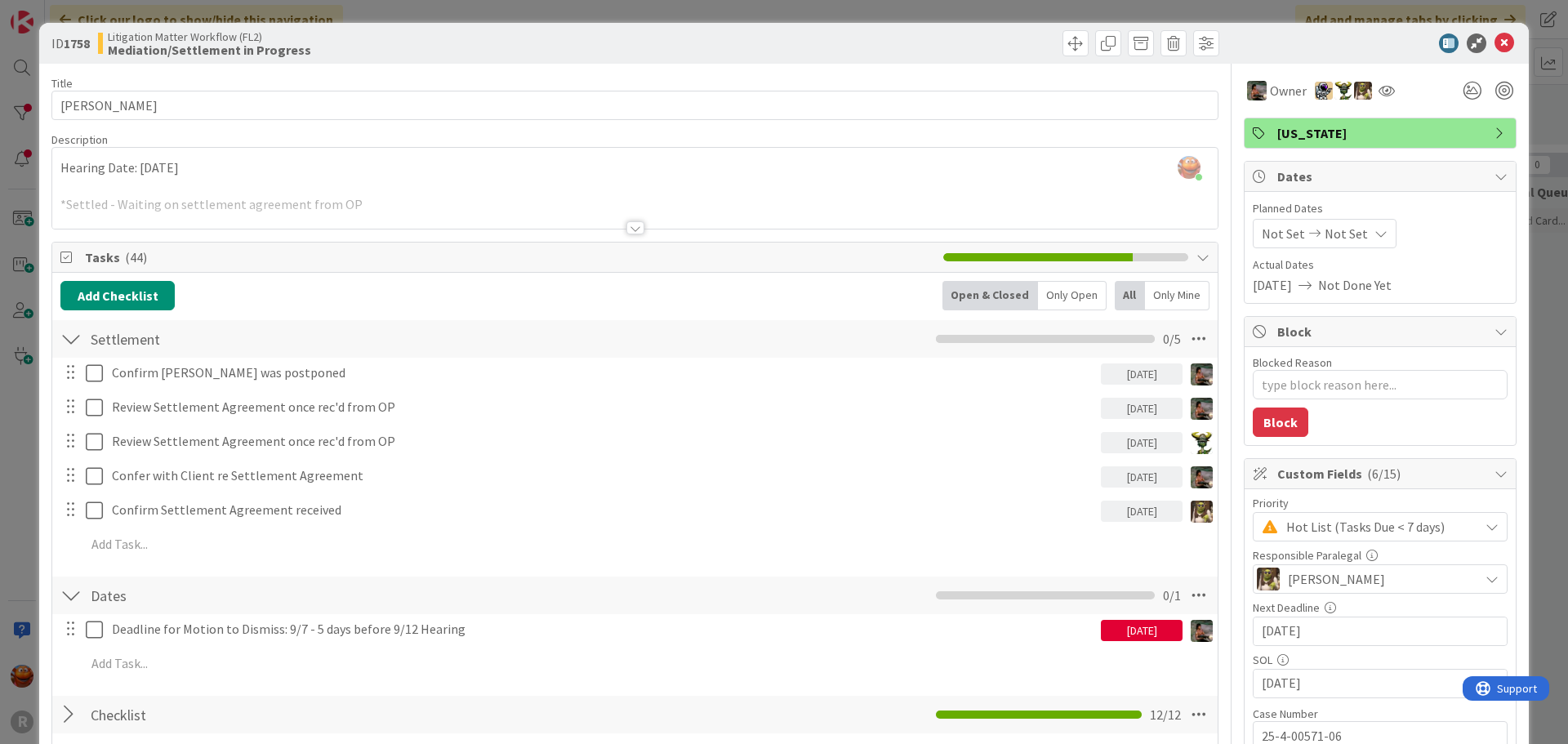
click at [12, 213] on div "ID 1758 Litigation Matter Workflow (FL2) Mediation/Settlement in Progress Title…" at bounding box center [784, 372] width 1568 height 744
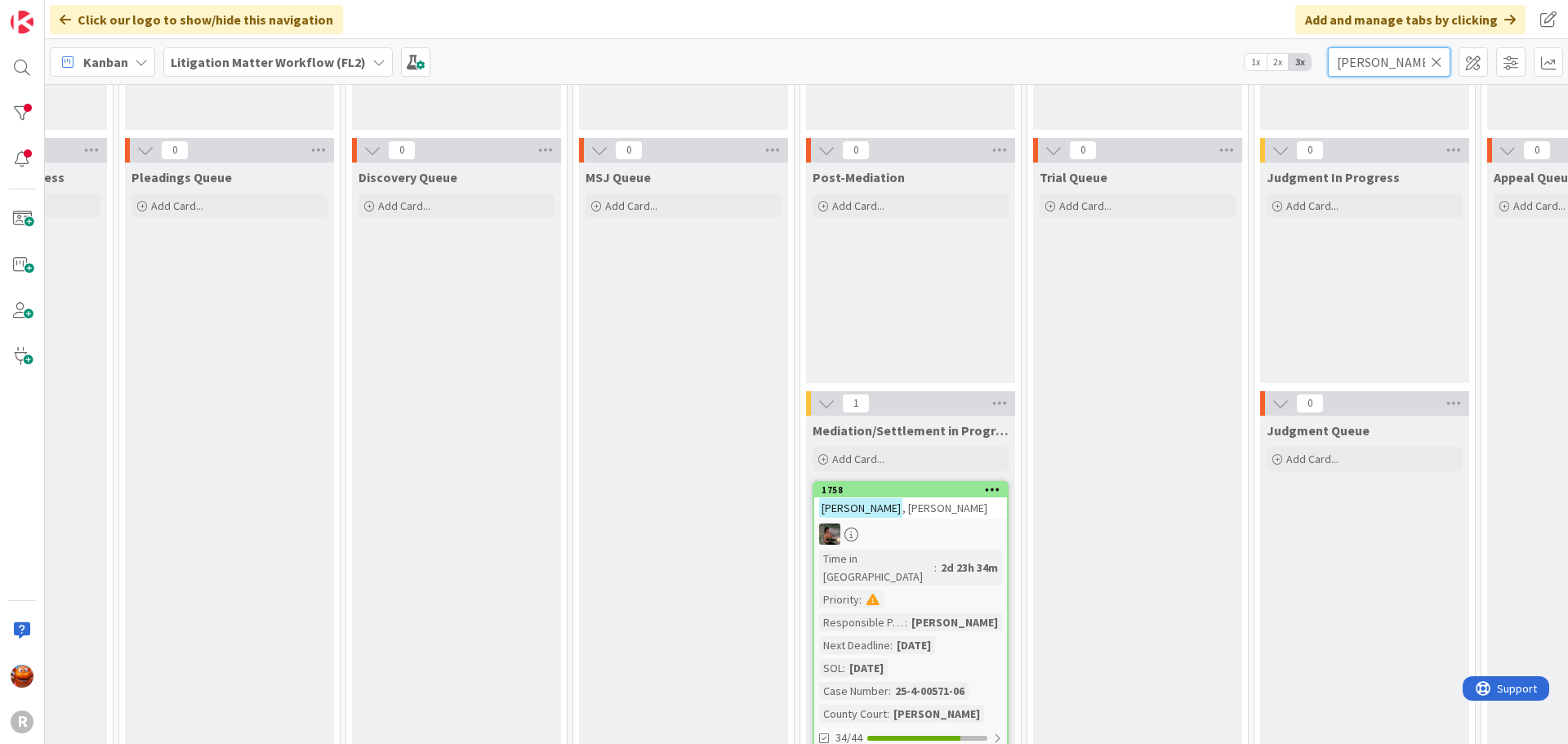
click at [1429, 64] on input "standridge" at bounding box center [1389, 62] width 122 height 29
click at [1435, 62] on icon at bounding box center [1436, 62] width 11 height 15
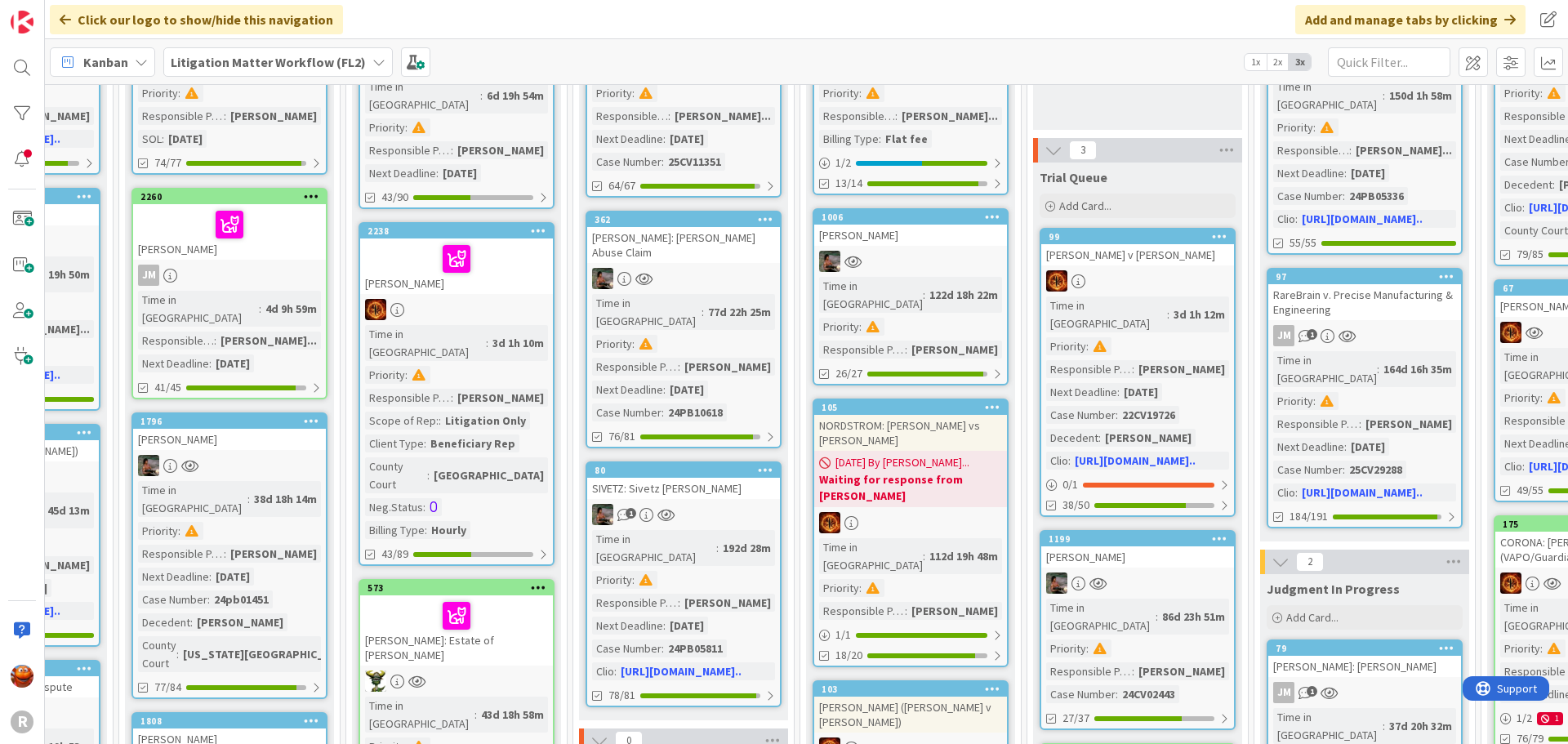
scroll to position [259, 1521]
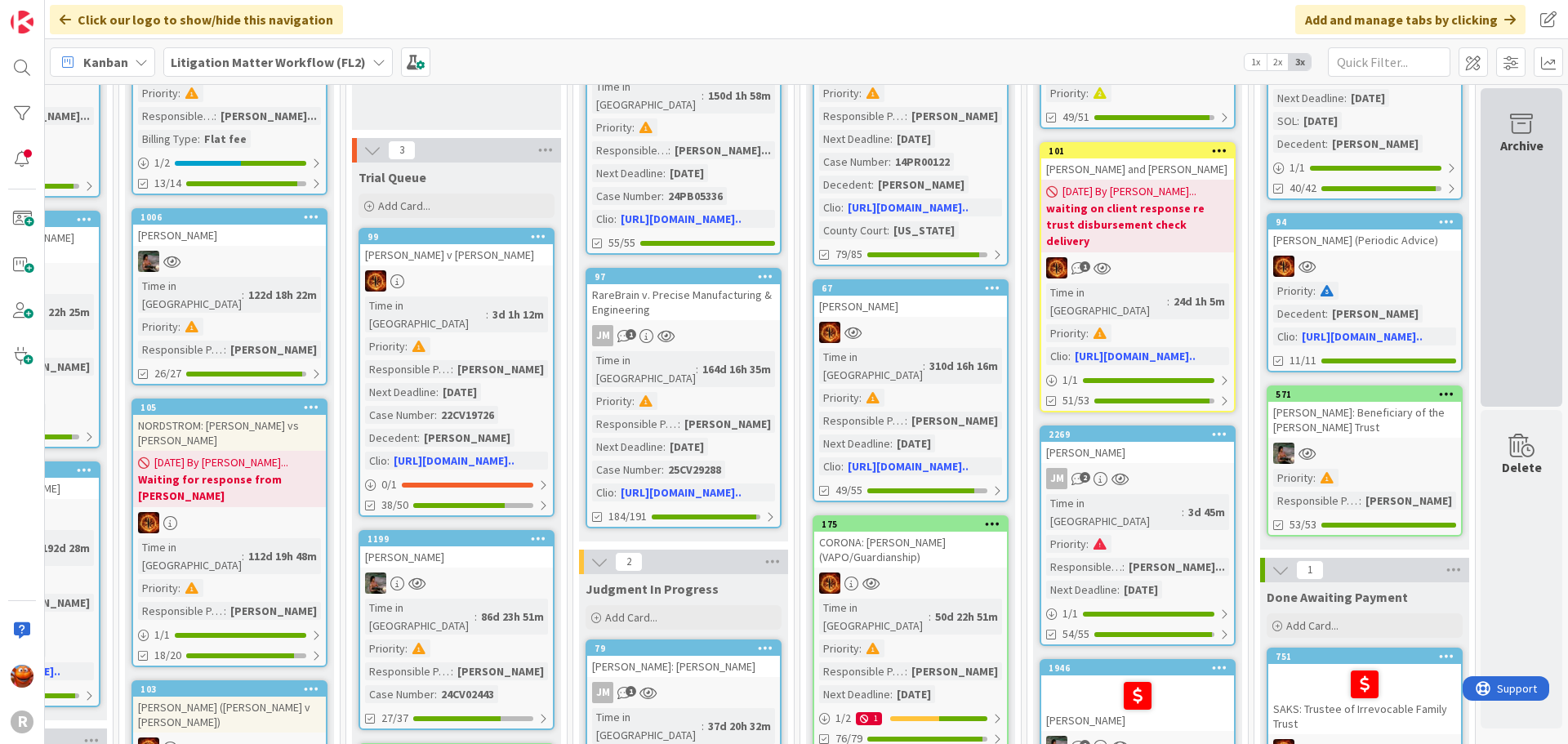
click at [1515, 207] on div "Archive" at bounding box center [1521, 247] width 82 height 318
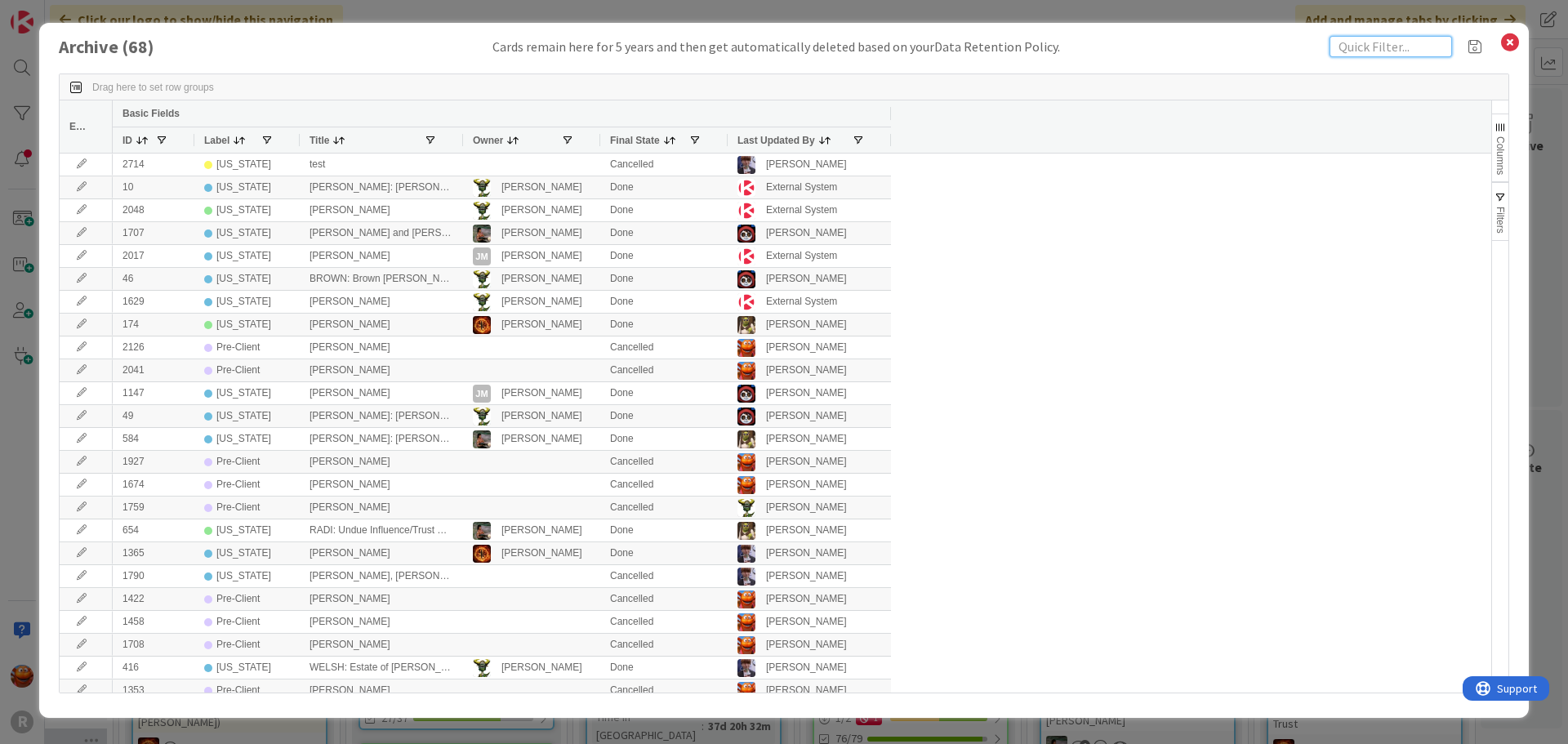
click at [1354, 40] on input "text" at bounding box center [1390, 46] width 122 height 21
type input "brown"
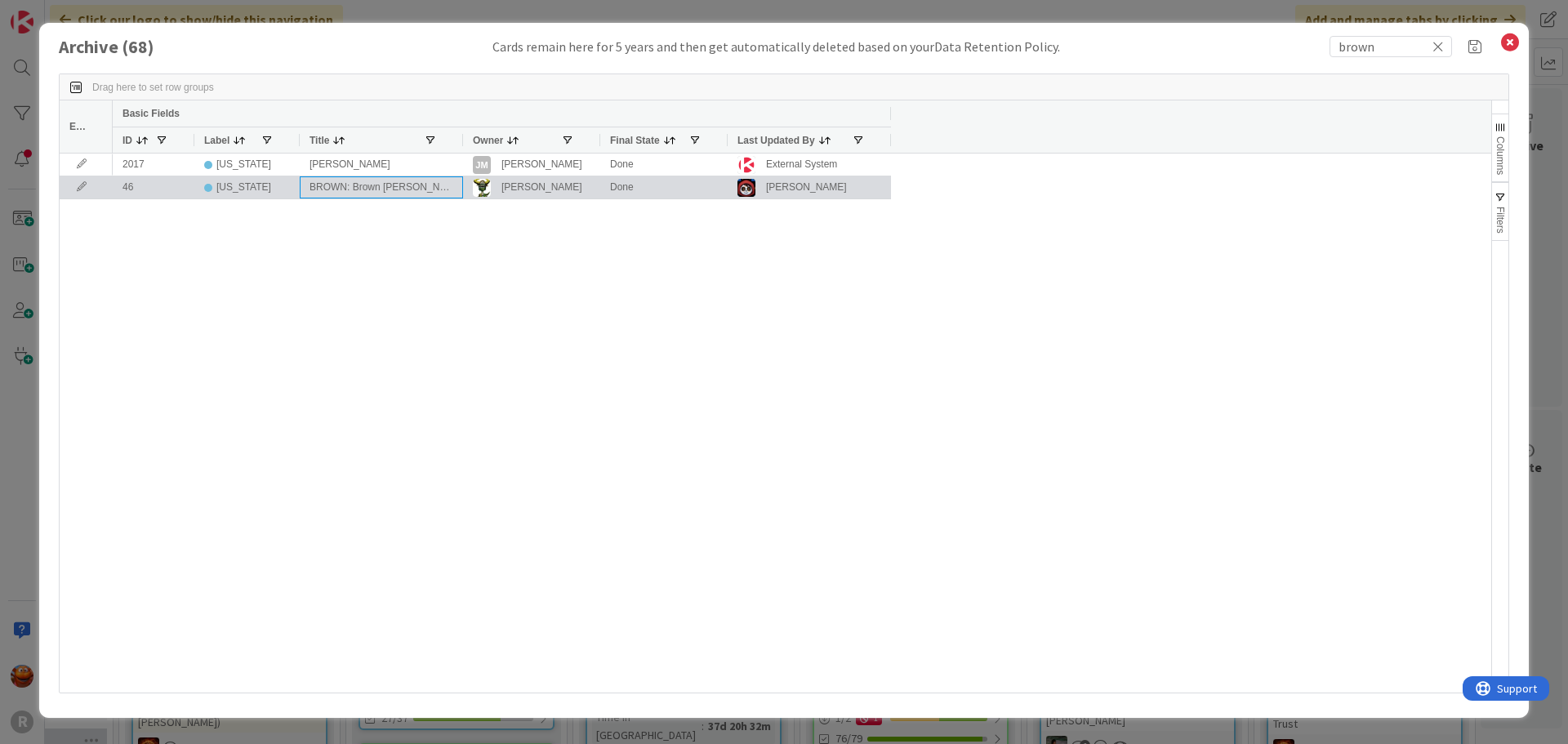
click at [324, 197] on div "BROWN: Brown v. Duncan" at bounding box center [382, 188] width 164 height 22
click at [203, 185] on div "Oregon" at bounding box center [247, 188] width 106 height 22
click at [170, 188] on div "46" at bounding box center [153, 188] width 82 height 22
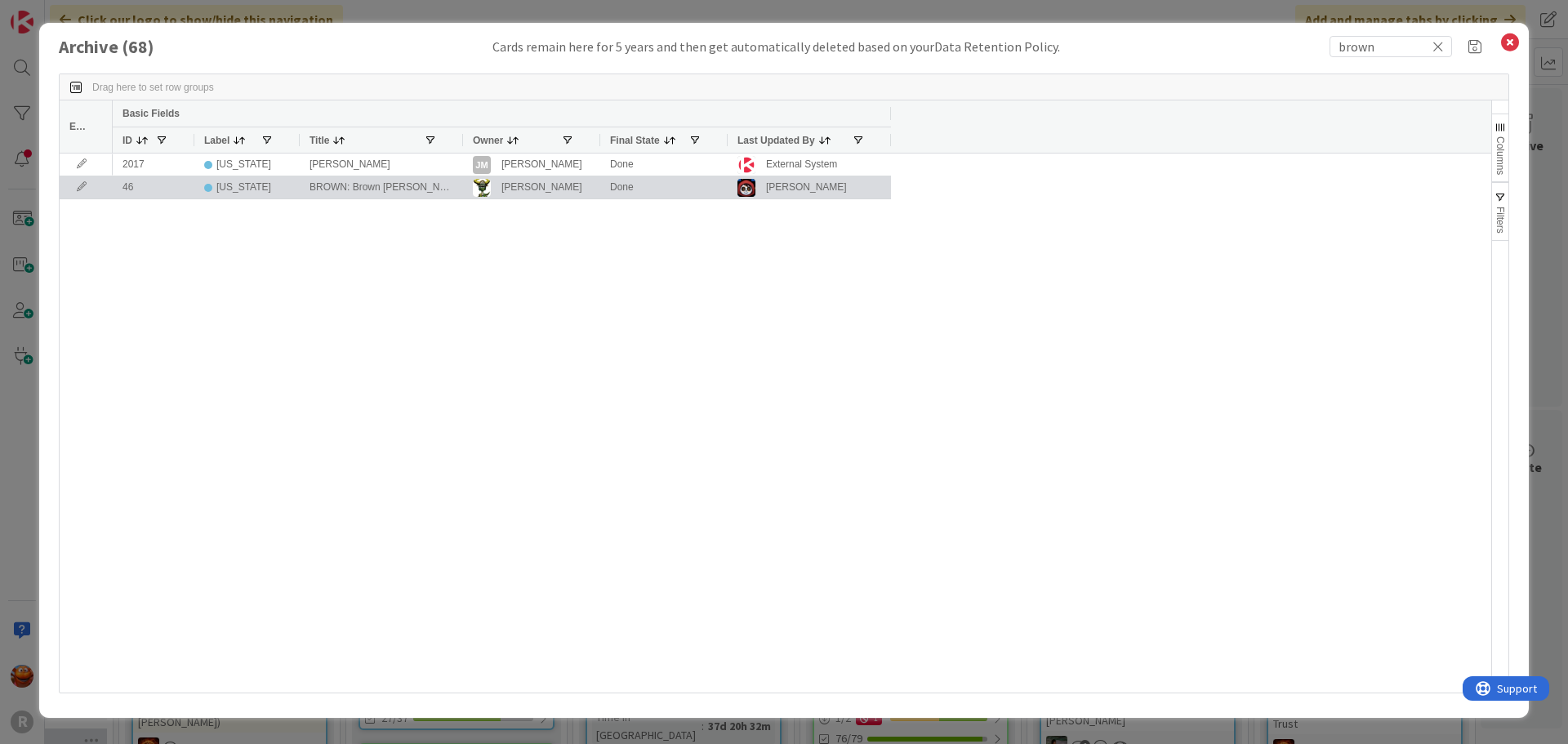
click at [170, 188] on div "46" at bounding box center [153, 188] width 82 height 22
click at [661, 189] on div "Done" at bounding box center [663, 188] width 127 height 22
click at [767, 194] on div "Jasmin Sanchez" at bounding box center [807, 188] width 81 height 20
click at [767, 195] on div "Jasmin Sanchez" at bounding box center [807, 188] width 81 height 20
